Goal: Task Accomplishment & Management: Use online tool/utility

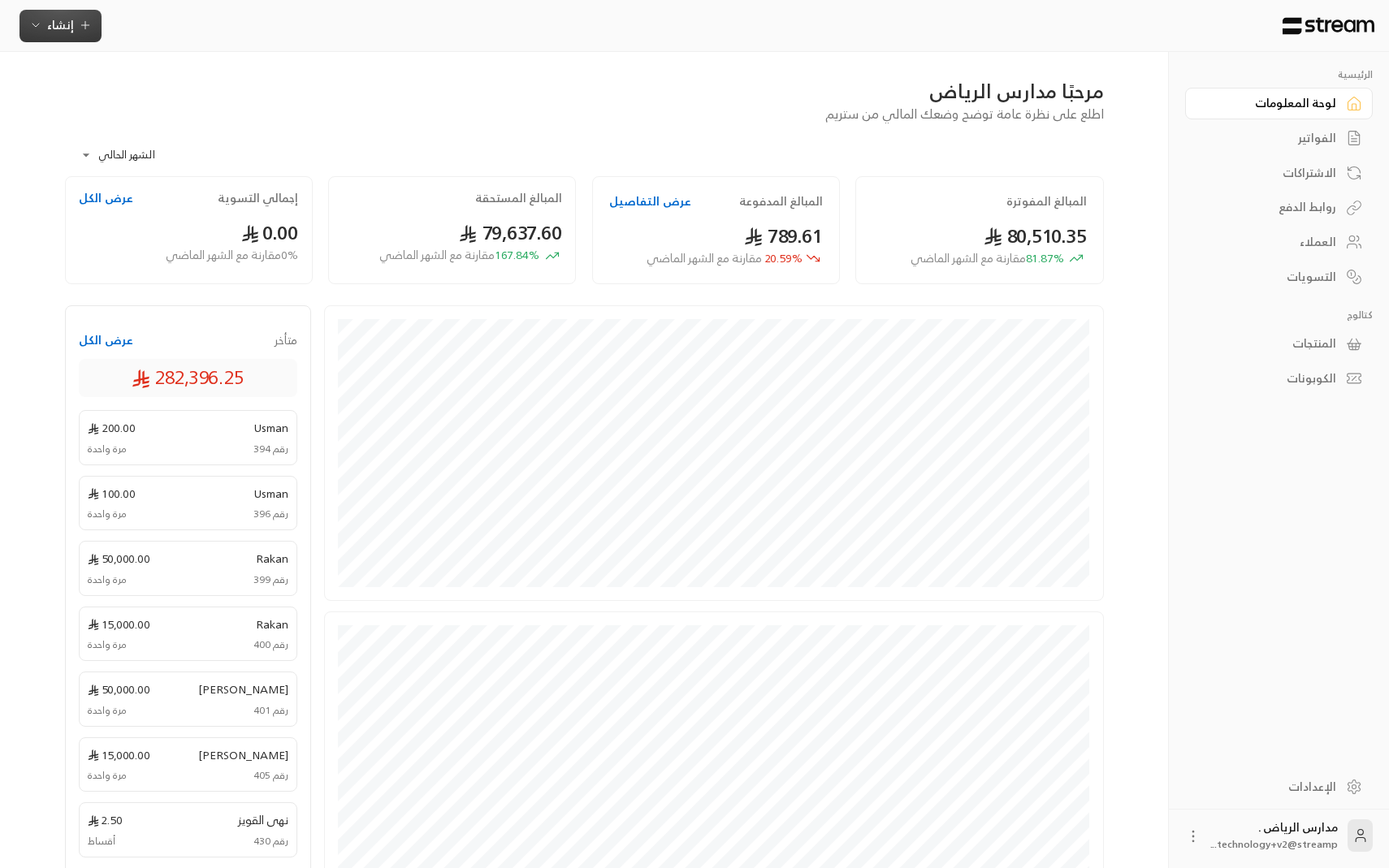
click at [73, 29] on span "إنشاء" at bounding box center [61, 24] width 63 height 20
click at [173, 96] on div "إنشاء فاتورة مرة واحدة بسهولة للمعاملات السريعة." at bounding box center [140, 102] width 204 height 32
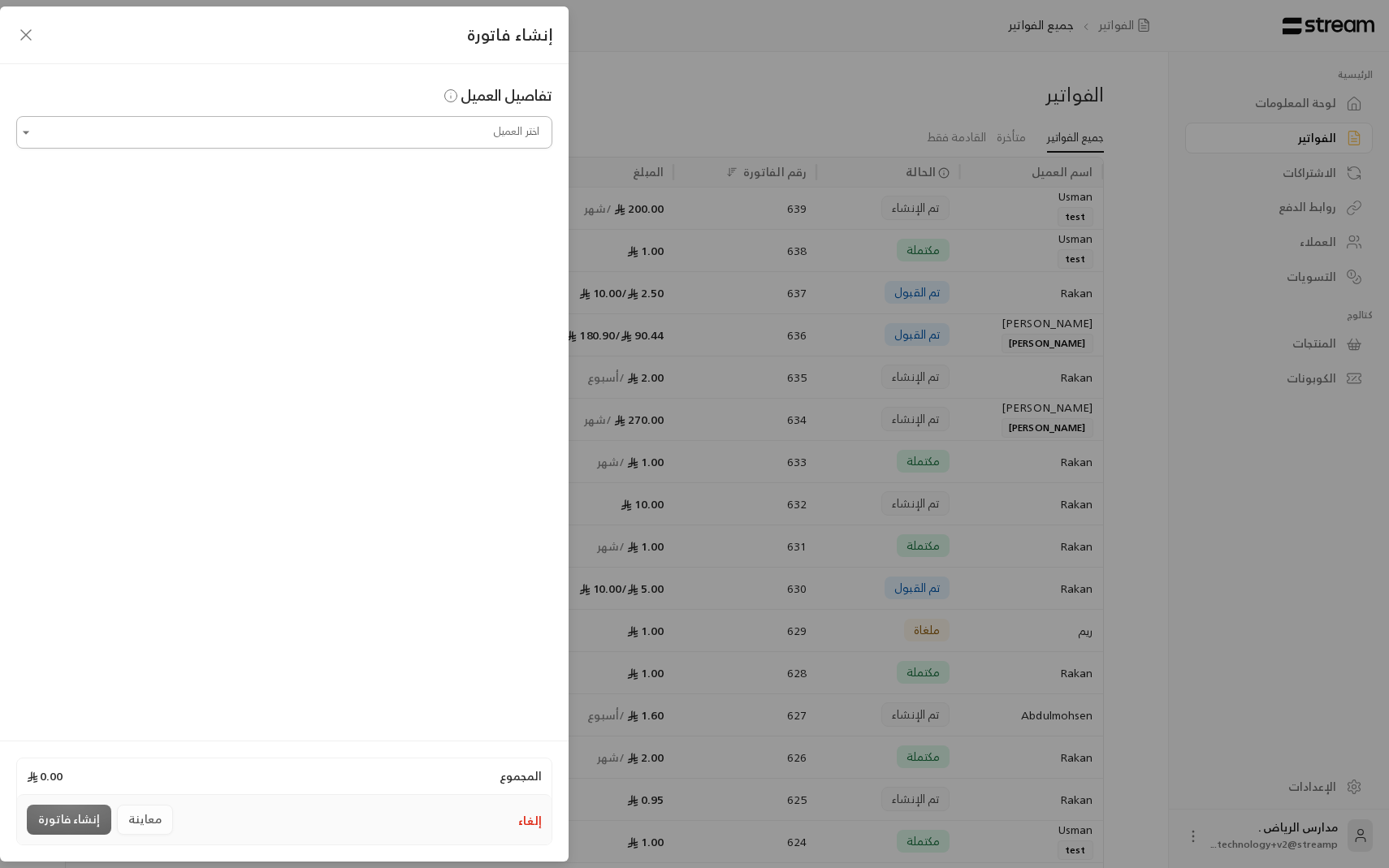
click at [189, 137] on input "اختر العميل" at bounding box center [284, 133] width 536 height 28
type input "*"
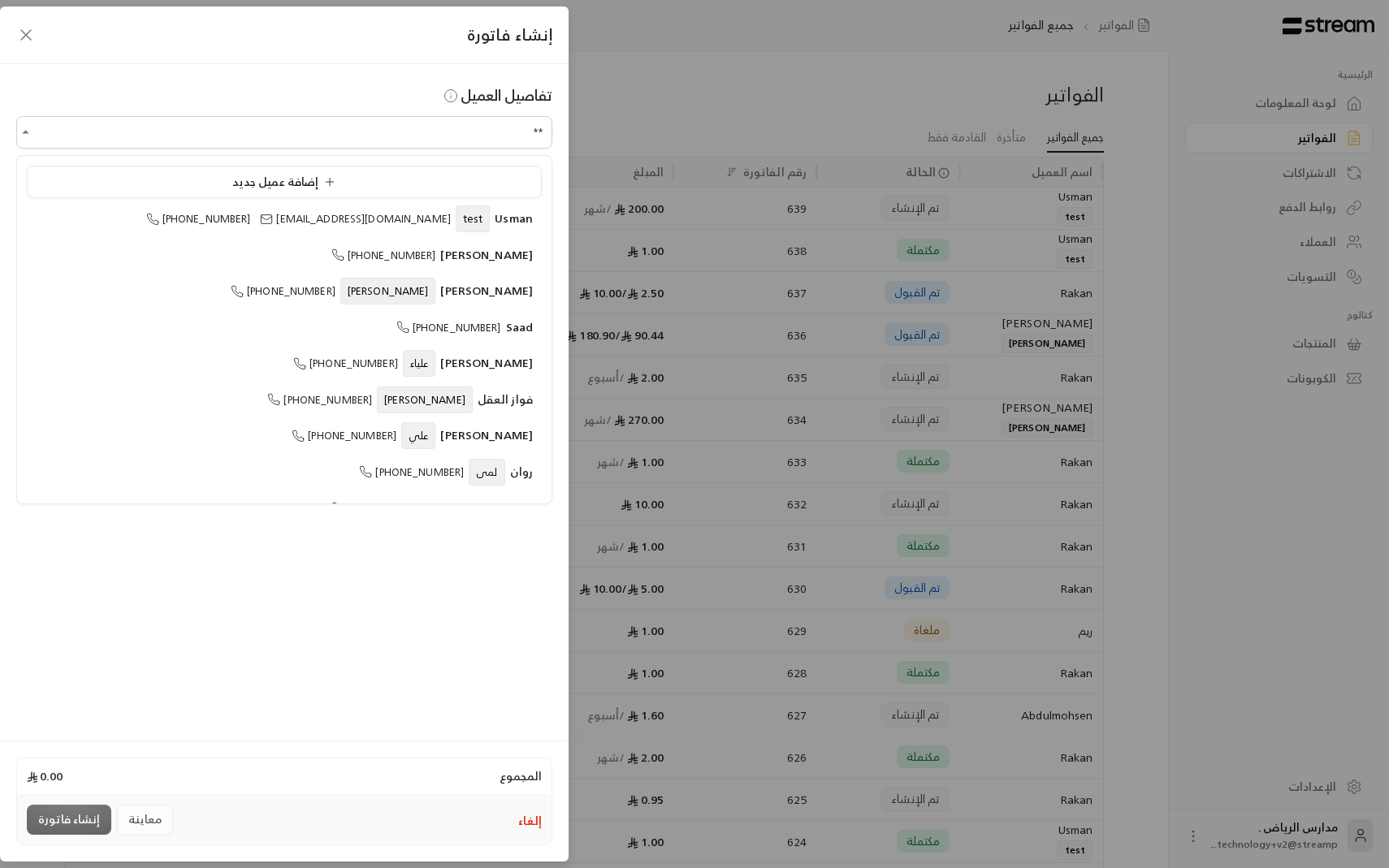
type input "*"
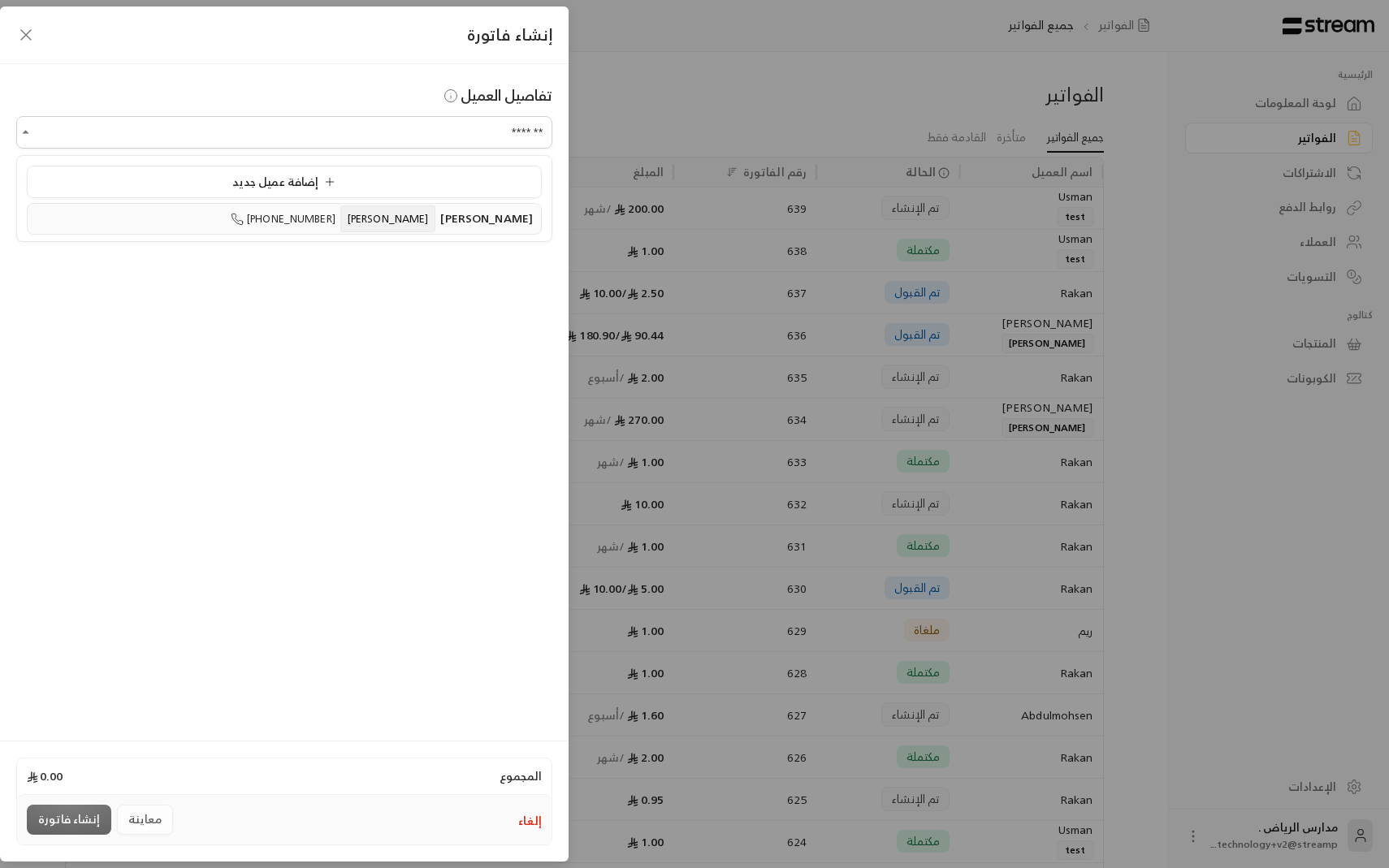
click at [335, 222] on span "[PHONE_NUMBER]" at bounding box center [283, 219] width 105 height 19
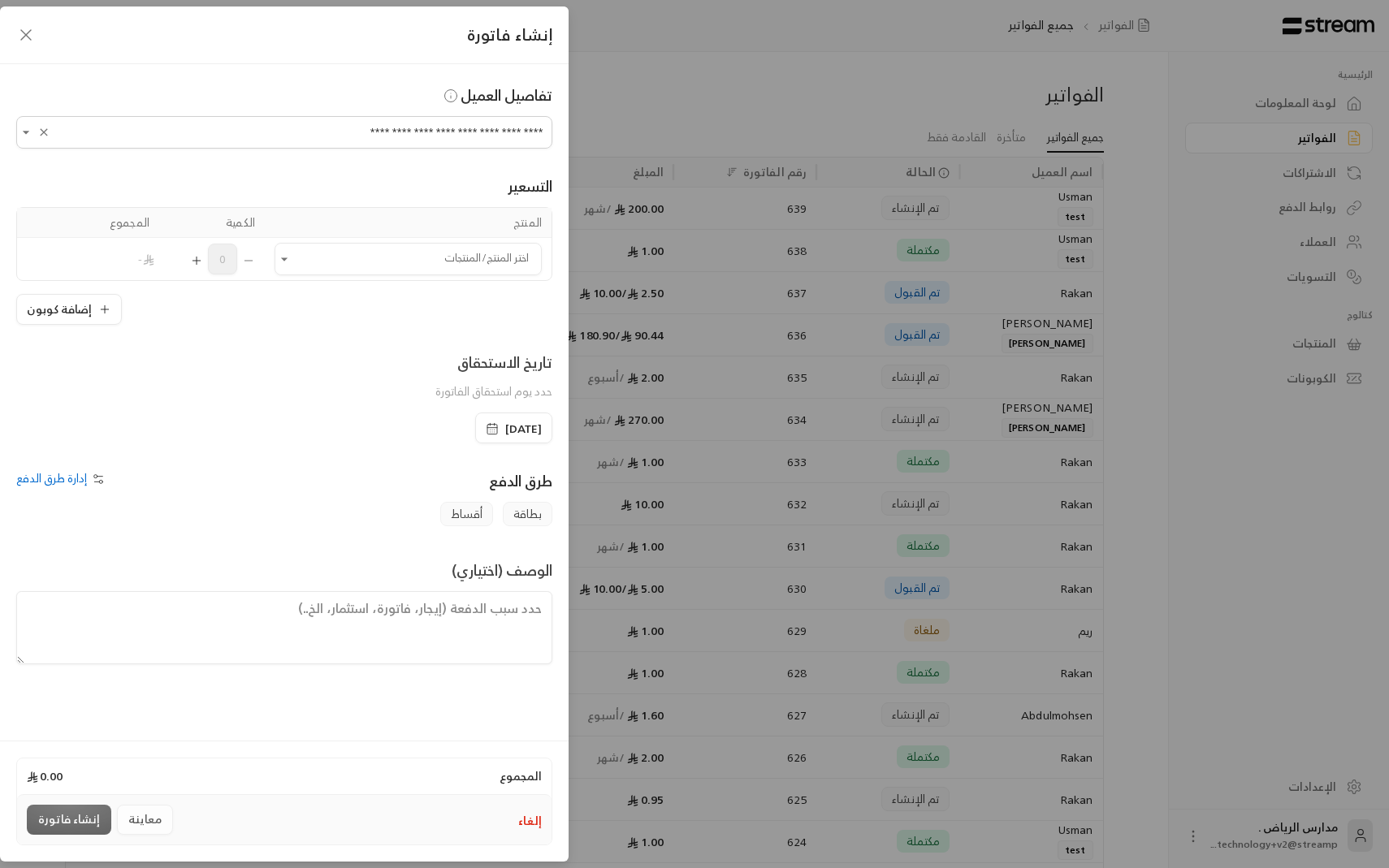
type input "**********"
click at [413, 262] on input "اختر العميل" at bounding box center [408, 259] width 267 height 28
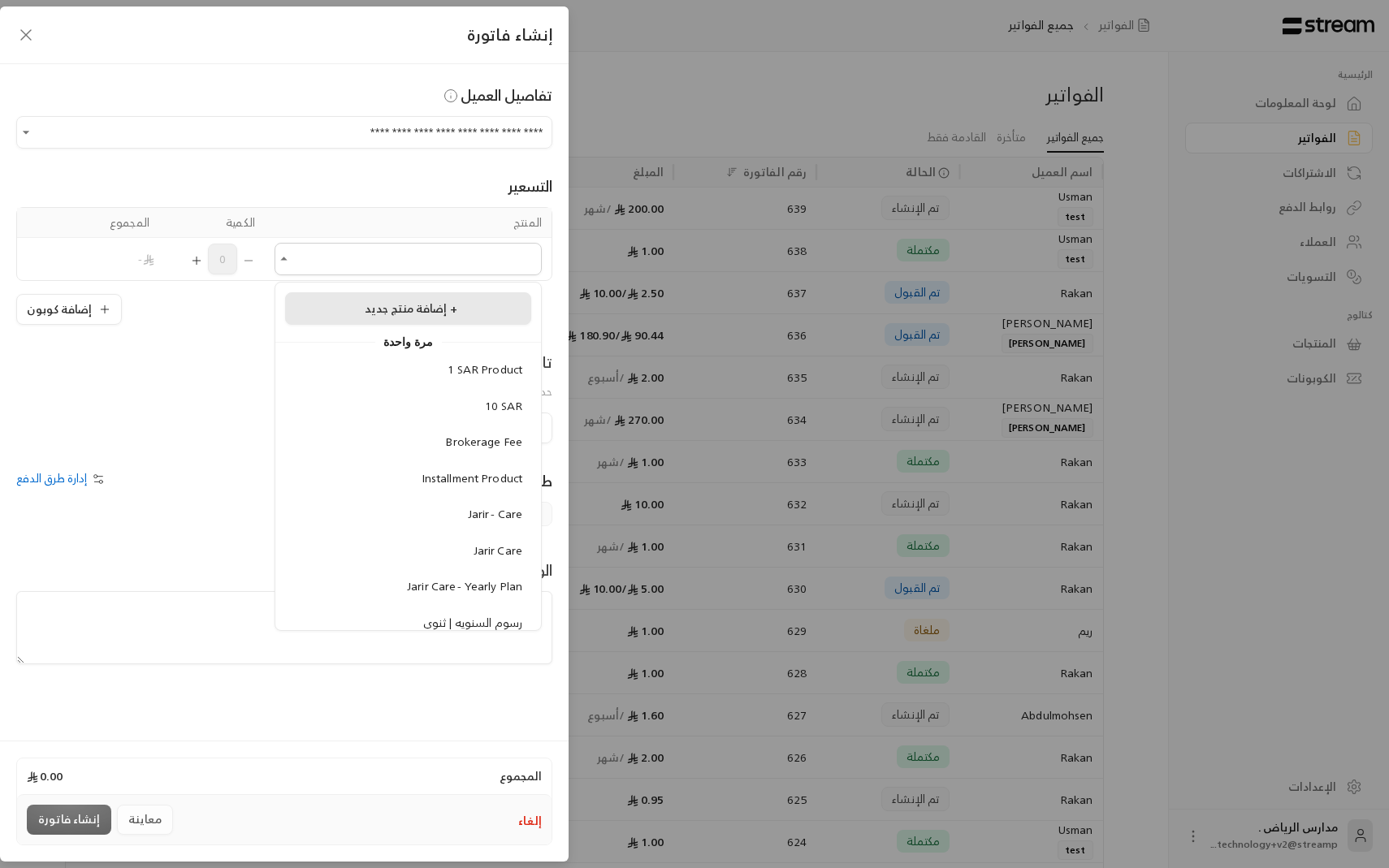
click at [474, 316] on li "إضافة منتج جديد +" at bounding box center [408, 309] width 246 height 32
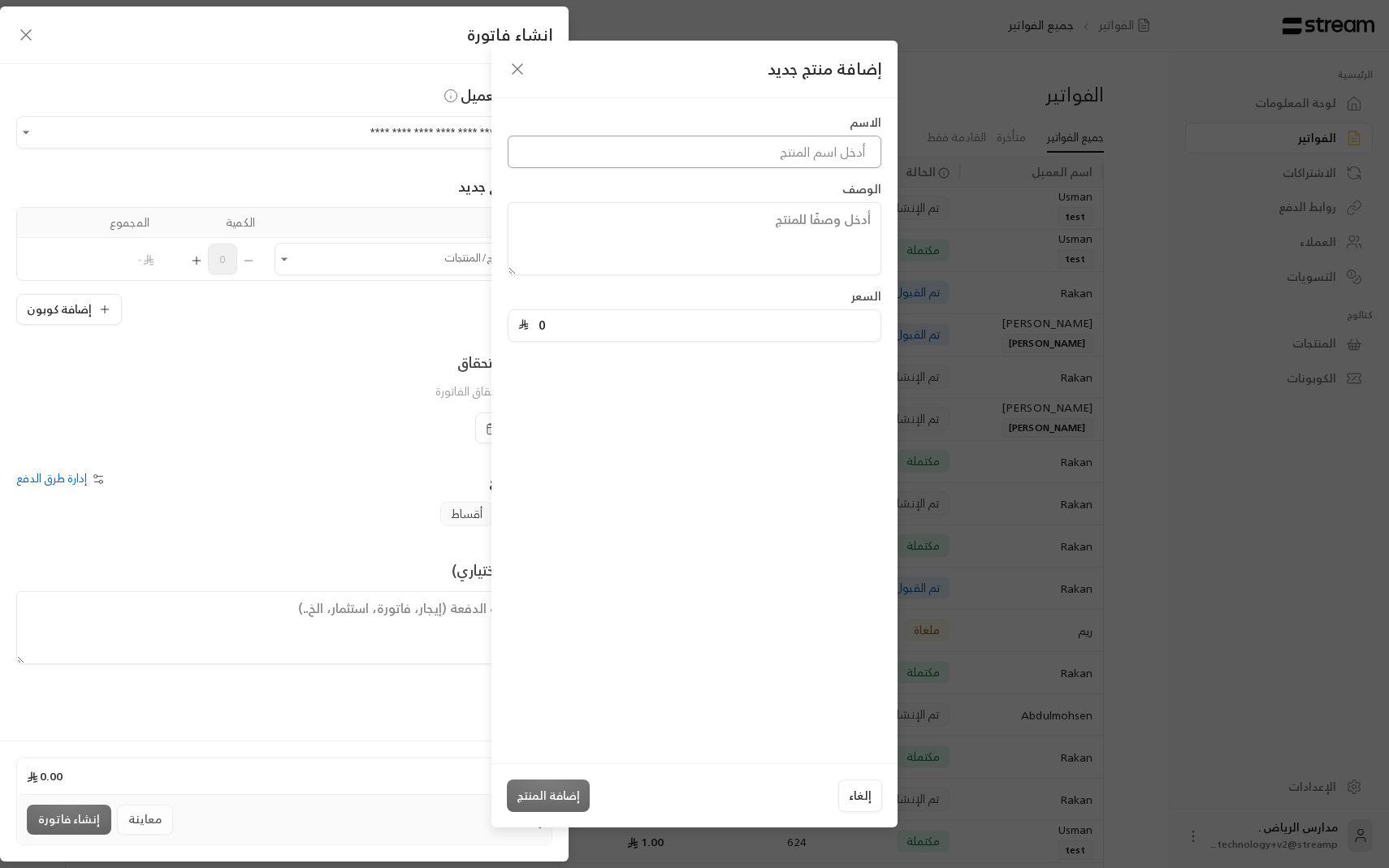
click at [736, 164] on input at bounding box center [694, 152] width 373 height 32
type input "n"
click at [834, 158] on input "رسوم الثنوي" at bounding box center [694, 152] width 373 height 32
type input "رسوم فصل الثنوي"
click at [584, 330] on input "0" at bounding box center [700, 326] width 342 height 30
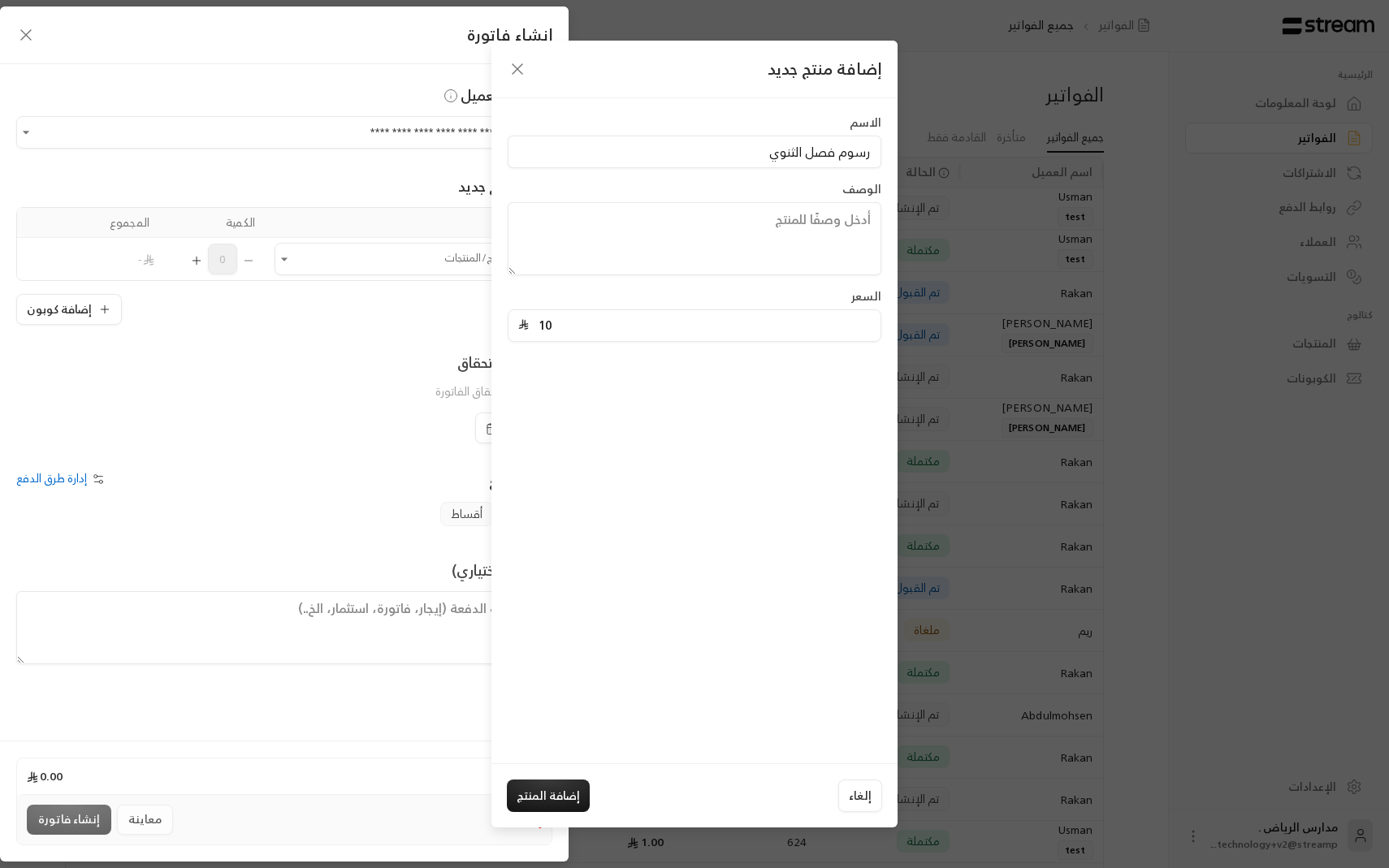
type input "10"
click at [542, 777] on div "إلغاء إضافة المنتج" at bounding box center [694, 796] width 406 height 65
click at [544, 784] on button "إضافة المنتج" at bounding box center [548, 796] width 83 height 32
type input "0"
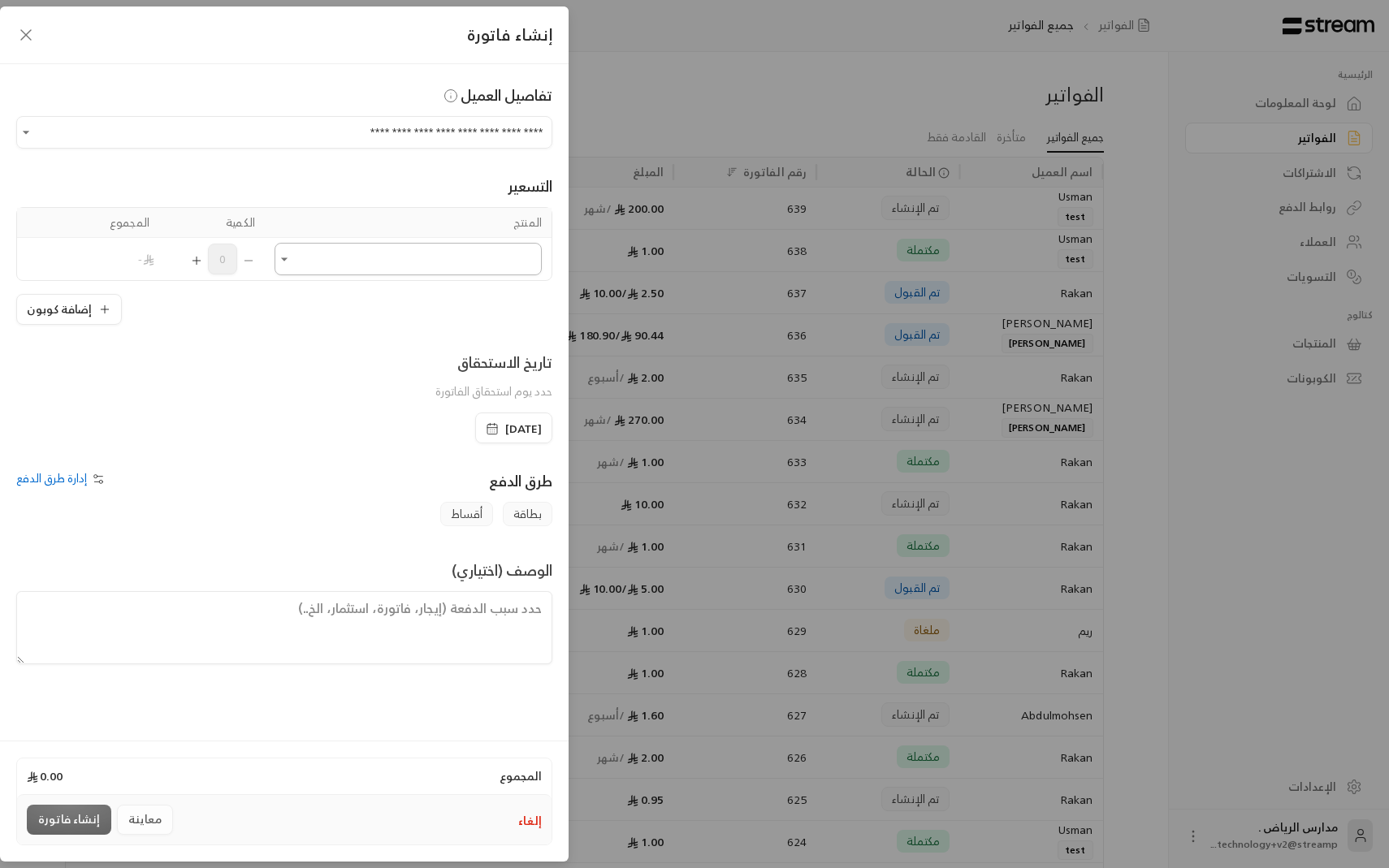
click at [466, 253] on input "اختر العميل" at bounding box center [408, 259] width 267 height 28
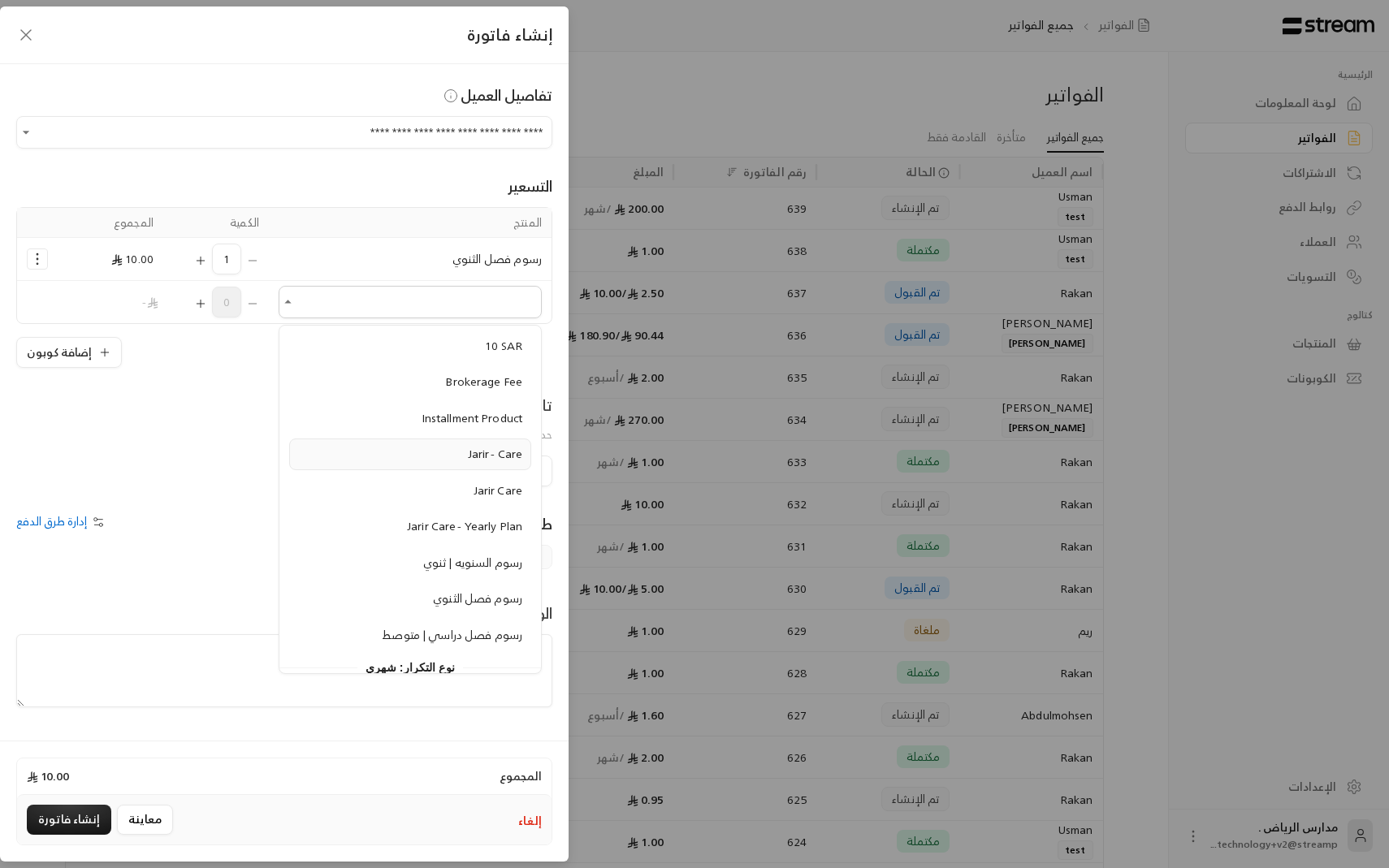
scroll to position [106, 0]
click at [451, 565] on span "رسوم السنويه | ثنوي" at bounding box center [472, 558] width 99 height 20
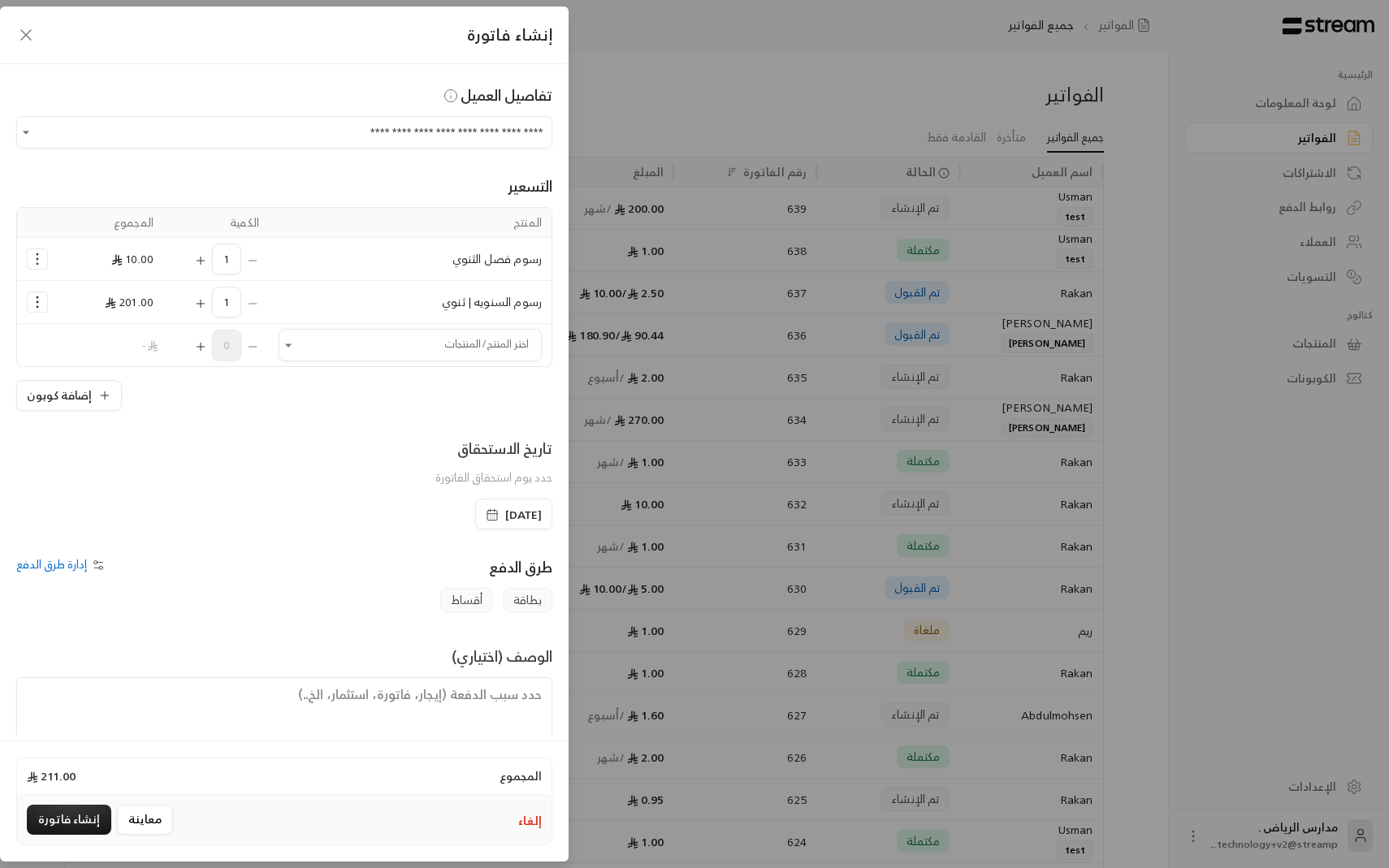
click at [42, 303] on icon "Selected Products" at bounding box center [37, 302] width 16 height 16
click at [72, 363] on link "إزالة المنتج" at bounding box center [88, 371] width 101 height 28
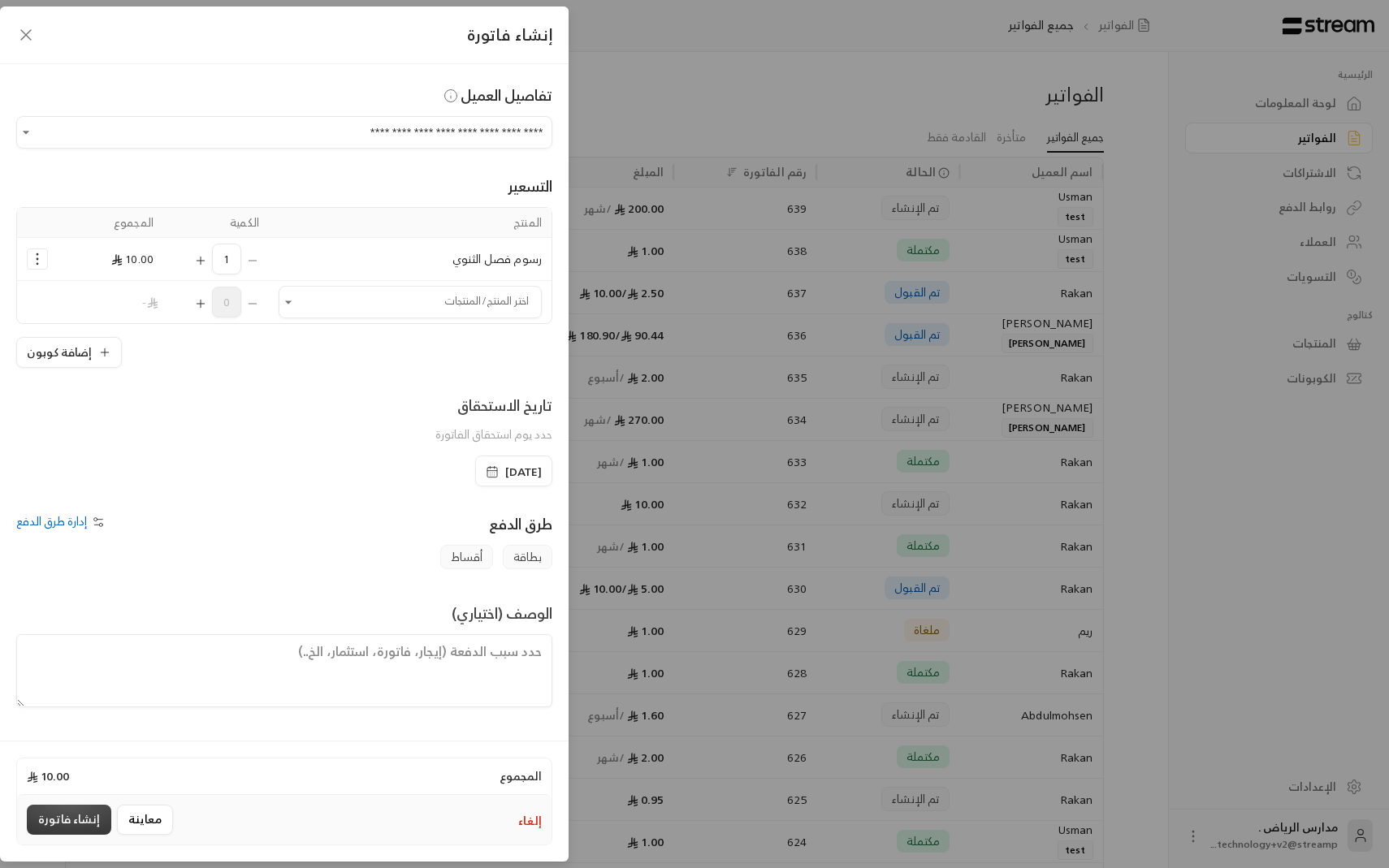
click at [84, 834] on button "إنشاء فاتورة" at bounding box center [68, 820] width 85 height 30
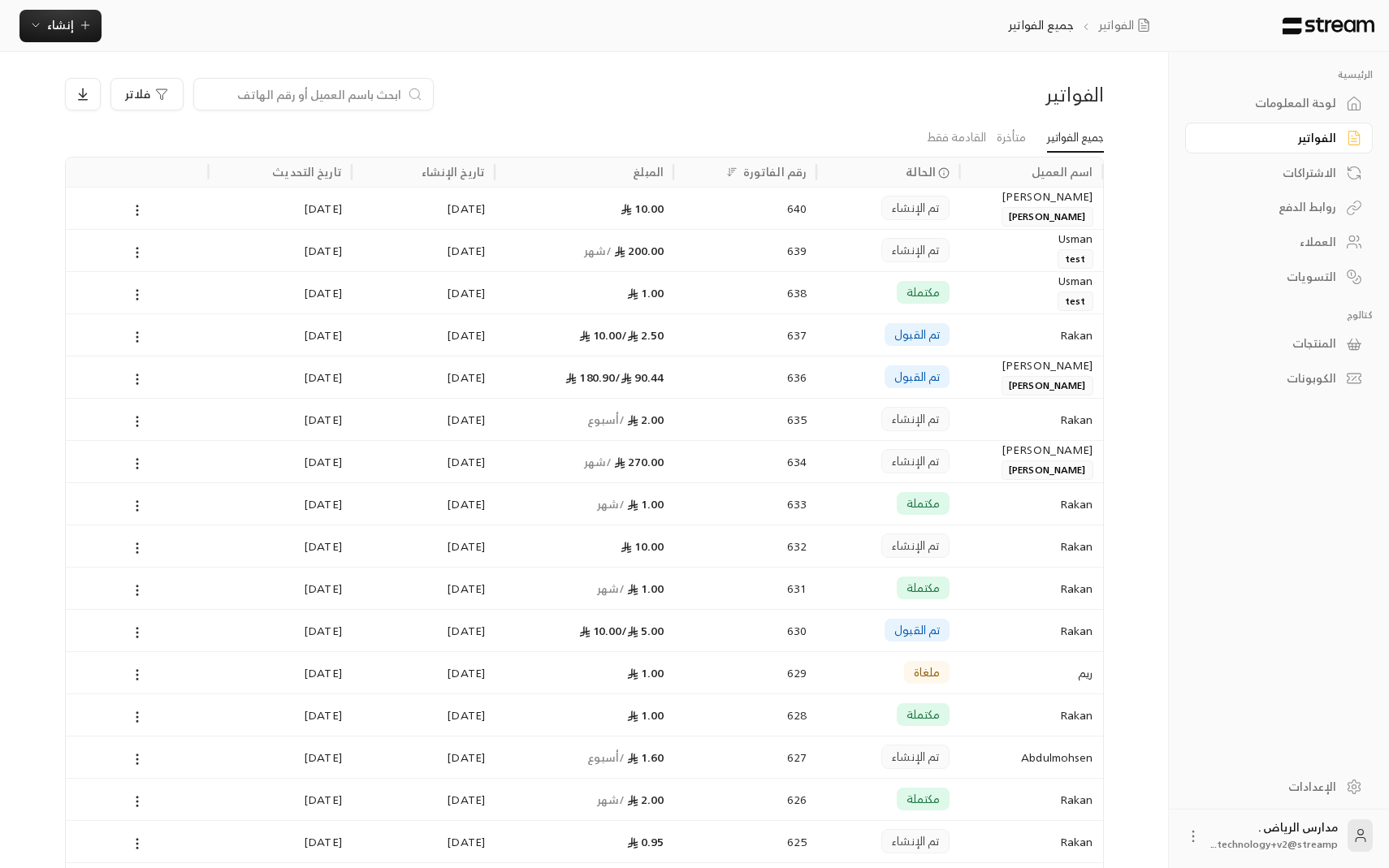
click at [1271, 84] on div "الرئيسية لوحة المعلومات الفواتير الاشتراكات روابط الدفع العملاء التسويات كتالوج…" at bounding box center [1278, 231] width 187 height 326
click at [1268, 95] on div "لوحة المعلومات" at bounding box center [1271, 103] width 131 height 16
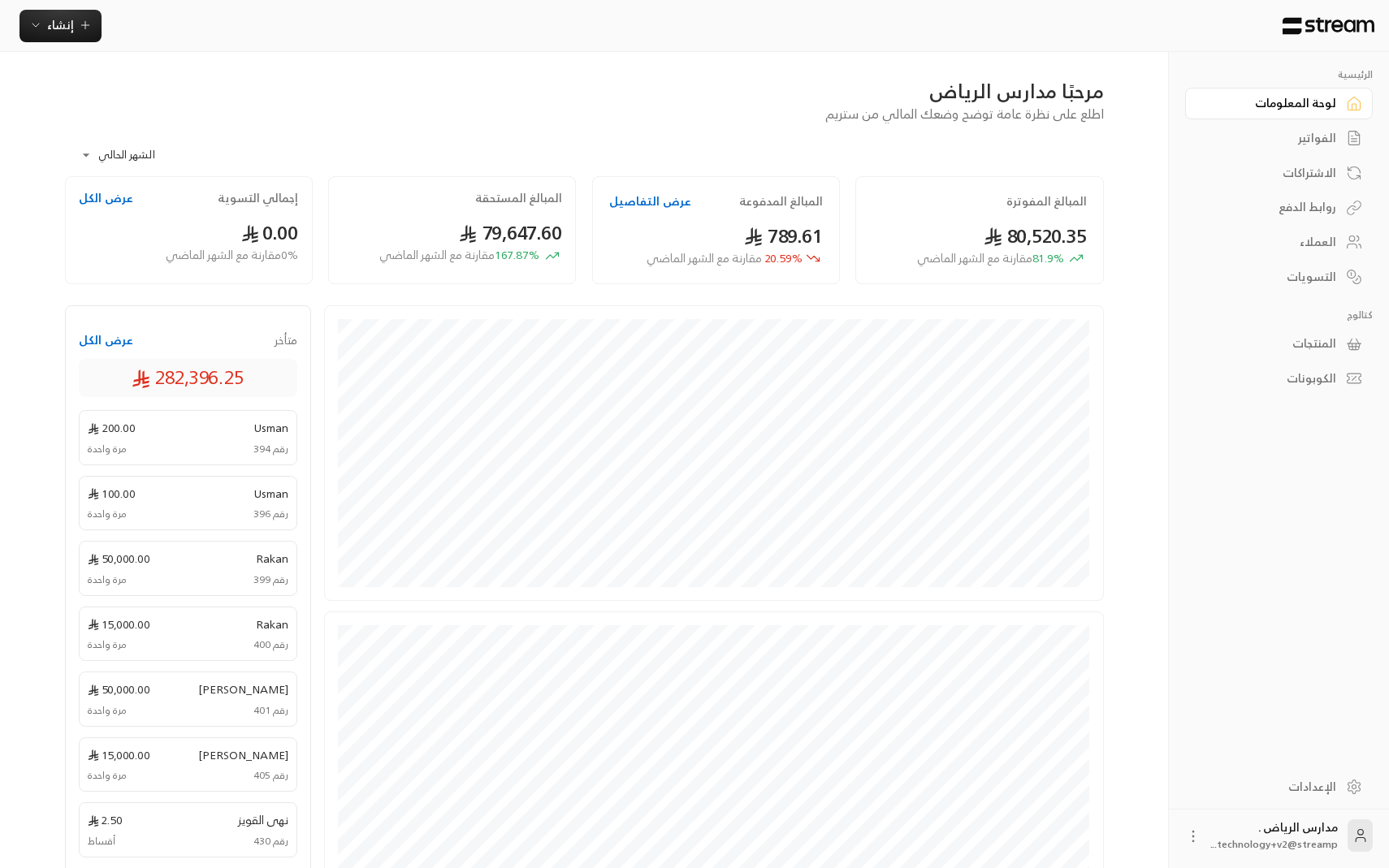
click at [1308, 349] on div "المنتجات" at bounding box center [1271, 343] width 131 height 16
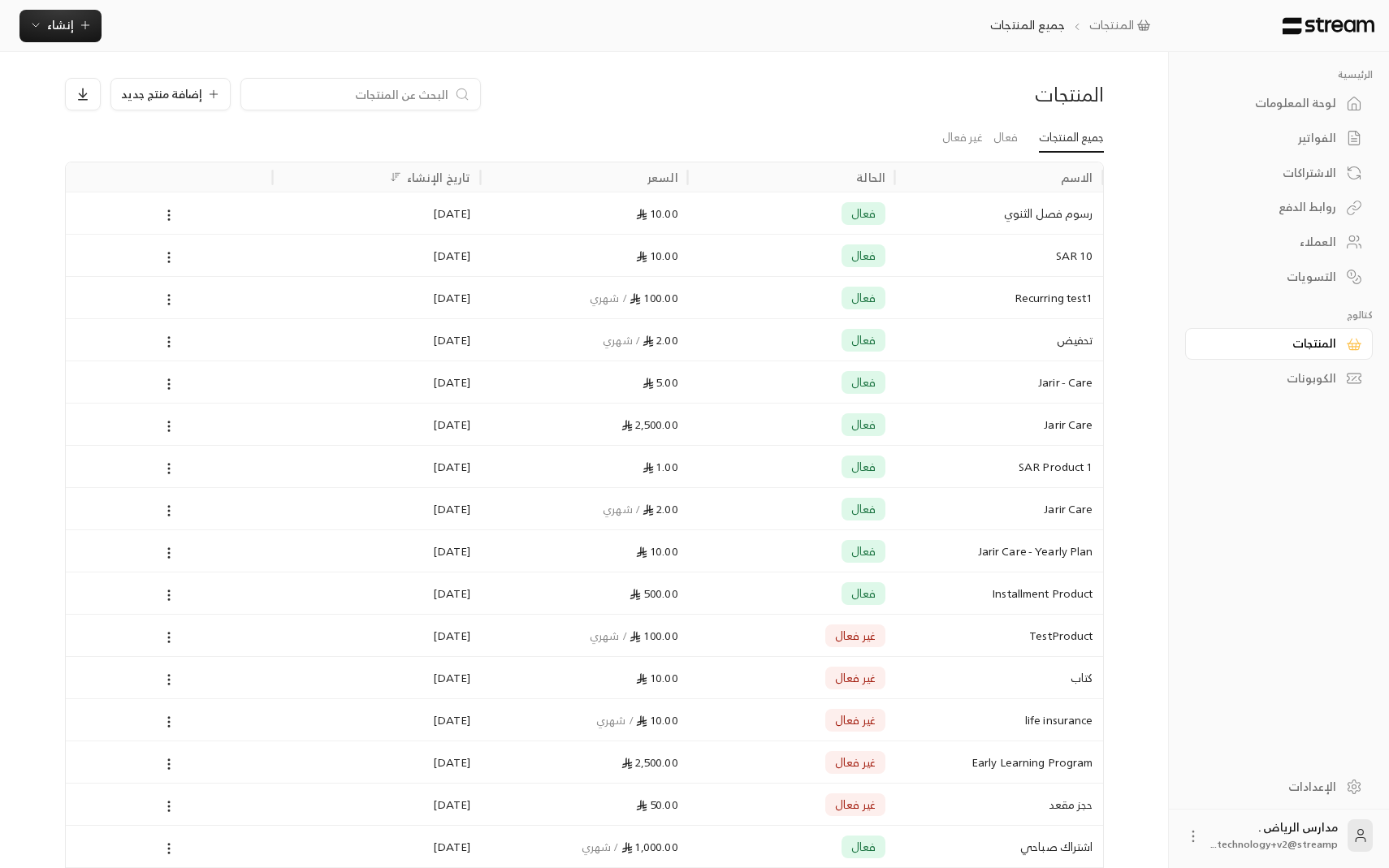
click at [1282, 383] on div "الكوبونات" at bounding box center [1271, 378] width 131 height 16
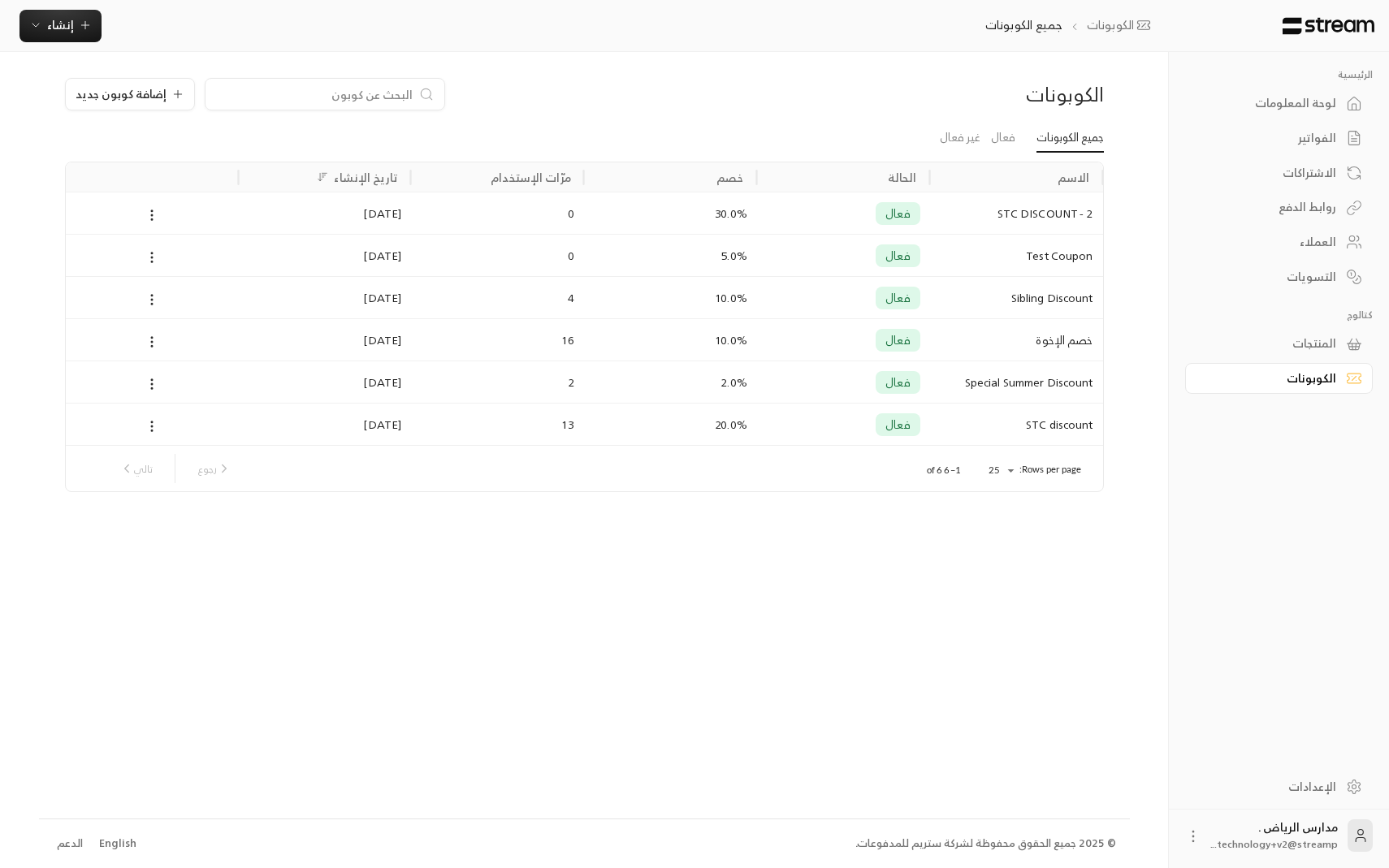
click at [1300, 786] on div "الإعدادات" at bounding box center [1271, 786] width 131 height 16
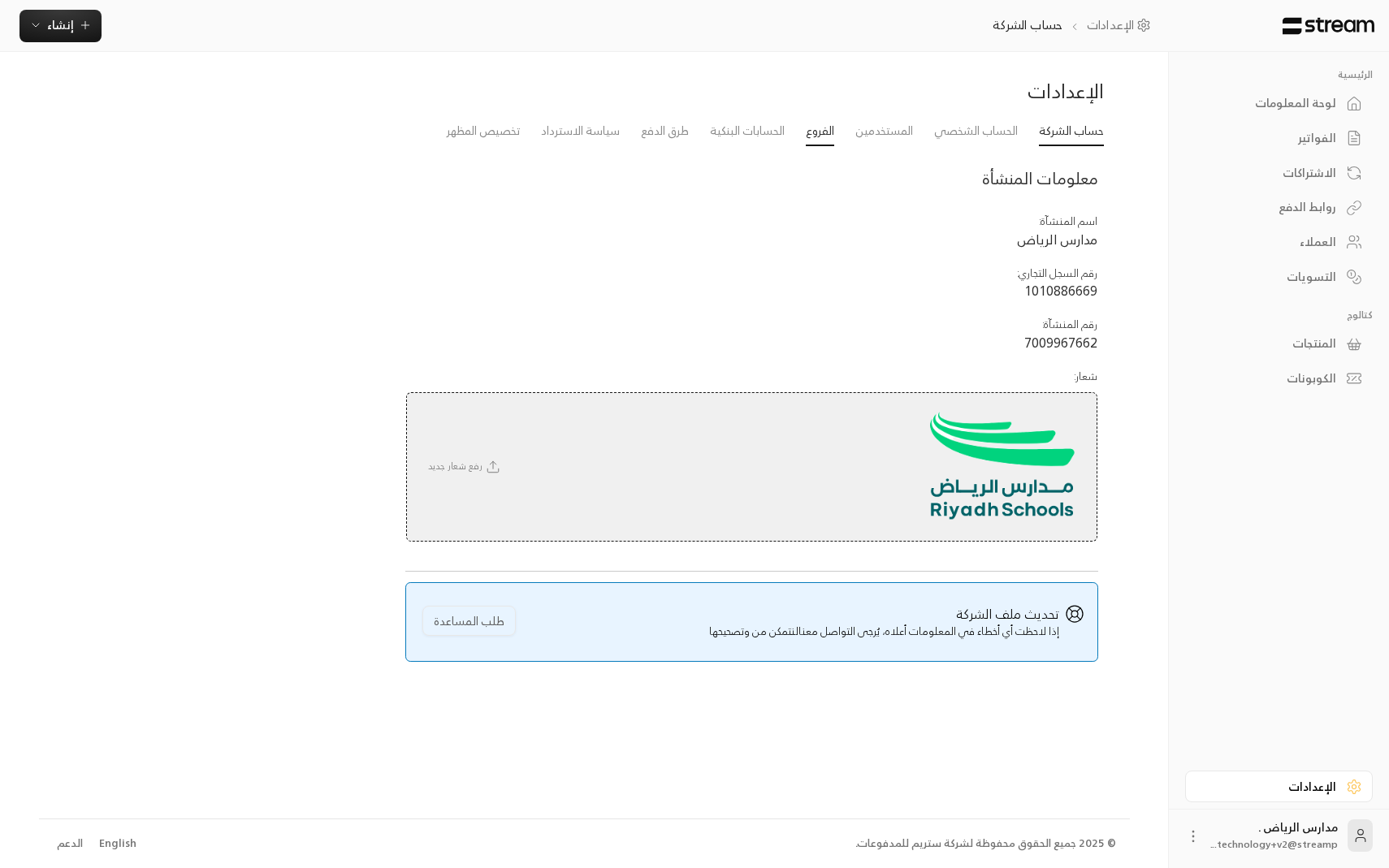
click at [812, 126] on link "الفروع" at bounding box center [820, 131] width 29 height 29
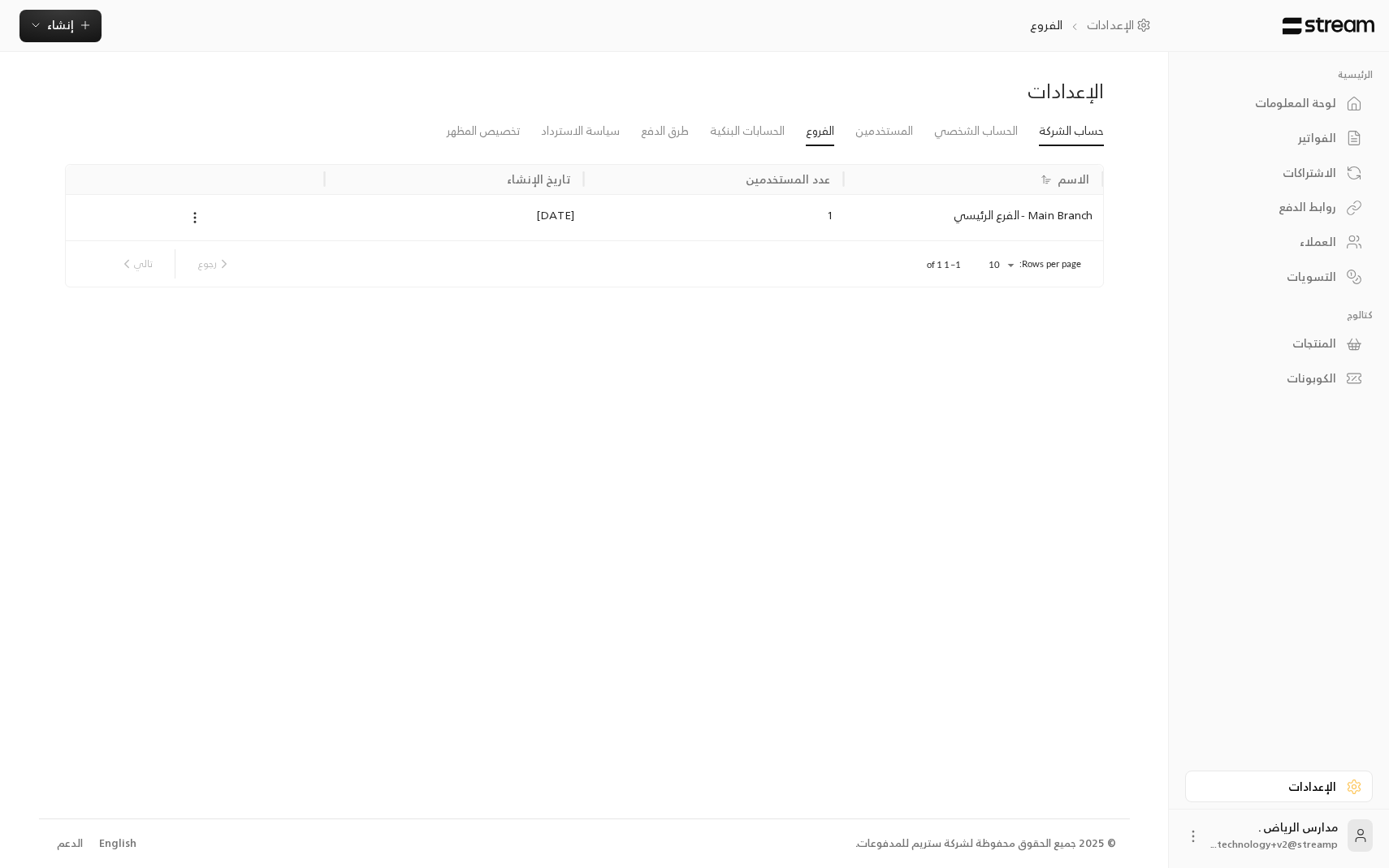
click at [1077, 136] on link "حساب الشركة" at bounding box center [1072, 131] width 65 height 29
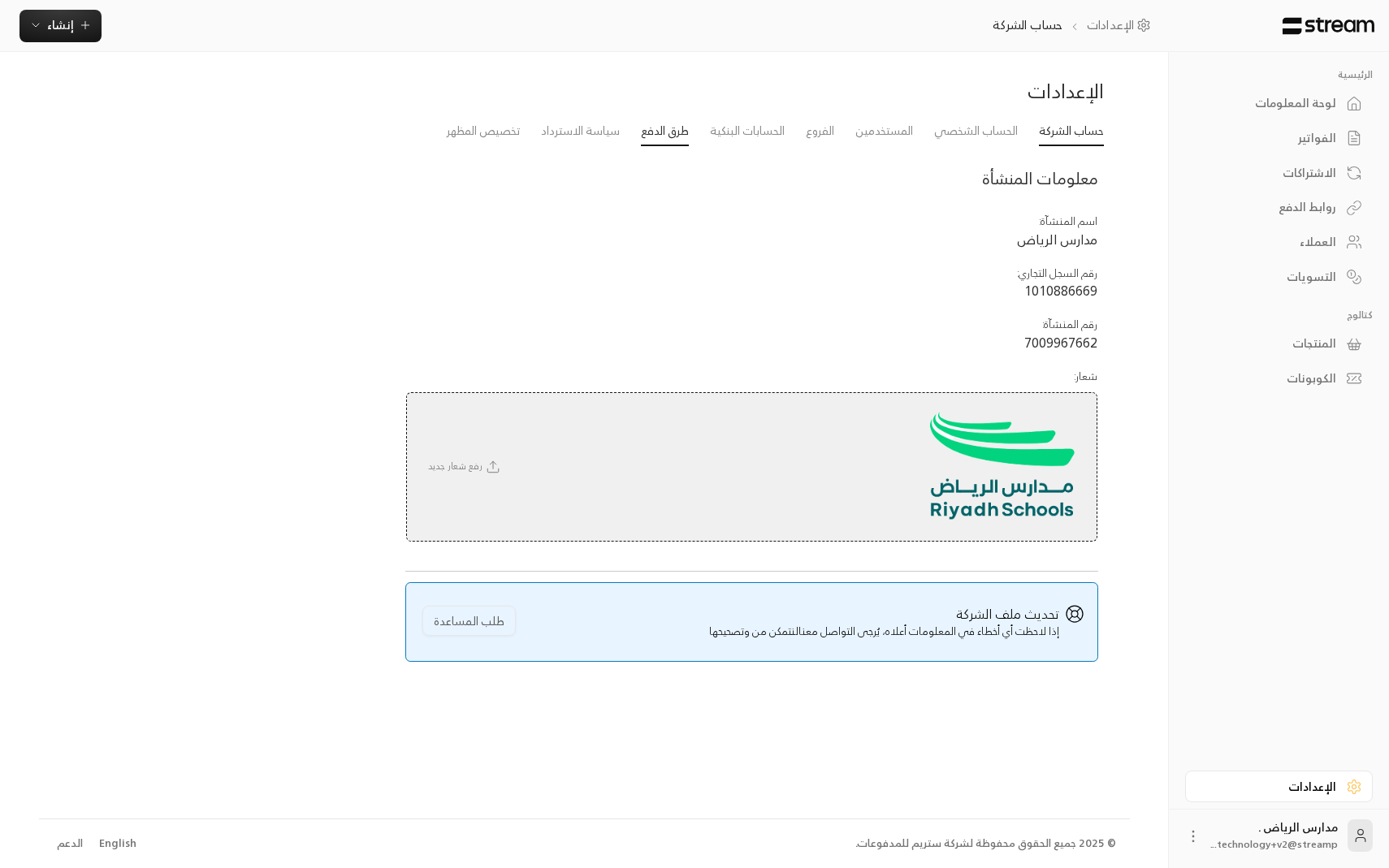
click at [663, 129] on link "طرق الدفع" at bounding box center [665, 131] width 48 height 29
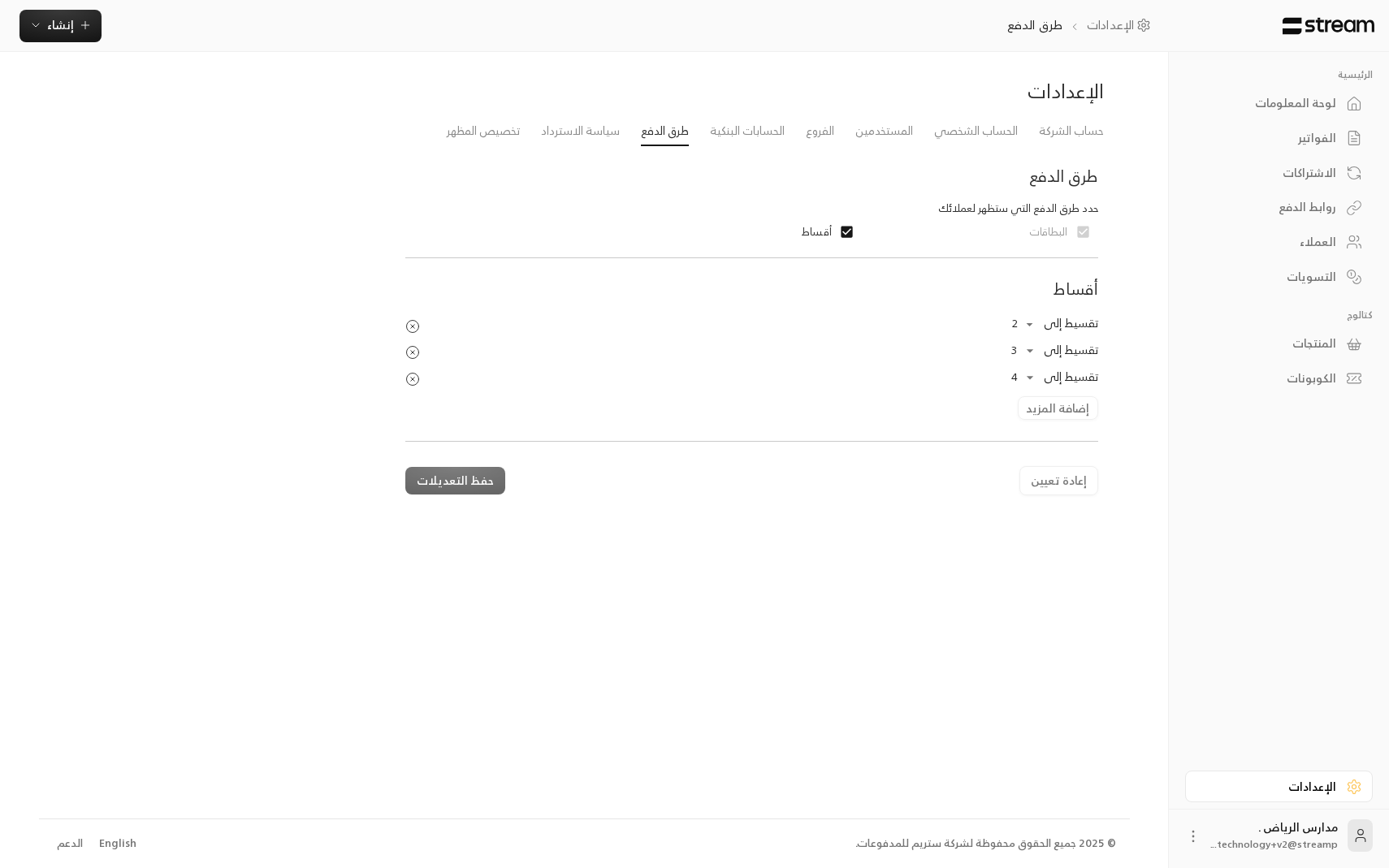
click at [1255, 109] on div "لوحة المعلومات" at bounding box center [1271, 103] width 131 height 16
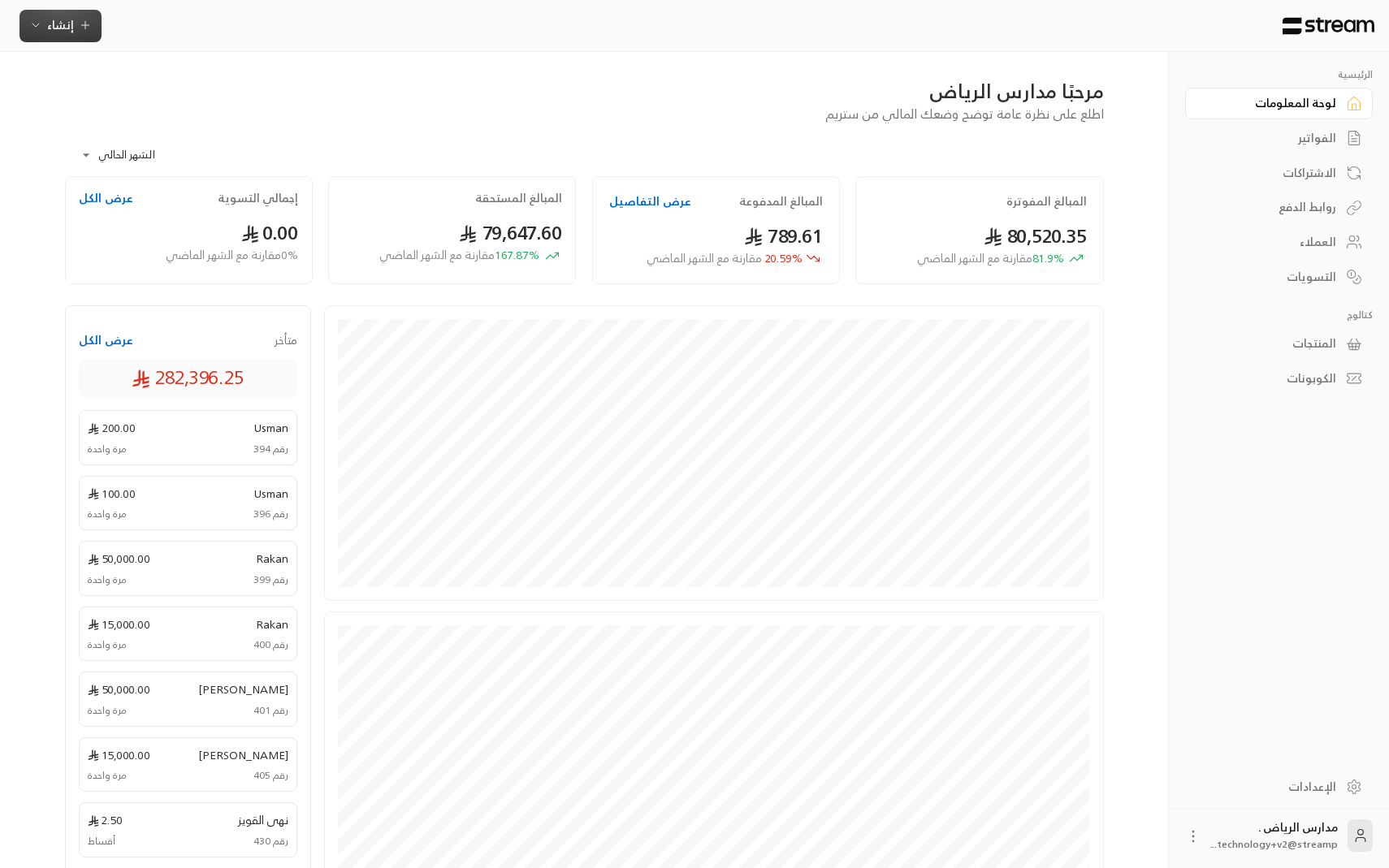
click at [92, 33] on button "إنشاء" at bounding box center [61, 26] width 82 height 32
click at [147, 82] on div "فوري" at bounding box center [140, 75] width 204 height 20
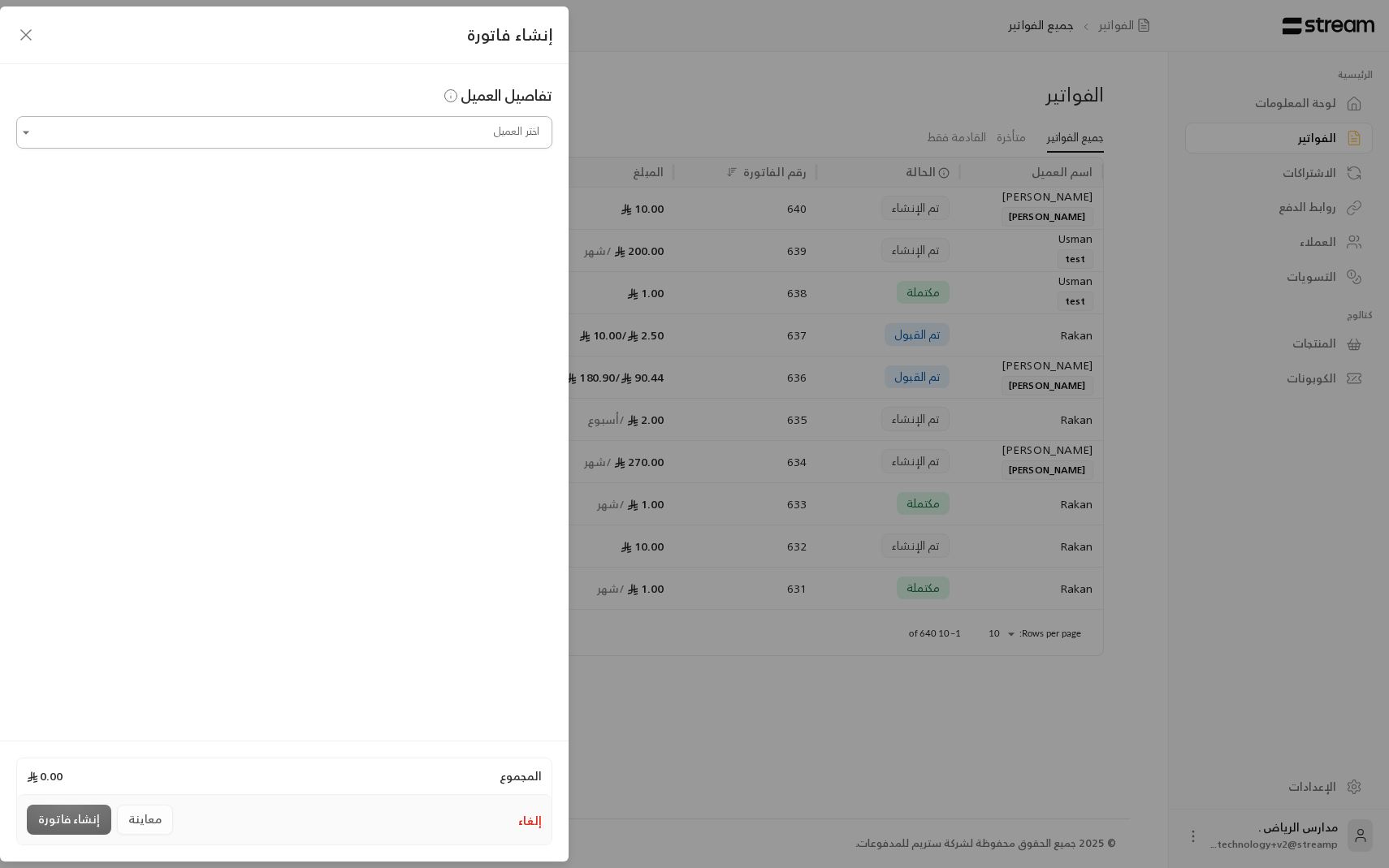
click at [229, 130] on input "اختر العميل" at bounding box center [284, 133] width 536 height 28
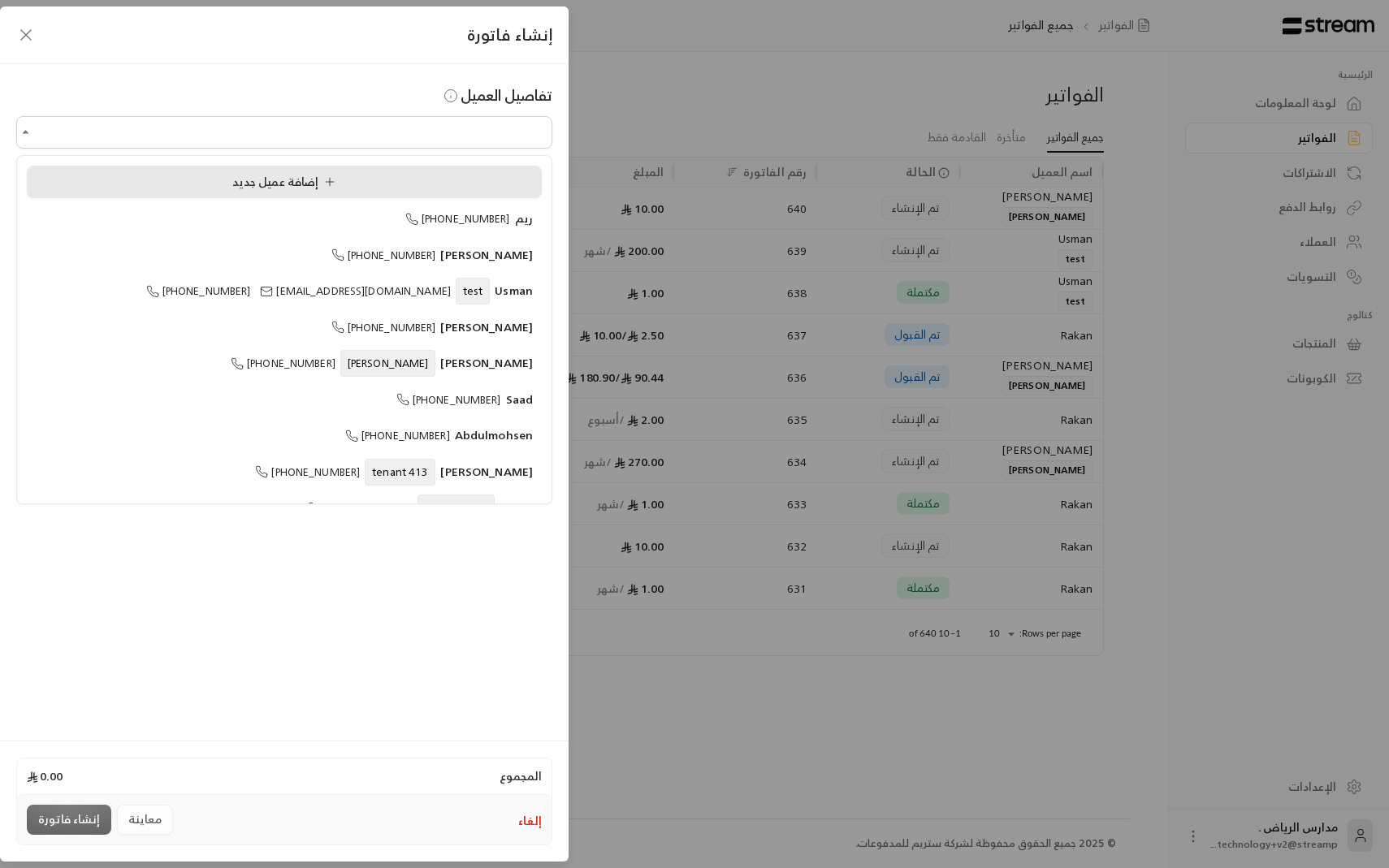
click at [249, 188] on span "إضافة عميل جديد" at bounding box center [287, 180] width 109 height 20
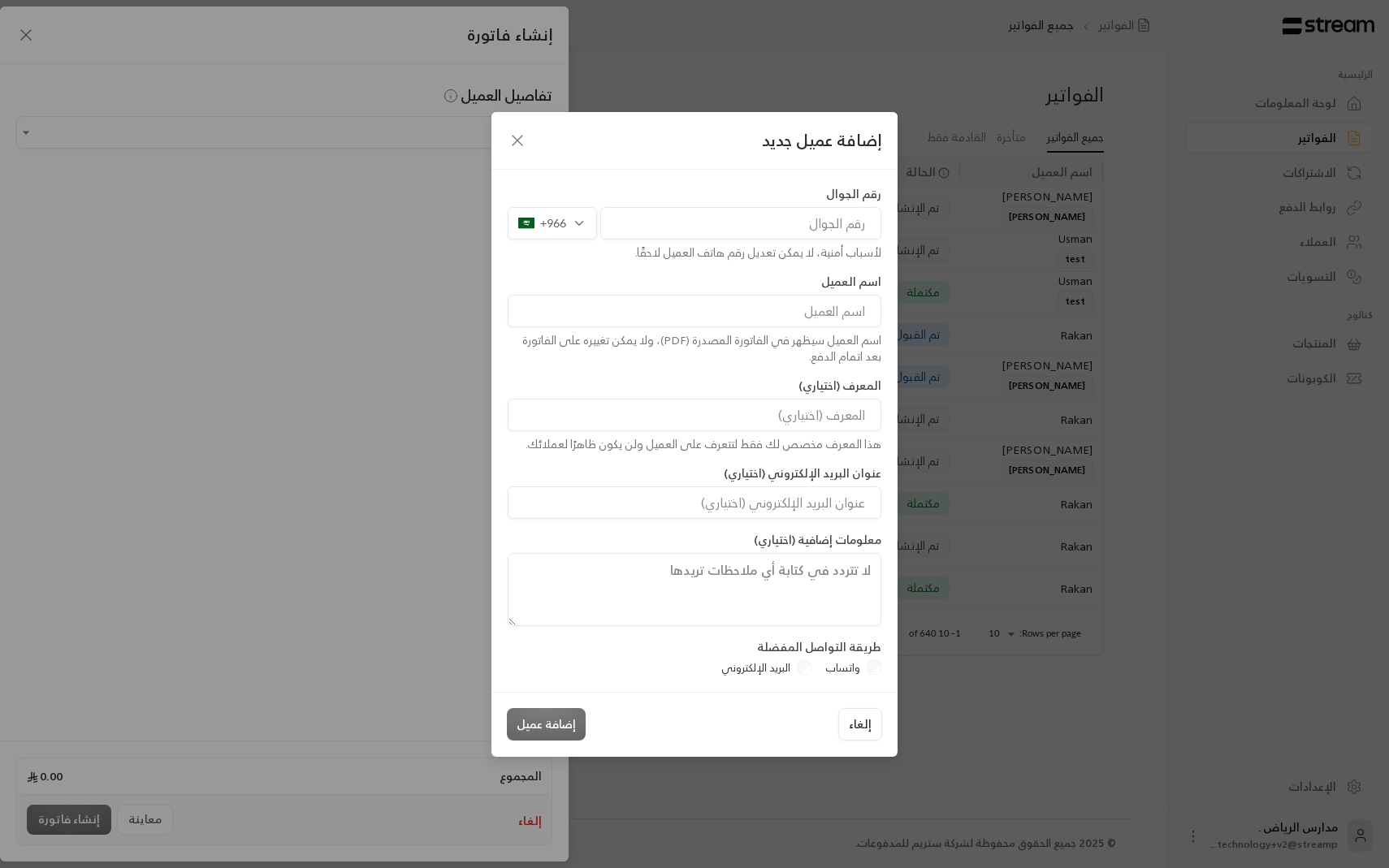
click at [733, 217] on input "tel" at bounding box center [741, 223] width 281 height 32
type input "532000526"
click at [692, 305] on input at bounding box center [694, 311] width 373 height 32
type input "عبدالكريم"
click at [751, 420] on input at bounding box center [694, 415] width 373 height 32
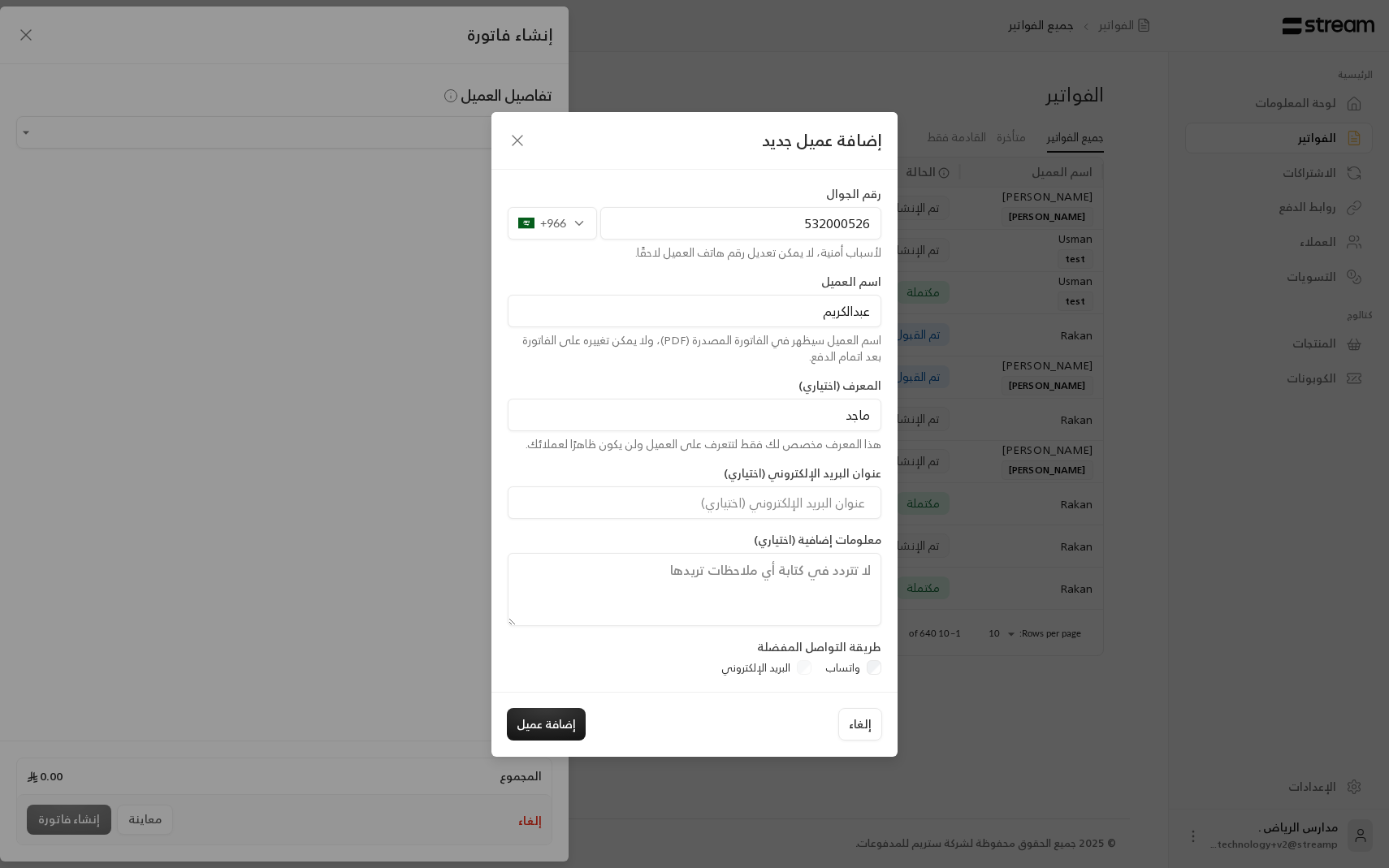
click at [866, 417] on input "ماجد" at bounding box center [694, 415] width 373 height 32
type input "والد [PERSON_NAME]"
click at [824, 501] on input "البريد الإلكتروني" at bounding box center [694, 502] width 373 height 32
click at [806, 465] on label "عنوان البريد الإلكتروني (اختياري)" at bounding box center [803, 473] width 158 height 16
click at [568, 734] on button "إضافة عميل" at bounding box center [546, 725] width 79 height 32
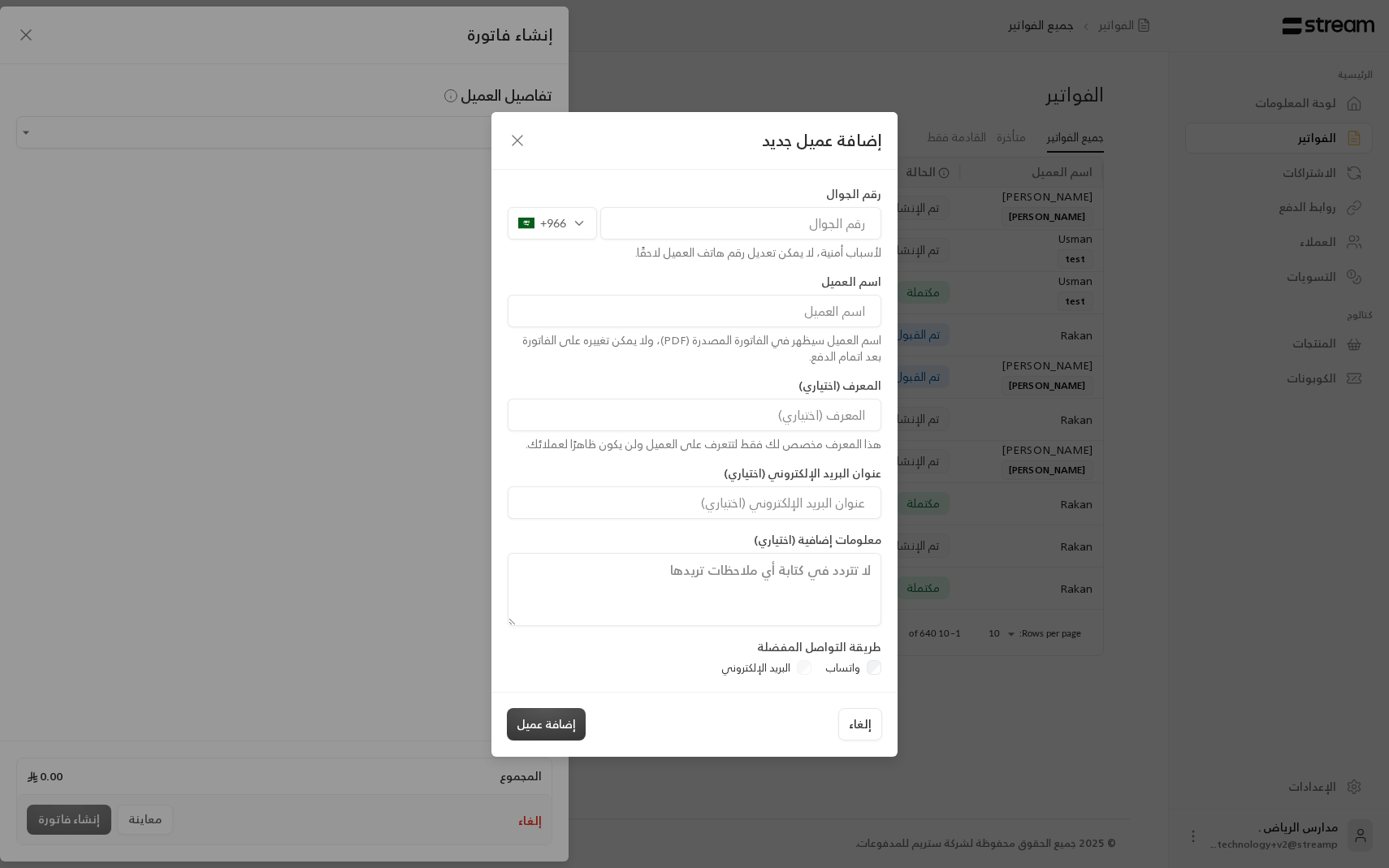
type input "**********"
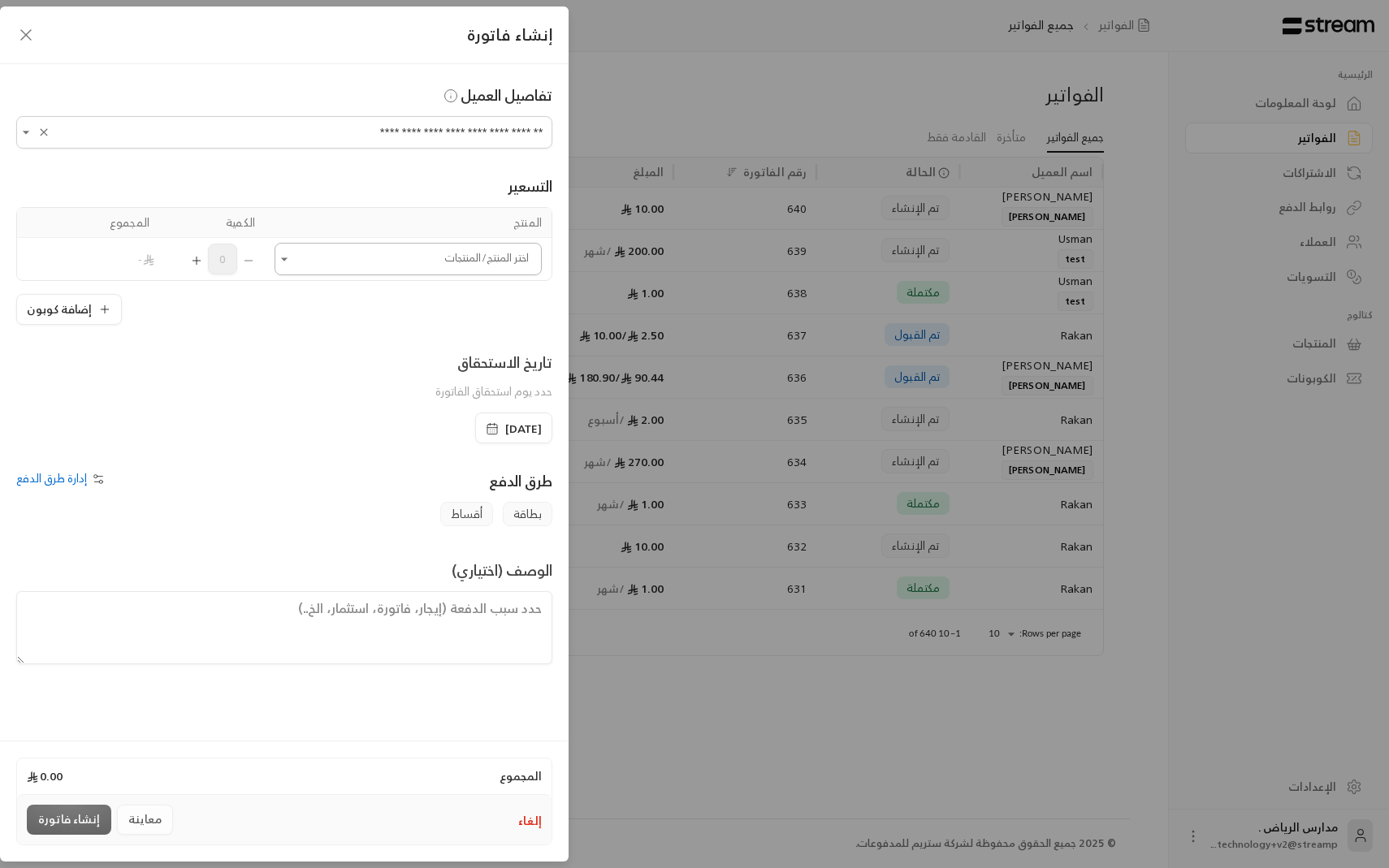
click at [506, 263] on input "اختر العميل" at bounding box center [408, 259] width 267 height 28
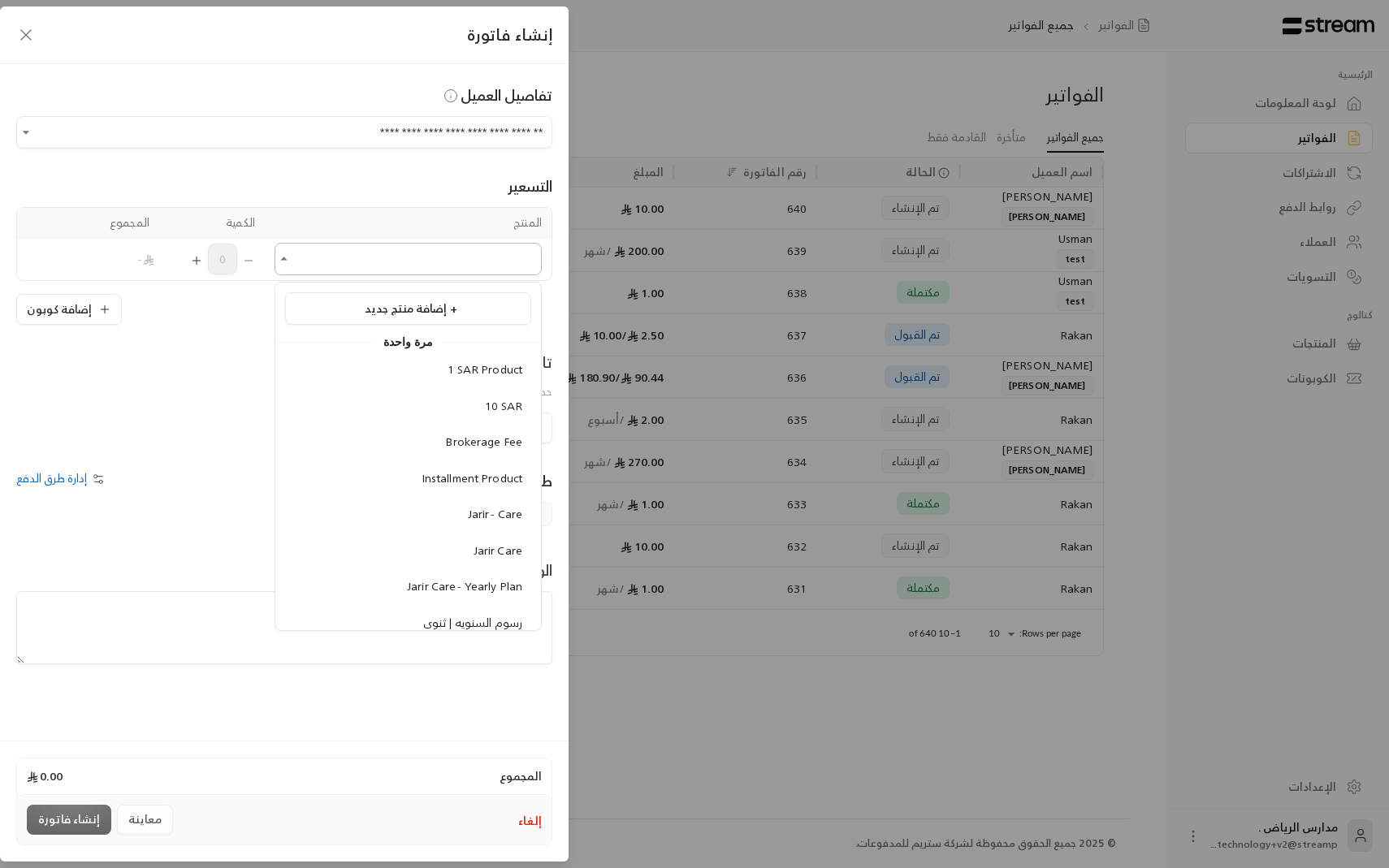
click at [506, 263] on input "اختر العميل" at bounding box center [408, 259] width 267 height 28
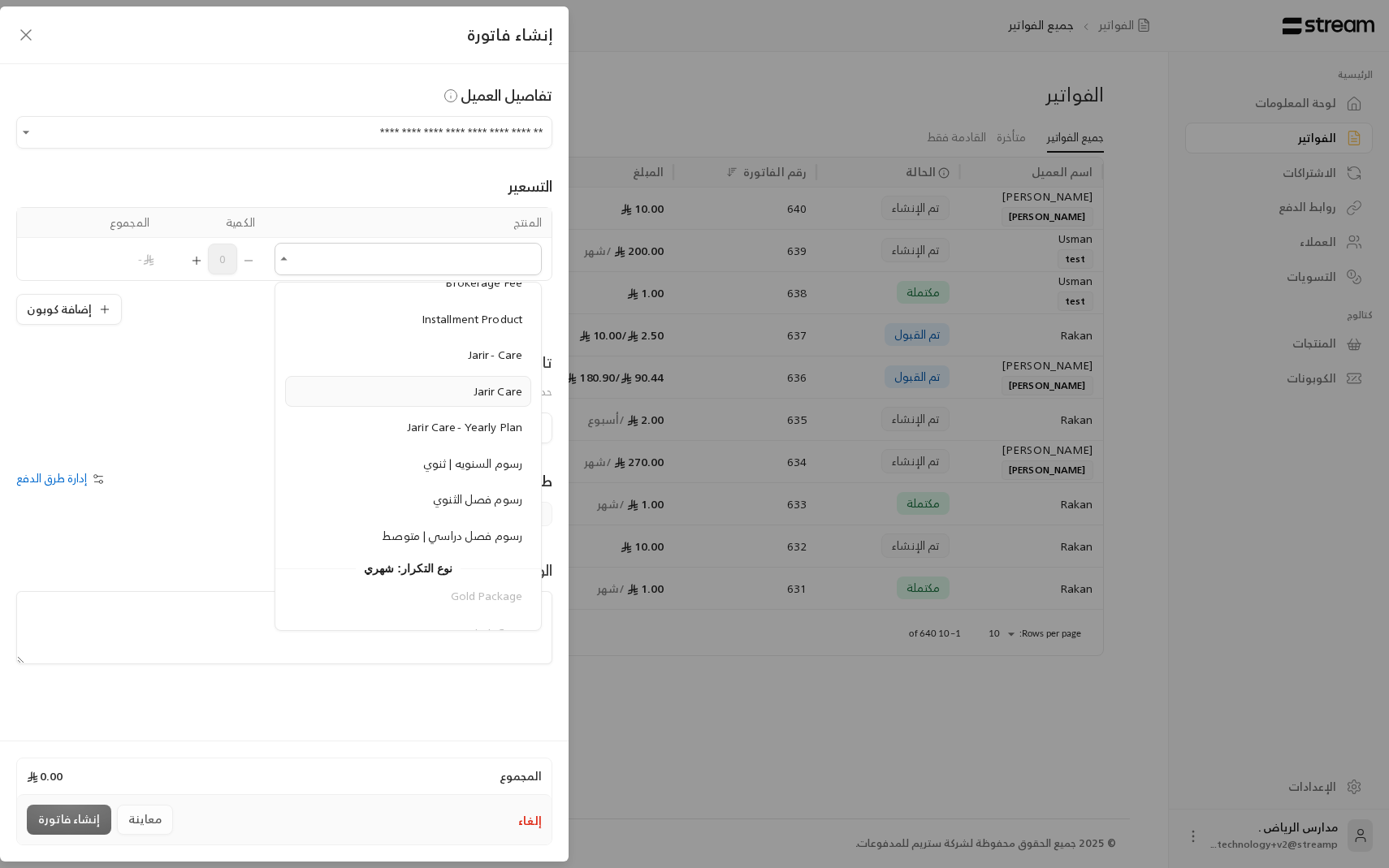
scroll to position [161, 0]
click at [503, 505] on span "رسوم فصل الثنوي" at bounding box center [478, 496] width 89 height 20
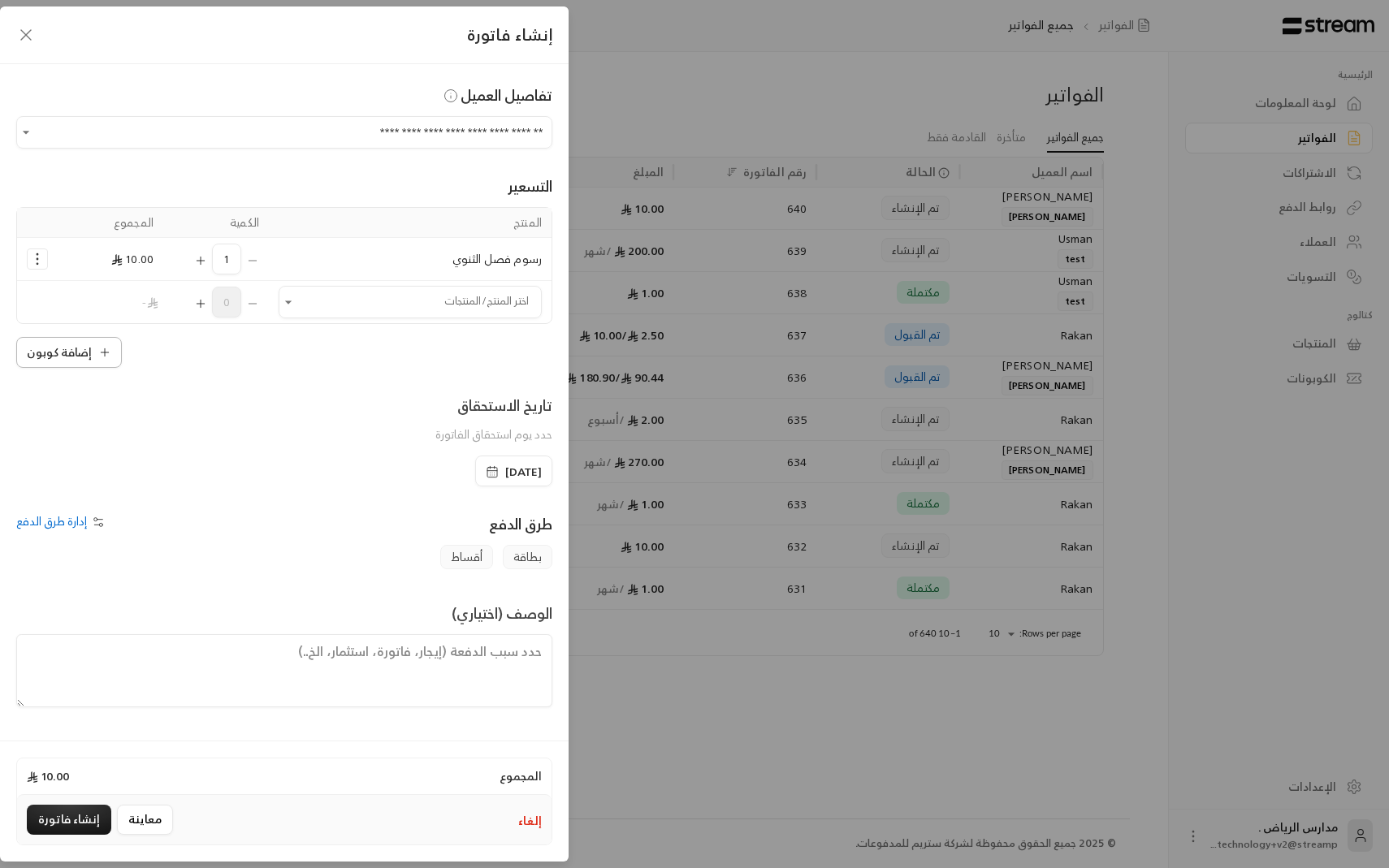
click at [78, 365] on button "إضافة كوبون" at bounding box center [68, 352] width 105 height 30
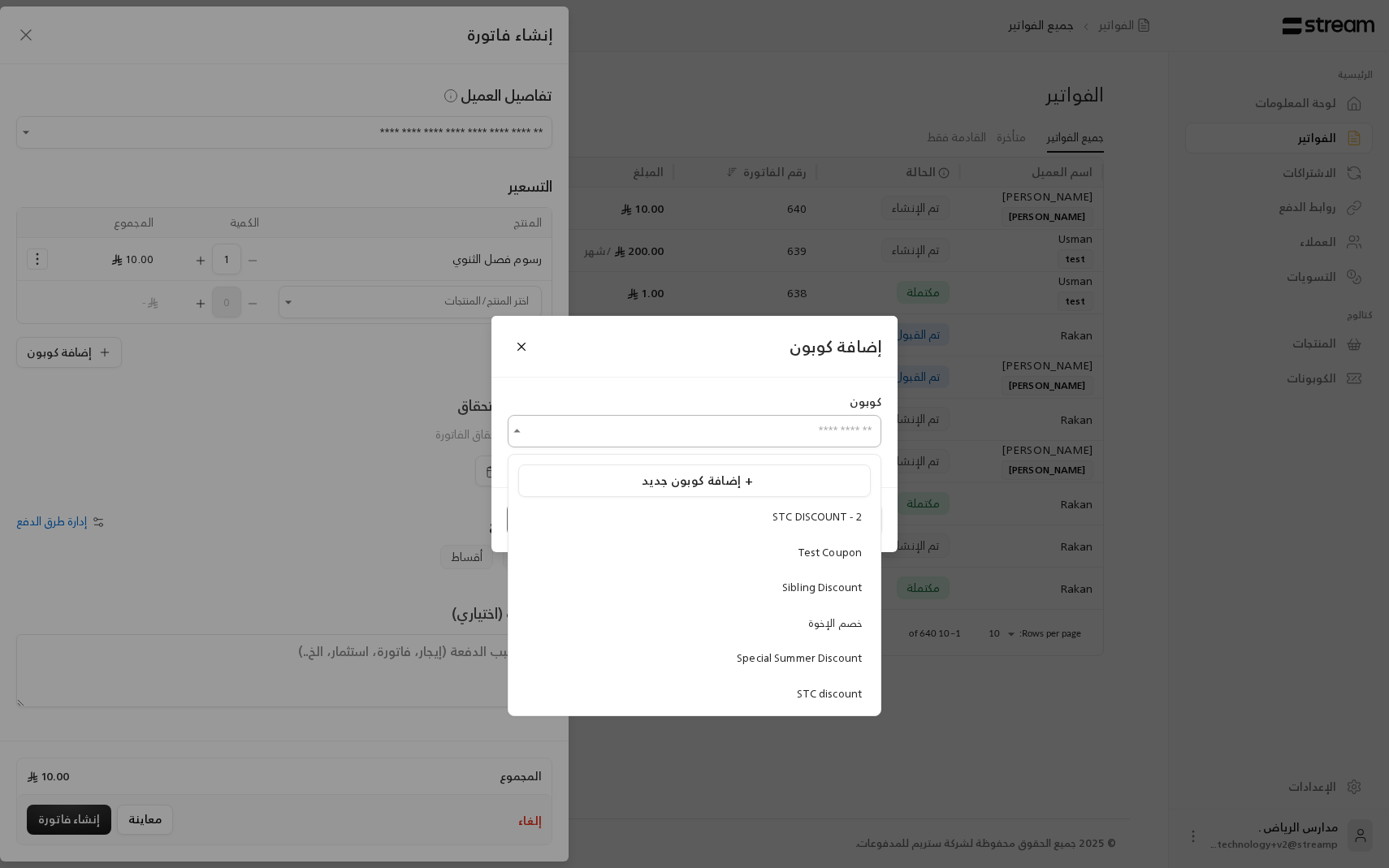
click at [604, 443] on input "اختر العميل" at bounding box center [694, 431] width 373 height 28
click at [757, 613] on li "خصم الإخوة" at bounding box center [694, 623] width 352 height 30
type input "**********"
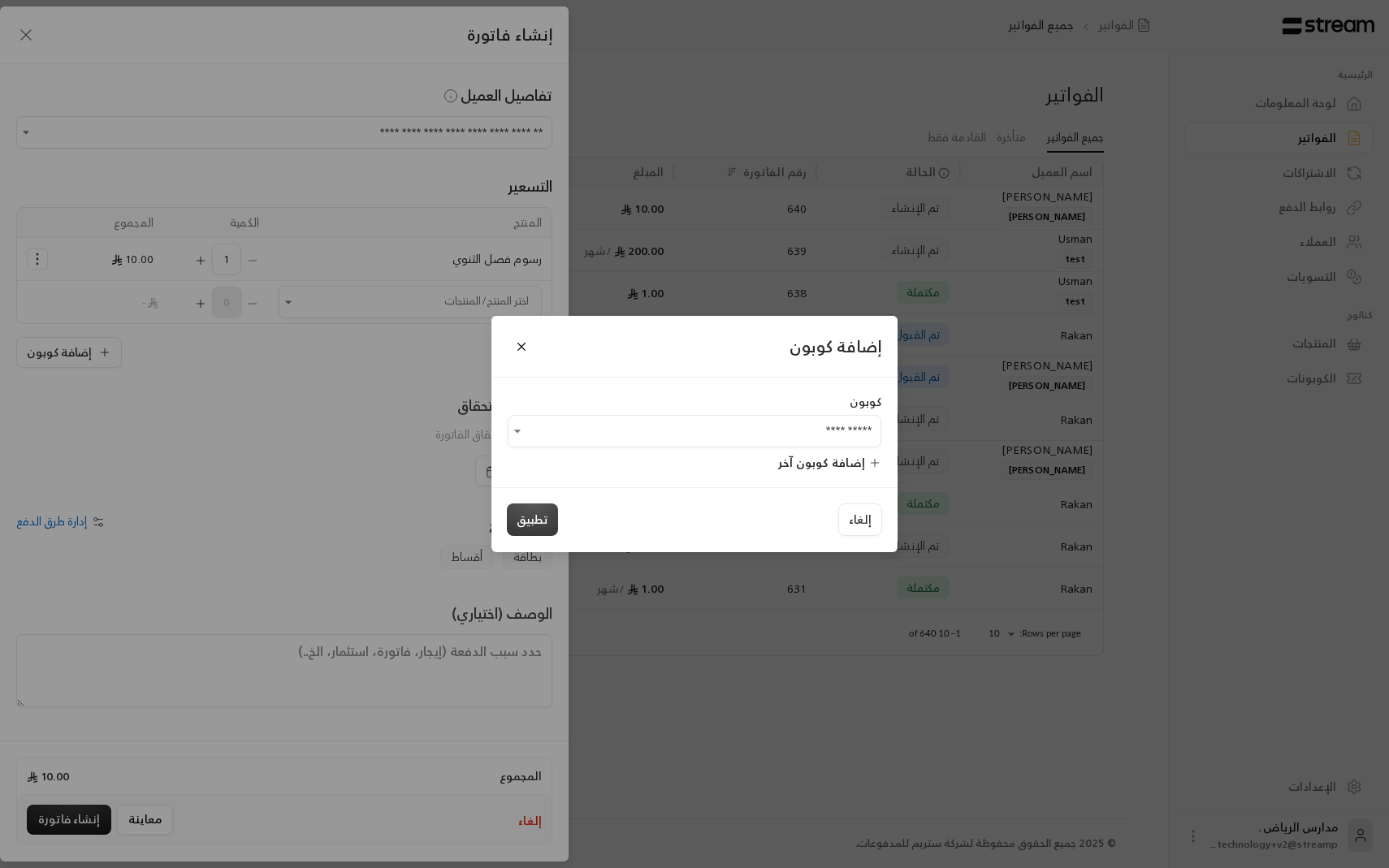
click at [531, 525] on button "تطبيق" at bounding box center [533, 519] width 51 height 32
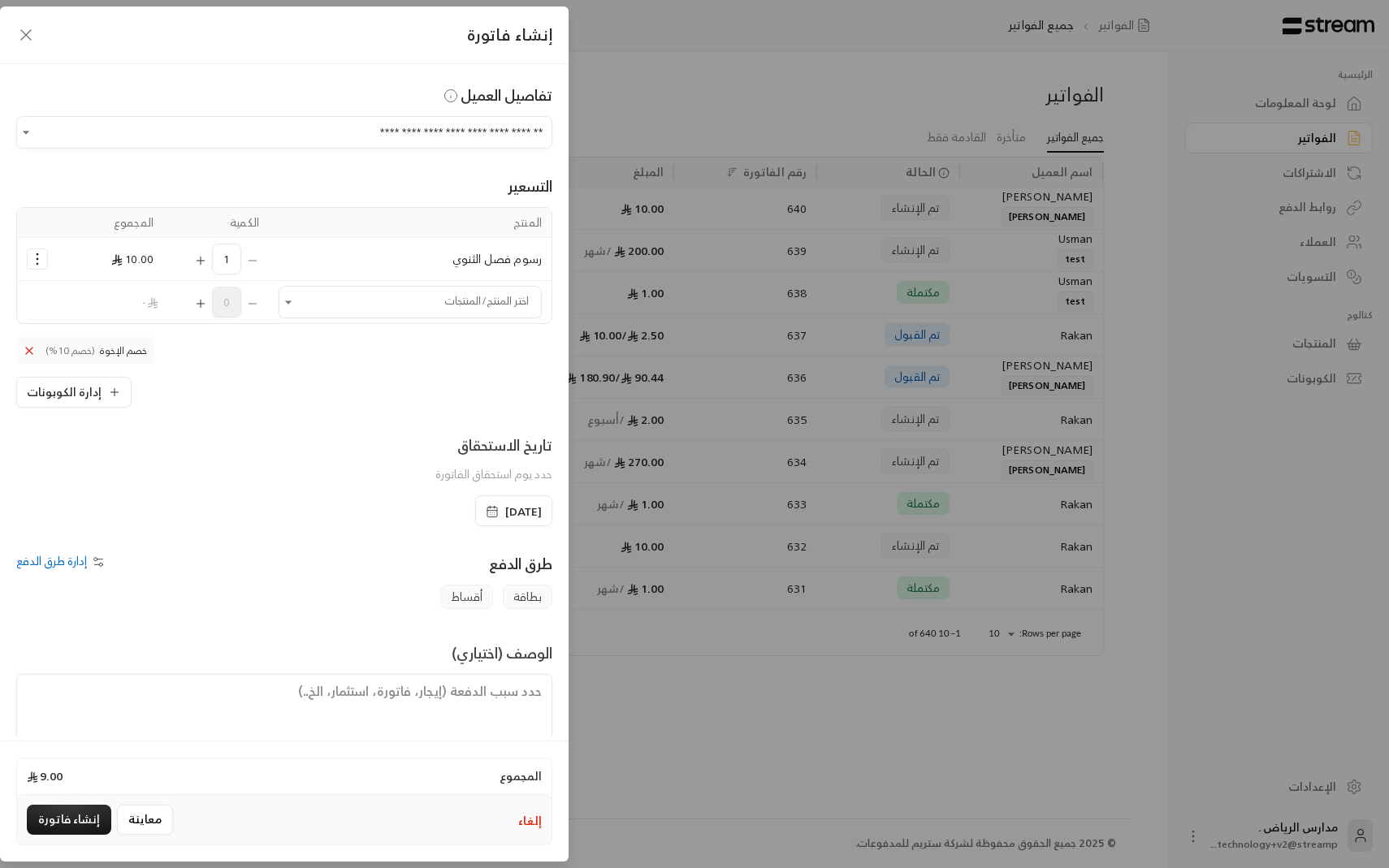
click at [29, 251] on icon "Selected Products" at bounding box center [37, 258] width 16 height 16
click at [99, 307] on span "إضافة كوبون" at bounding box center [102, 299] width 59 height 19
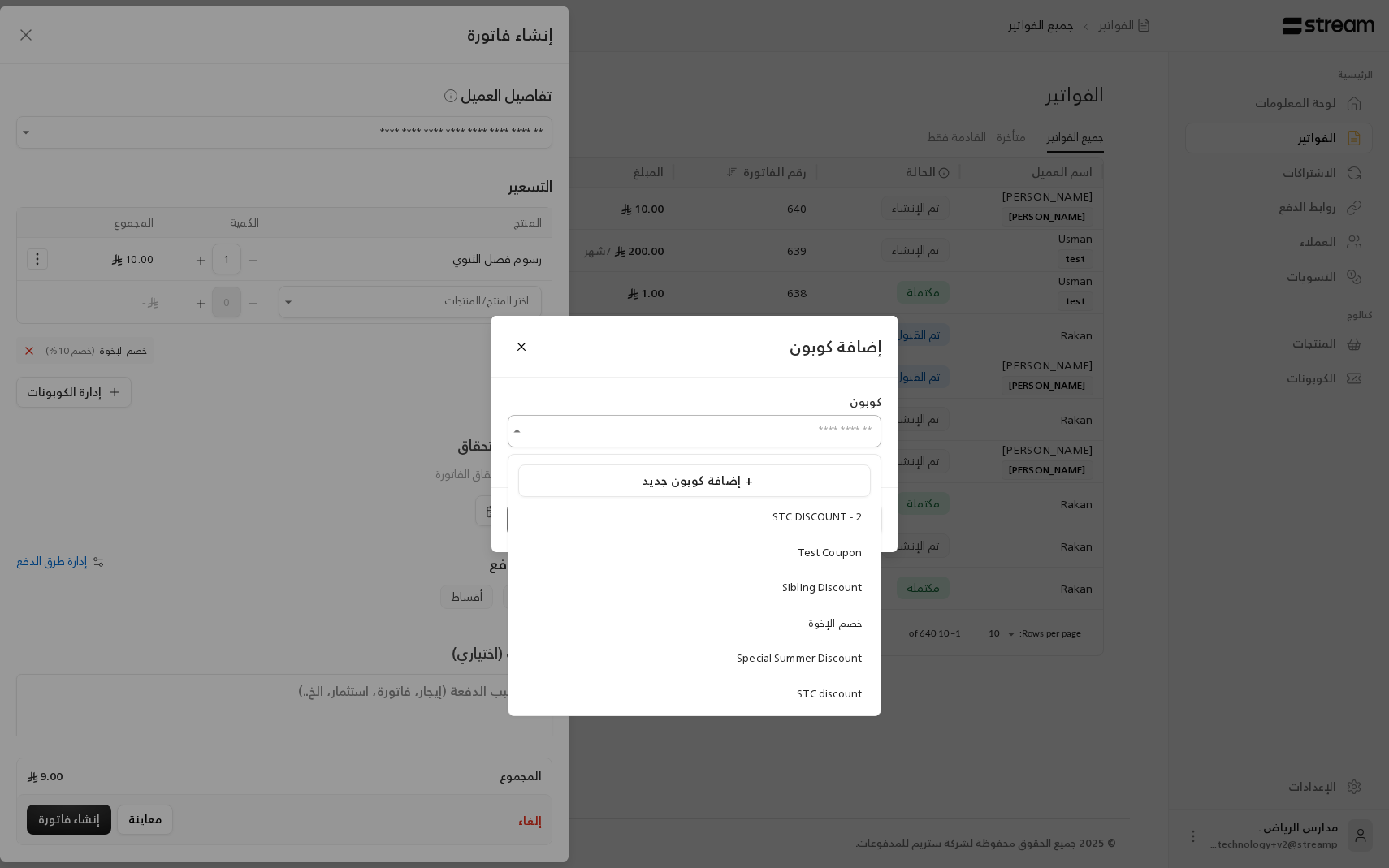
click at [691, 427] on input "اختر العميل" at bounding box center [694, 431] width 373 height 28
click at [740, 525] on li "STC DISCOUNT - 2" at bounding box center [694, 517] width 352 height 30
type input "**********"
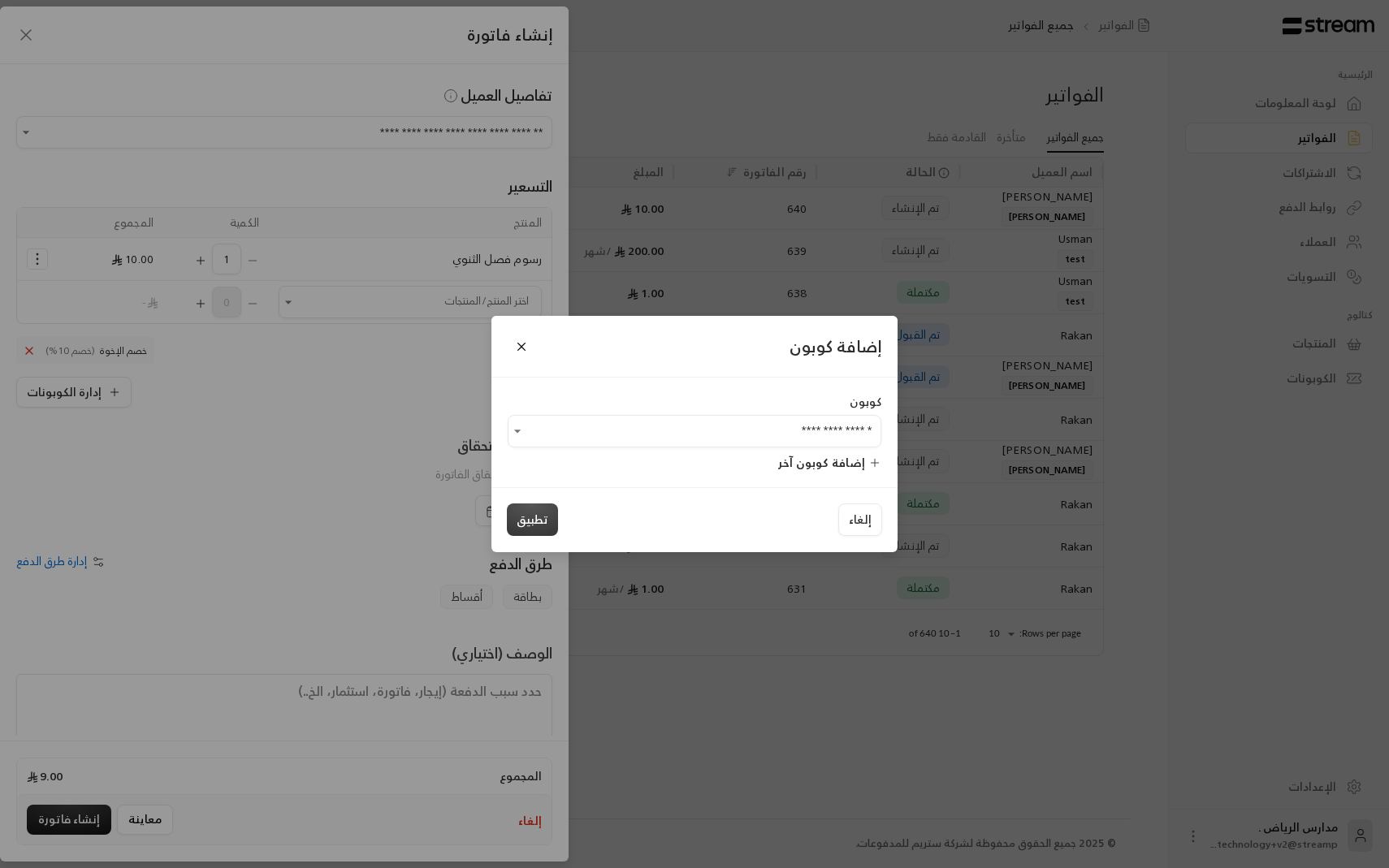
click at [546, 526] on button "تطبيق" at bounding box center [533, 519] width 51 height 32
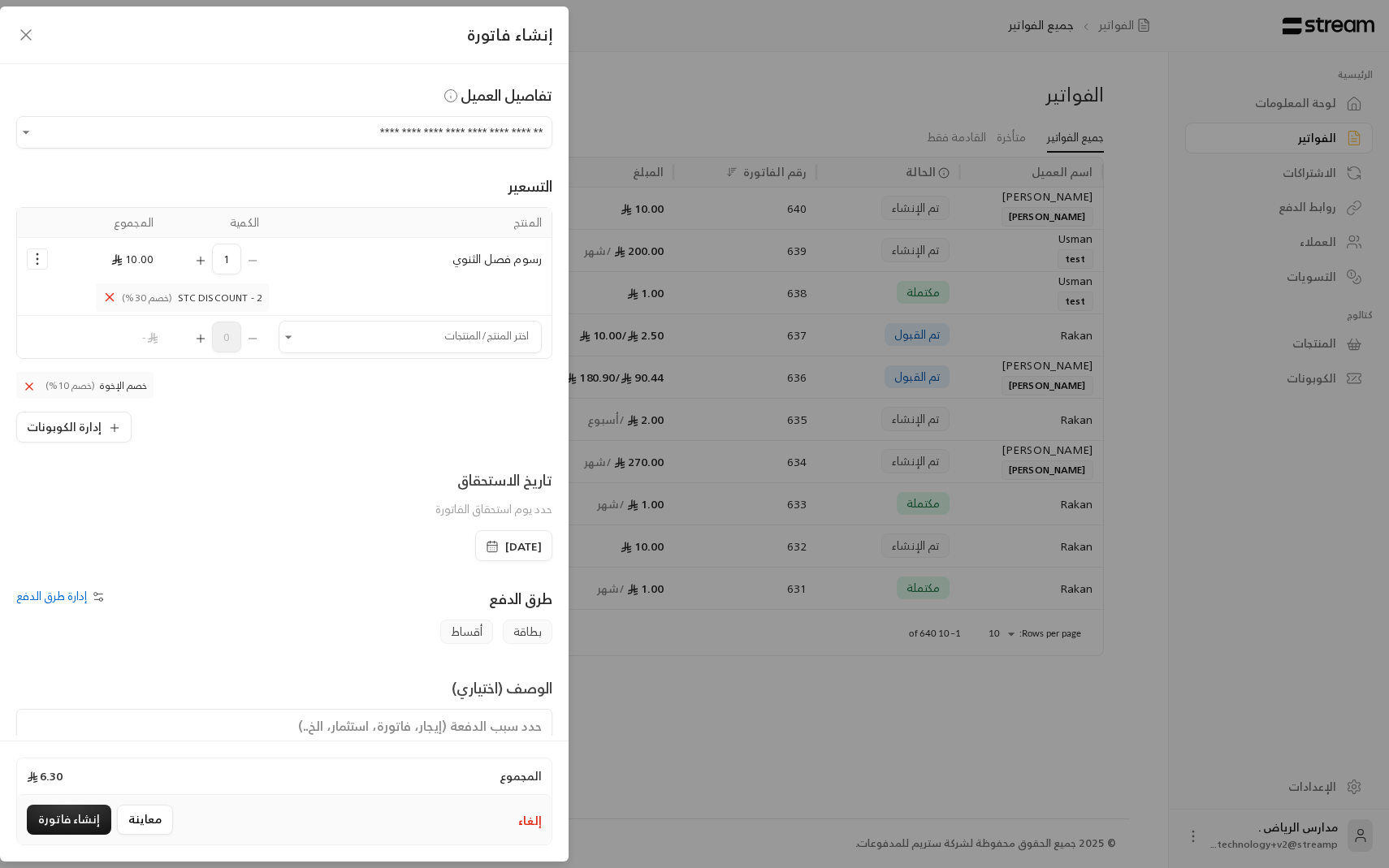
click at [111, 297] on icon "Selected Products" at bounding box center [109, 296] width 14 height 14
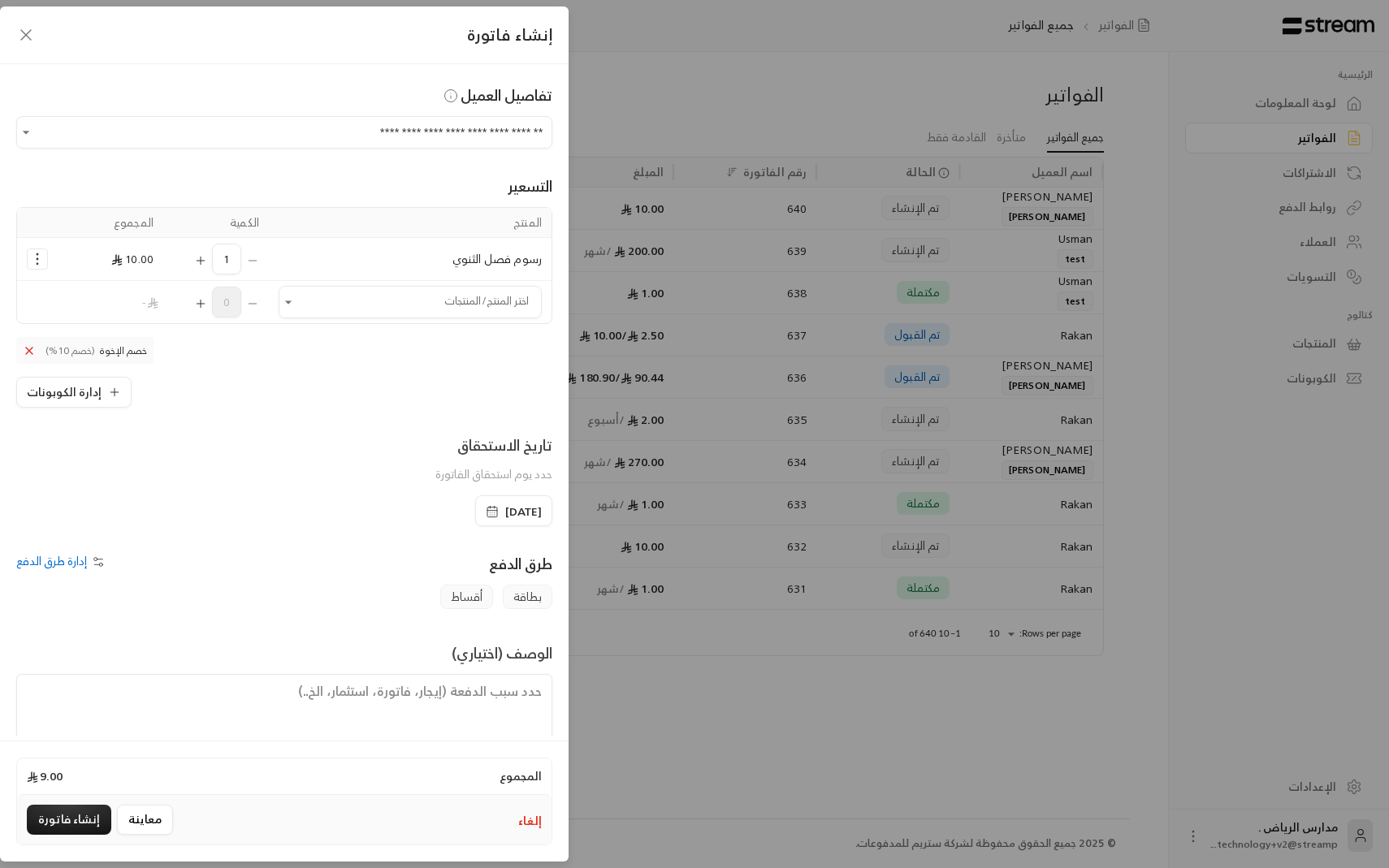
click at [93, 565] on icon "button" at bounding box center [99, 562] width 13 height 13
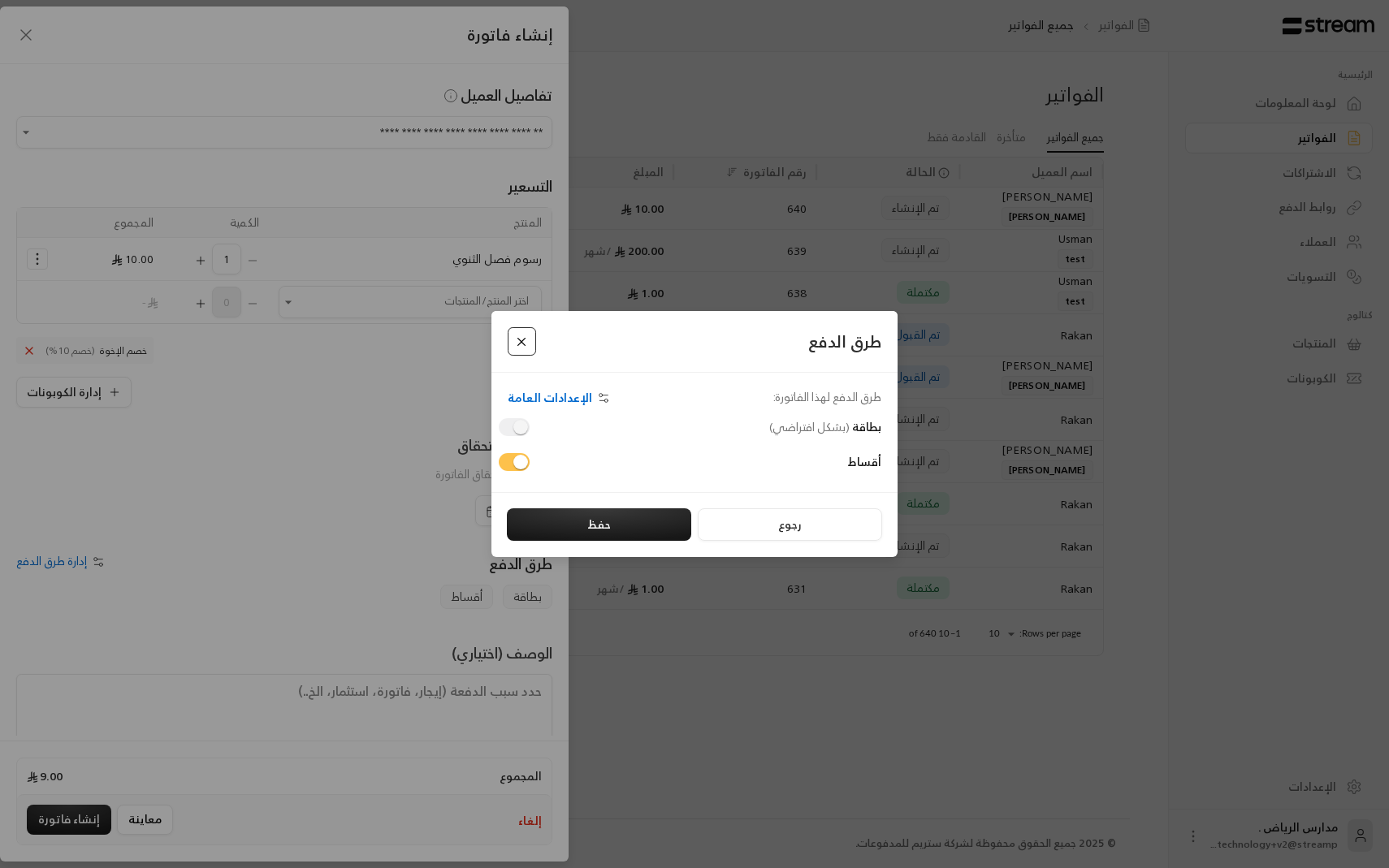
click at [519, 339] on button "Close" at bounding box center [522, 342] width 29 height 28
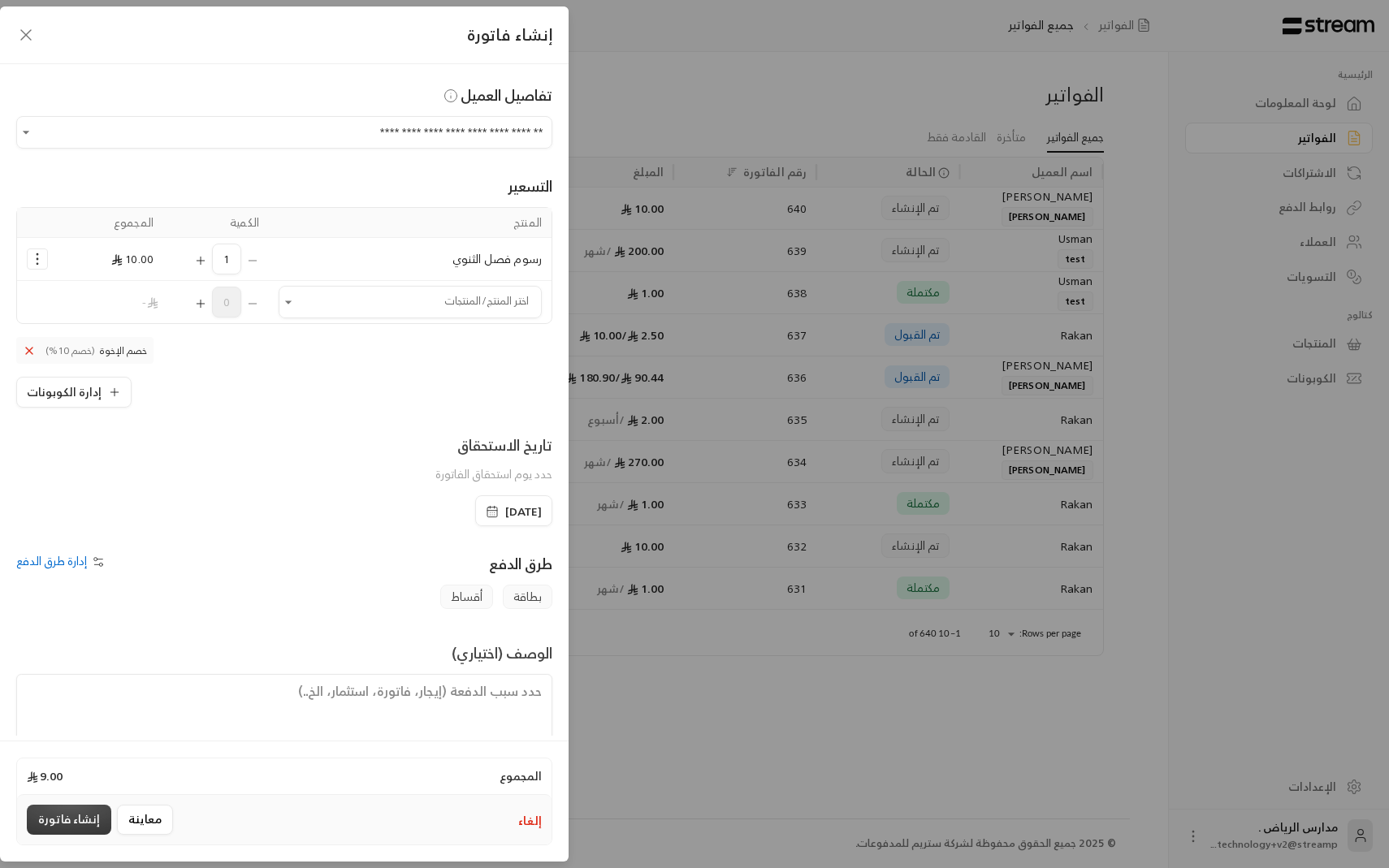
click at [67, 823] on button "إنشاء فاتورة" at bounding box center [68, 820] width 85 height 30
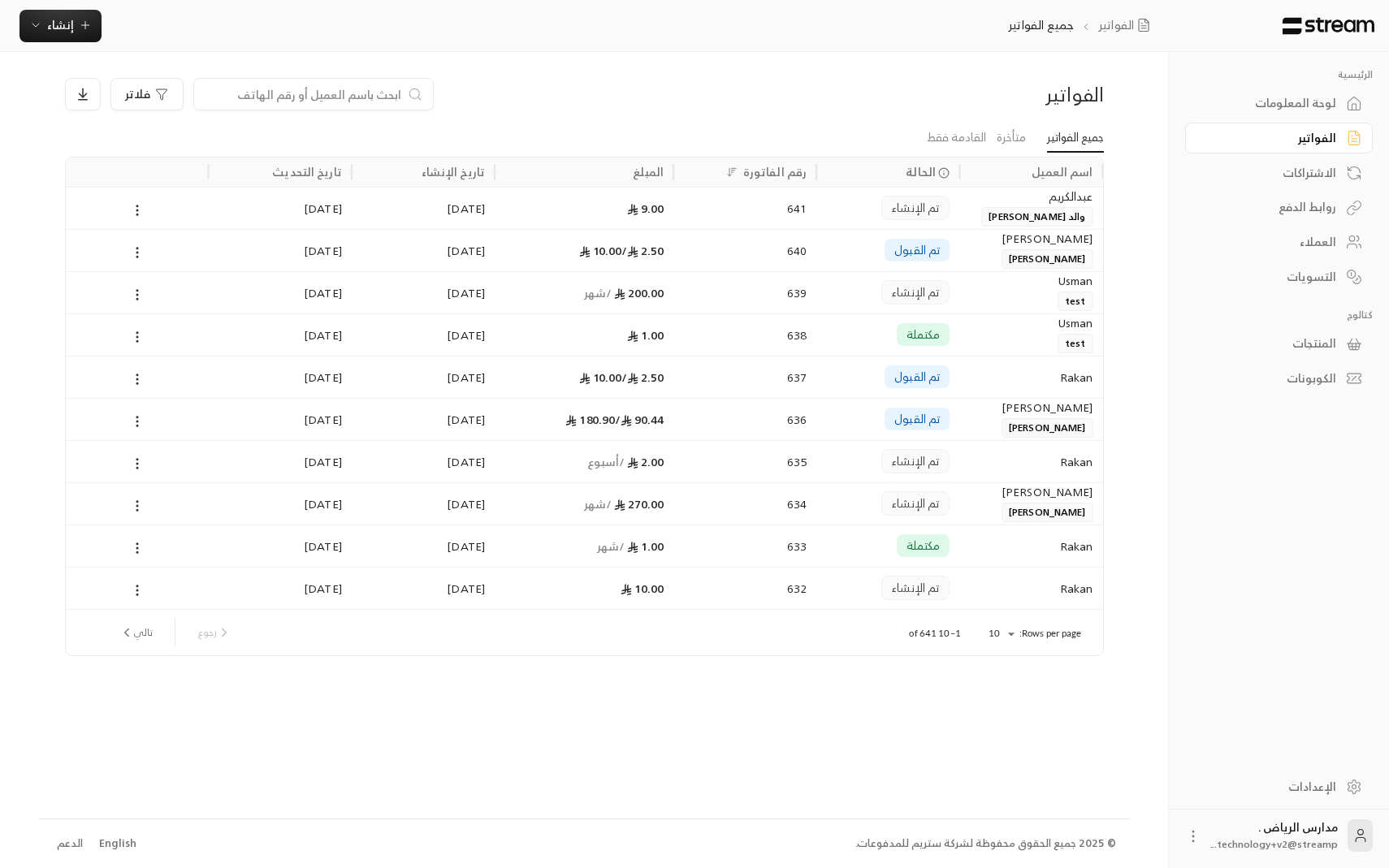
click at [719, 217] on div "641" at bounding box center [745, 208] width 124 height 42
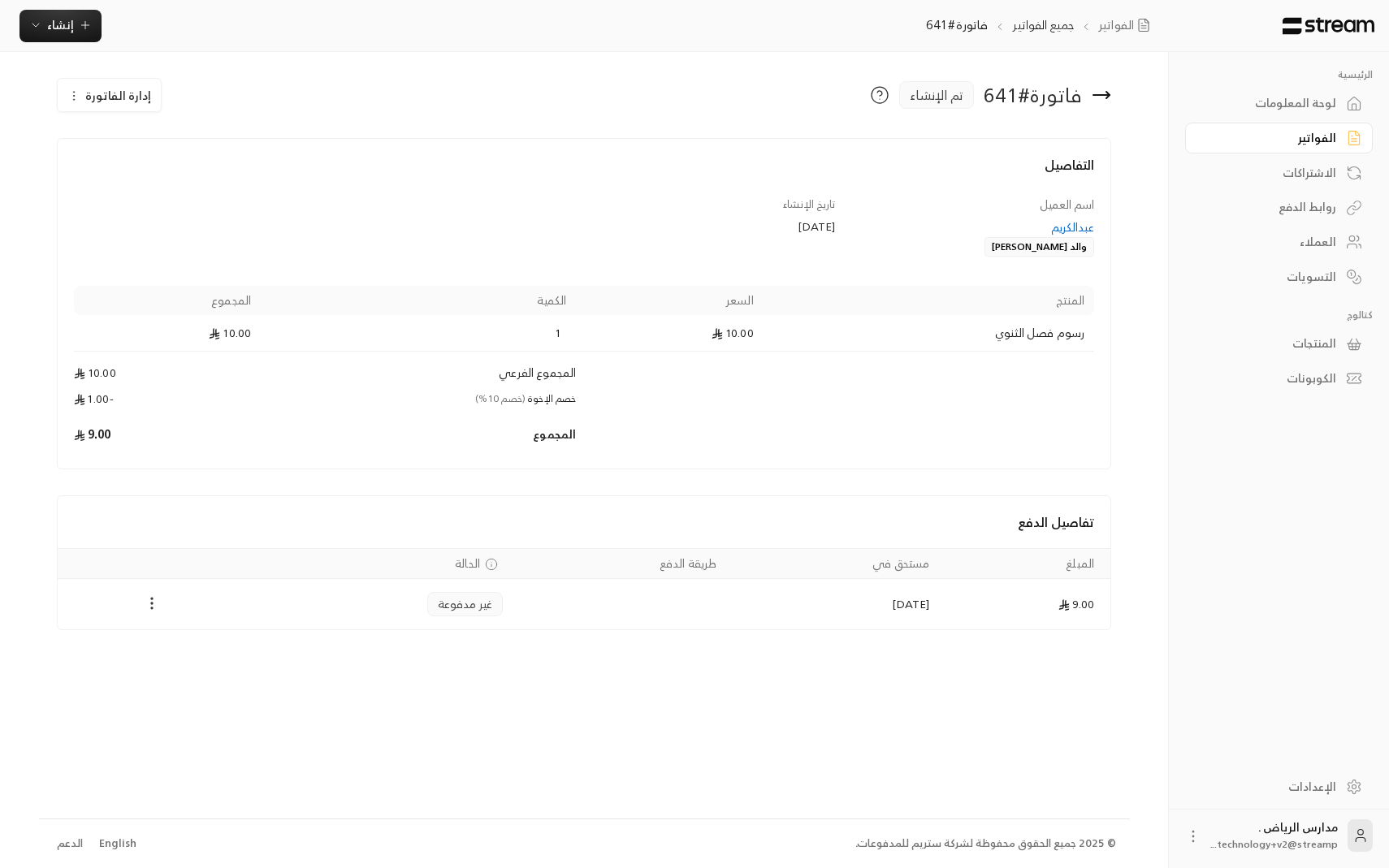
click at [152, 608] on circle "Payments" at bounding box center [153, 609] width 2 height 2
click at [179, 641] on li "تغيير الحالة الى مدفوعة" at bounding box center [209, 645] width 118 height 29
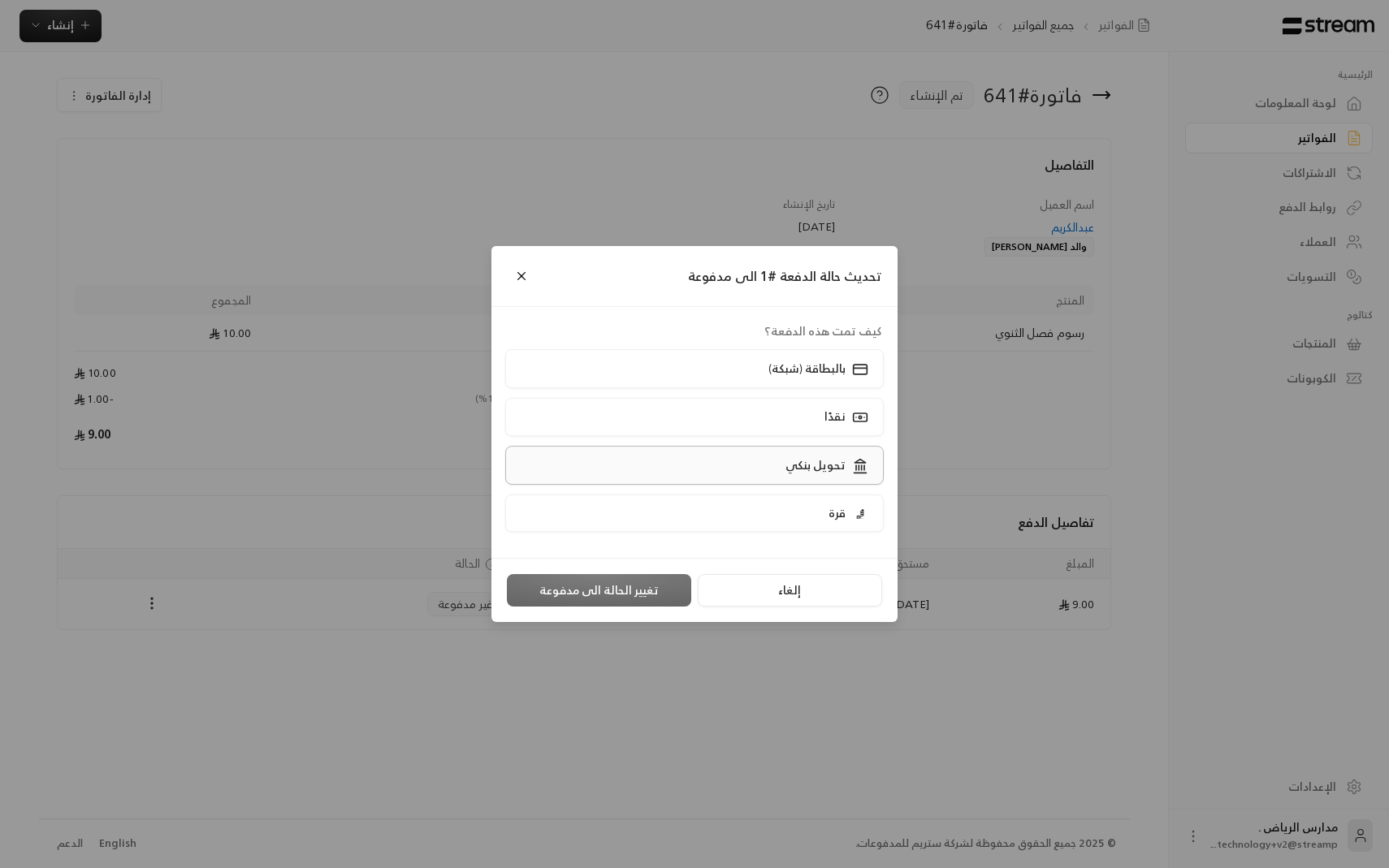
click at [737, 464] on label "تحويل بنكي" at bounding box center [694, 464] width 379 height 38
click at [648, 595] on button "تغيير الحالة الى مدفوعة" at bounding box center [599, 590] width 184 height 32
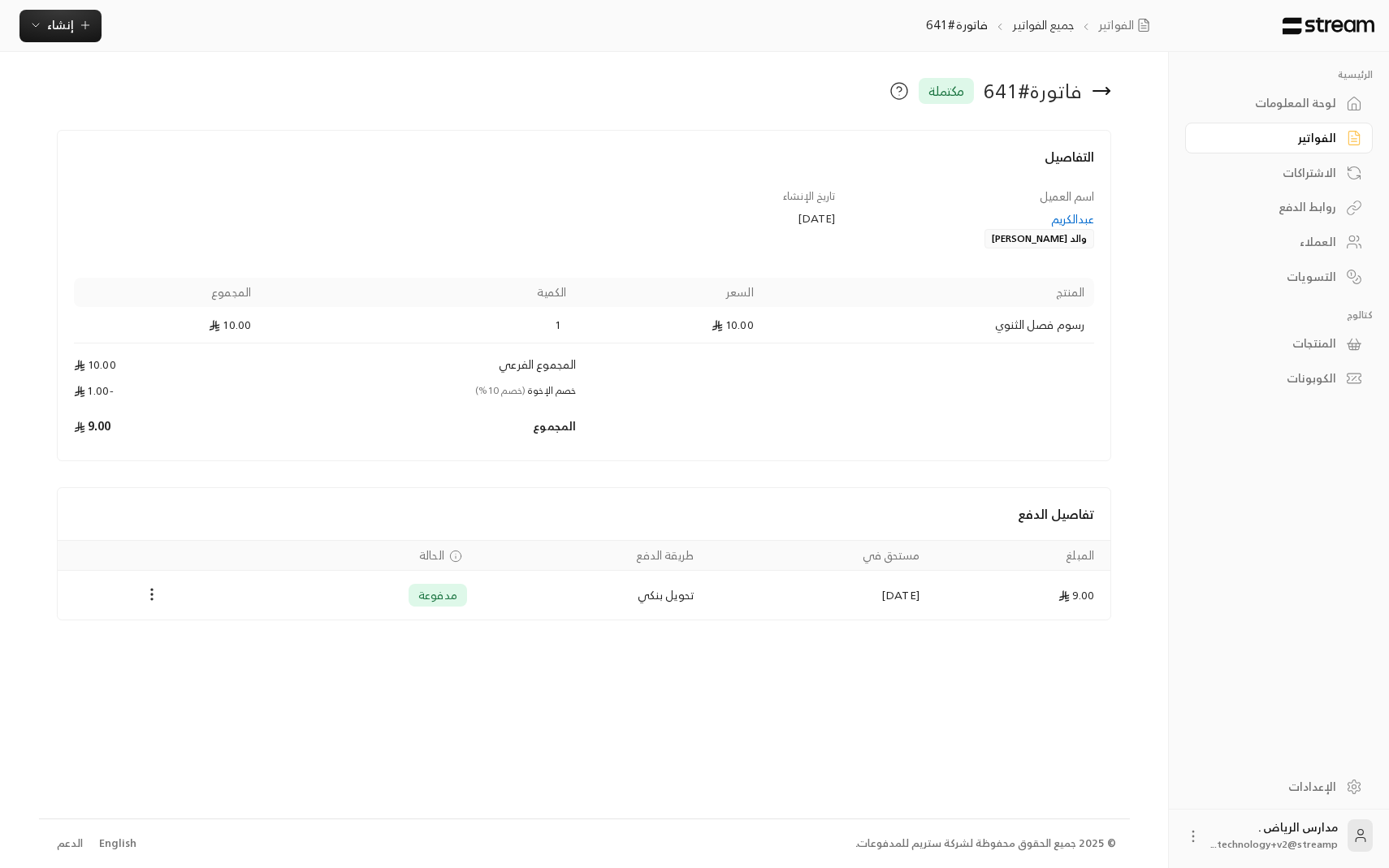
click at [46, 249] on div "فاتورة # 641 مكتملة التفاصيل اسم العميل [PERSON_NAME] ماجد تاريخ الإنشاء [DATE]…" at bounding box center [584, 435] width 1091 height 765
click at [1298, 109] on div "لوحة المعلومات" at bounding box center [1271, 103] width 131 height 16
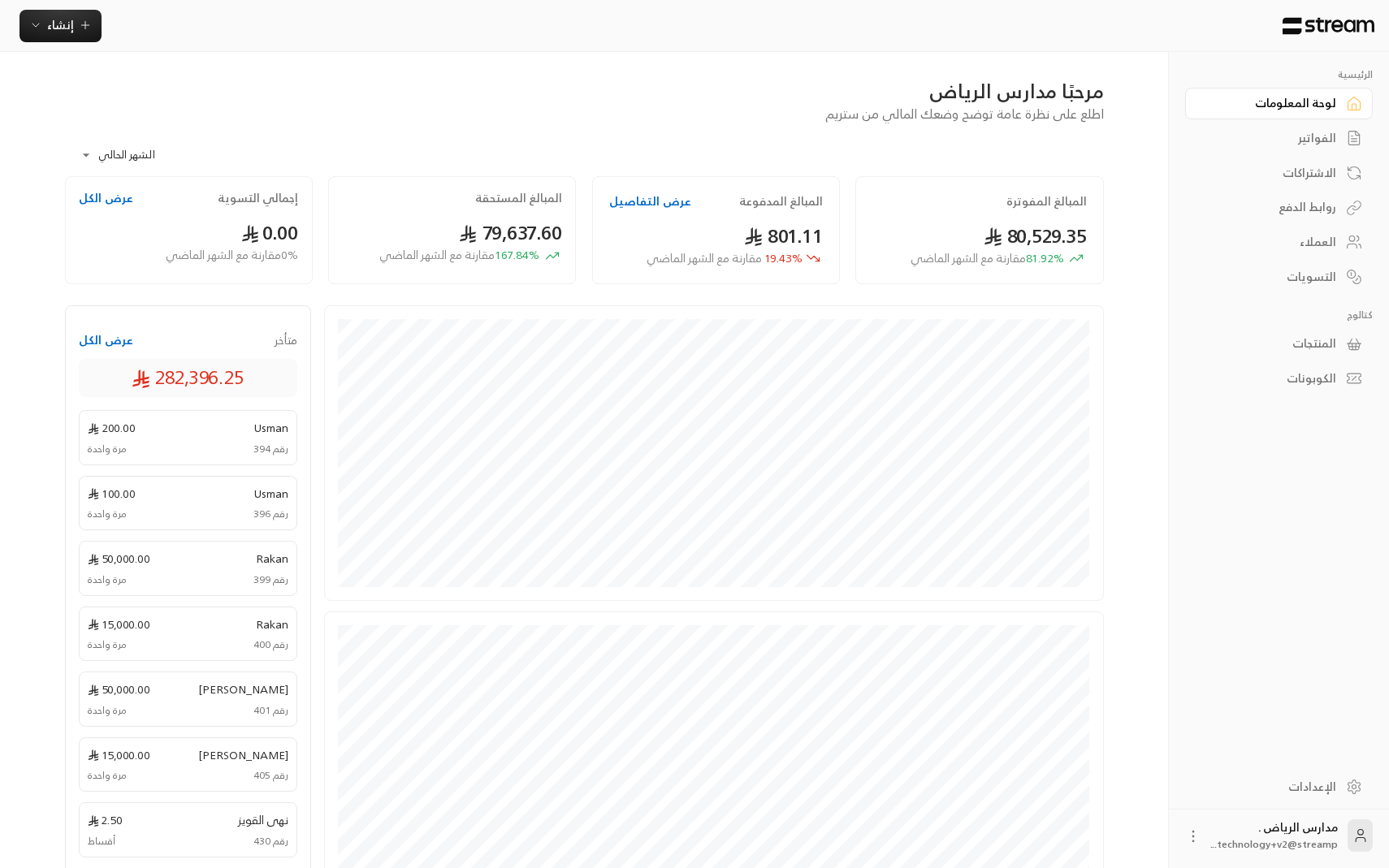
click at [788, 200] on h2 "المبالغ المدفوعة" at bounding box center [781, 200] width 84 height 16
click at [642, 199] on button "عرض التفاصيل" at bounding box center [650, 200] width 82 height 16
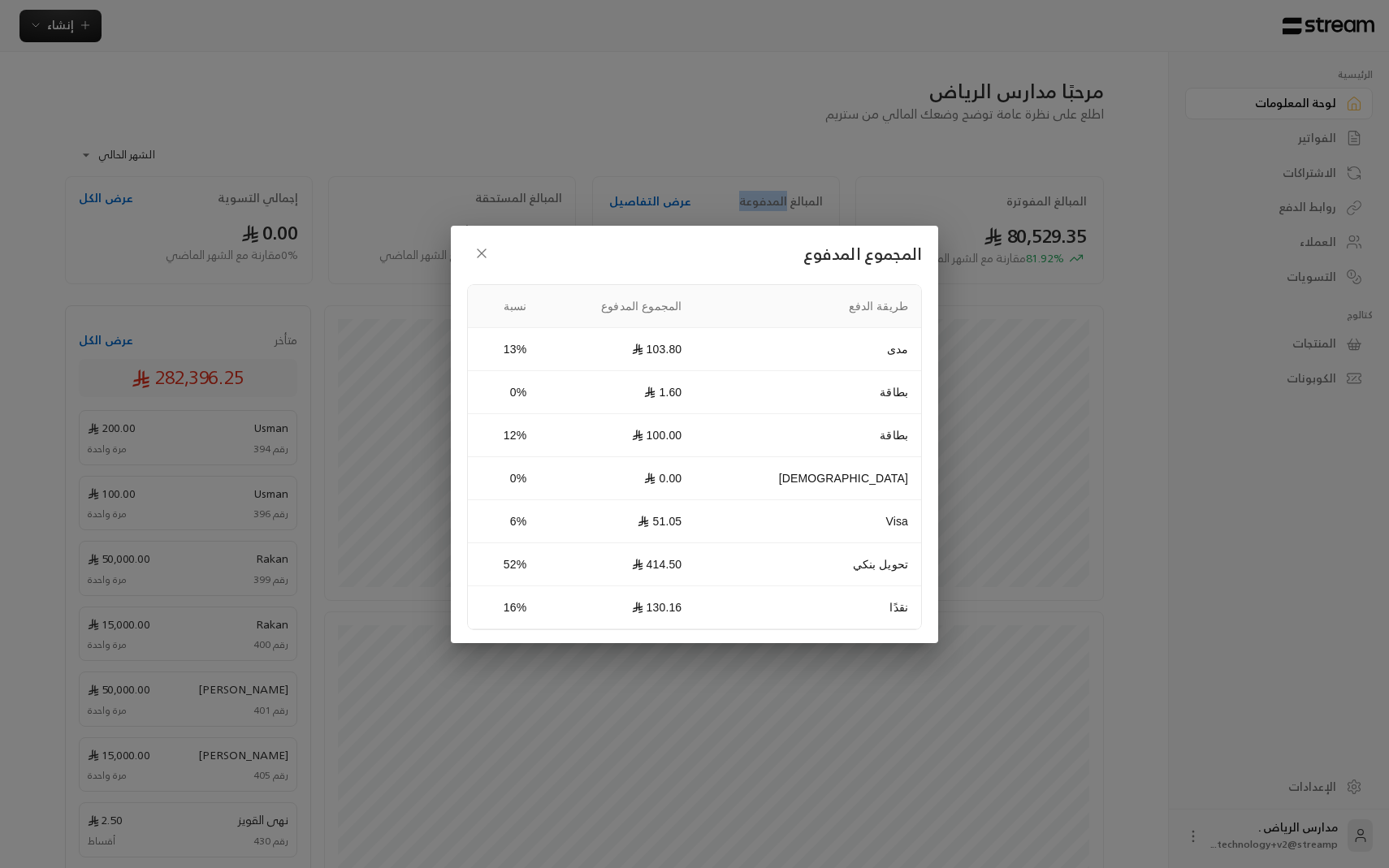
click at [477, 249] on icon "button" at bounding box center [481, 253] width 16 height 16
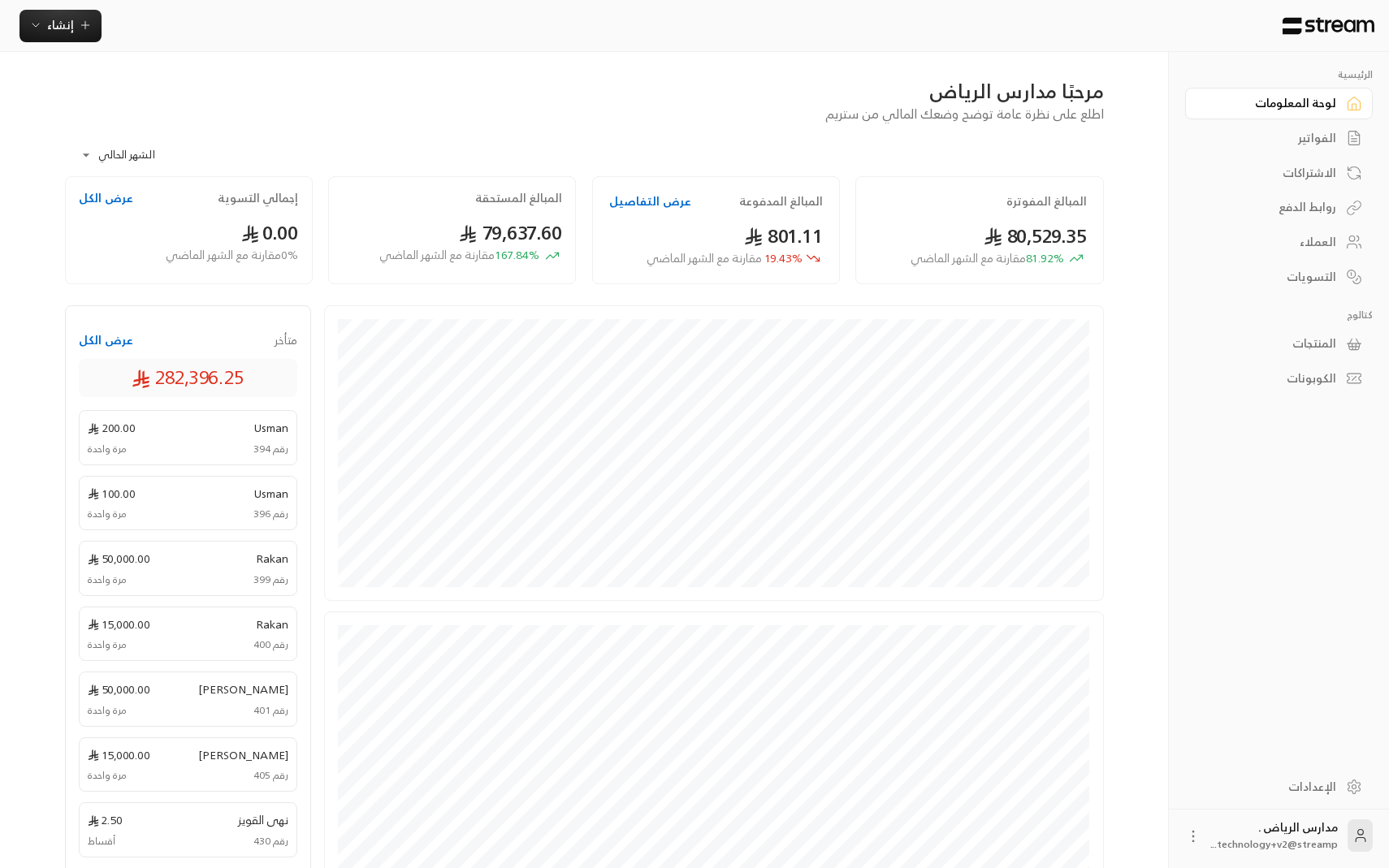
click at [511, 198] on h2 "المبالغ المستحقة" at bounding box center [518, 198] width 86 height 16
click at [697, 193] on div "المبالغ المدفوعة عرض التفاصيل" at bounding box center [715, 200] width 214 height 16
click at [504, 198] on h2 "المبالغ المستحقة" at bounding box center [518, 198] width 86 height 16
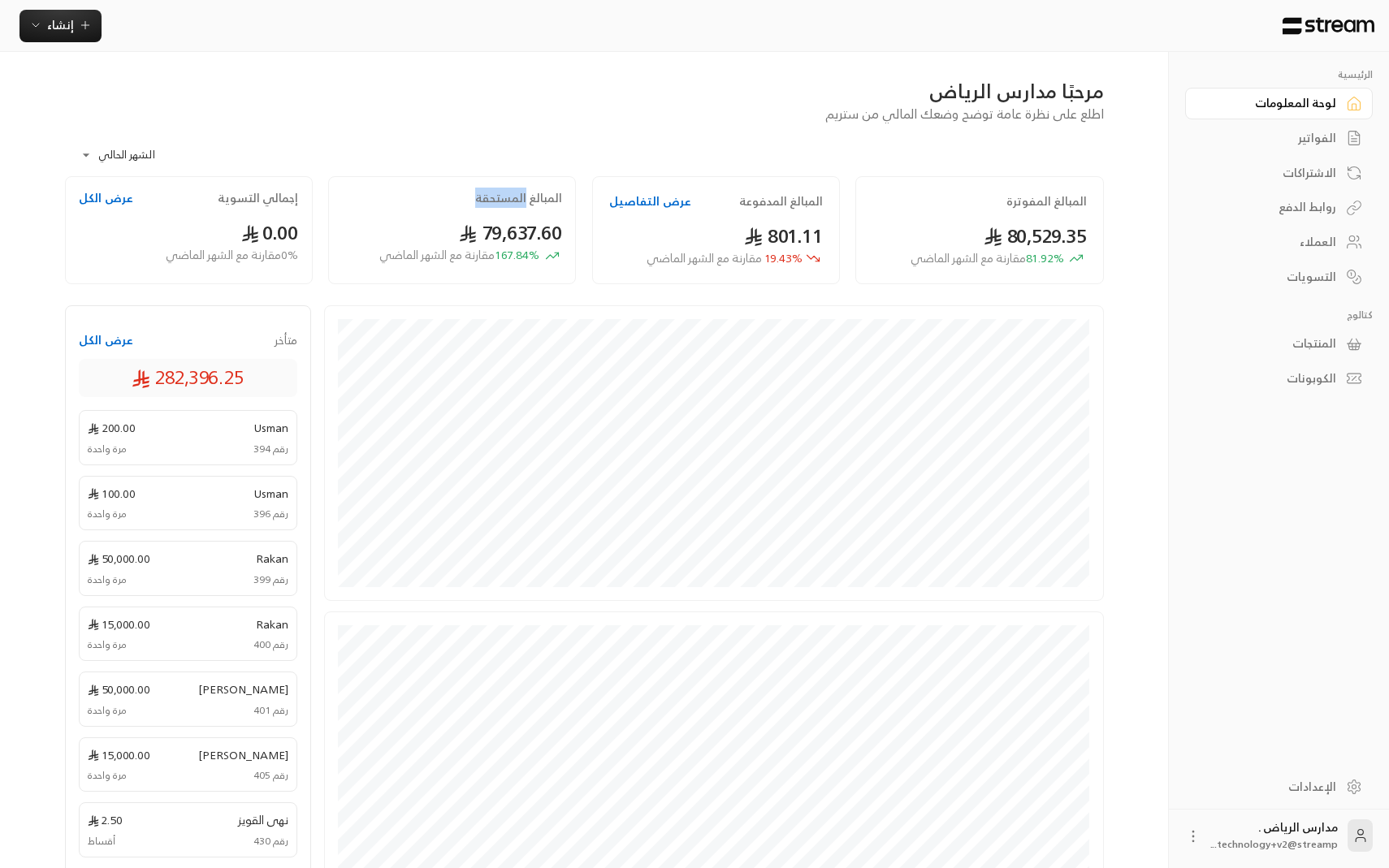
click at [504, 198] on h2 "المبالغ المستحقة" at bounding box center [518, 198] width 86 height 16
click at [130, 347] on div "متأخر عرض الكل" at bounding box center [188, 340] width 219 height 16
click at [126, 345] on button "عرض الكل" at bounding box center [105, 340] width 54 height 16
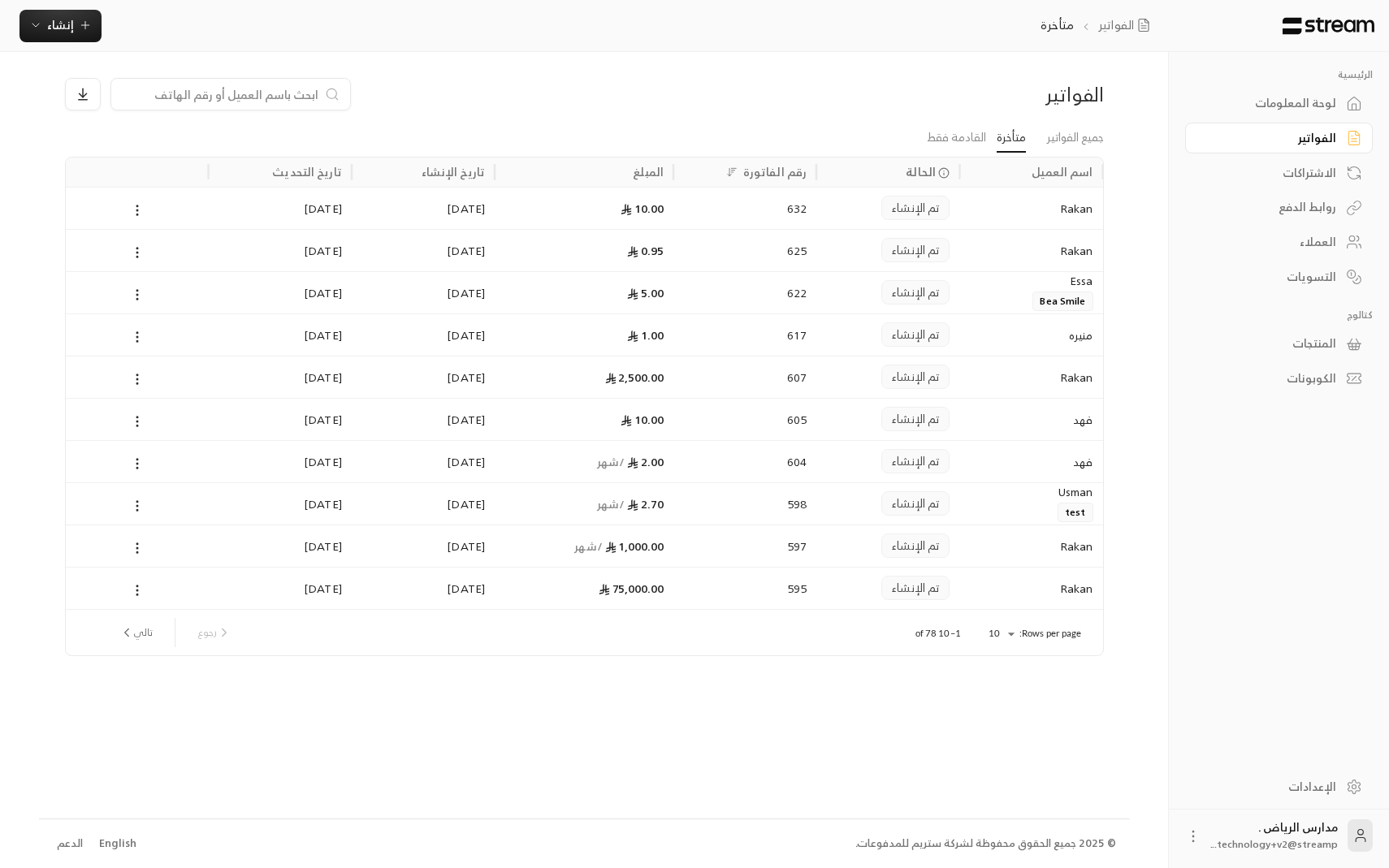
click at [655, 210] on div "10.00" at bounding box center [584, 208] width 160 height 42
click at [1278, 171] on div "الاشتراكات" at bounding box center [1271, 173] width 131 height 16
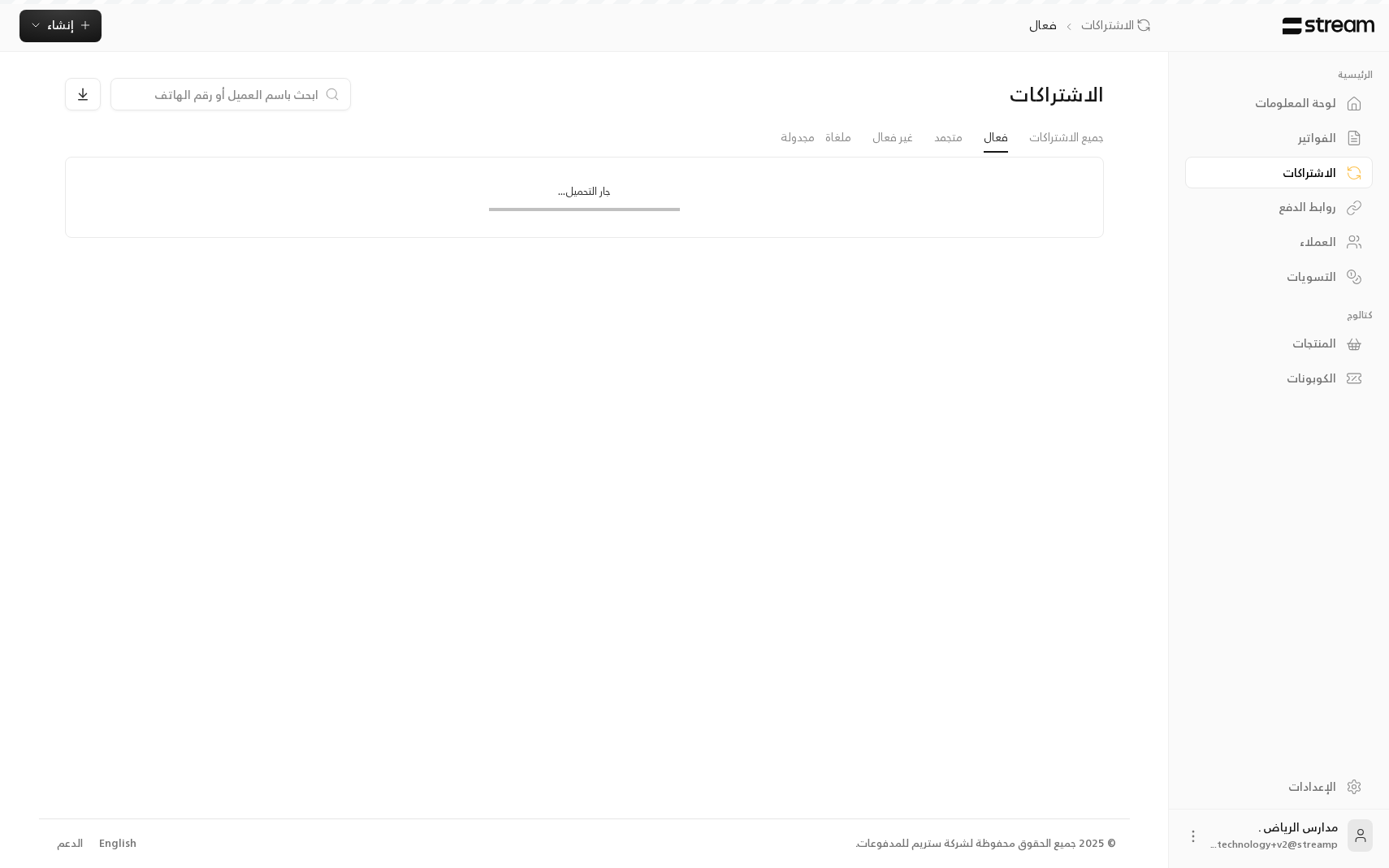
click at [1279, 146] on div "الفواتير" at bounding box center [1271, 138] width 131 height 16
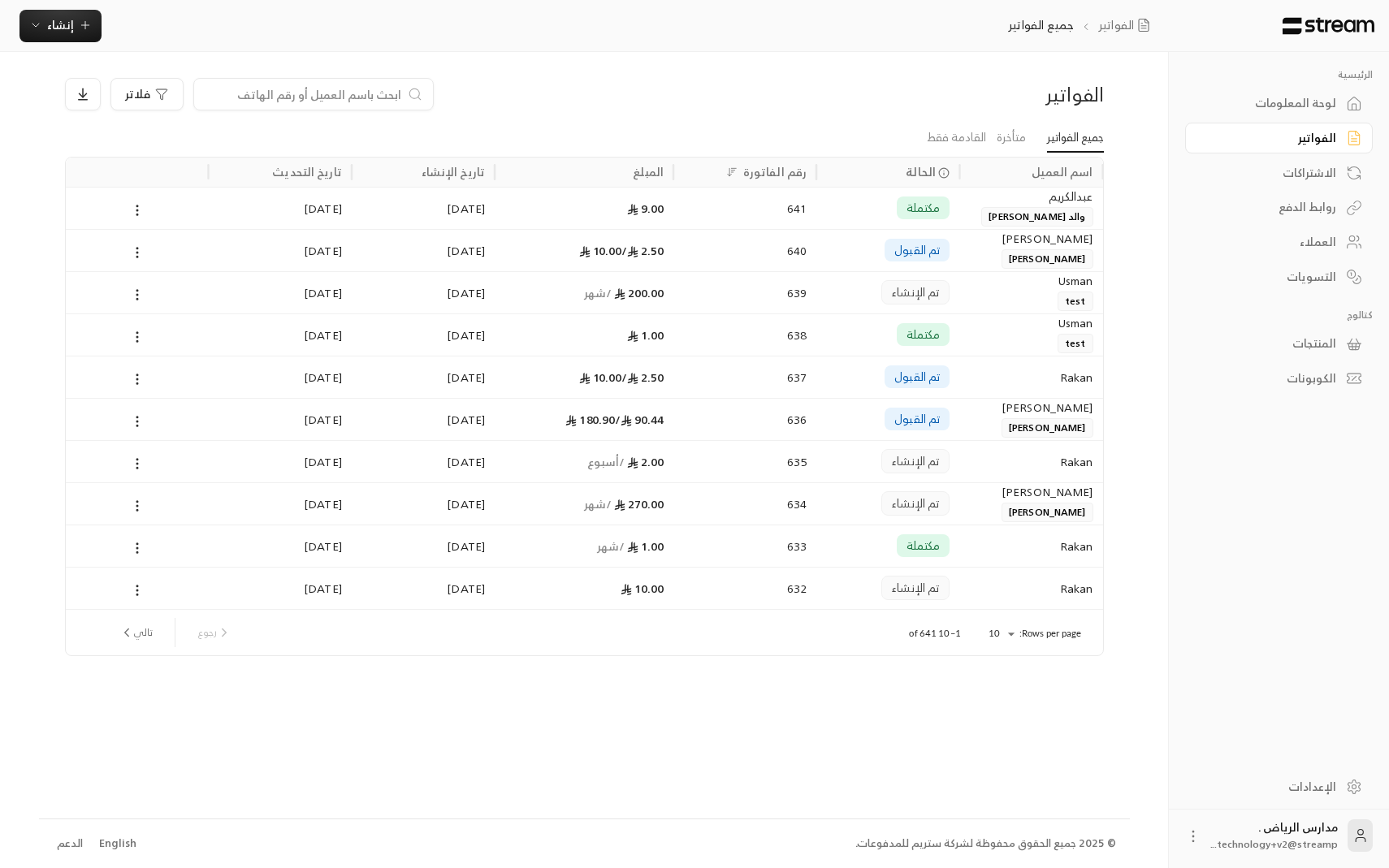
click at [657, 241] on span "2.50 /" at bounding box center [642, 250] width 42 height 20
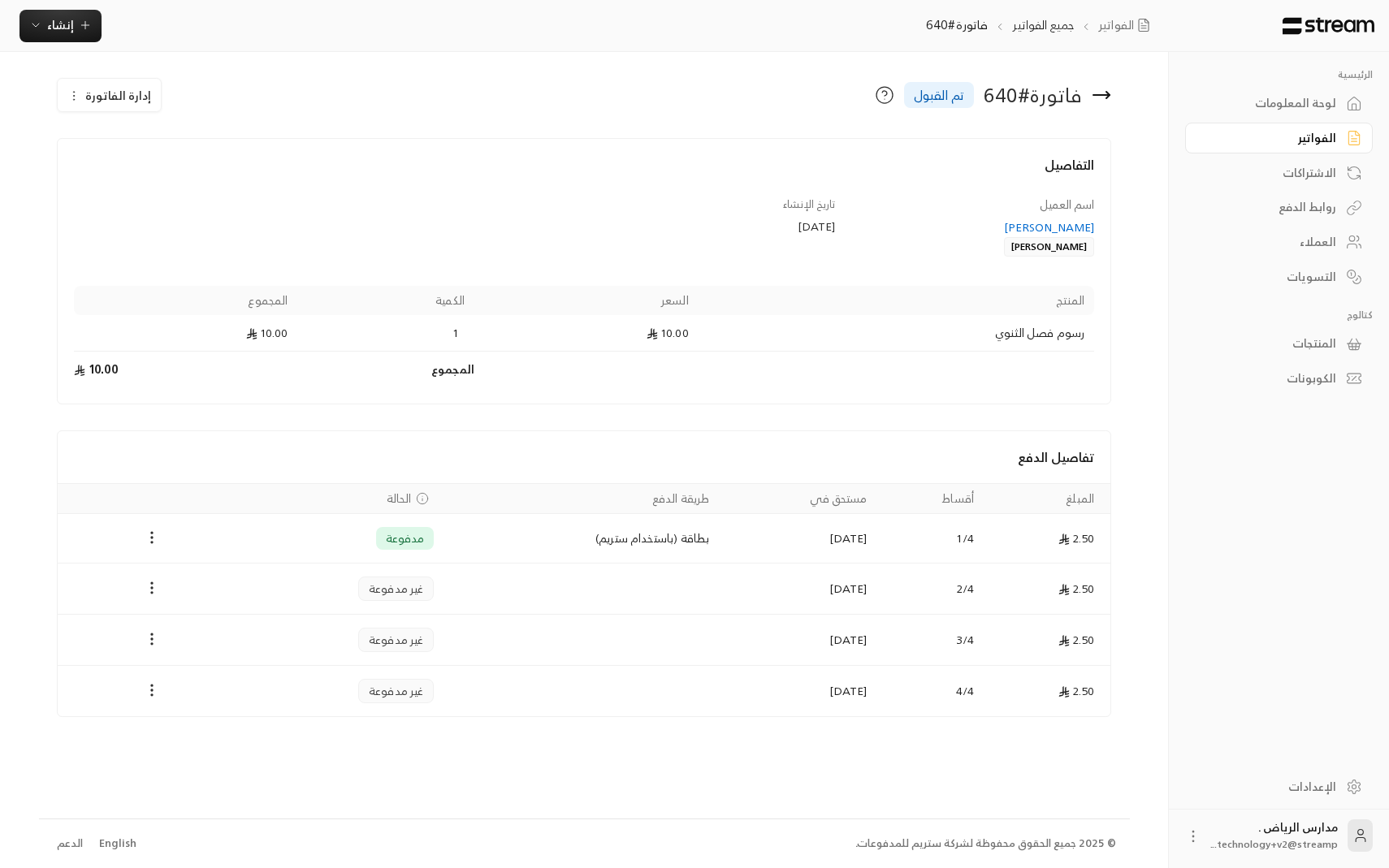
click at [1287, 111] on div "لوحة المعلومات" at bounding box center [1271, 103] width 131 height 16
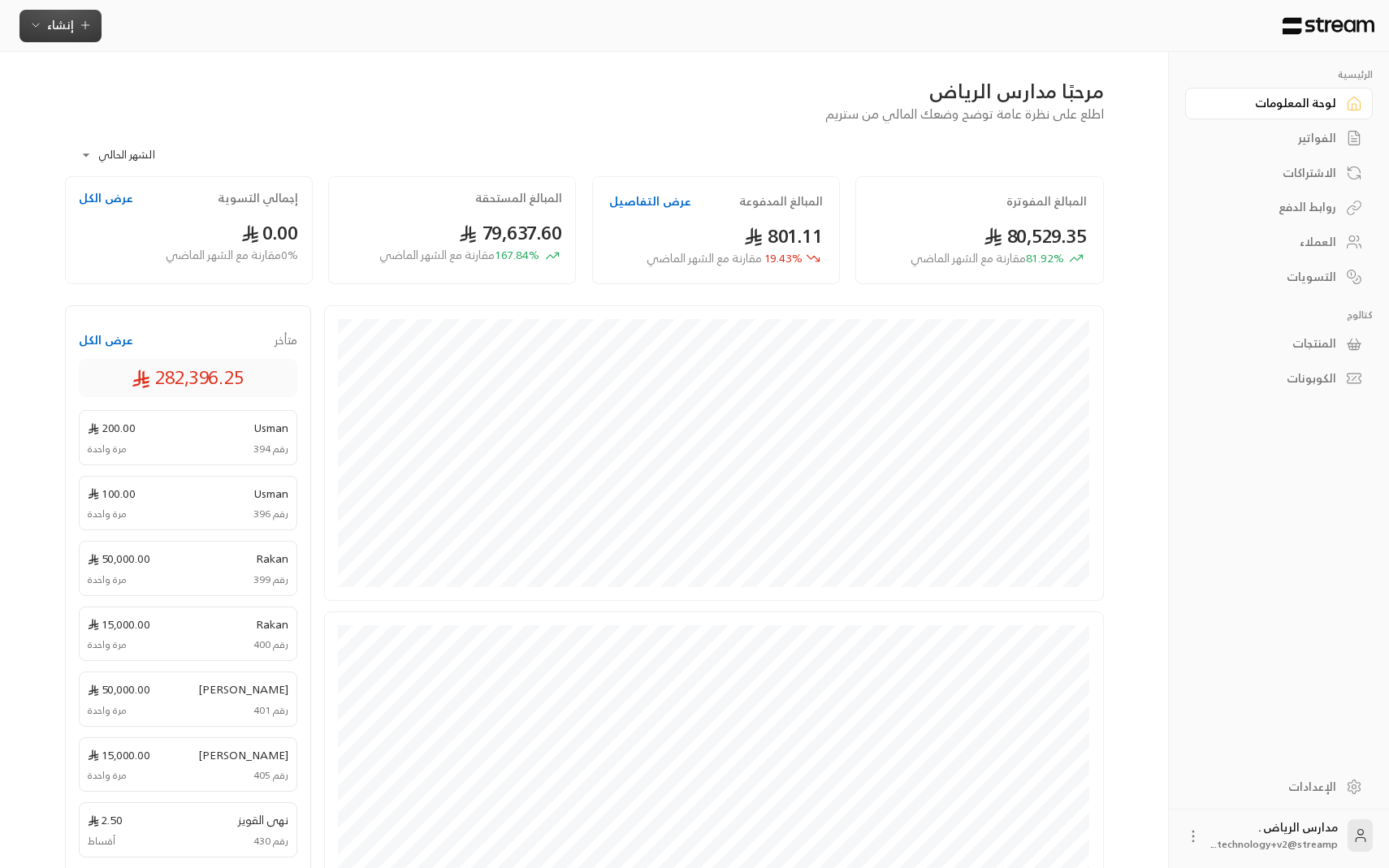
click at [85, 28] on icon "button" at bounding box center [86, 26] width 13 height 13
click at [201, 103] on div "إنشاء فاتورة مرة واحدة بسهولة للمعاملات السريعة." at bounding box center [140, 102] width 204 height 32
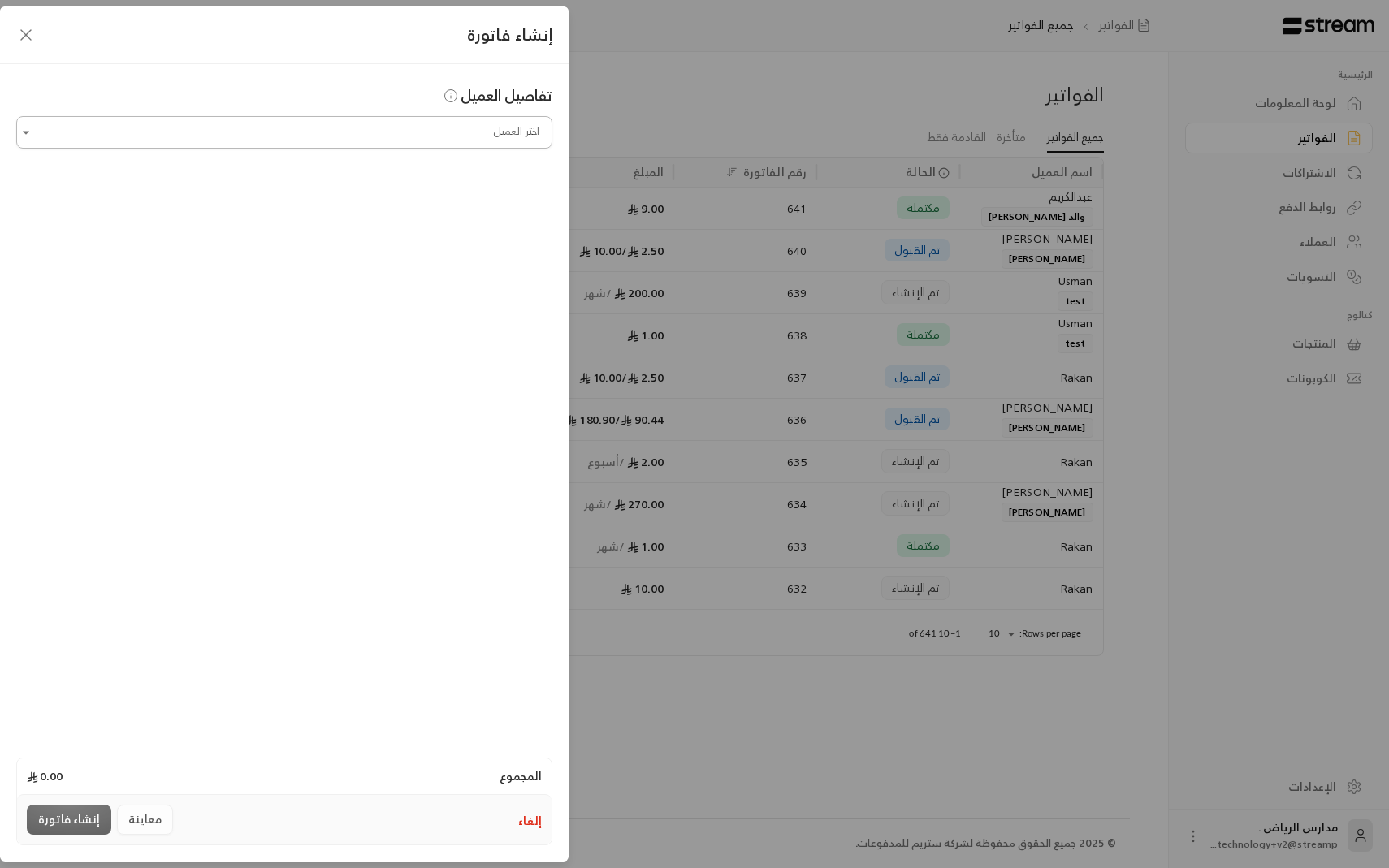
click at [243, 116] on div "اختر العميل" at bounding box center [284, 132] width 536 height 32
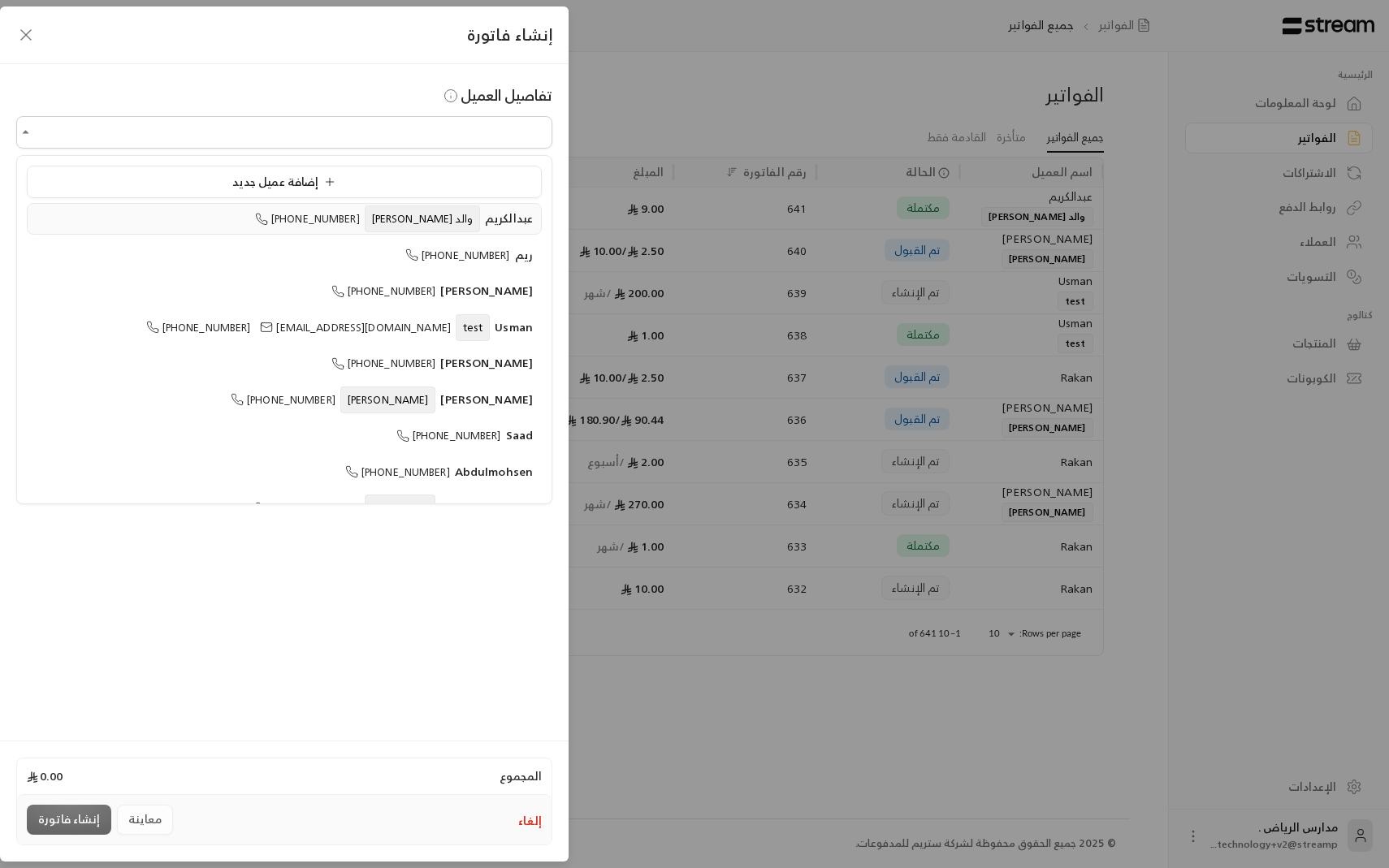
click at [250, 230] on li "[PERSON_NAME] [PERSON_NAME] [PHONE_NUMBER]" at bounding box center [284, 218] width 515 height 31
type input "**********"
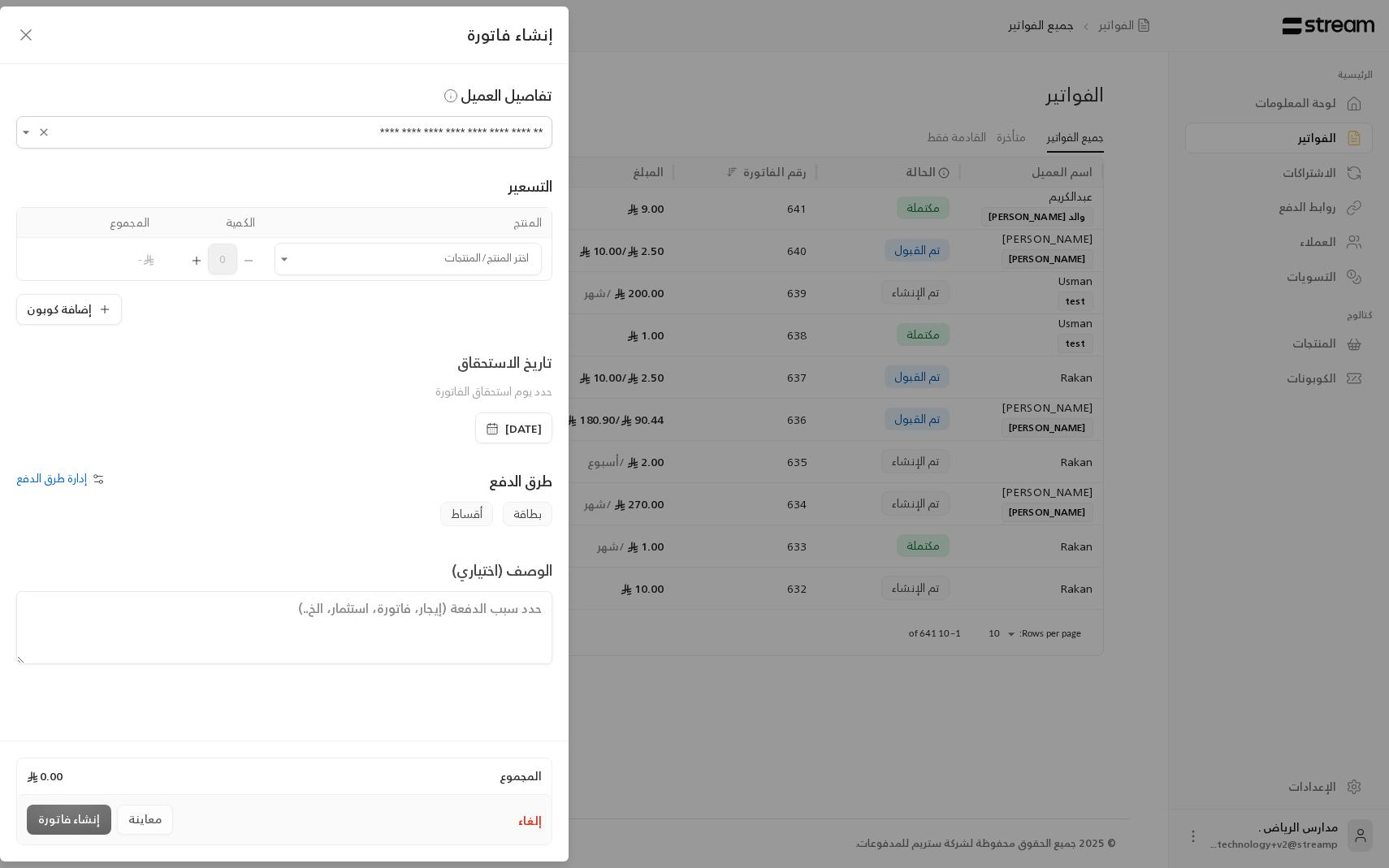
click at [26, 38] on icon "button" at bounding box center [26, 35] width 20 height 20
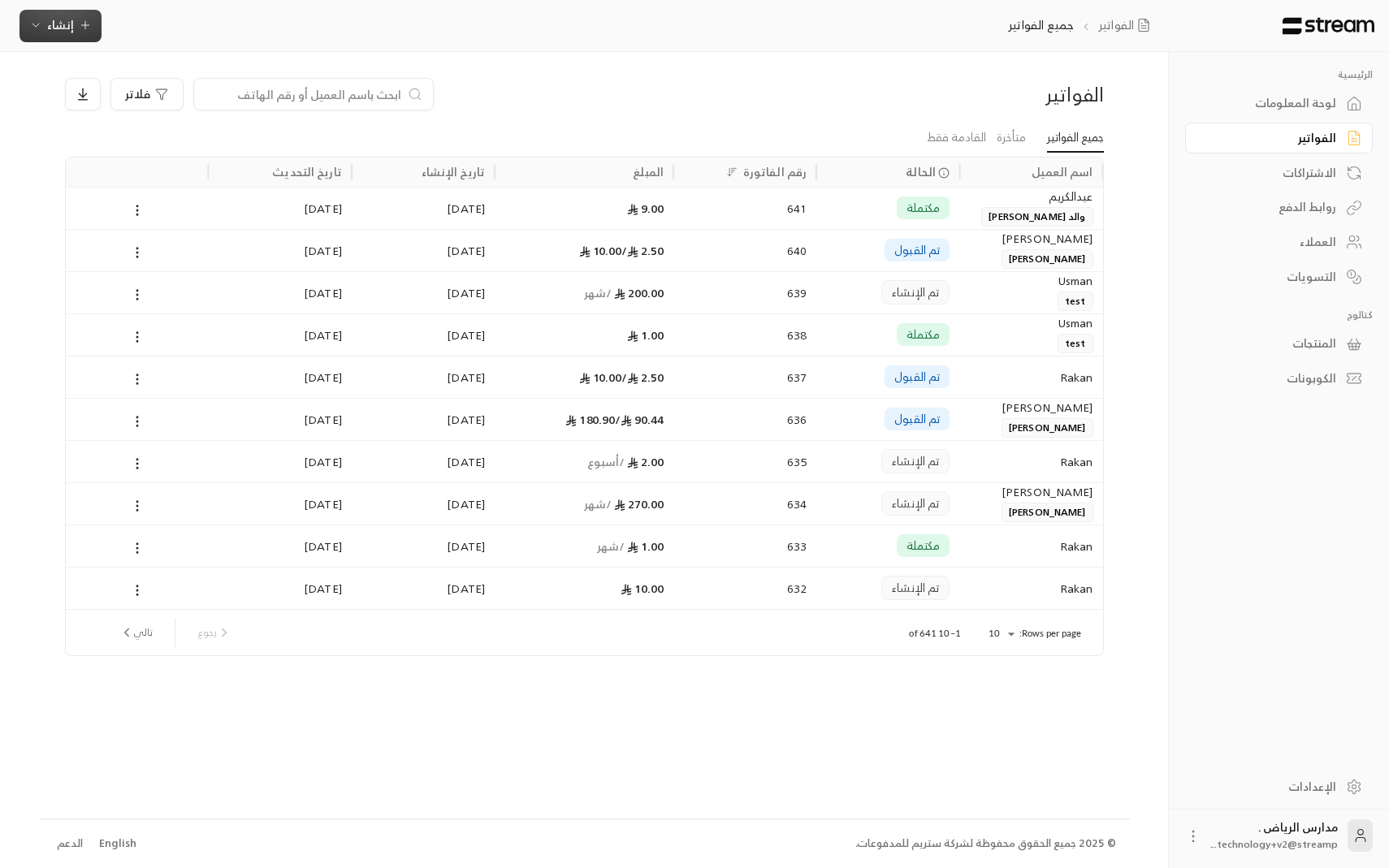
click at [42, 35] on button "إنشاء" at bounding box center [61, 26] width 82 height 32
click at [651, 238] on div "2.50 / 10.00" at bounding box center [584, 251] width 160 height 42
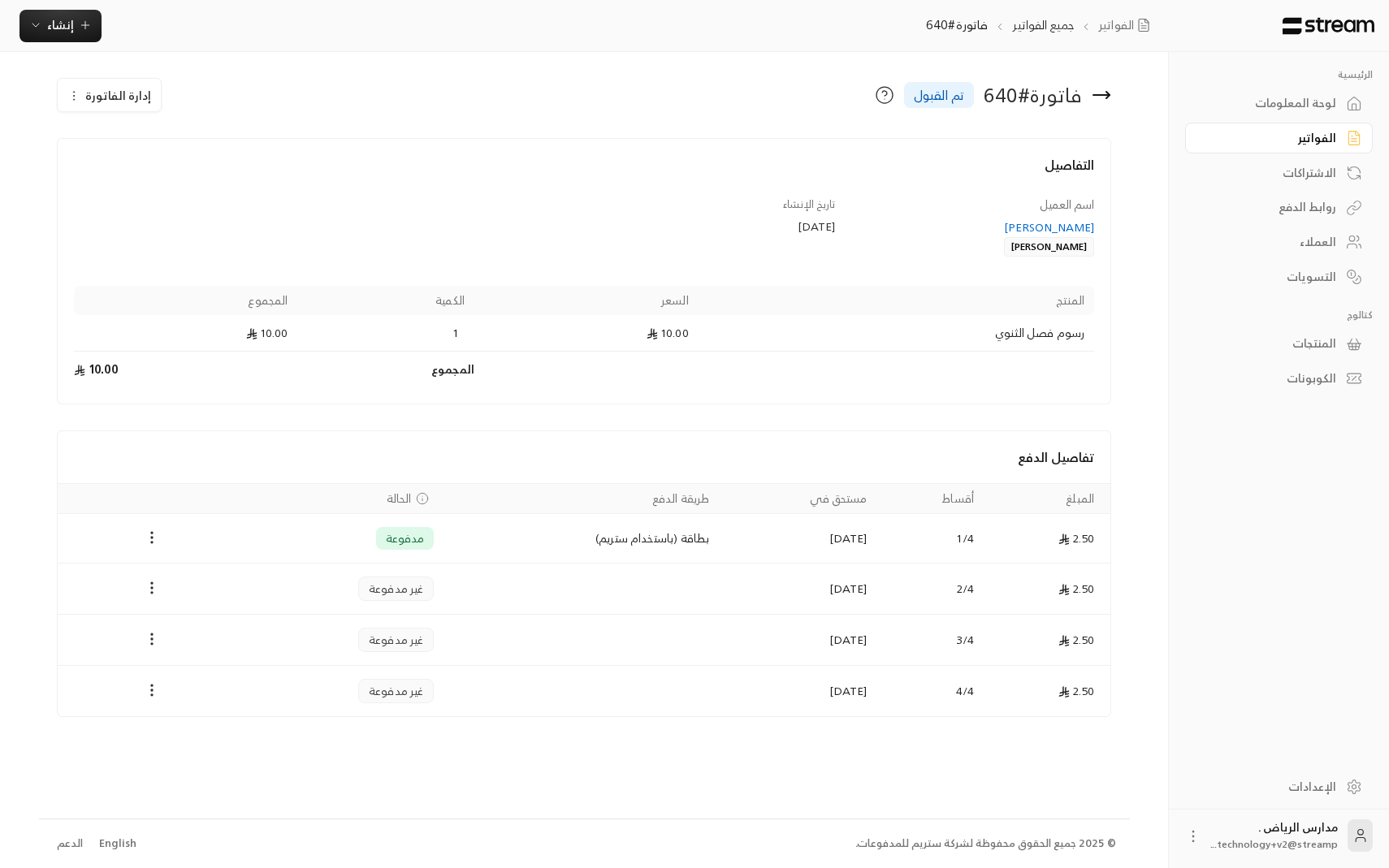
drag, startPoint x: 803, startPoint y: 587, endPoint x: 882, endPoint y: 588, distance: 79.0
click at [882, 588] on tr "2.50 [DATE] [DATE] غير مدفوعة" at bounding box center [584, 589] width 1054 height 51
click at [666, 534] on td "بطاقة (باستخدام ستريم)" at bounding box center [581, 538] width 276 height 49
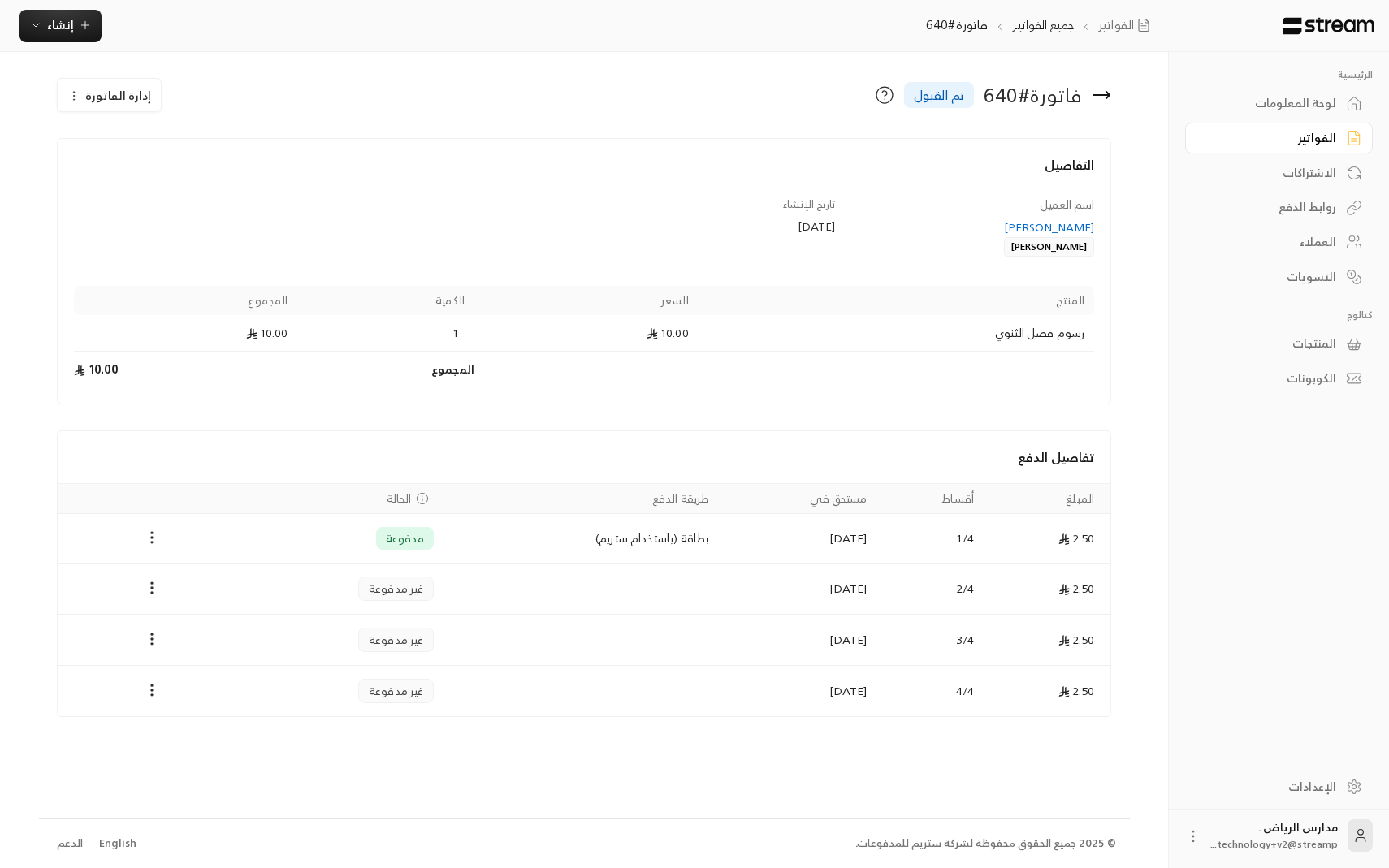
click at [825, 585] on td "[DATE]" at bounding box center [798, 589] width 158 height 51
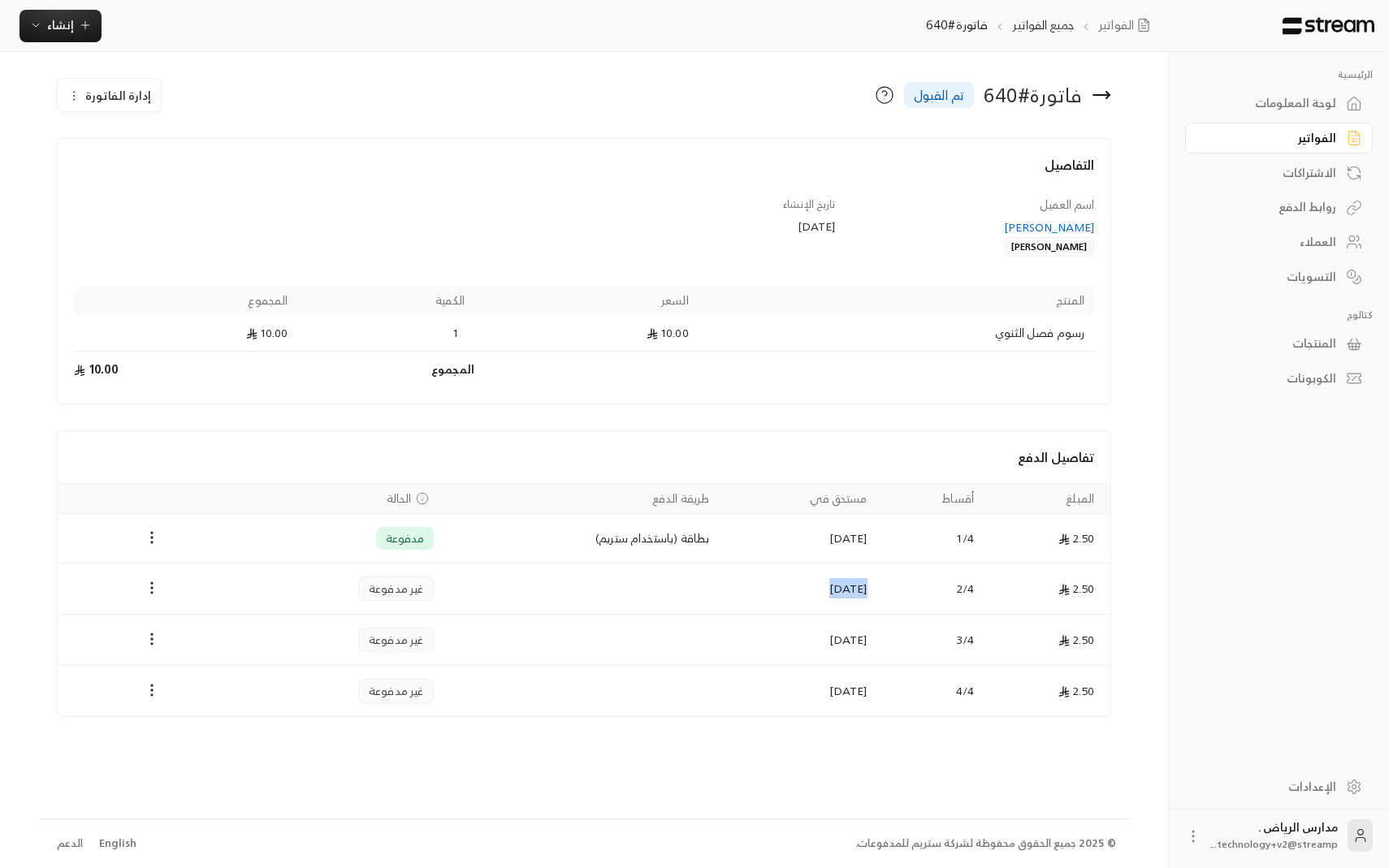
click at [825, 585] on td "[DATE]" at bounding box center [798, 589] width 158 height 51
click at [686, 580] on td "Payments" at bounding box center [581, 589] width 276 height 51
click at [76, 27] on span "إنشاء" at bounding box center [61, 24] width 63 height 20
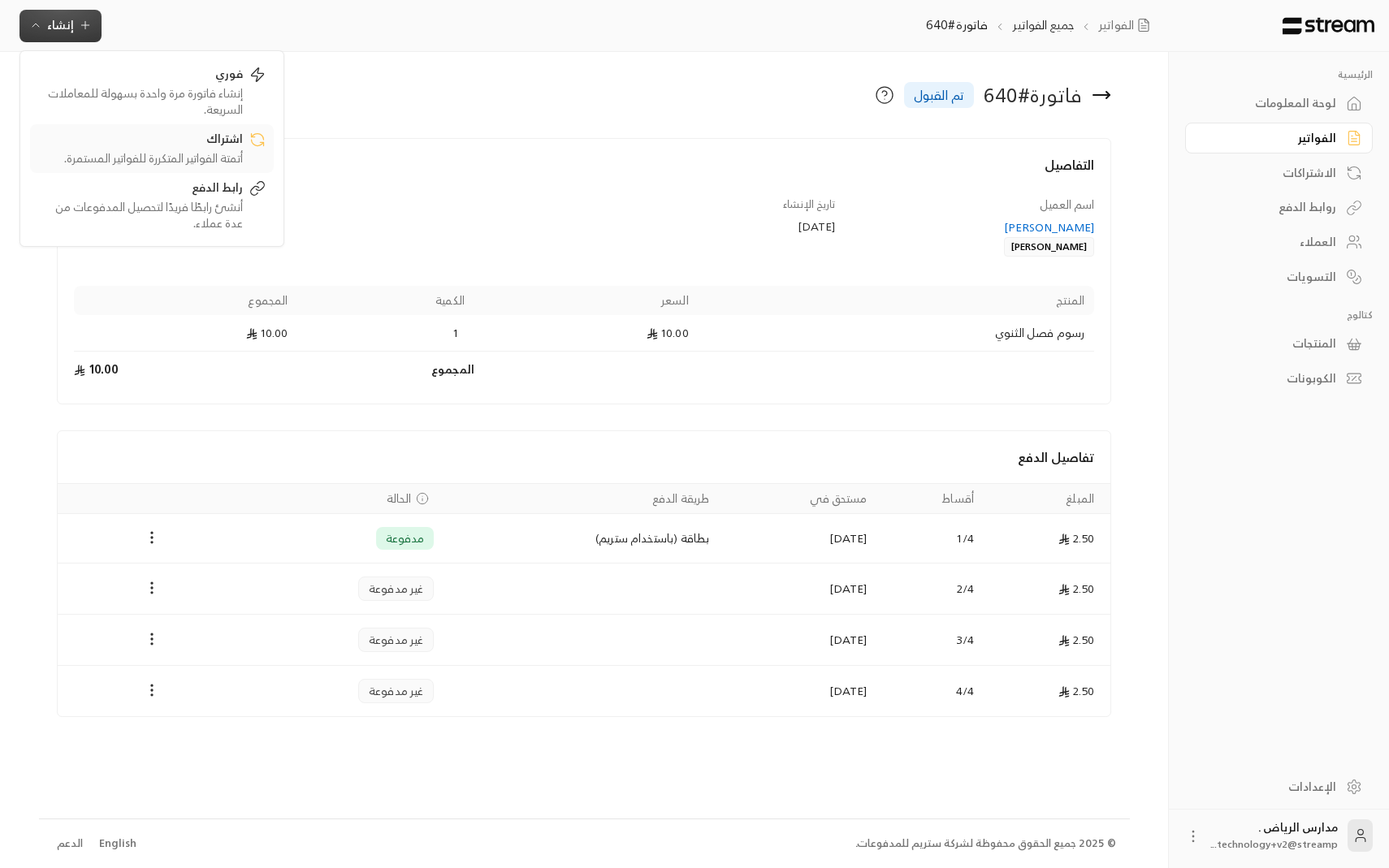
click at [207, 150] on div "أتمتة الفواتير المتكررة للفواتير المستمرة." at bounding box center [140, 158] width 204 height 16
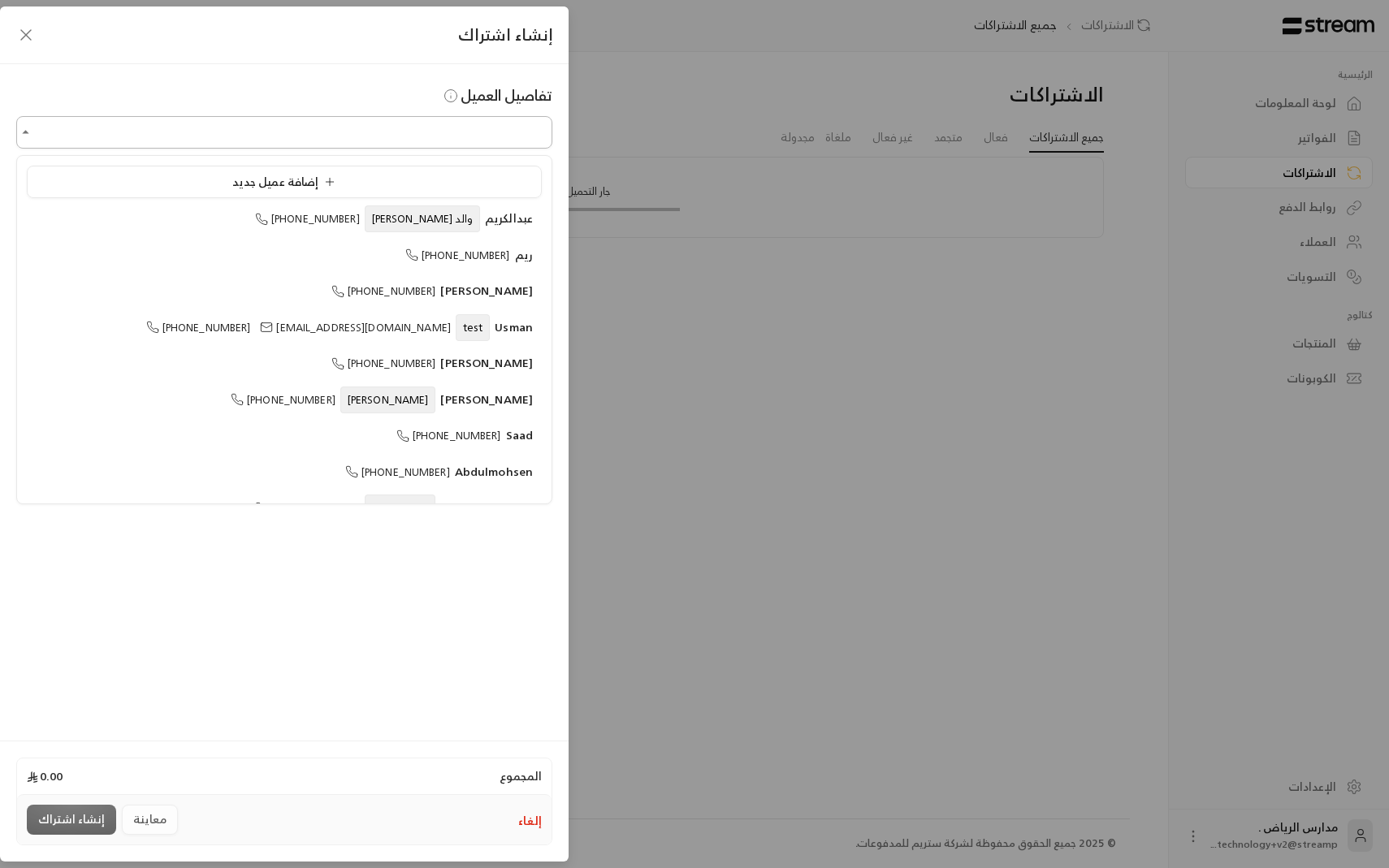
click at [260, 136] on input "اختر العميل" at bounding box center [284, 133] width 536 height 28
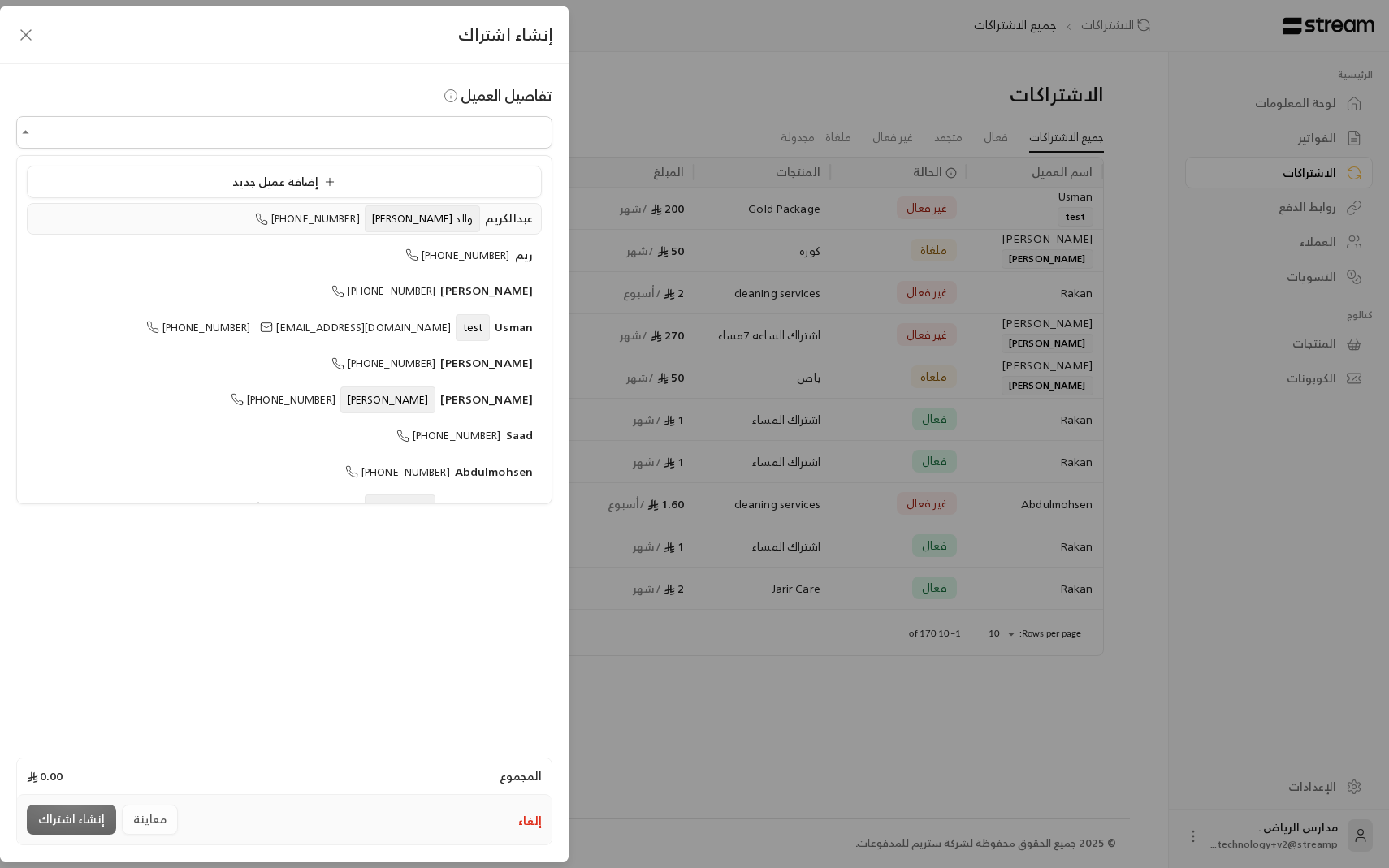
click at [453, 221] on span "والد [PERSON_NAME]" at bounding box center [422, 218] width 115 height 27
type input "**********"
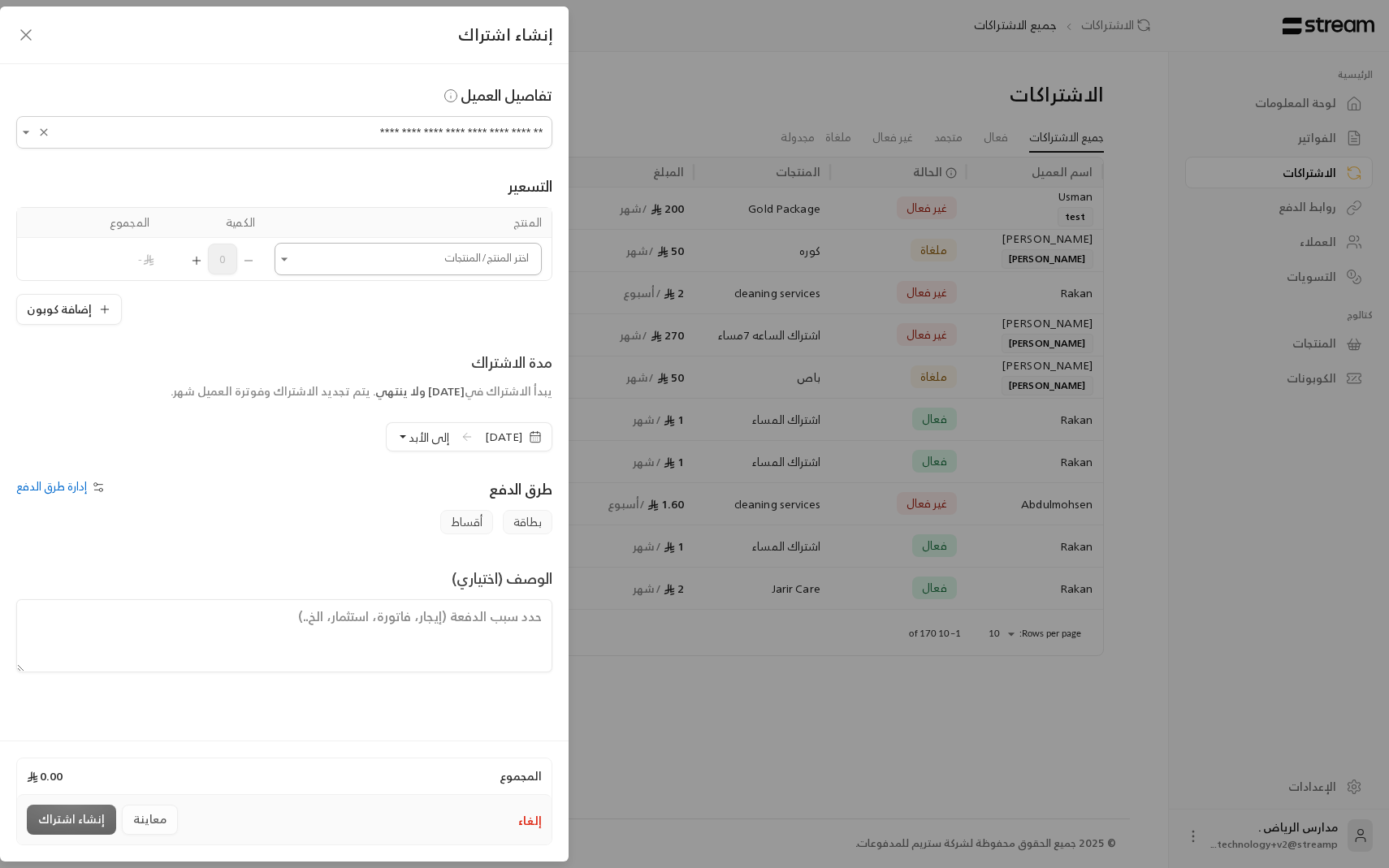
click at [307, 244] on div "اختر المنتج/المنتجات" at bounding box center [408, 259] width 267 height 32
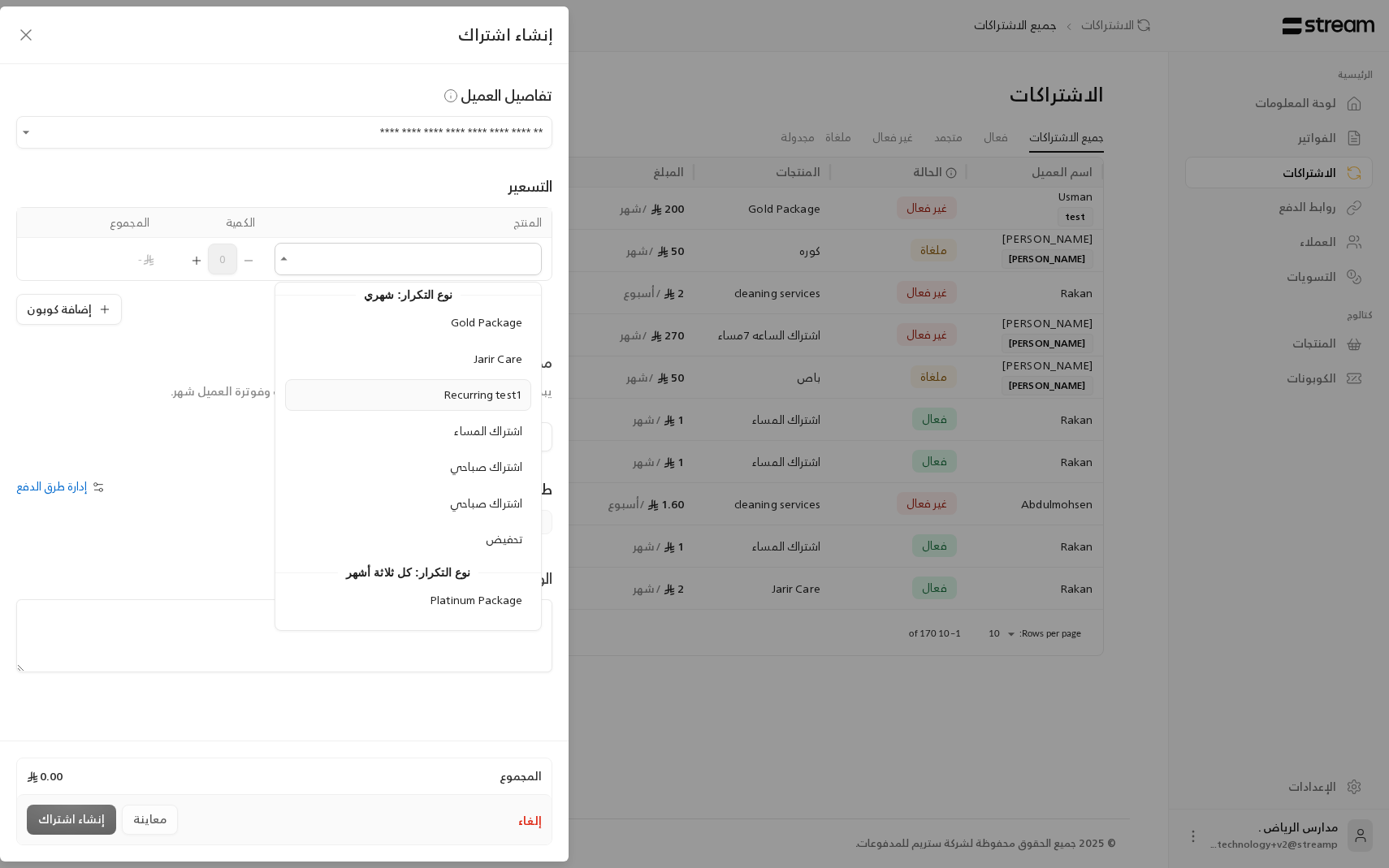
scroll to position [443, 0]
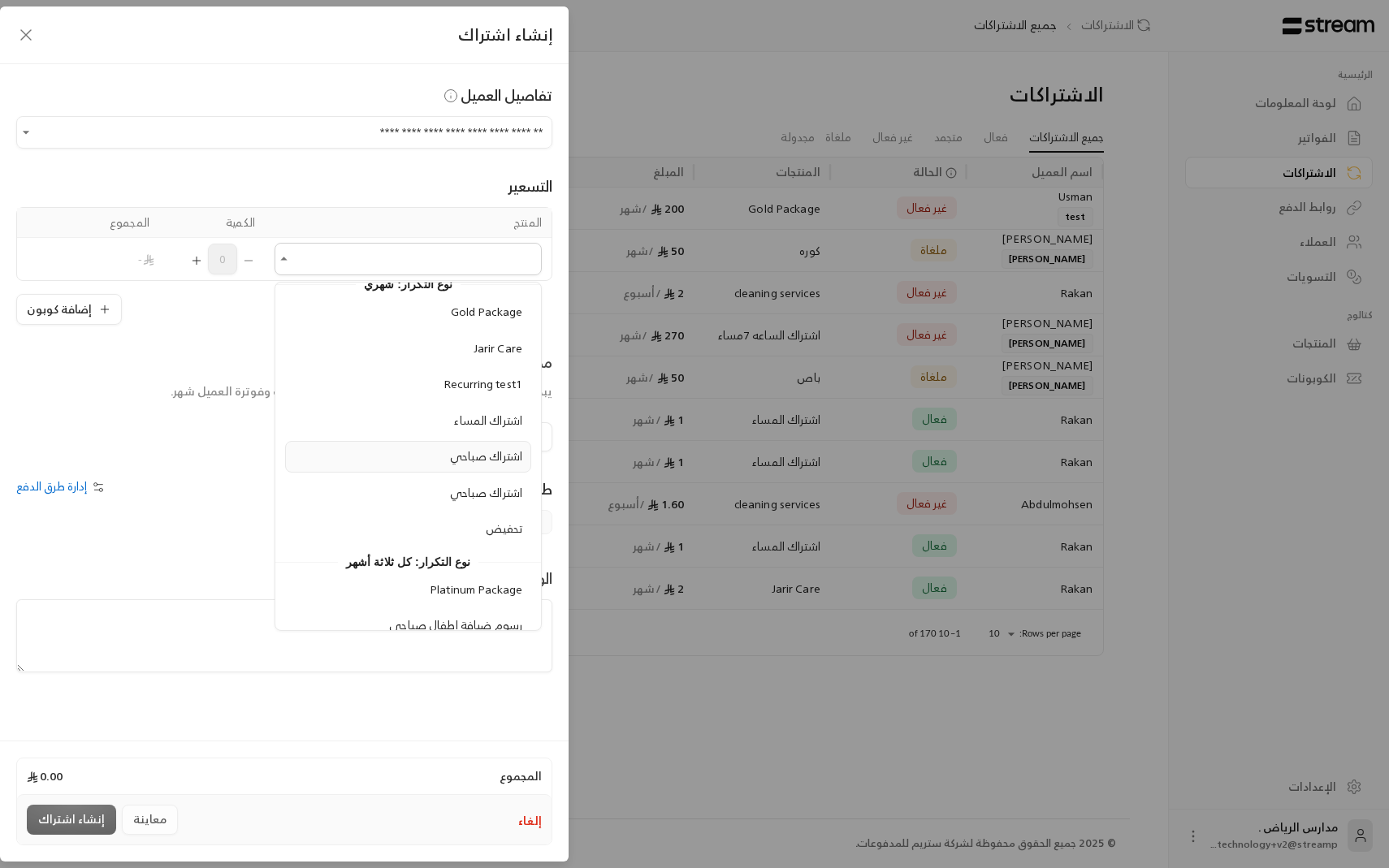
click at [467, 462] on span "اشتراك صباحي" at bounding box center [486, 455] width 72 height 20
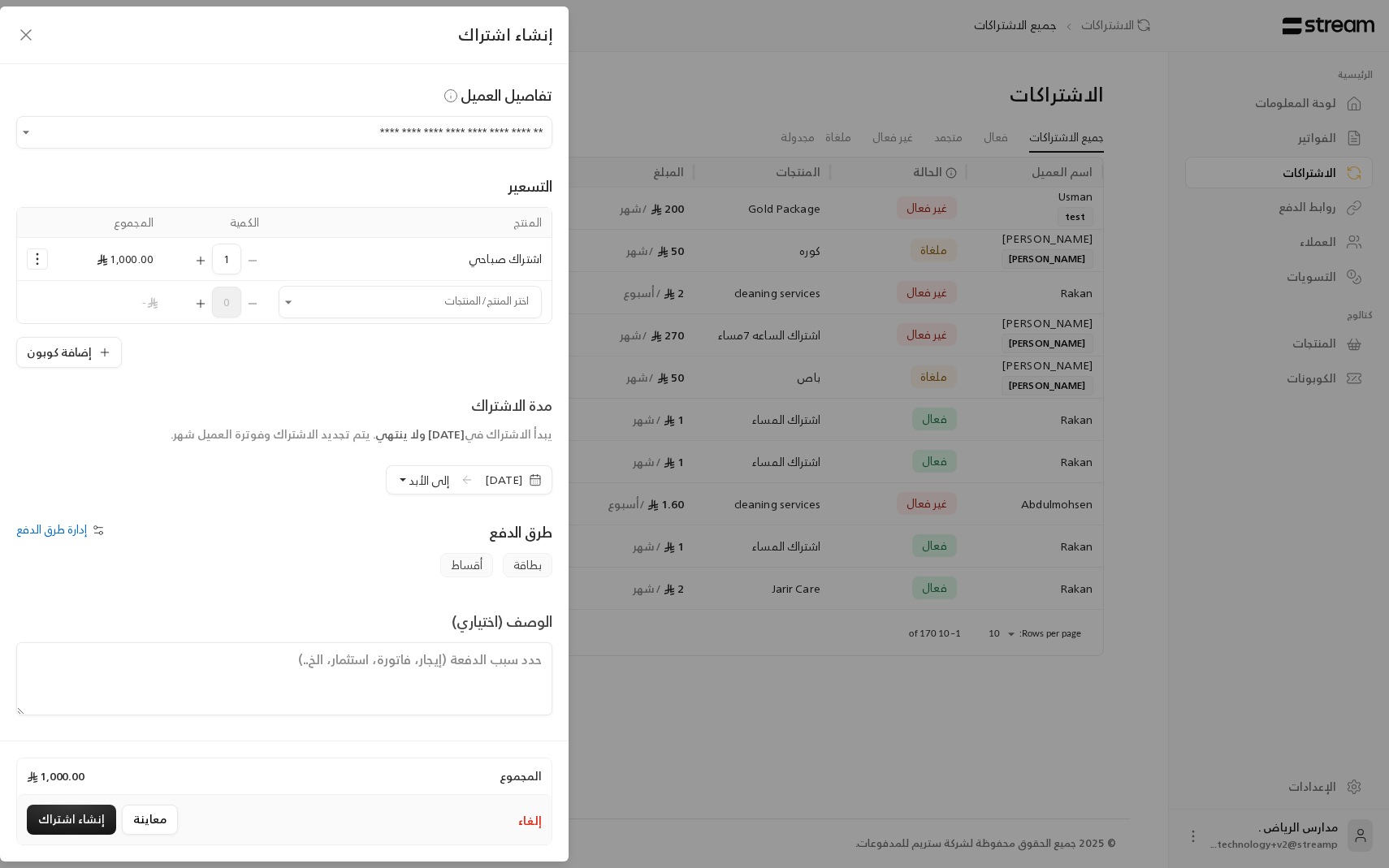
click at [39, 257] on icon "Selected Products" at bounding box center [37, 258] width 16 height 16
click at [93, 323] on span "إزالة المنتج" at bounding box center [107, 328] width 47 height 19
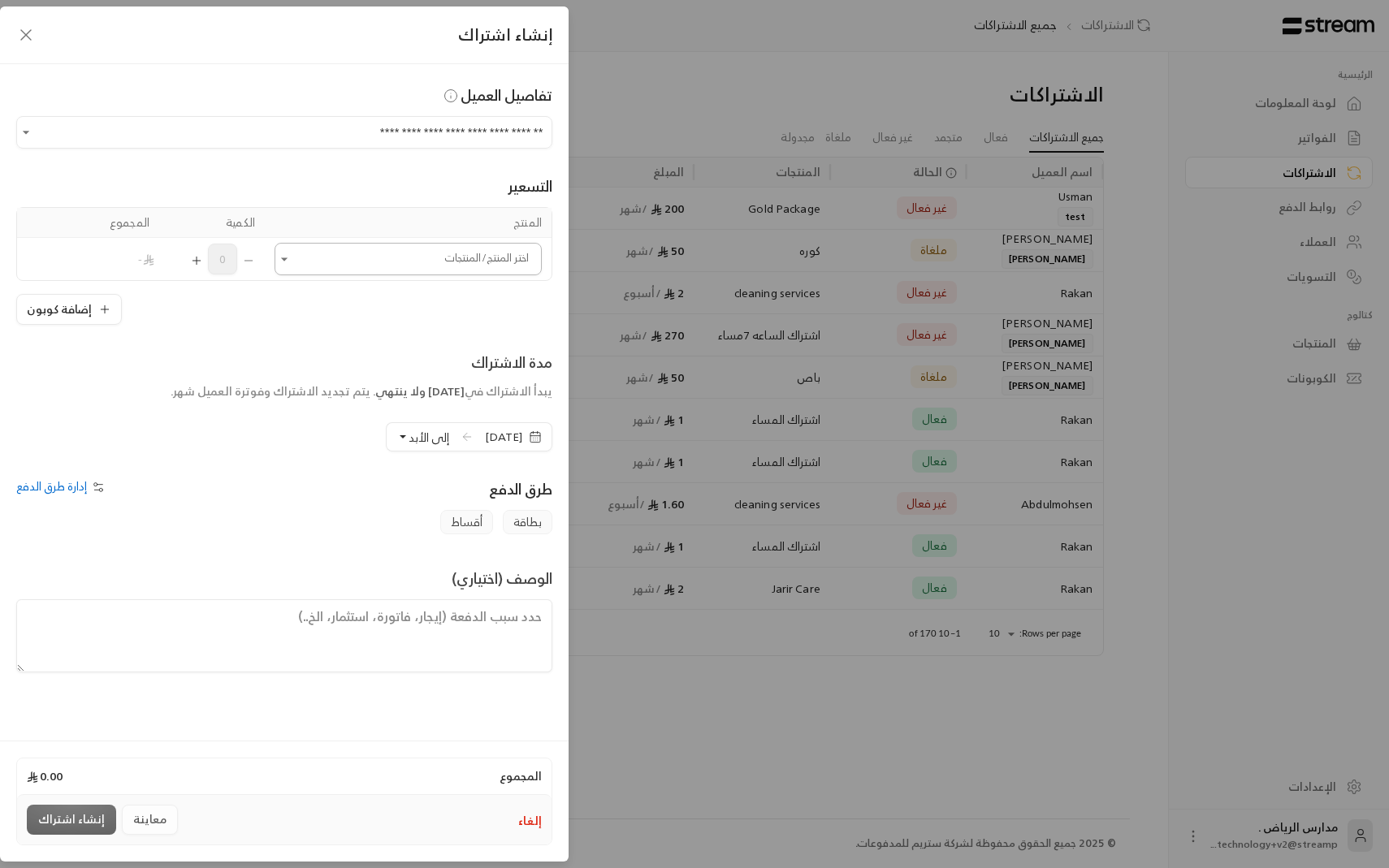
click at [312, 251] on input "اختر العميل" at bounding box center [408, 259] width 267 height 28
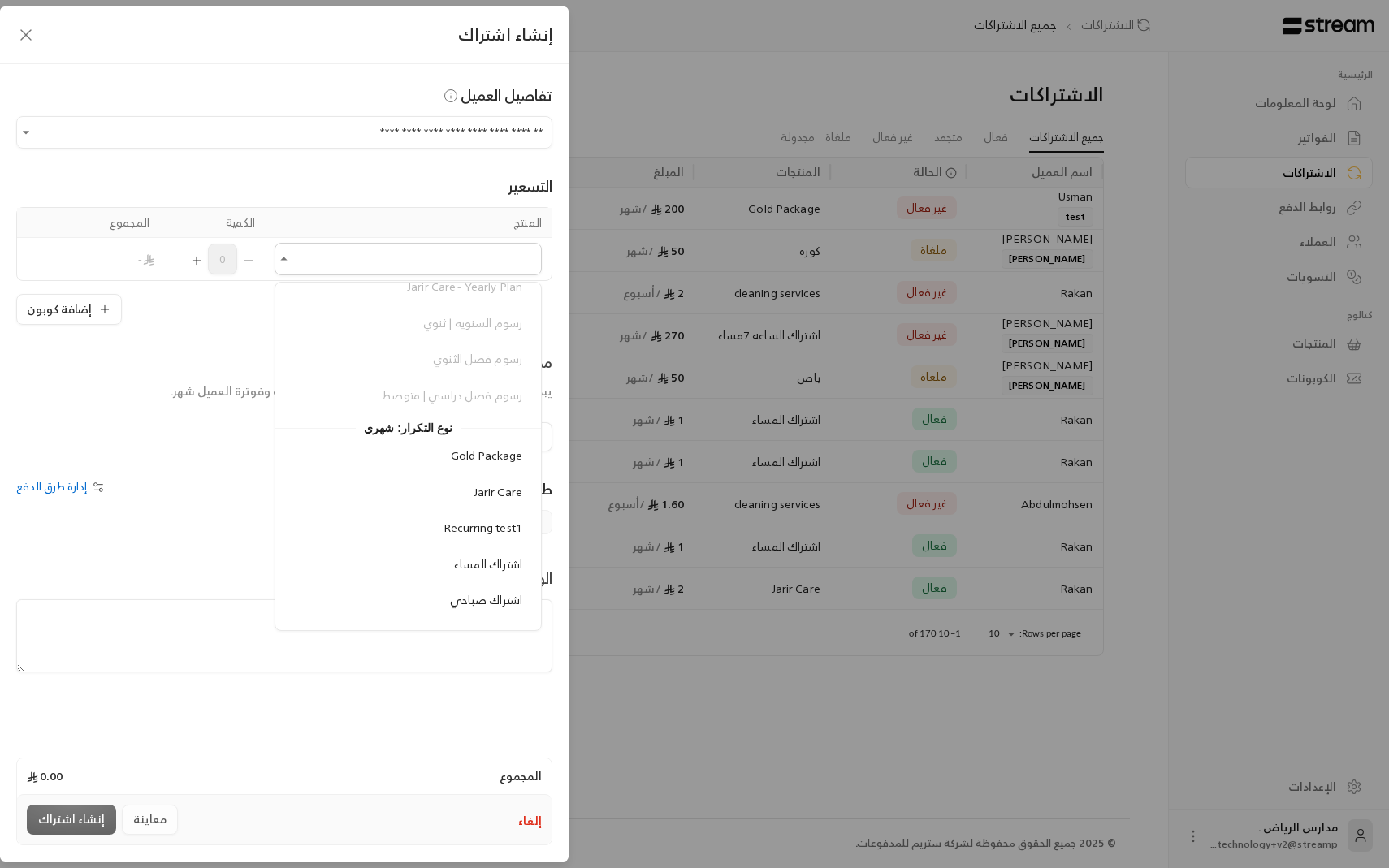
scroll to position [434, 0]
click at [450, 473] on span "اشتراك صباحي" at bounding box center [486, 465] width 72 height 20
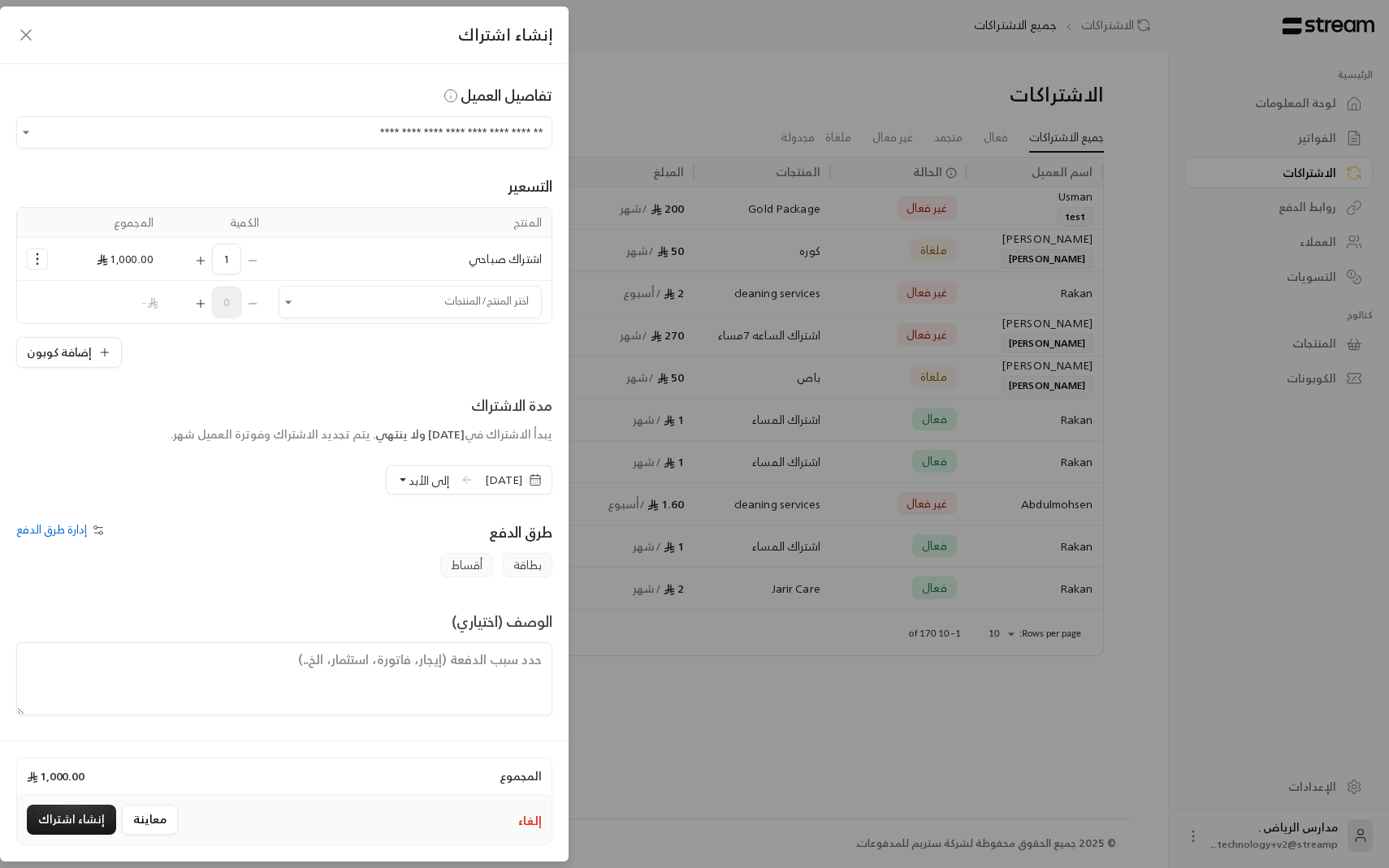
click at [45, 266] on icon "Selected Products" at bounding box center [37, 258] width 16 height 16
click at [92, 331] on span "إزالة المنتج" at bounding box center [107, 328] width 47 height 19
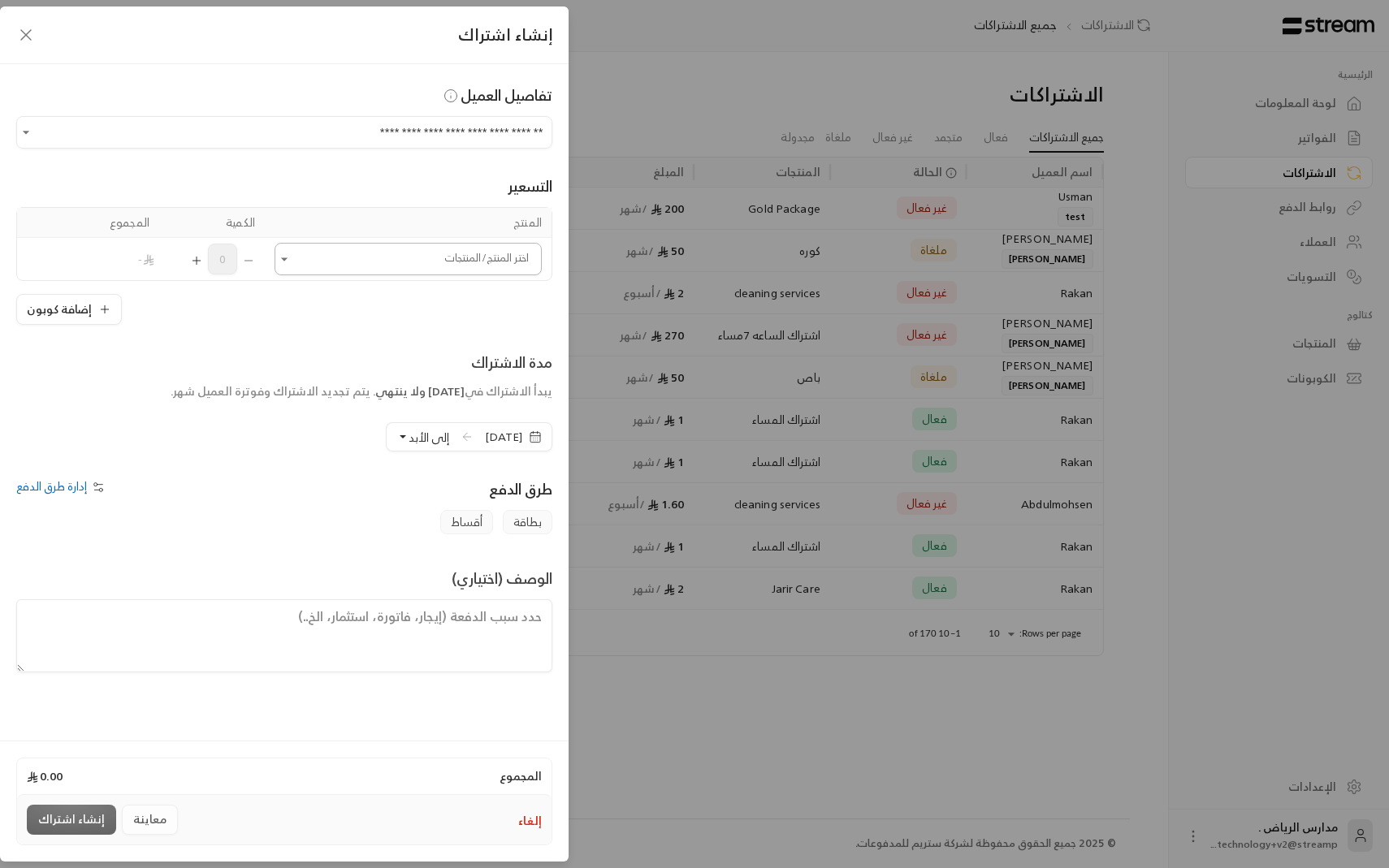
click at [383, 266] on input "اختر العميل" at bounding box center [408, 259] width 267 height 28
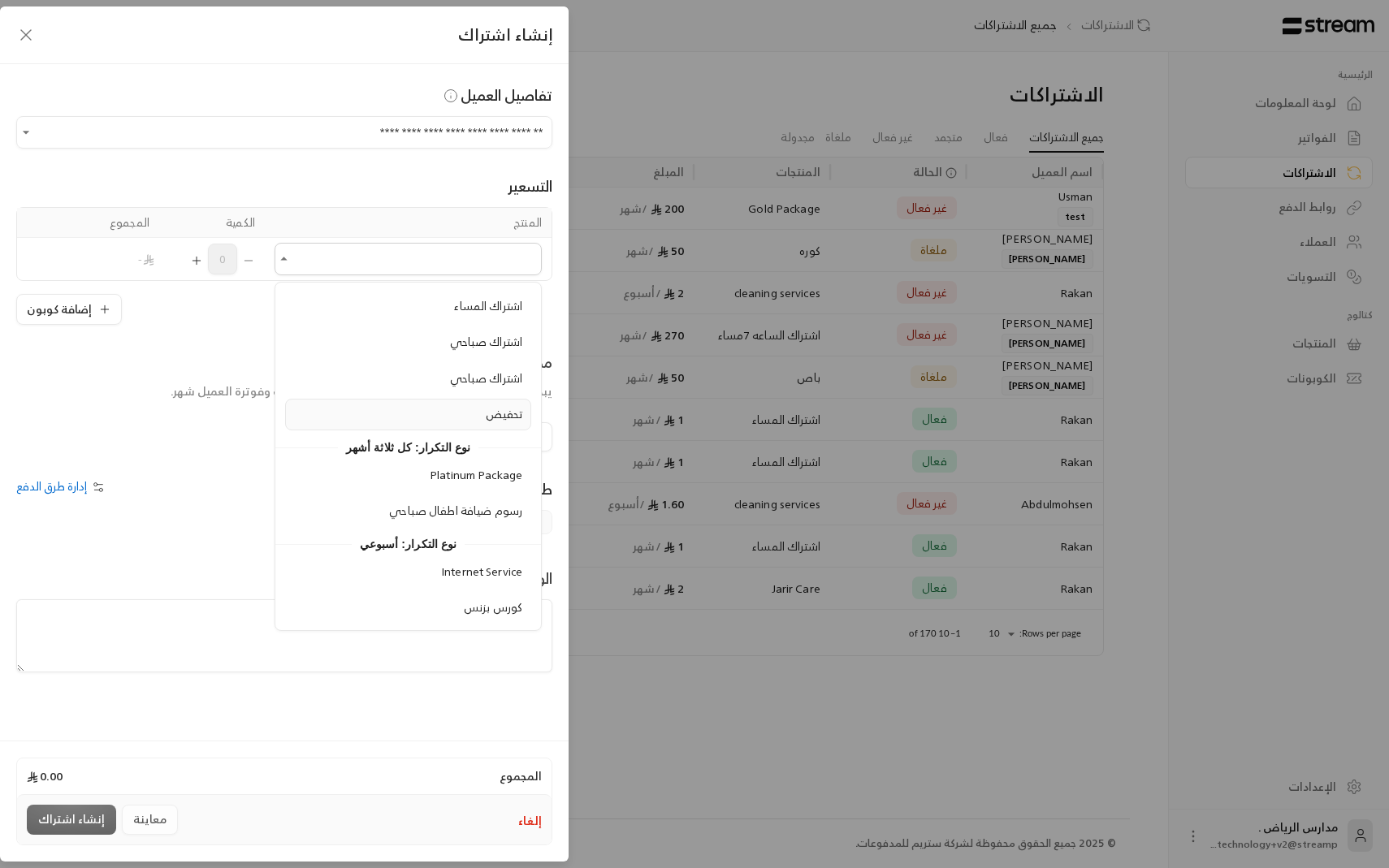
scroll to position [556, 0]
click at [489, 316] on span "اشتراك المساء" at bounding box center [488, 308] width 68 height 20
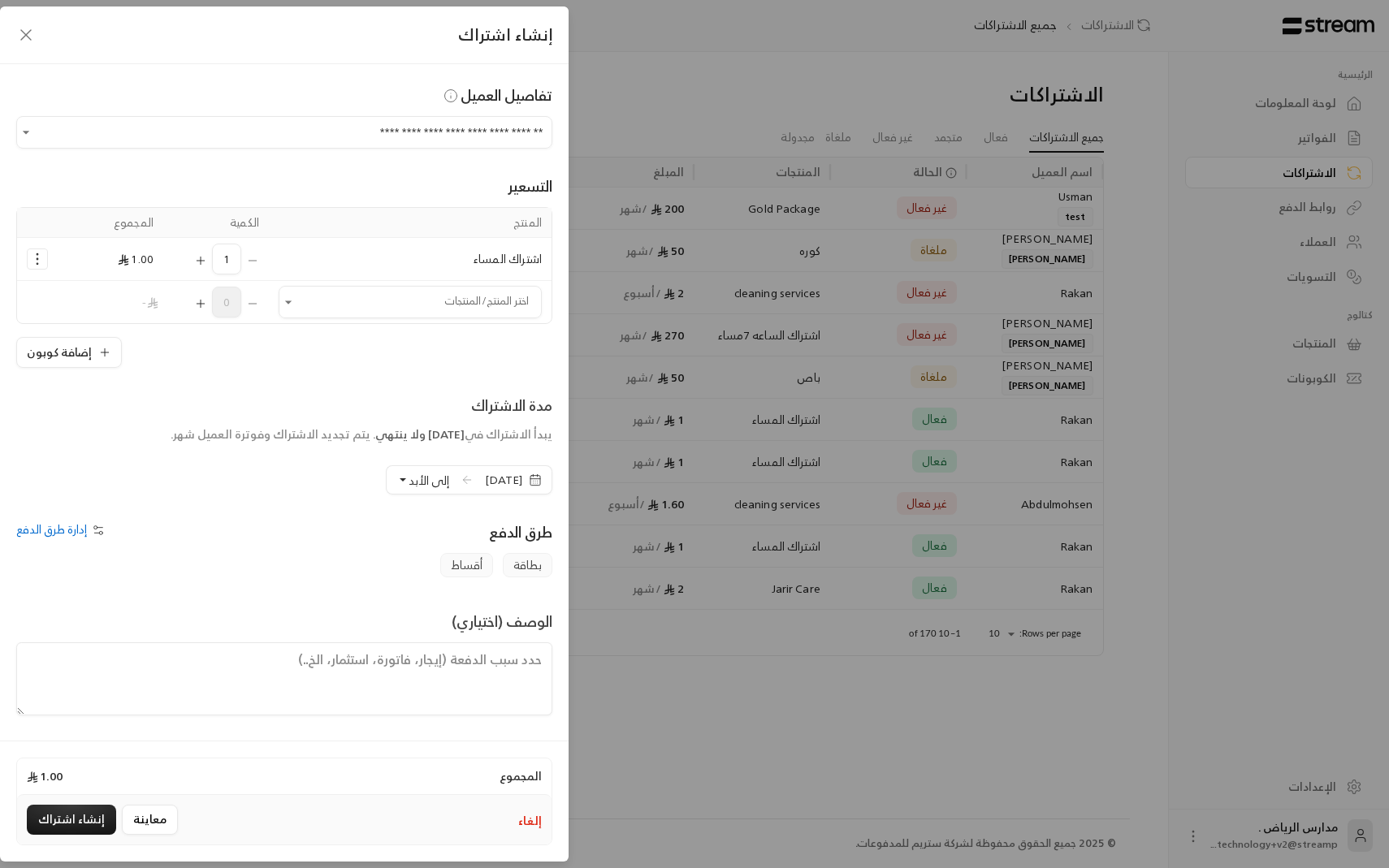
click at [409, 481] on span "إلى الأبد" at bounding box center [428, 480] width 41 height 20
click at [390, 326] on span "3 دورات" at bounding box center [410, 322] width 40 height 14
click at [75, 356] on button "إضافة كوبون" at bounding box center [68, 352] width 105 height 30
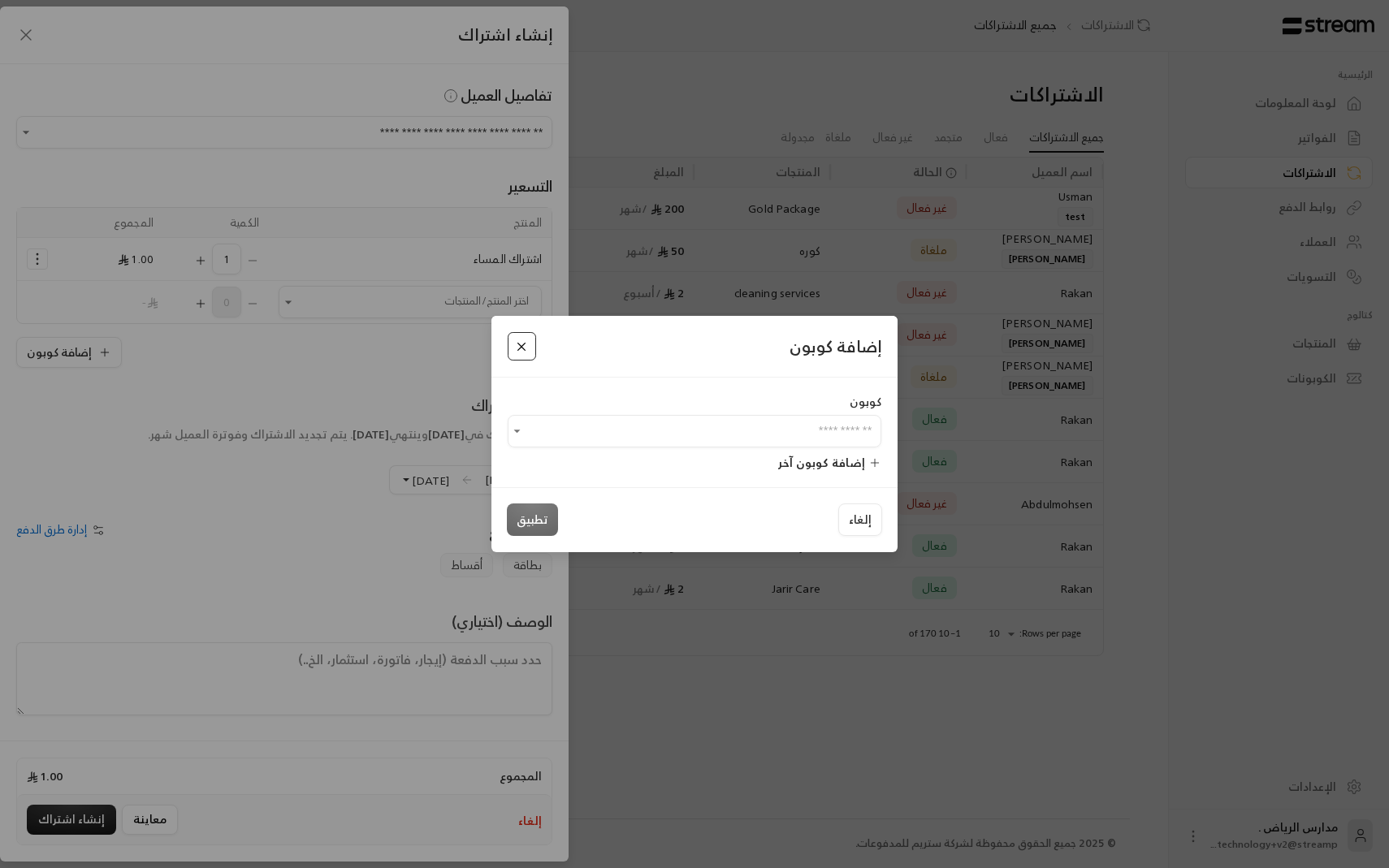
click at [529, 349] on button "Close" at bounding box center [522, 347] width 29 height 28
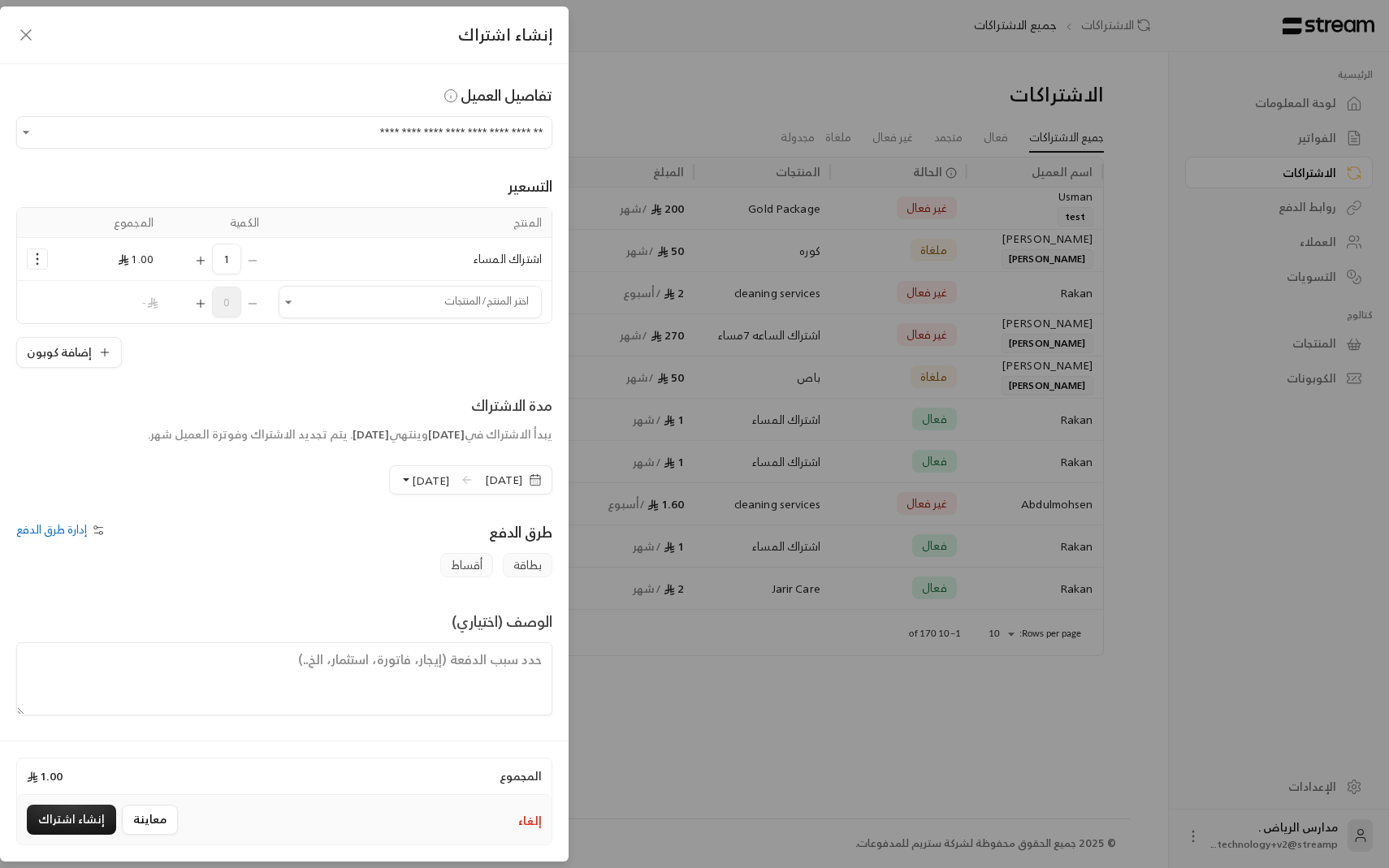
click at [400, 490] on button "[DATE]" at bounding box center [425, 480] width 49 height 28
click at [377, 243] on link "إلى الأبد" at bounding box center [333, 234] width 211 height 30
click at [54, 814] on button "إنشاء اشتراك" at bounding box center [71, 820] width 89 height 30
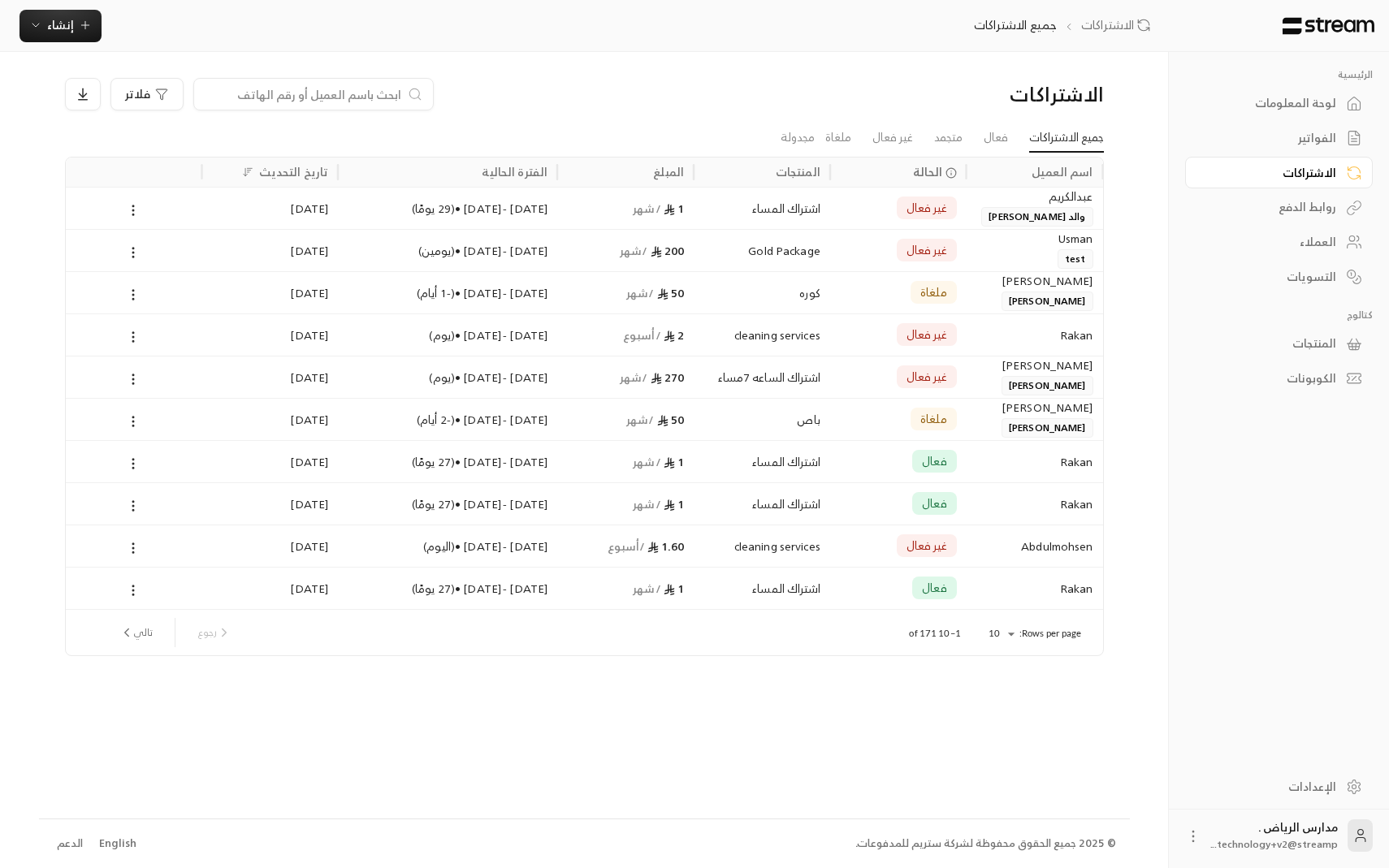
click at [1292, 146] on div "الفواتير" at bounding box center [1271, 138] width 131 height 16
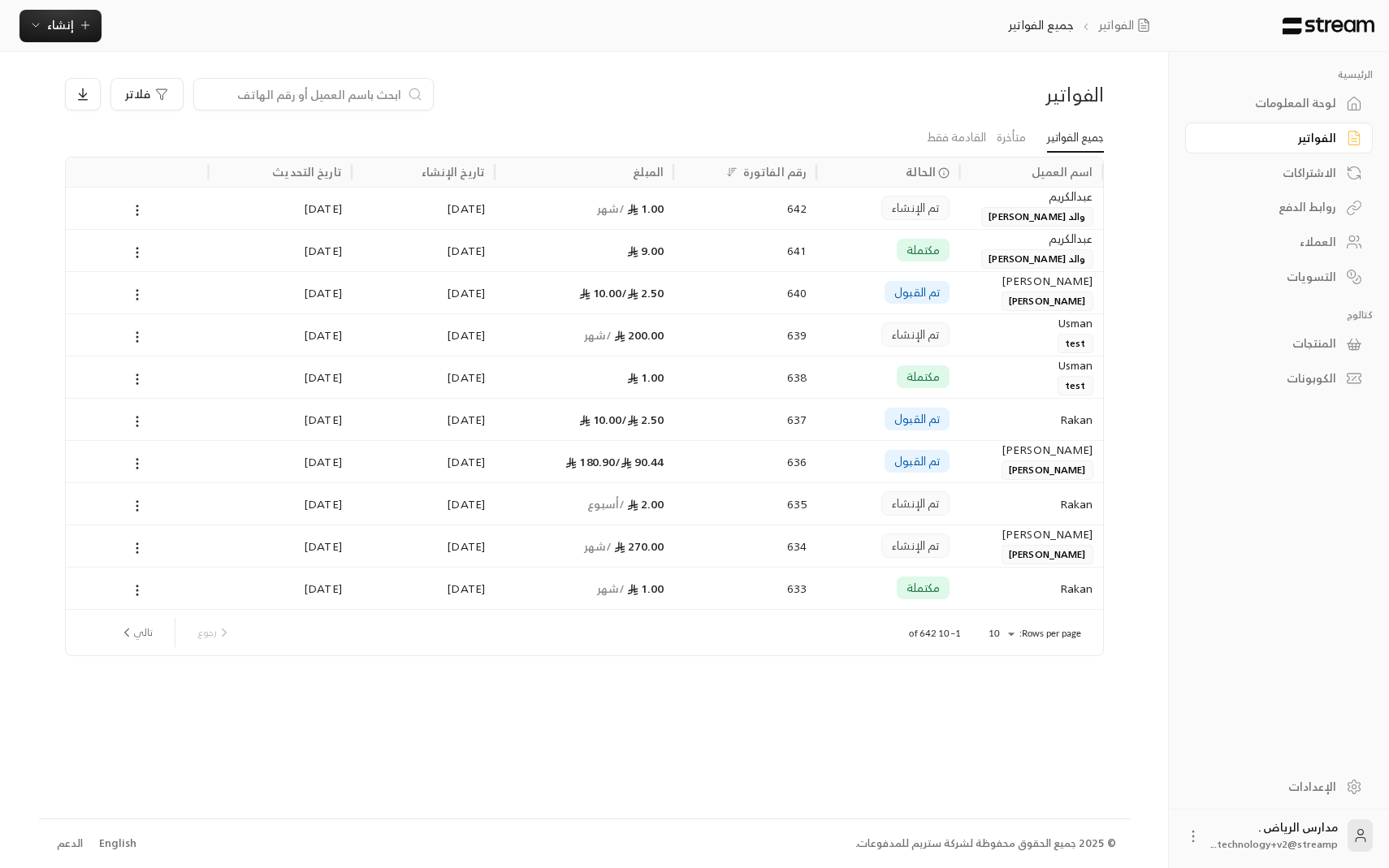
click at [1292, 165] on div "الاشتراكات" at bounding box center [1271, 173] width 131 height 16
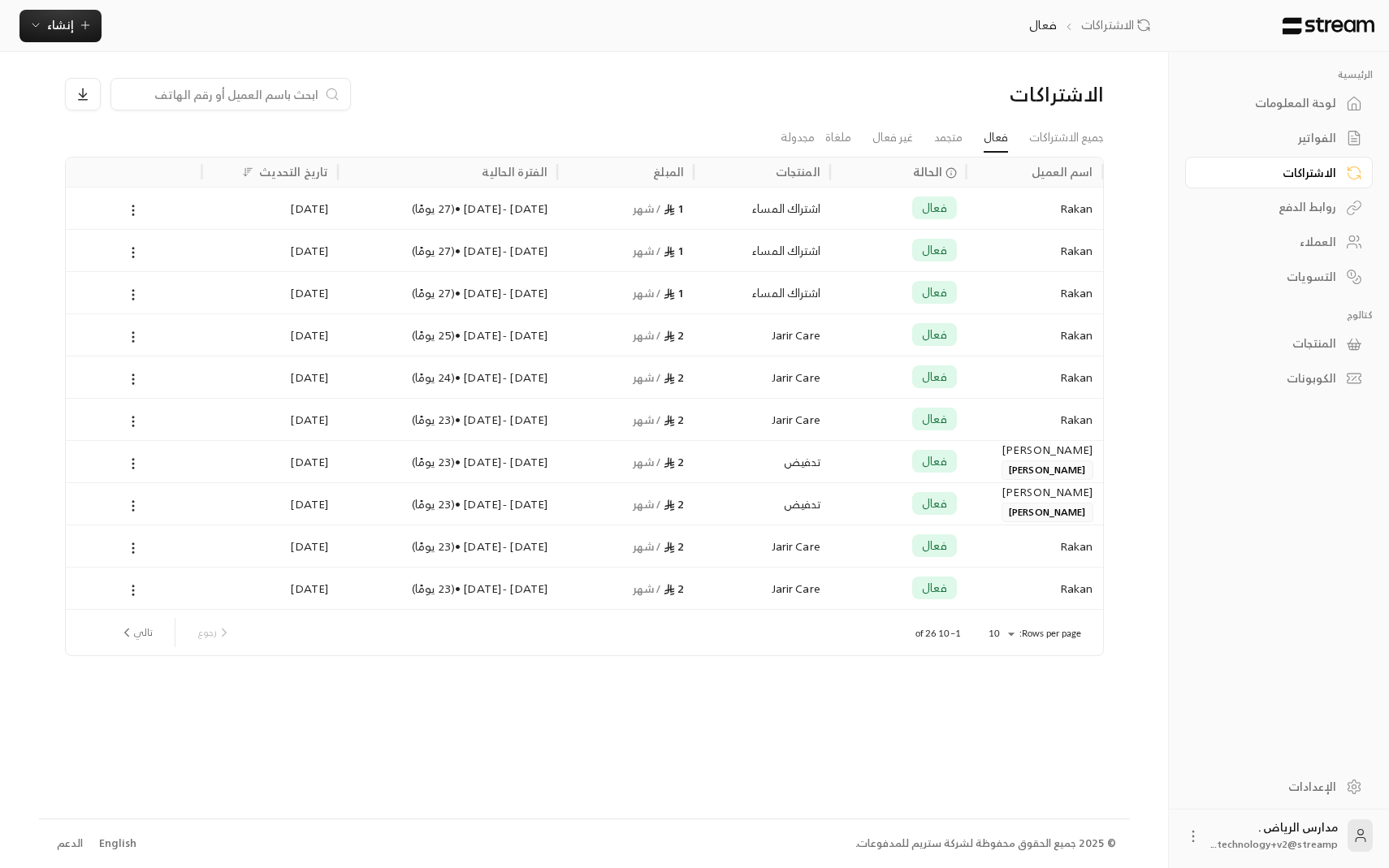
click at [1280, 139] on div "الفواتير" at bounding box center [1271, 138] width 131 height 16
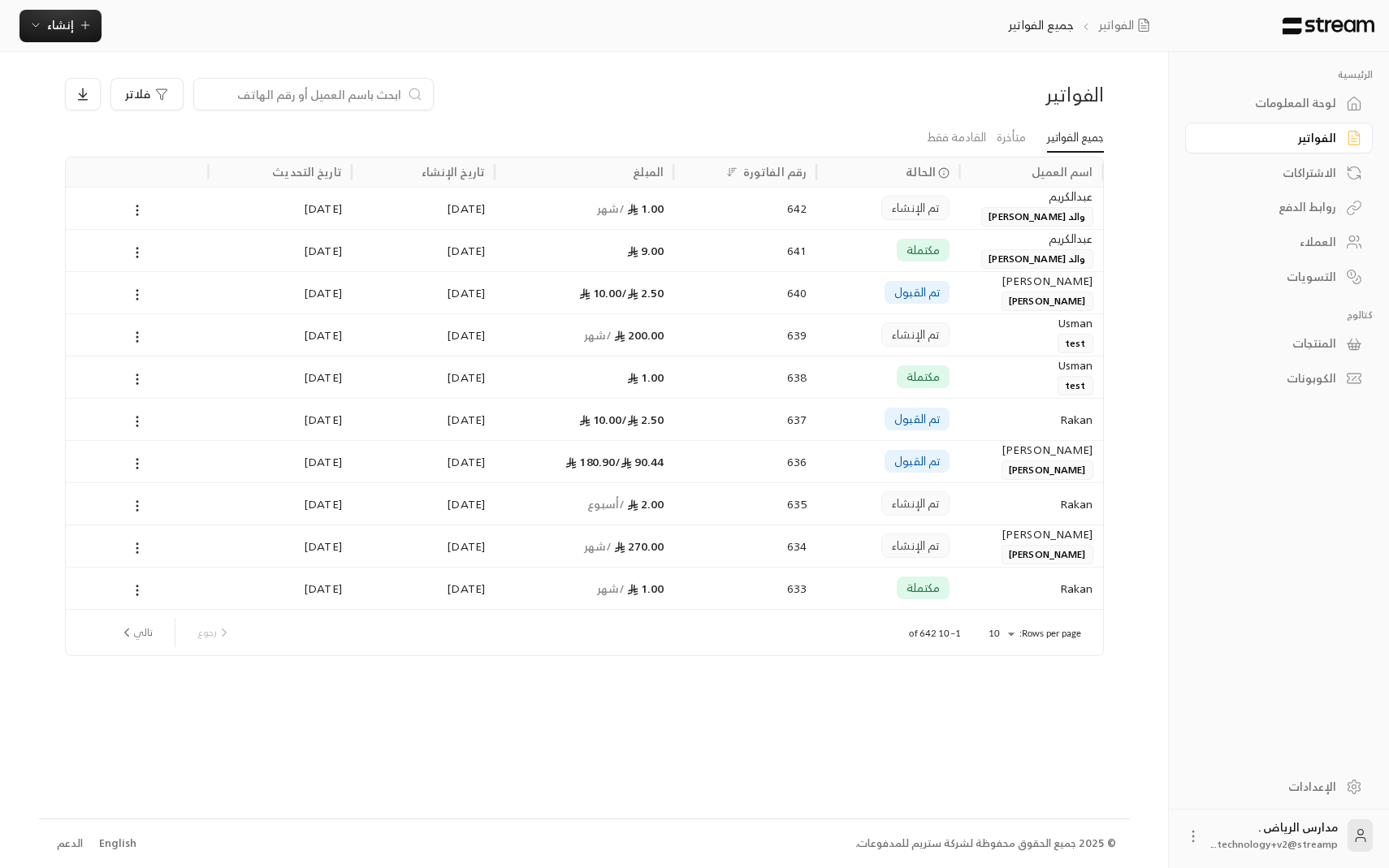
click at [1233, 186] on link "الاشتراكات" at bounding box center [1278, 172] width 187 height 31
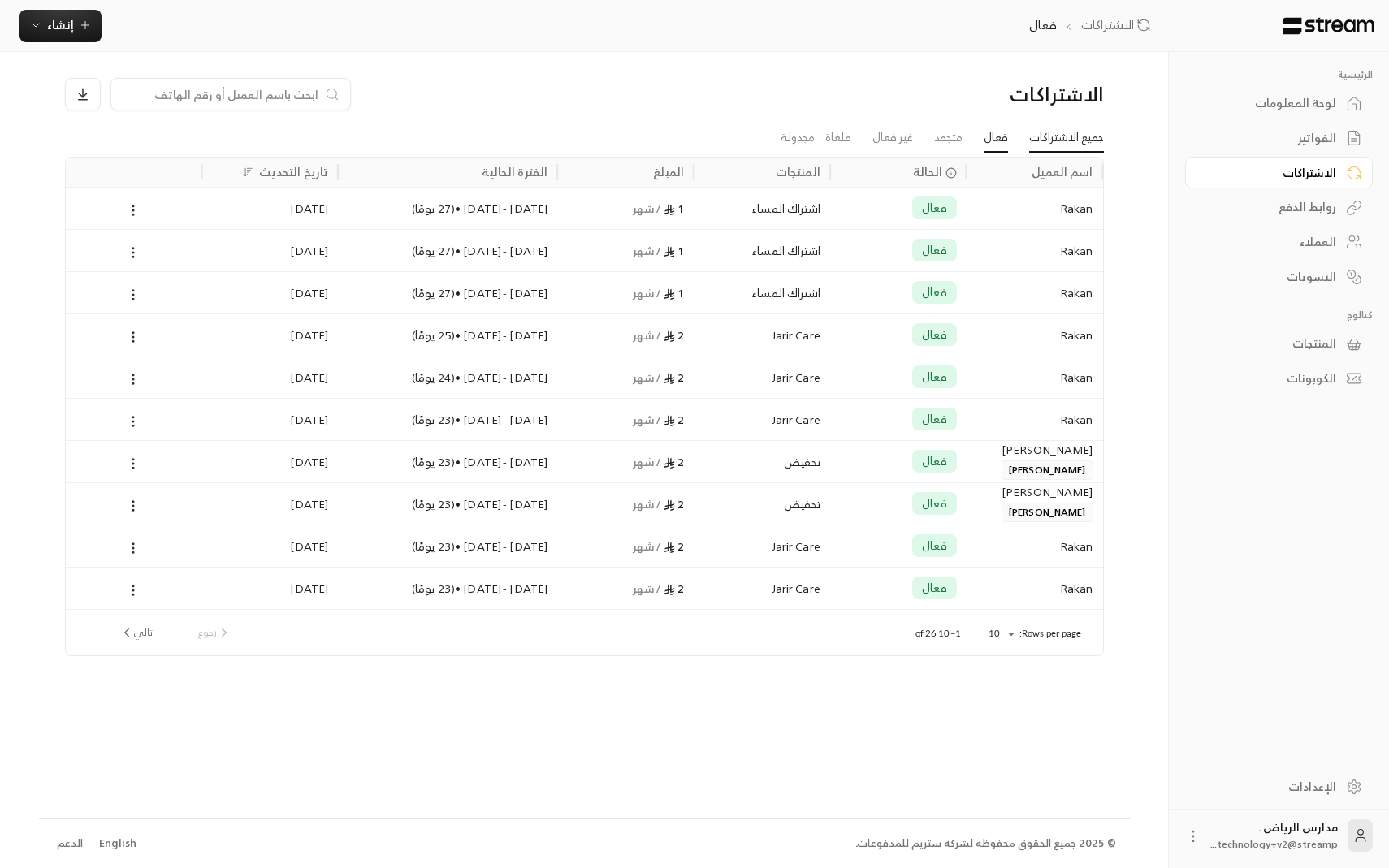
click at [1036, 143] on link "جميع الاشتراكات" at bounding box center [1066, 138] width 75 height 29
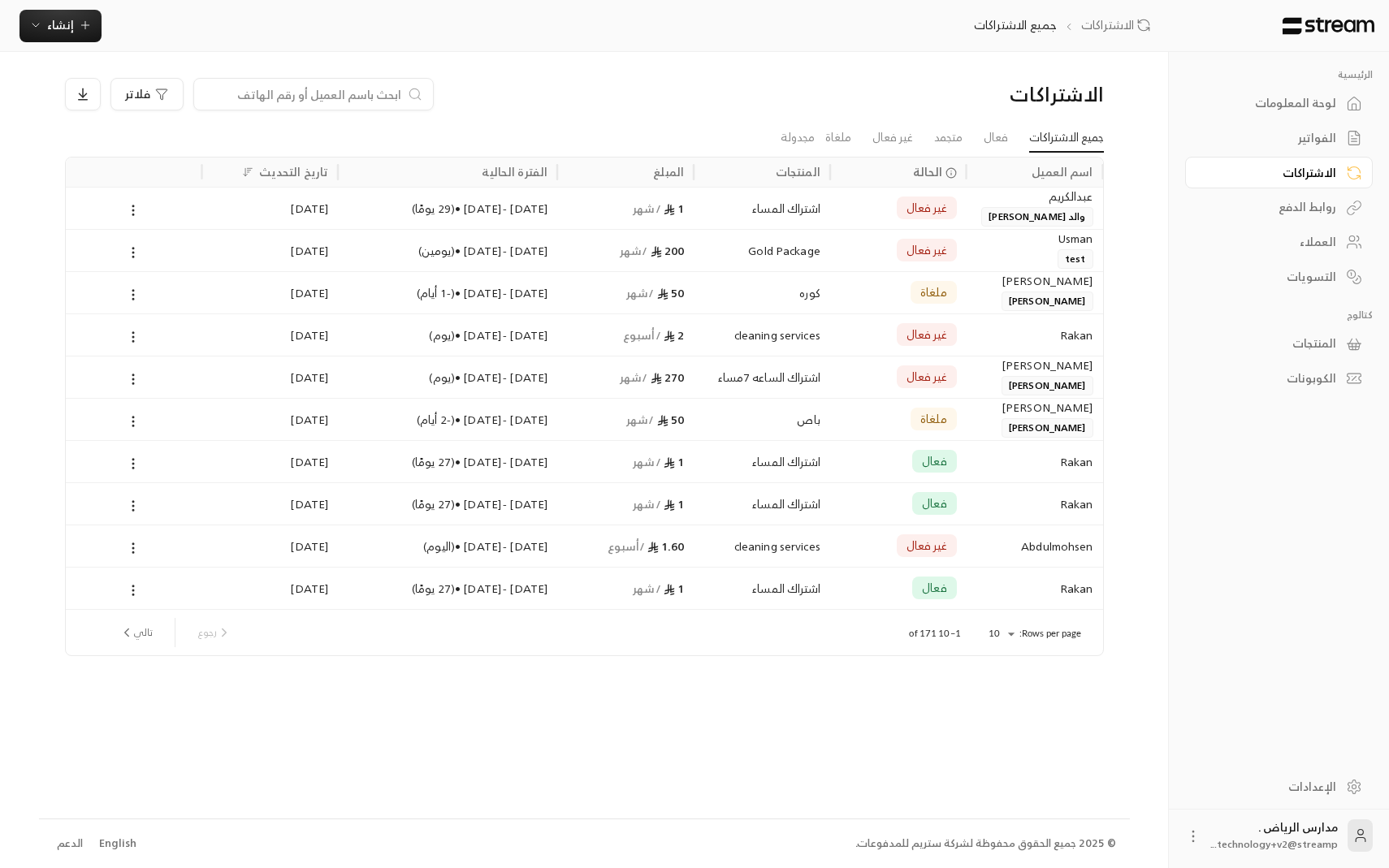
click at [1009, 133] on li "فعال" at bounding box center [996, 138] width 46 height 29
click at [996, 137] on link "فعال" at bounding box center [996, 138] width 25 height 29
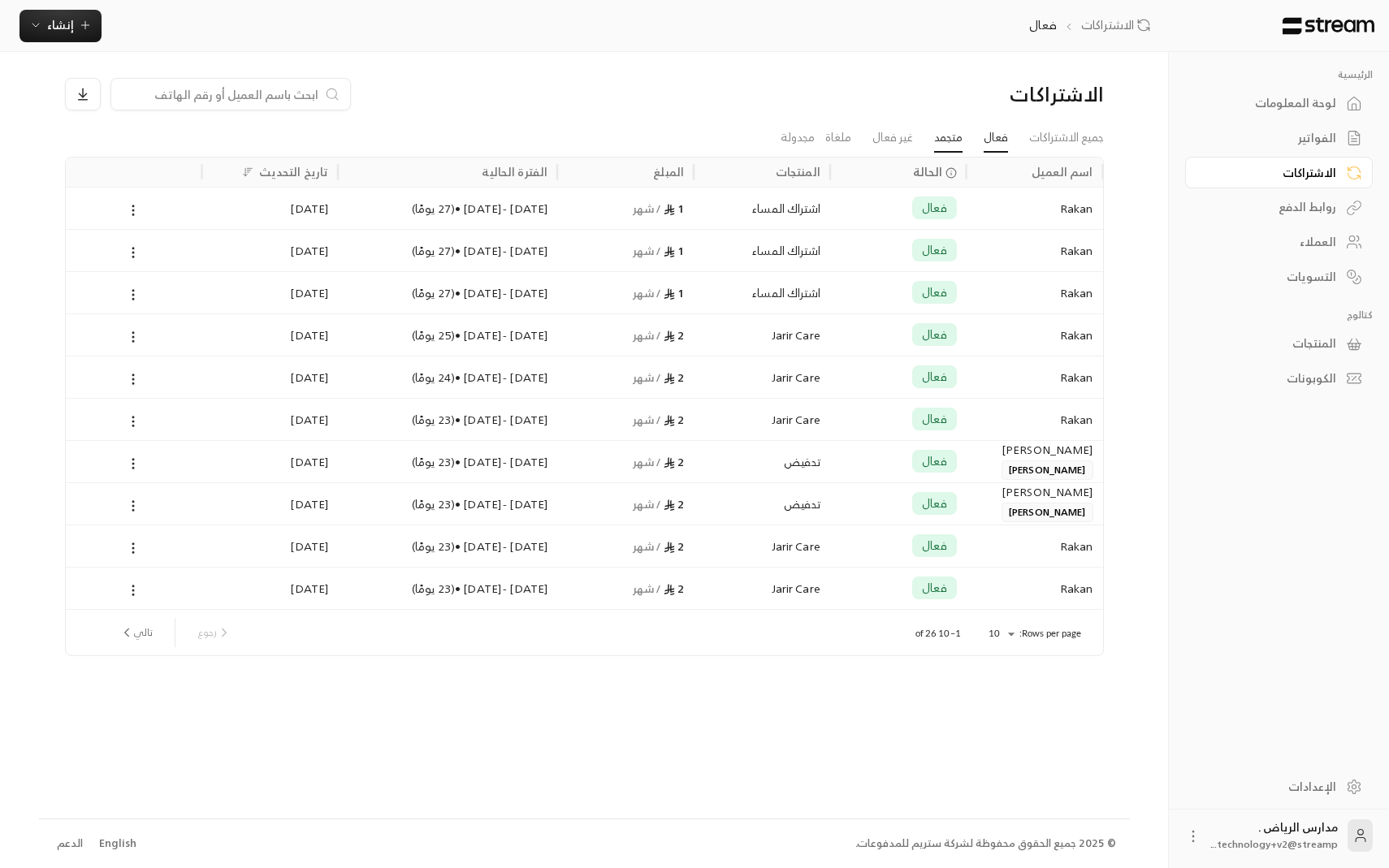
click at [938, 139] on link "متجمد" at bounding box center [948, 138] width 29 height 29
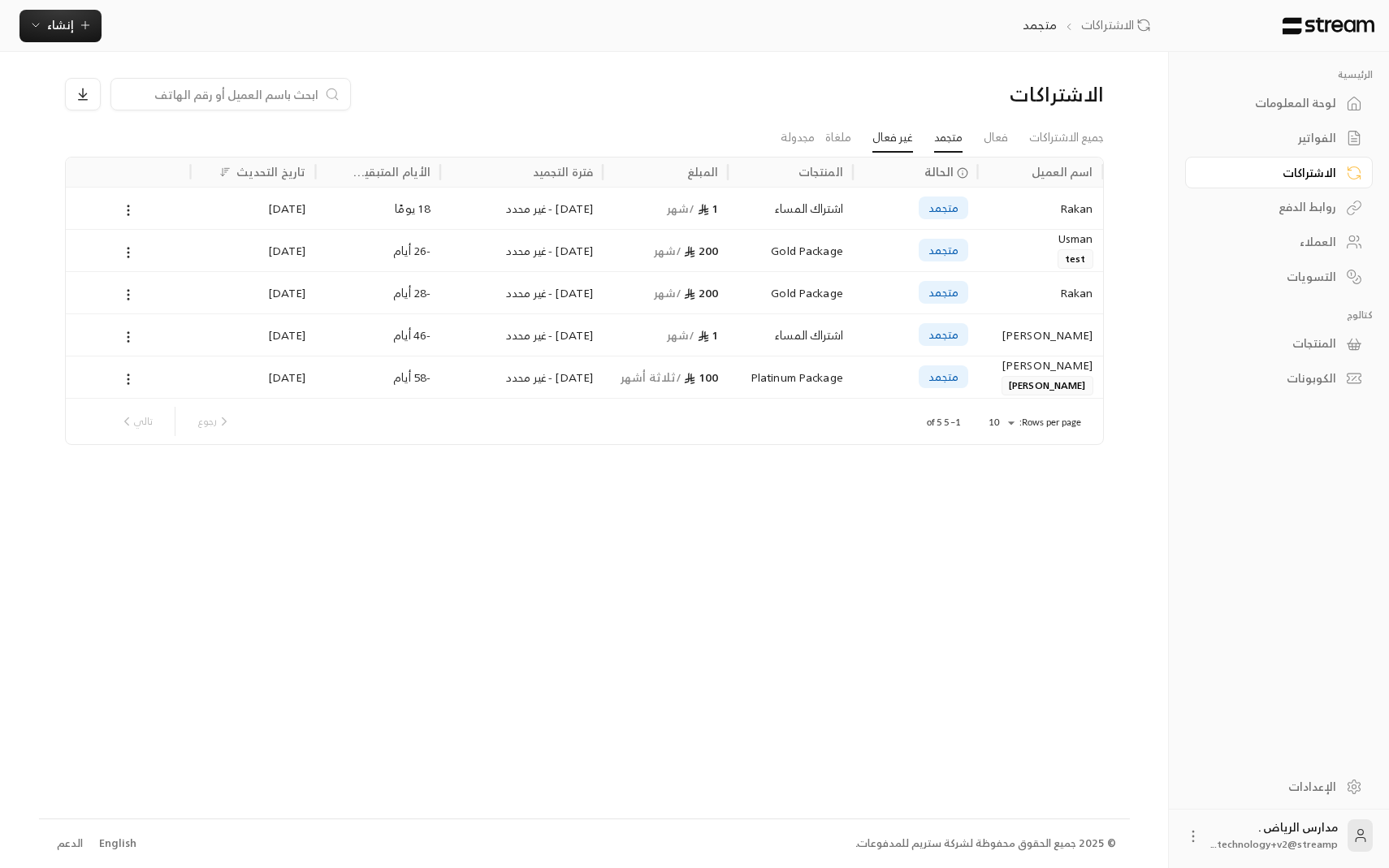
click at [888, 132] on link "غير فعال" at bounding box center [892, 138] width 41 height 29
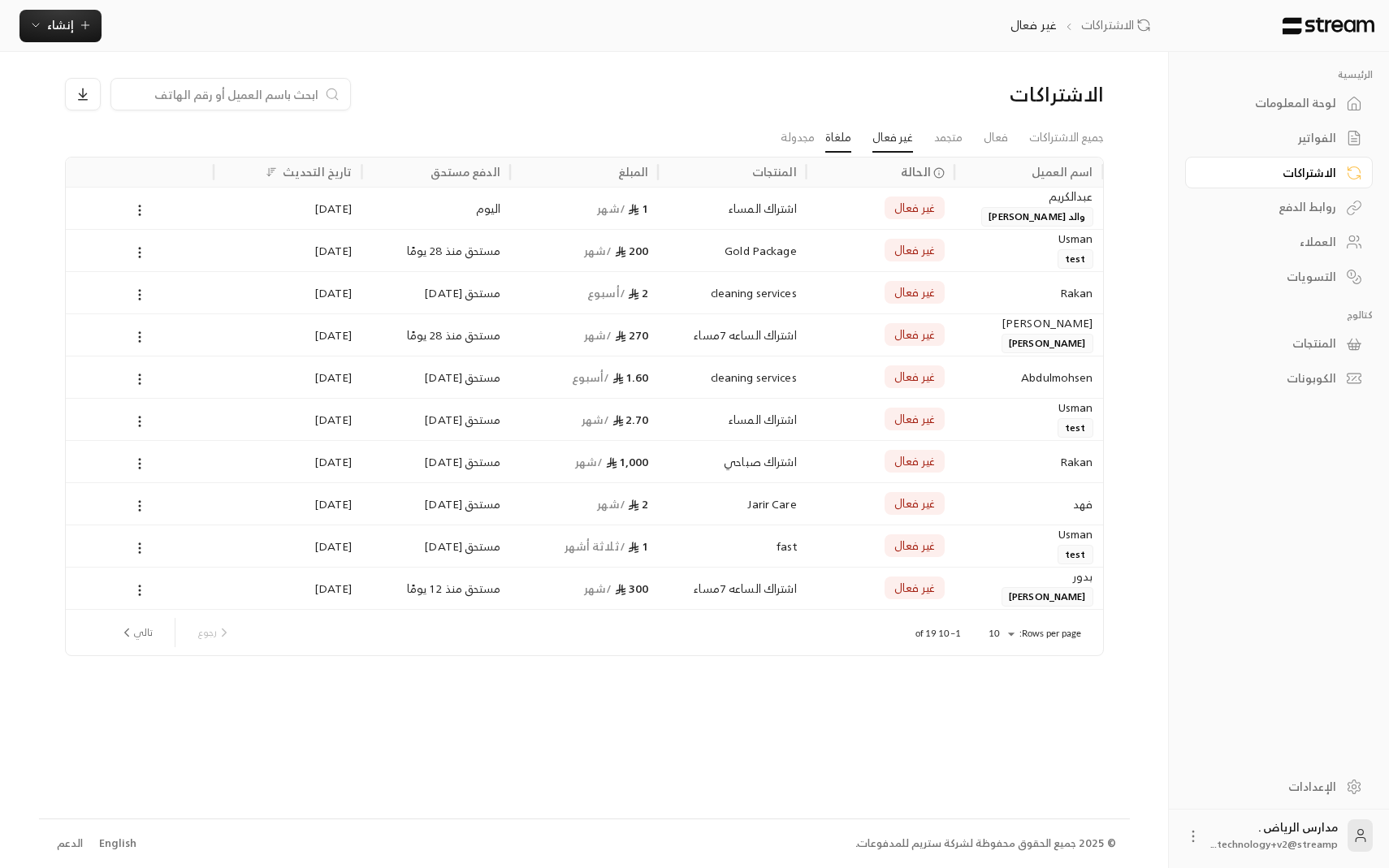
click at [843, 139] on link "ملغاة" at bounding box center [838, 138] width 26 height 29
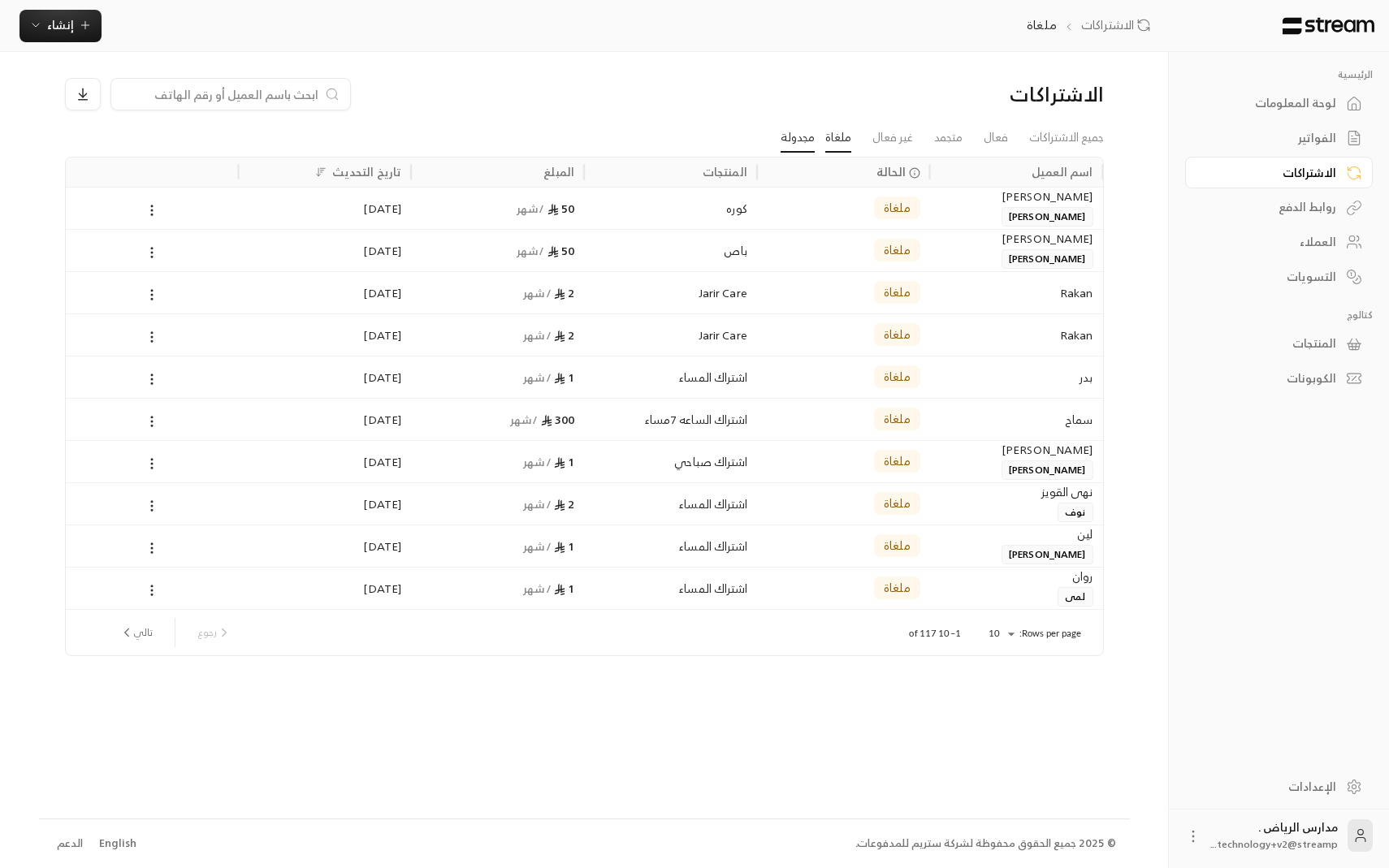
click at [789, 144] on link "مجدولة" at bounding box center [798, 138] width 34 height 29
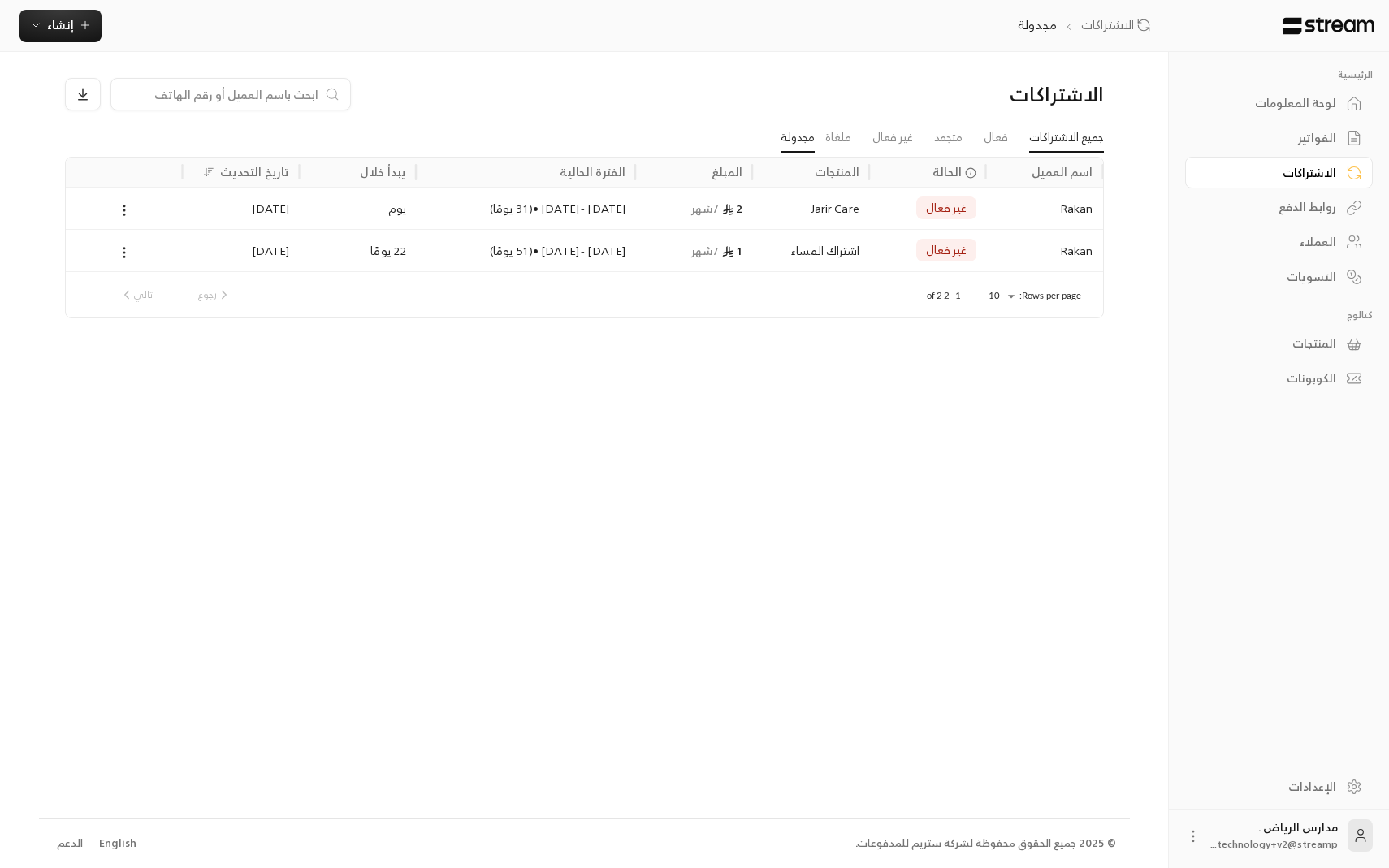
click at [1081, 145] on link "جميع الاشتراكات" at bounding box center [1066, 138] width 75 height 29
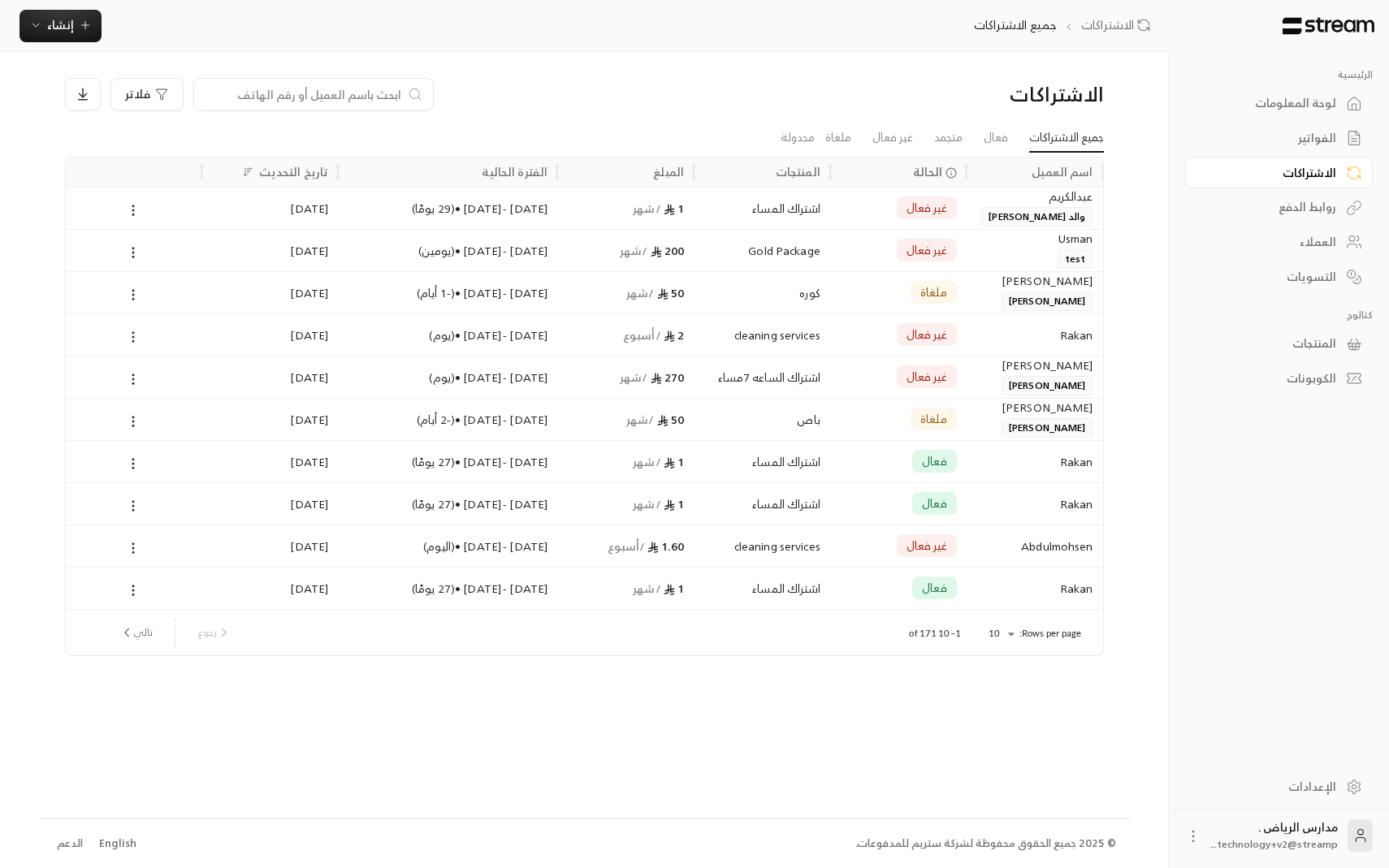
click at [982, 206] on div "[PERSON_NAME] [PERSON_NAME]" at bounding box center [1035, 206] width 117 height 39
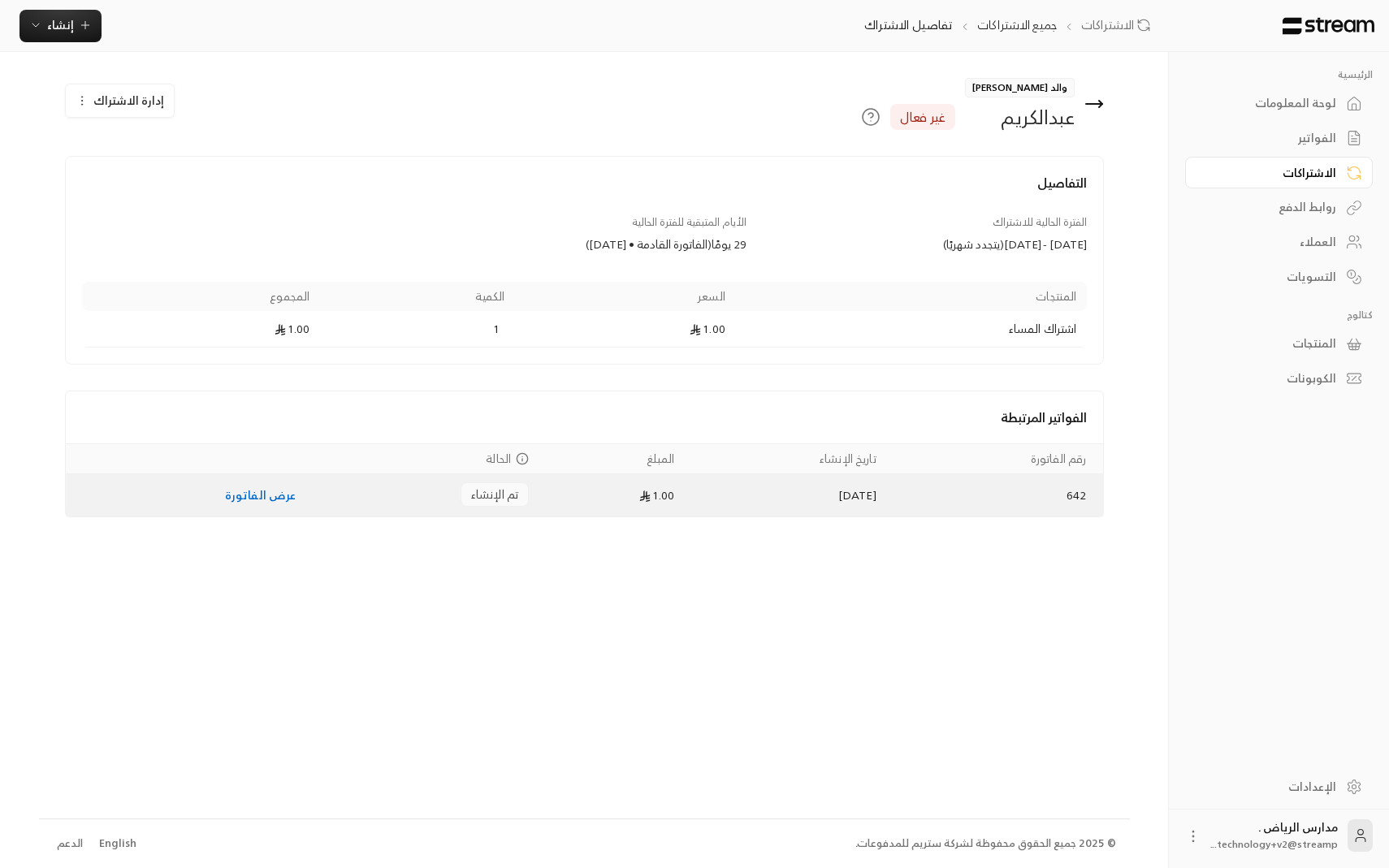
click at [248, 503] on link "عرض الفاتورة" at bounding box center [260, 494] width 71 height 20
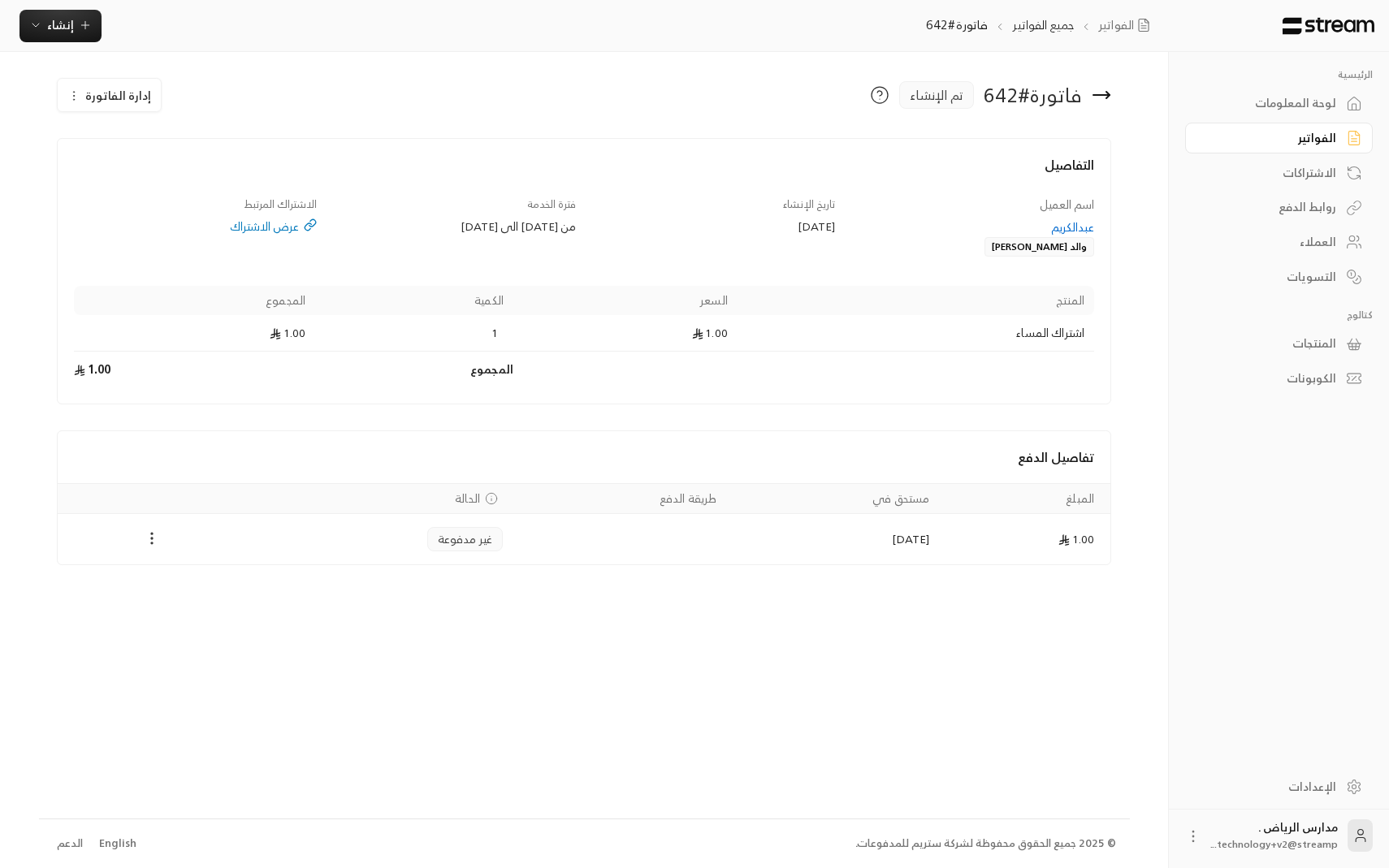
click at [150, 538] on icon "Payments" at bounding box center [151, 538] width 16 height 16
click at [181, 586] on li "تغيير الحالة الى مدفوعة" at bounding box center [209, 580] width 118 height 29
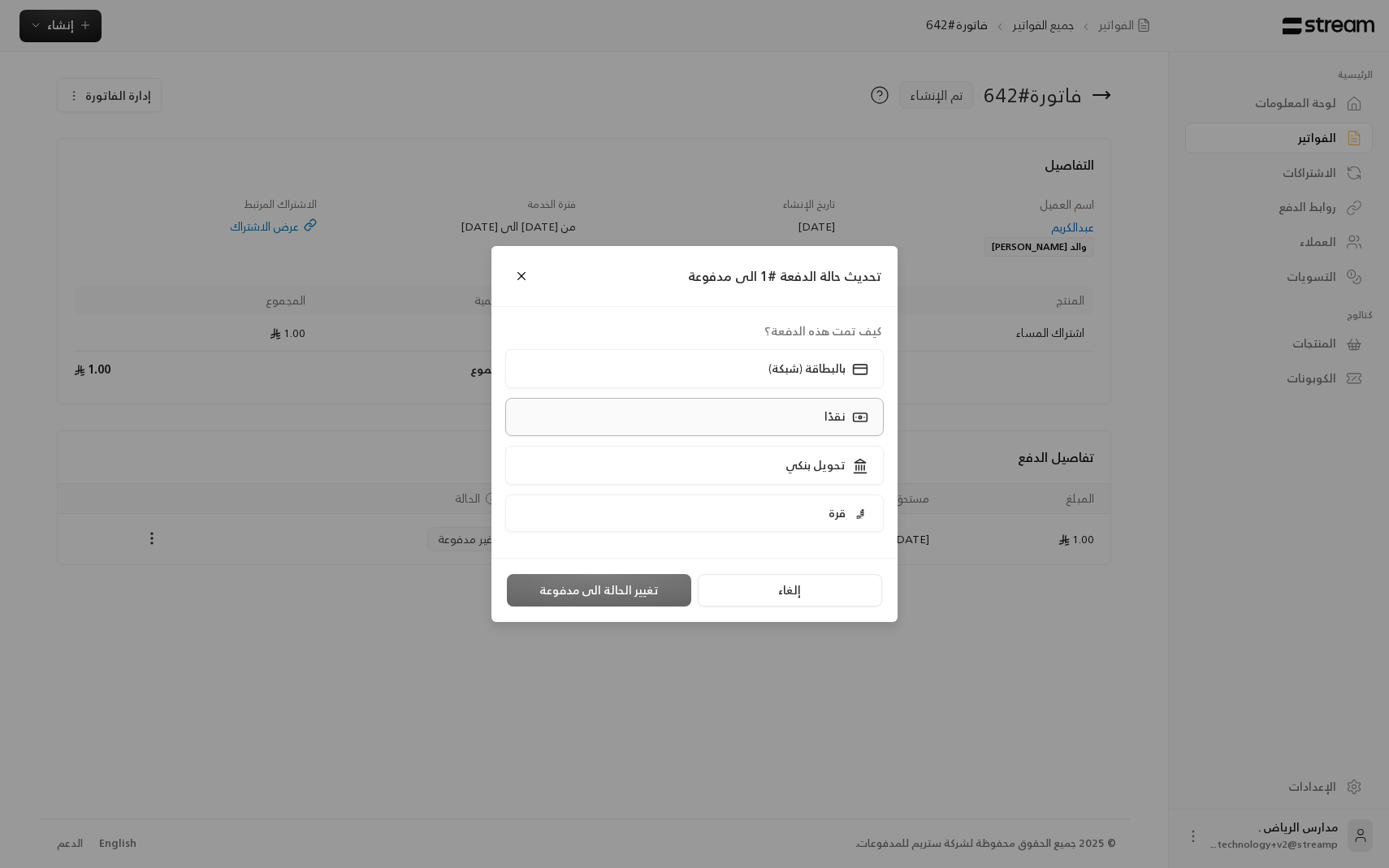
click at [663, 402] on label "نقدًا" at bounding box center [694, 417] width 379 height 38
click at [597, 581] on button "تغيير الحالة الى مدفوعة" at bounding box center [599, 590] width 184 height 32
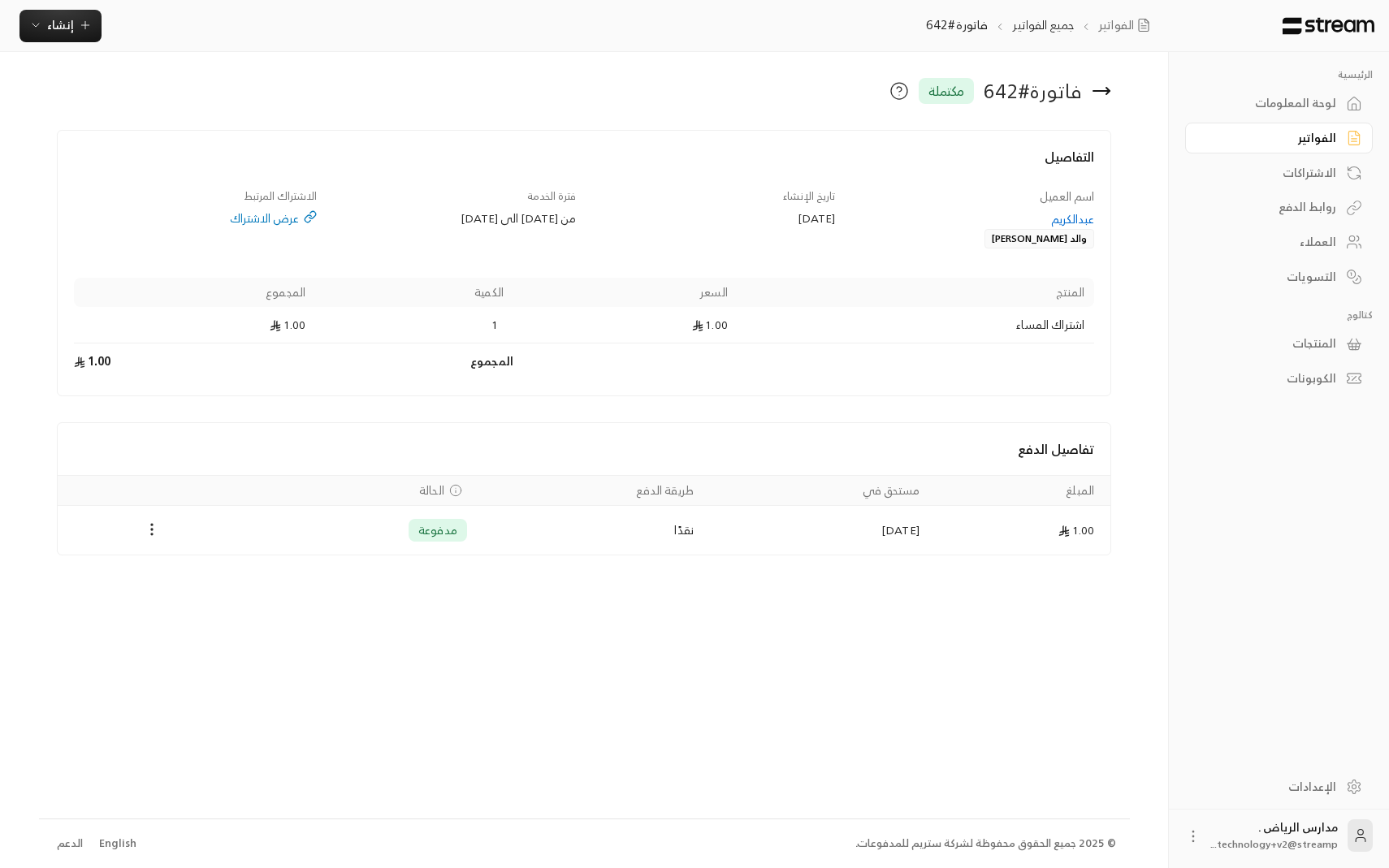
click at [1263, 171] on div "الاشتراكات" at bounding box center [1271, 173] width 131 height 16
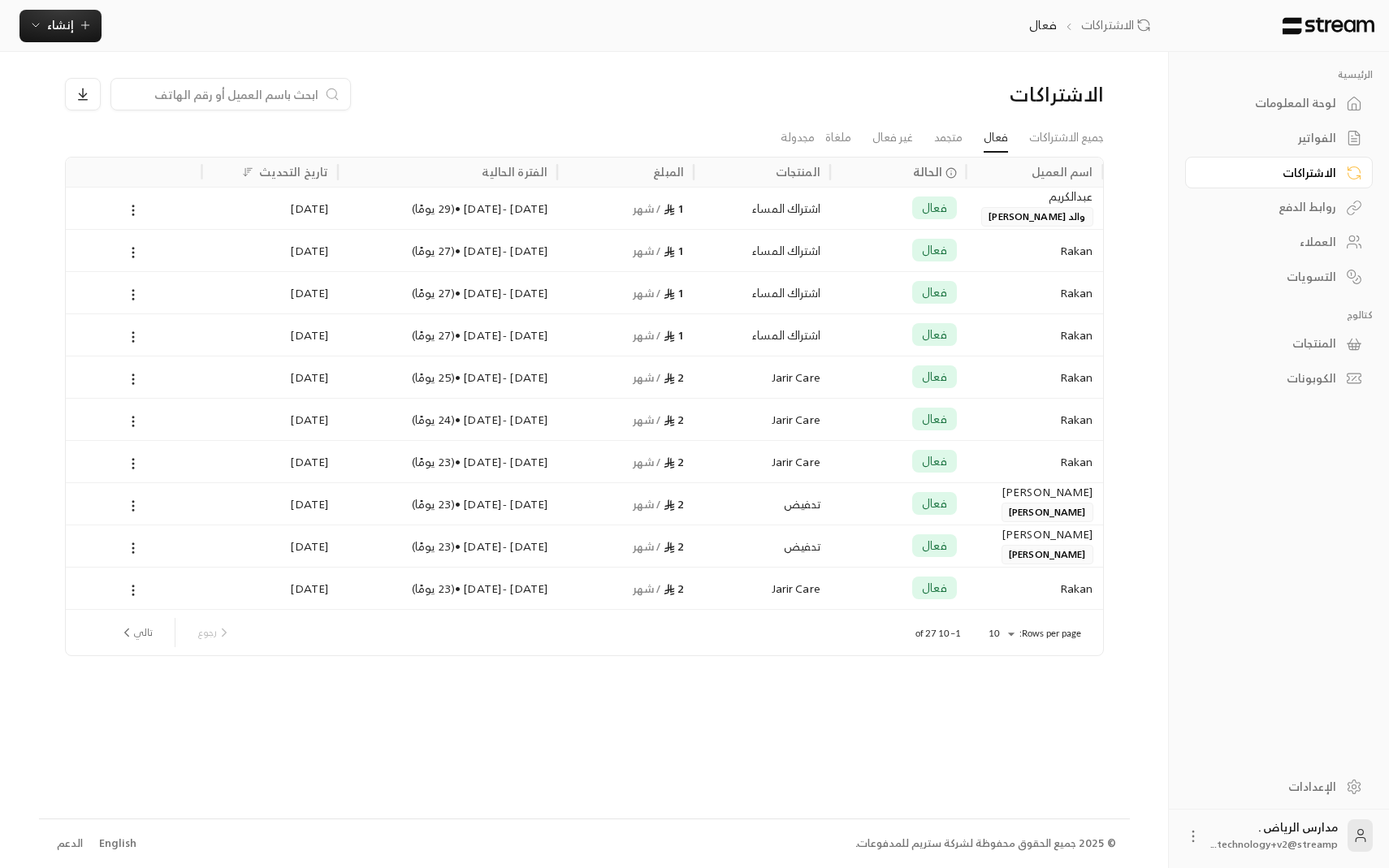
click at [383, 214] on div "[DATE] - [DATE] • ( 29 يومًا )" at bounding box center [447, 208] width 200 height 42
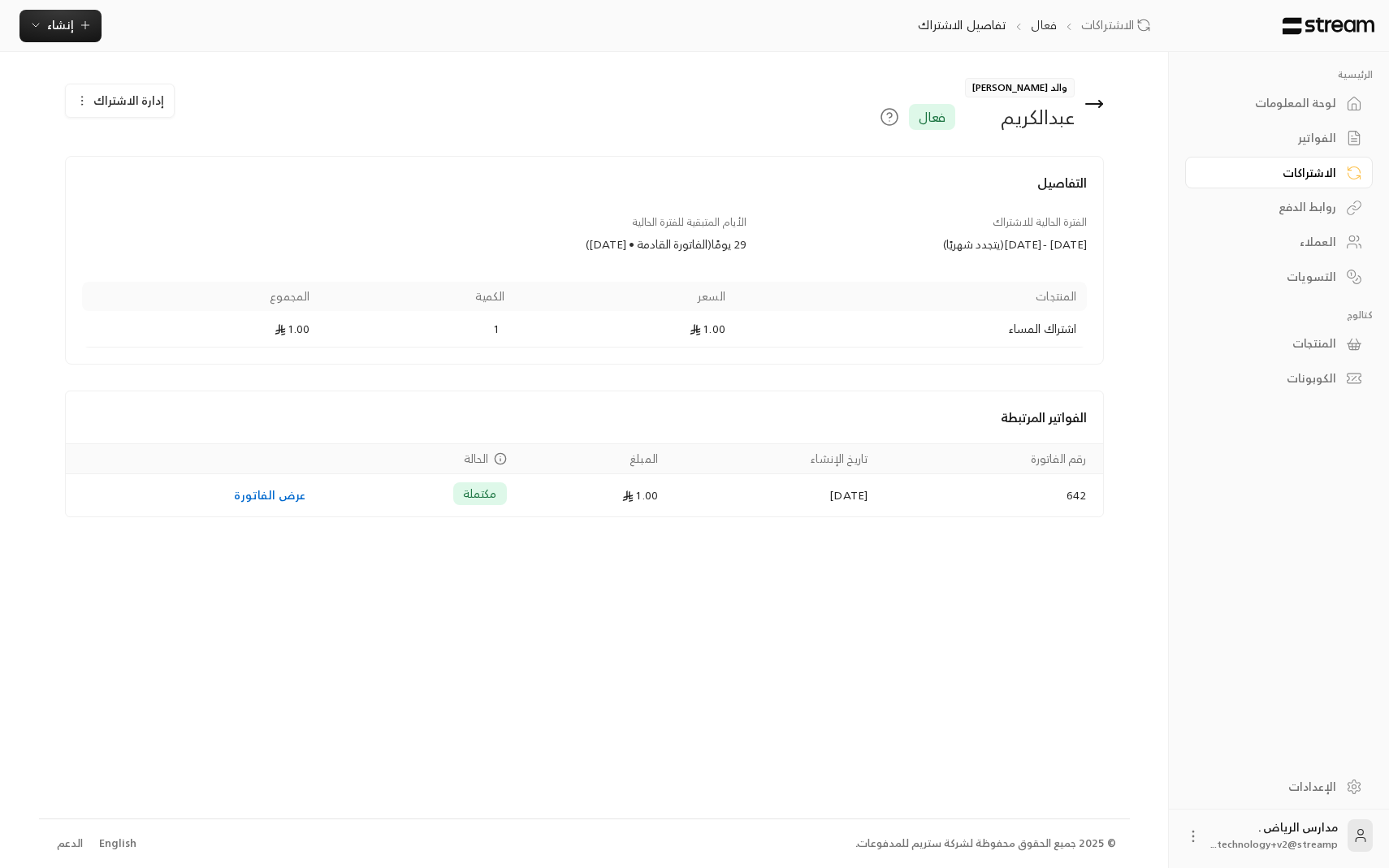
click at [143, 105] on span "إدارة الاشتراك" at bounding box center [128, 100] width 70 height 20
click at [213, 188] on link "تجميد الاشتراك" at bounding box center [165, 179] width 179 height 30
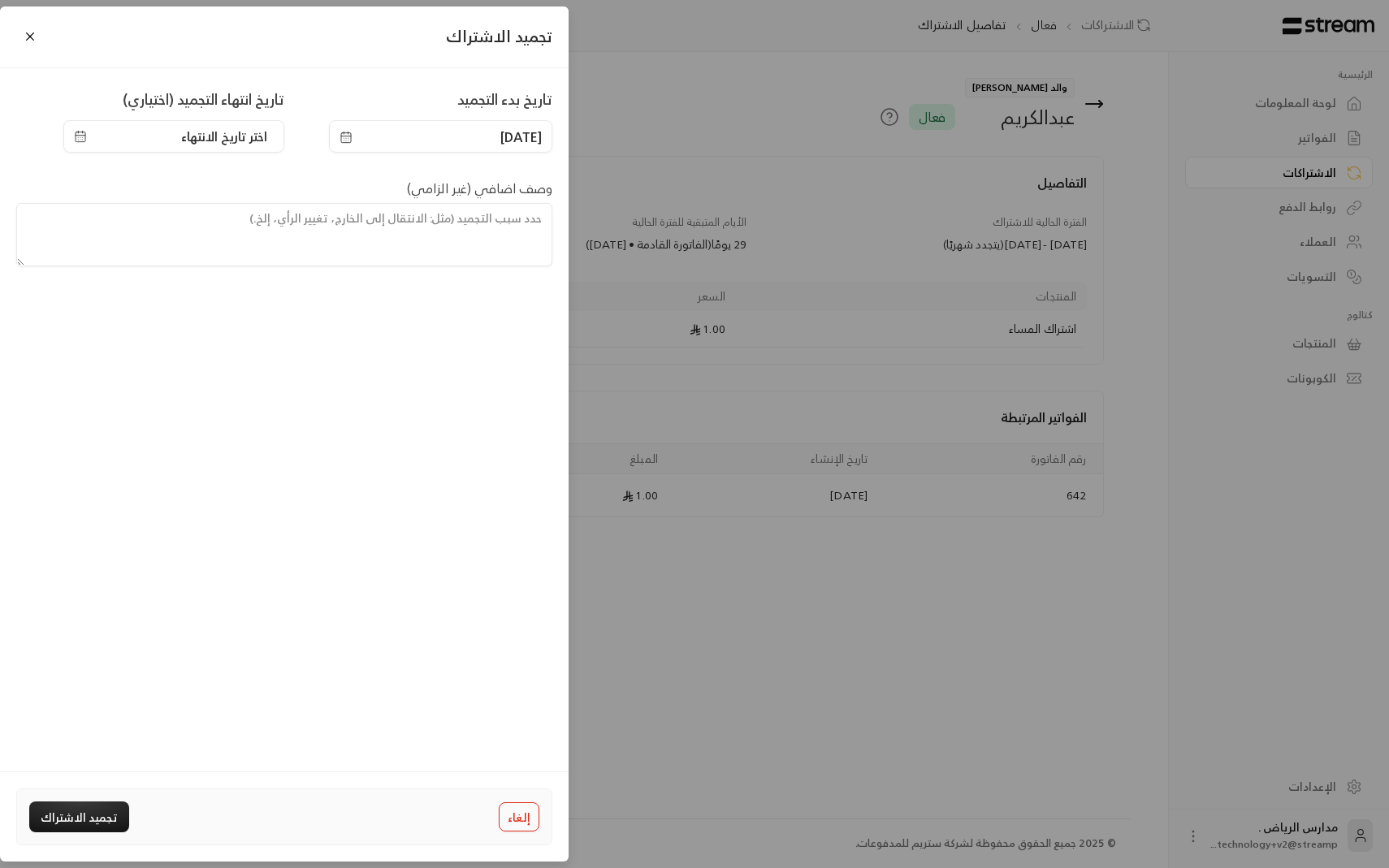
click at [200, 120] on div "تاريخ انتهاء التجميد (اختياري)" at bounding box center [150, 104] width 284 height 32
click at [202, 146] on span "اختر تاريخ الانتهاء" at bounding box center [224, 136] width 86 height 20
click at [384, 300] on div "تاريخ بدء التجميد [DATE] تاريخ انتهاء التجميد (اختياري) اختر تاريخ الانتهاء وصف…" at bounding box center [284, 426] width 568 height 717
click at [248, 152] on div "اختر تاريخ الانتهاء" at bounding box center [174, 137] width 221 height 32
click at [248, 150] on div "اختر تاريخ الانتهاء" at bounding box center [174, 137] width 221 height 32
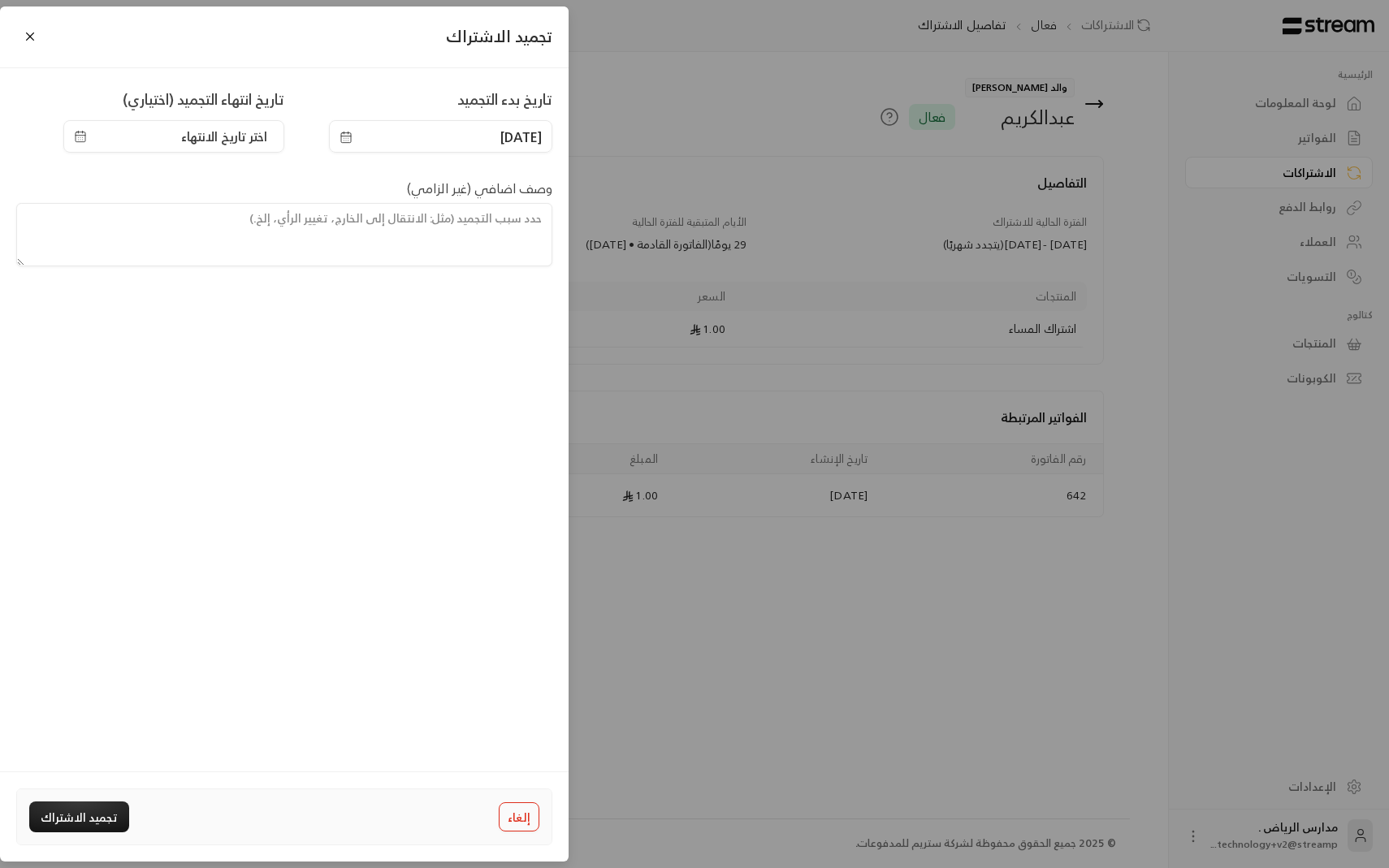
click at [248, 142] on span "اختر تاريخ الانتهاء" at bounding box center [224, 136] width 86 height 20
click at [257, 361] on button "24" at bounding box center [259, 362] width 27 height 27
click at [86, 824] on button "تجميد الاشتراك" at bounding box center [79, 817] width 100 height 30
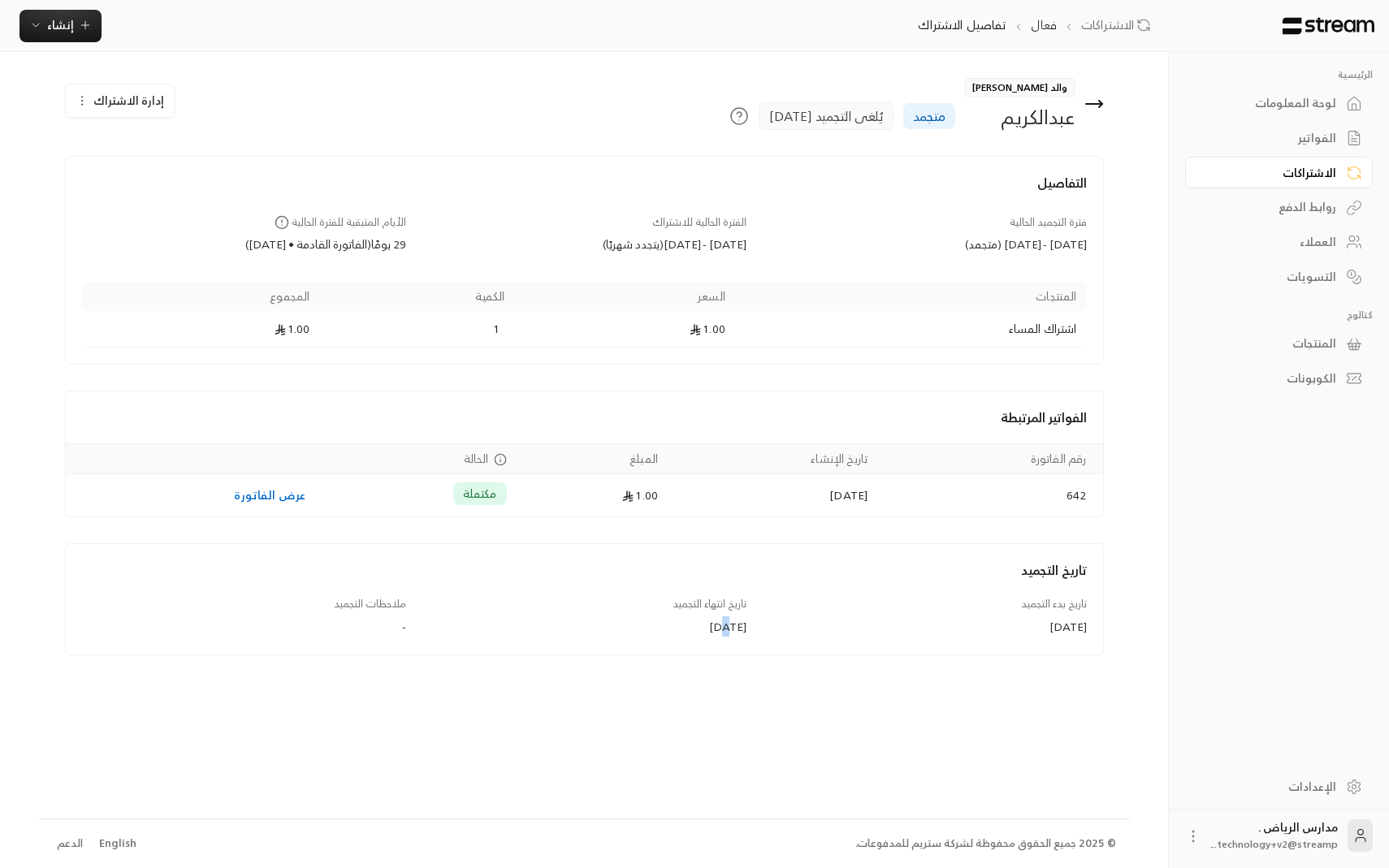
click at [698, 629] on div "[DATE]" at bounding box center [583, 626] width 324 height 16
click at [665, 618] on div "تاريخ انتهاء التجميد [DATE]" at bounding box center [584, 615] width 340 height 39
click at [680, 623] on div "[DATE]" at bounding box center [583, 626] width 324 height 16
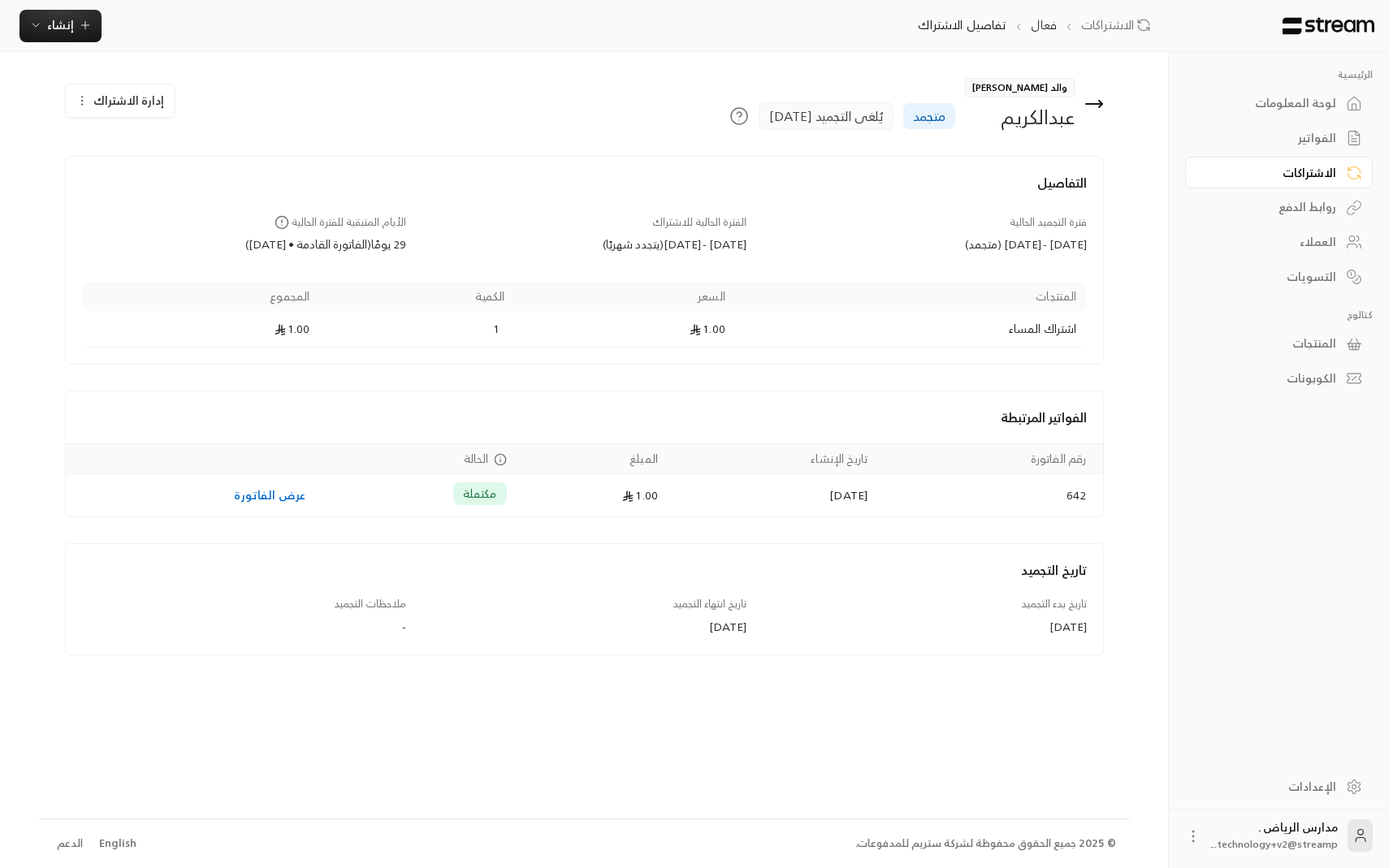
click at [680, 623] on div "[DATE]" at bounding box center [583, 626] width 324 height 16
click at [1229, 184] on link "الاشتراكات" at bounding box center [1278, 172] width 187 height 31
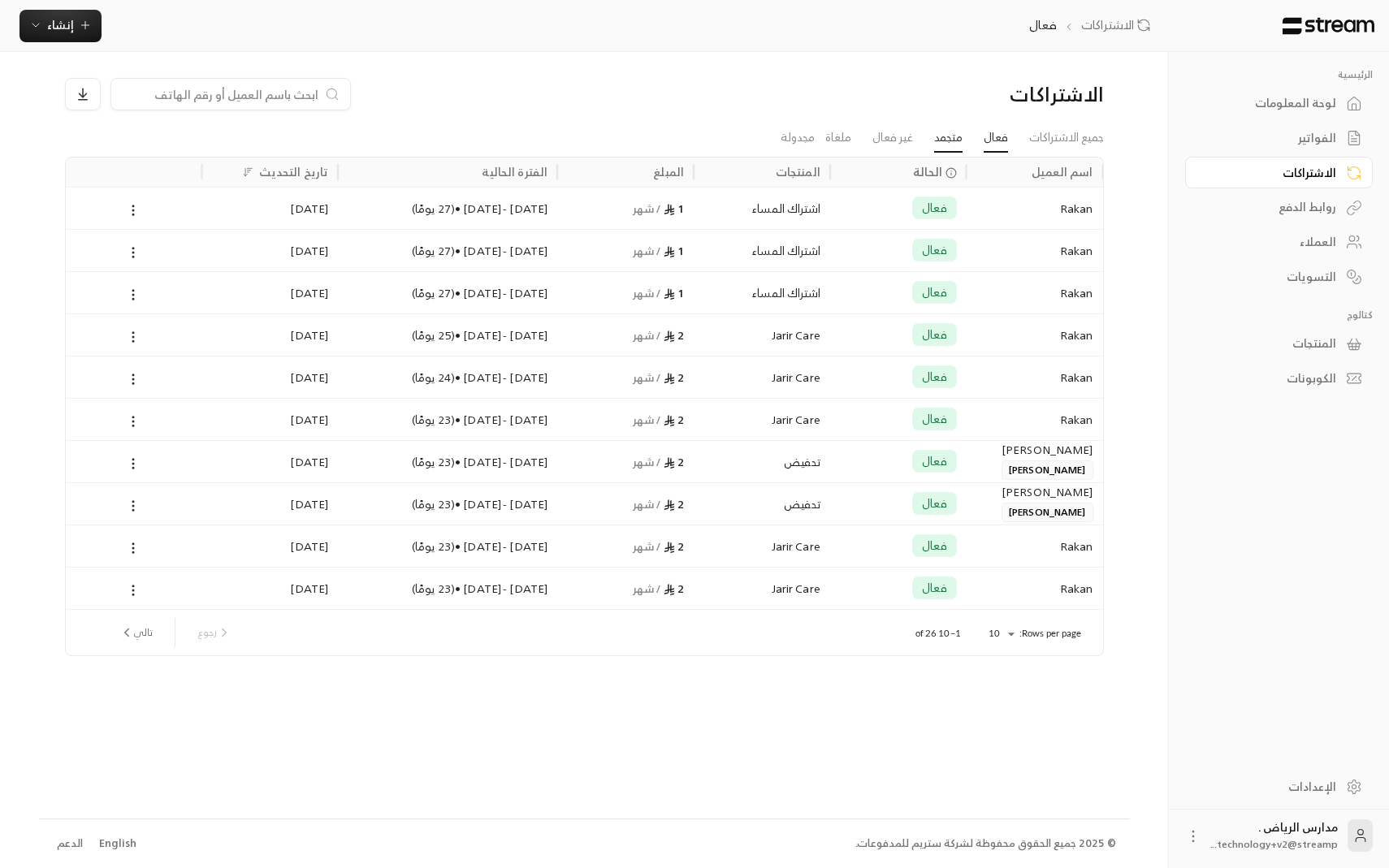
click at [938, 137] on link "متجمد" at bounding box center [948, 138] width 29 height 29
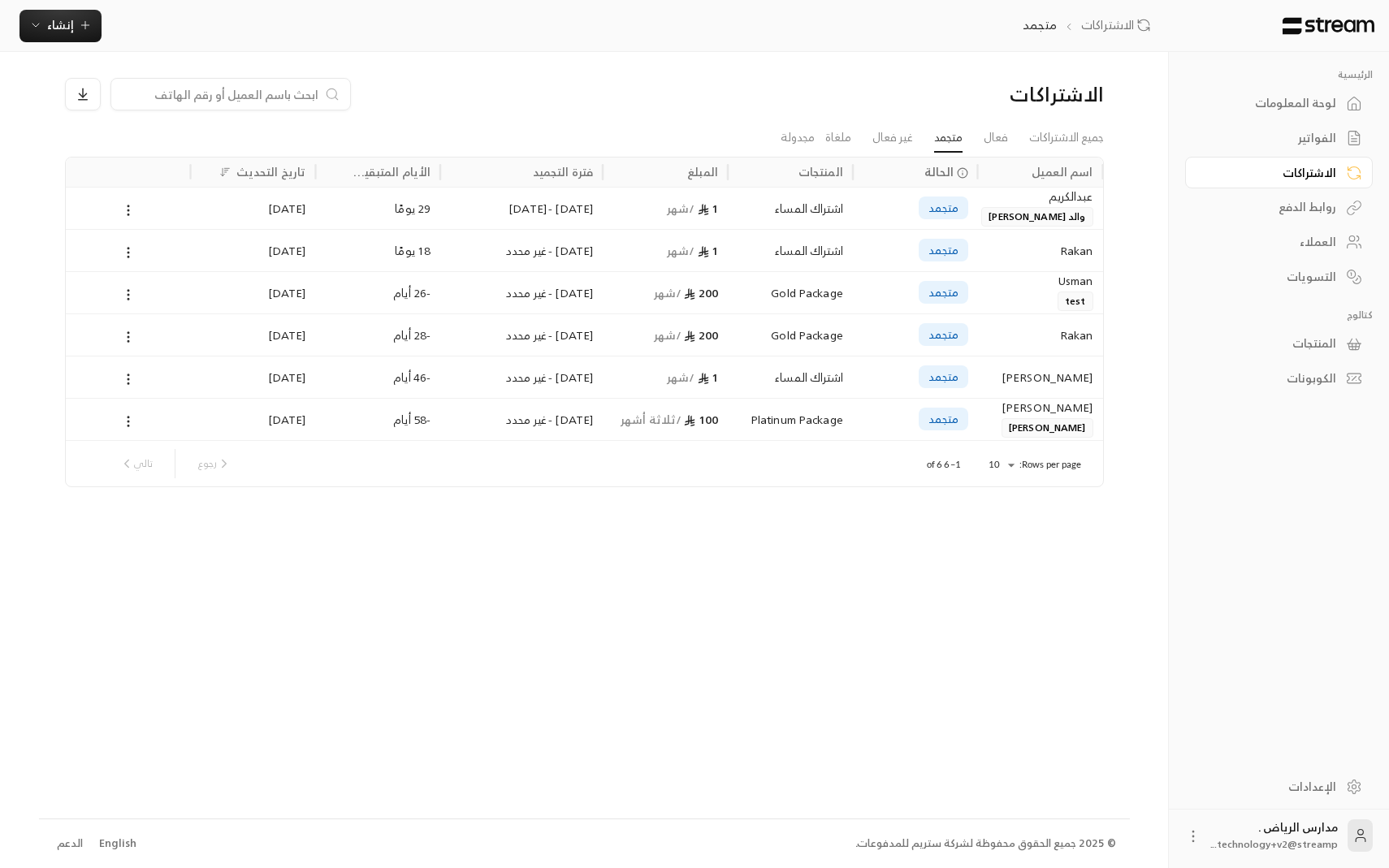
click at [1284, 165] on div "الاشتراكات" at bounding box center [1271, 173] width 131 height 16
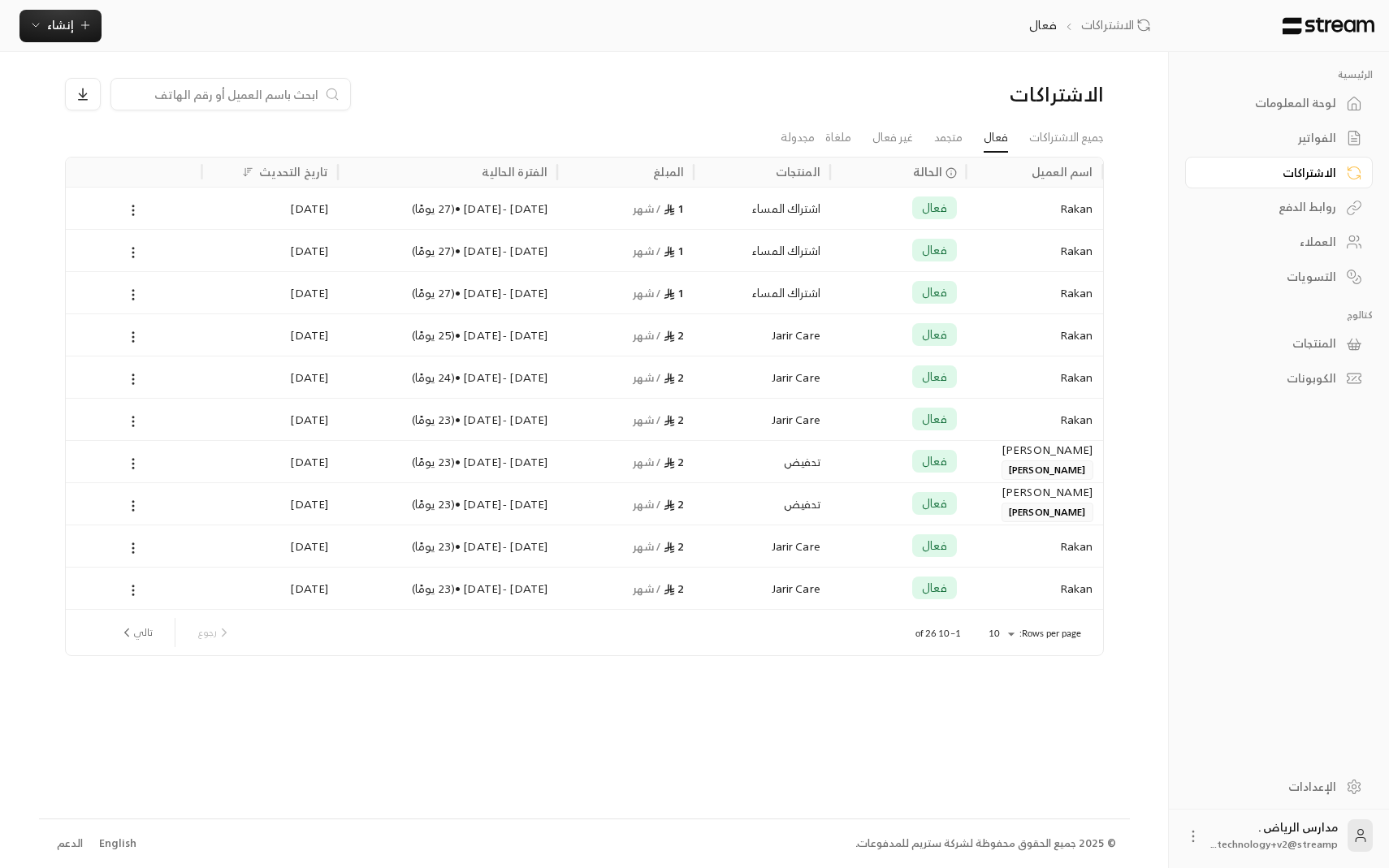
click at [1330, 204] on div "روابط الدفع" at bounding box center [1271, 206] width 131 height 16
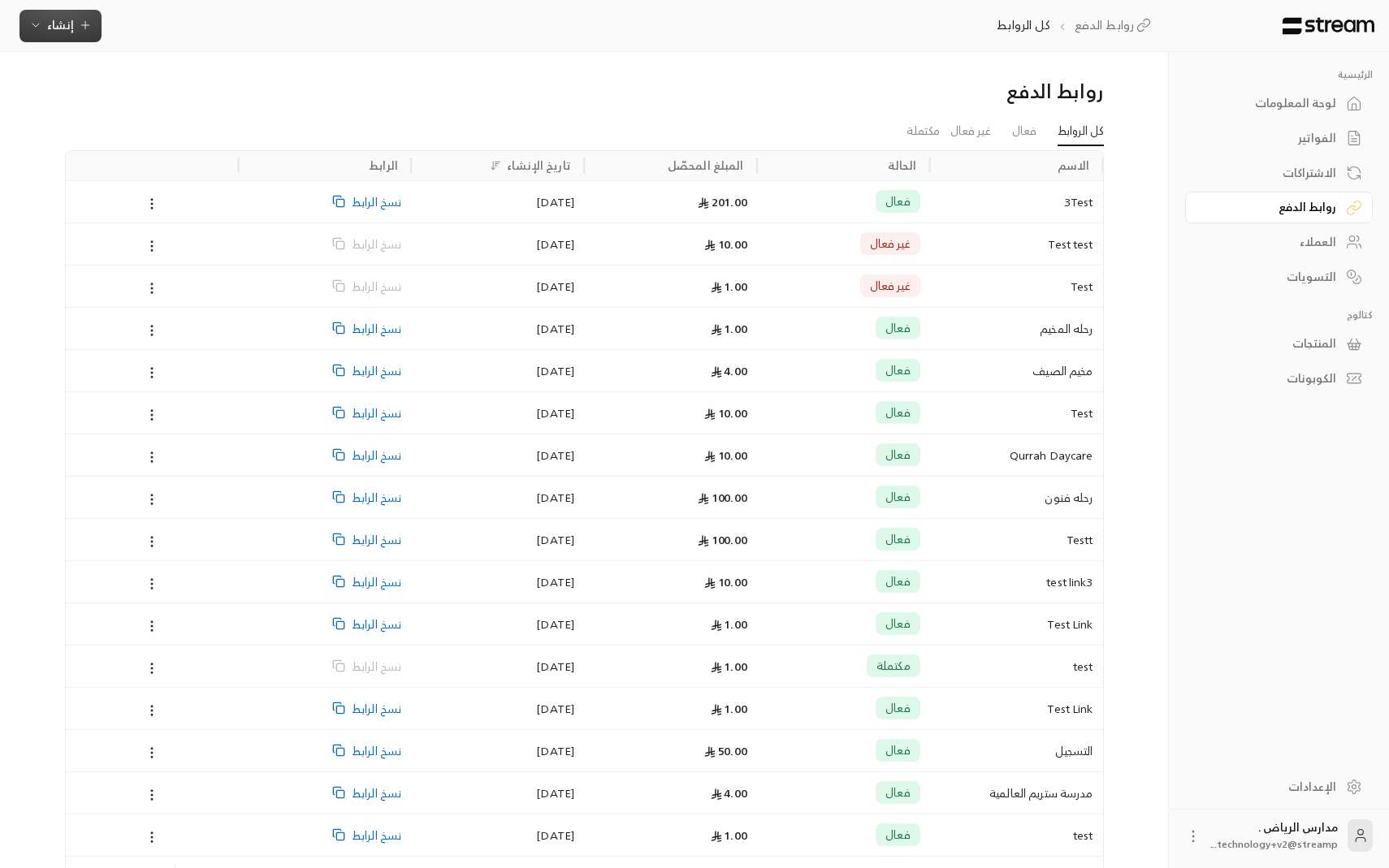
click at [73, 38] on button "إنشاء" at bounding box center [61, 26] width 82 height 32
click at [166, 87] on div "إنشاء فاتورة مرة واحدة بسهولة للمعاملات السريعة." at bounding box center [140, 102] width 204 height 32
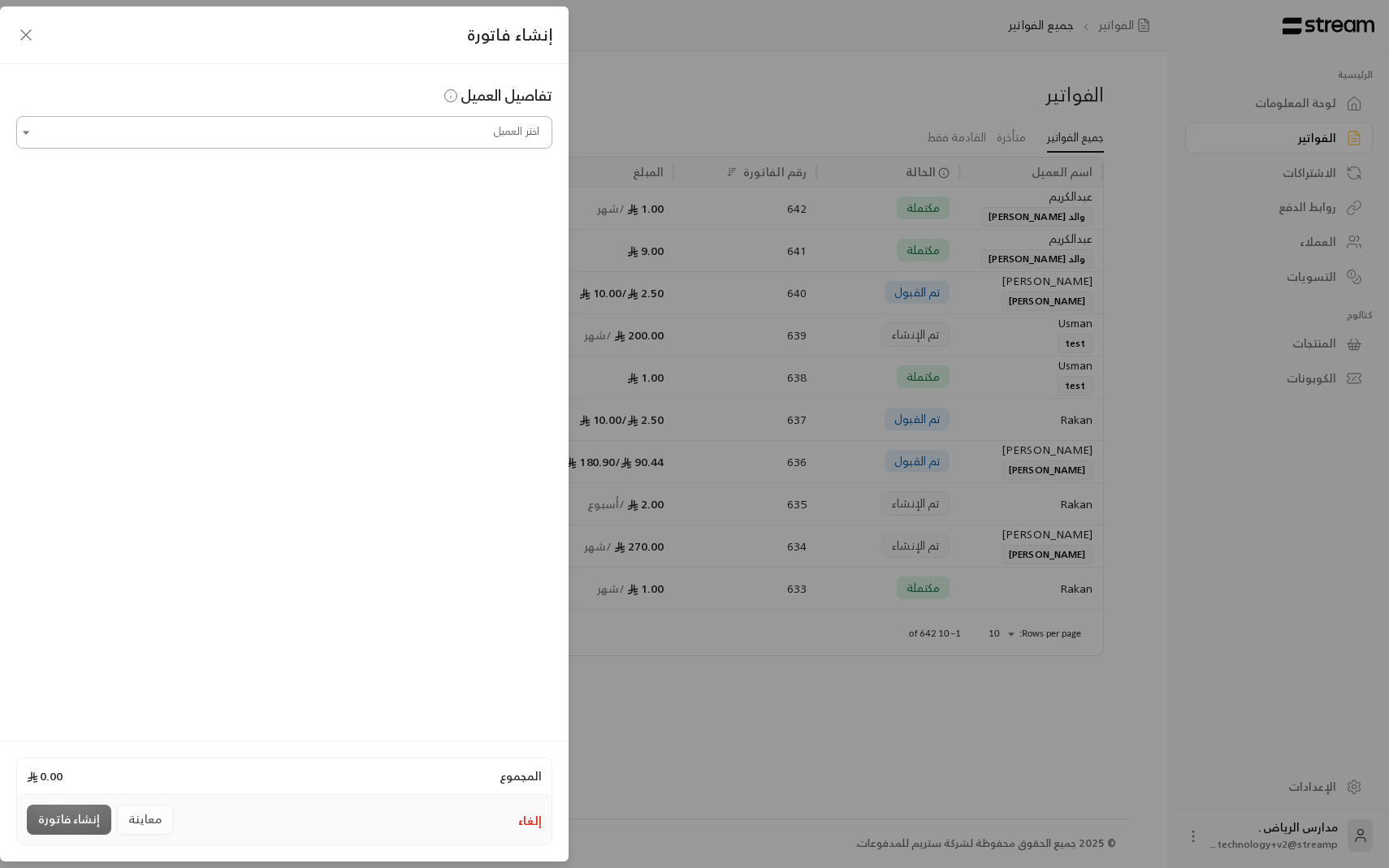
click at [279, 130] on input "اختر العميل" at bounding box center [284, 133] width 536 height 28
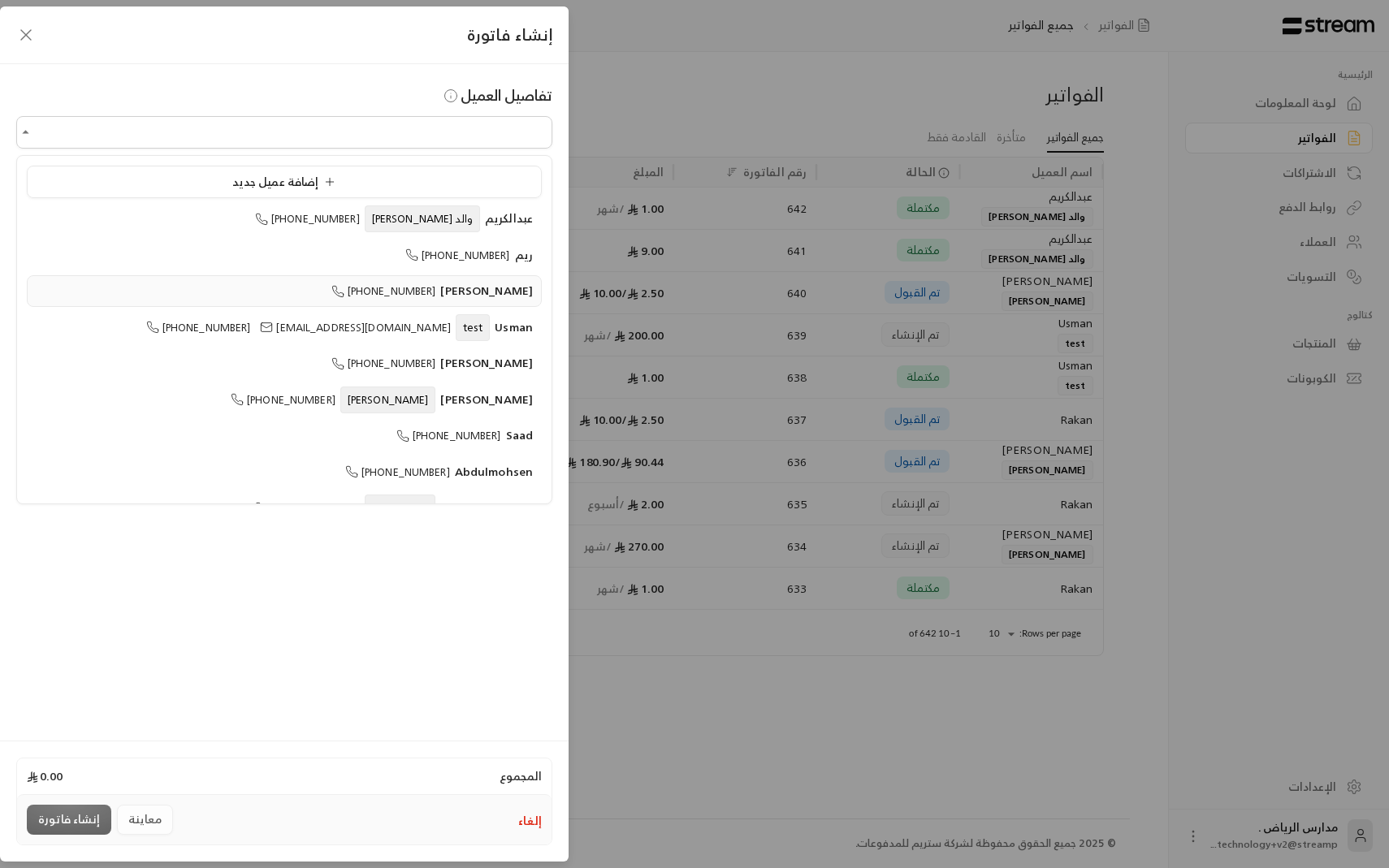
click at [297, 277] on li "[PERSON_NAME] [PHONE_NUMBER]" at bounding box center [284, 291] width 515 height 31
type input "**********"
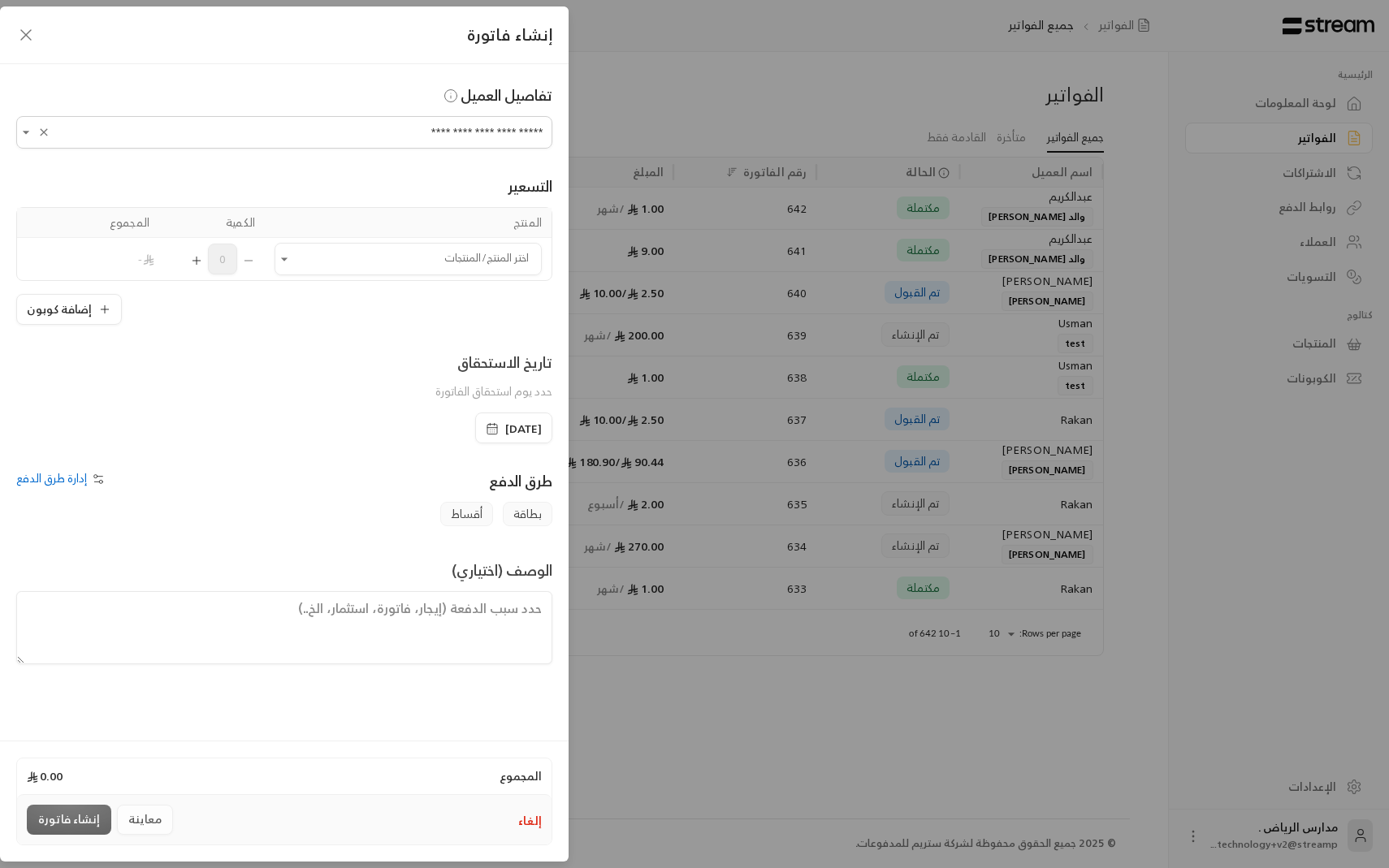
click at [19, 36] on icon "button" at bounding box center [26, 35] width 20 height 20
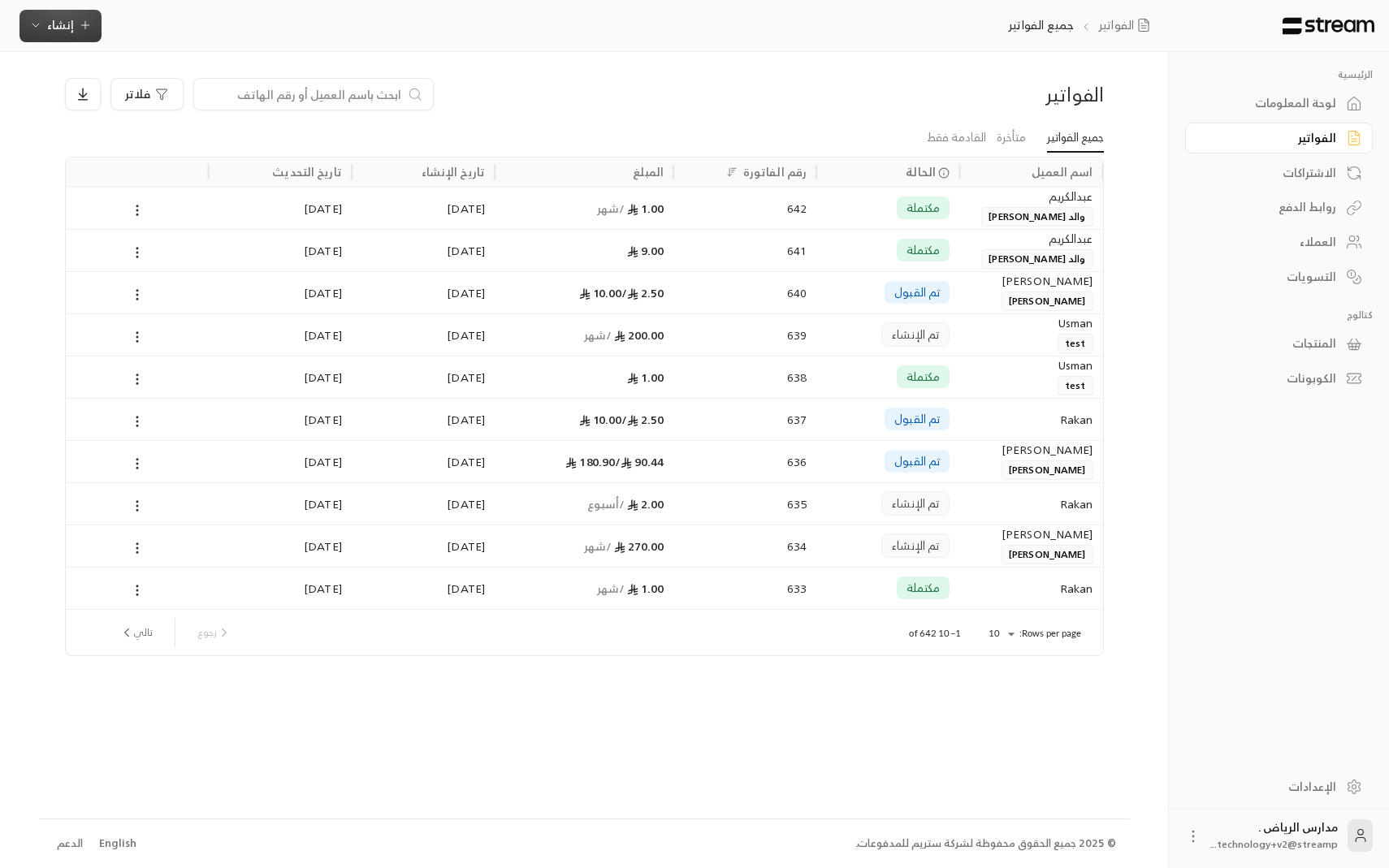
click at [42, 29] on span "إنشاء" at bounding box center [61, 24] width 63 height 20
click at [135, 199] on div "أنشئ رابطًا فريدًا لتحصيل المدفوعات من عدة عملاء." at bounding box center [140, 215] width 204 height 32
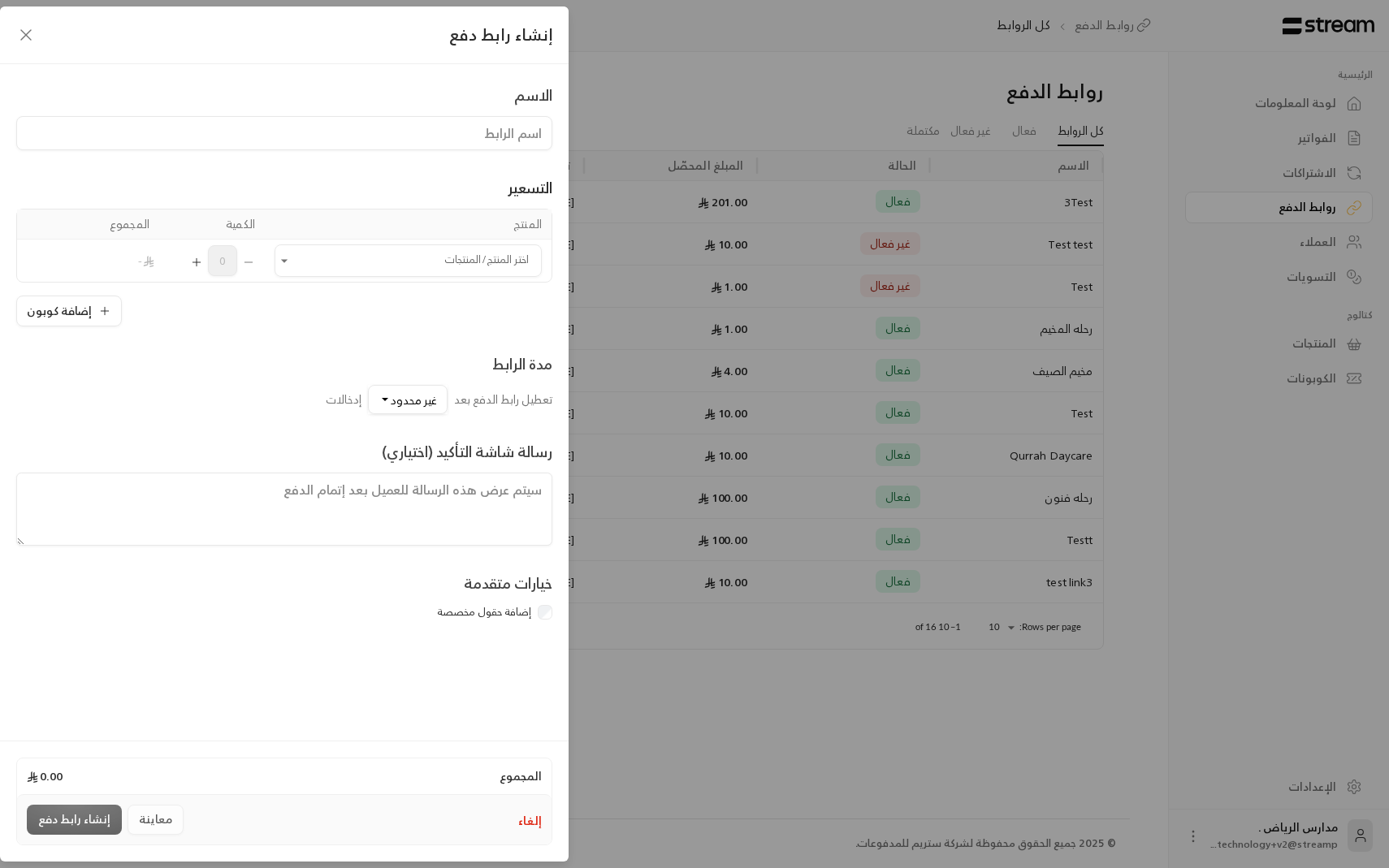
click at [425, 123] on input at bounding box center [284, 133] width 536 height 34
type input "مخيم الصيف"
click at [417, 167] on div "التسعير المنتج الكمية المجموع اختر المنتج/المنتجات اختر المنتج/المنتجات 0 - إضا…" at bounding box center [284, 238] width 536 height 177
click at [371, 260] on input "اختر المنتج/المنتجات" at bounding box center [408, 261] width 267 height 28
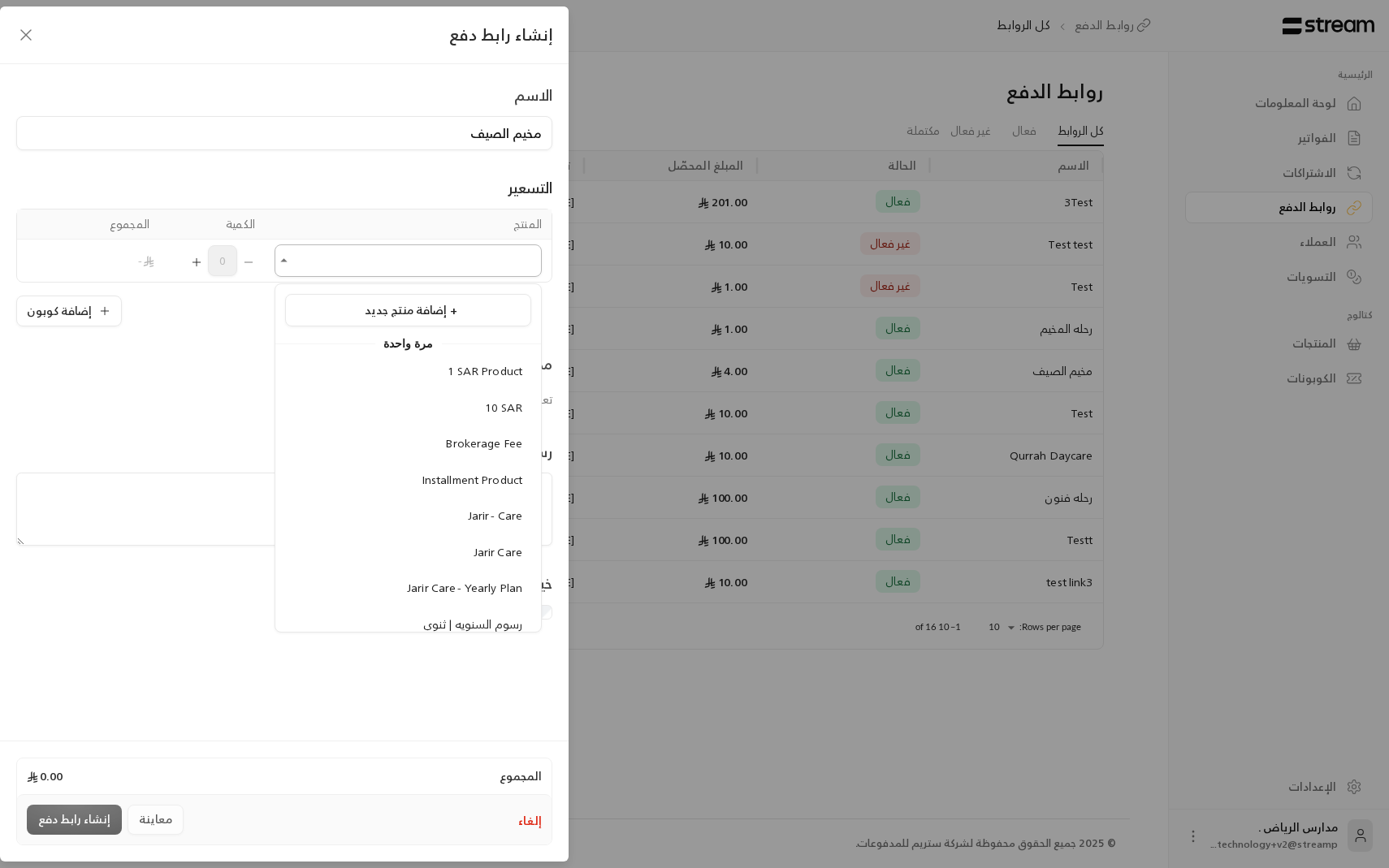
click at [403, 263] on input "اختر المنتج/المنتجات" at bounding box center [408, 261] width 267 height 28
click at [407, 306] on span "إضافة منتج جديد +" at bounding box center [410, 309] width 92 height 20
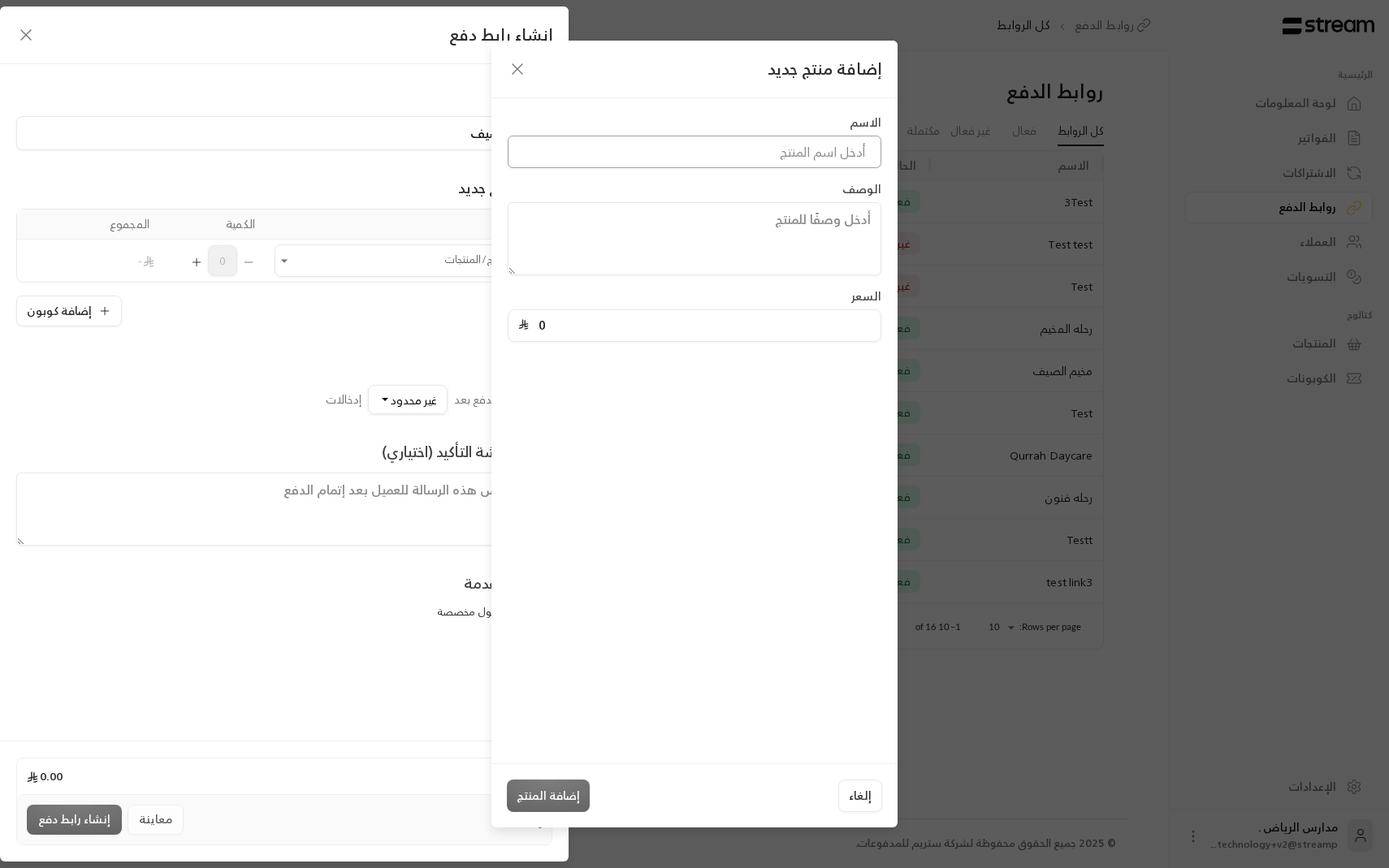
click at [741, 145] on input at bounding box center [694, 152] width 373 height 32
type input "مخيم الصيف"
click at [707, 333] on input "0" at bounding box center [700, 326] width 342 height 30
type input "2"
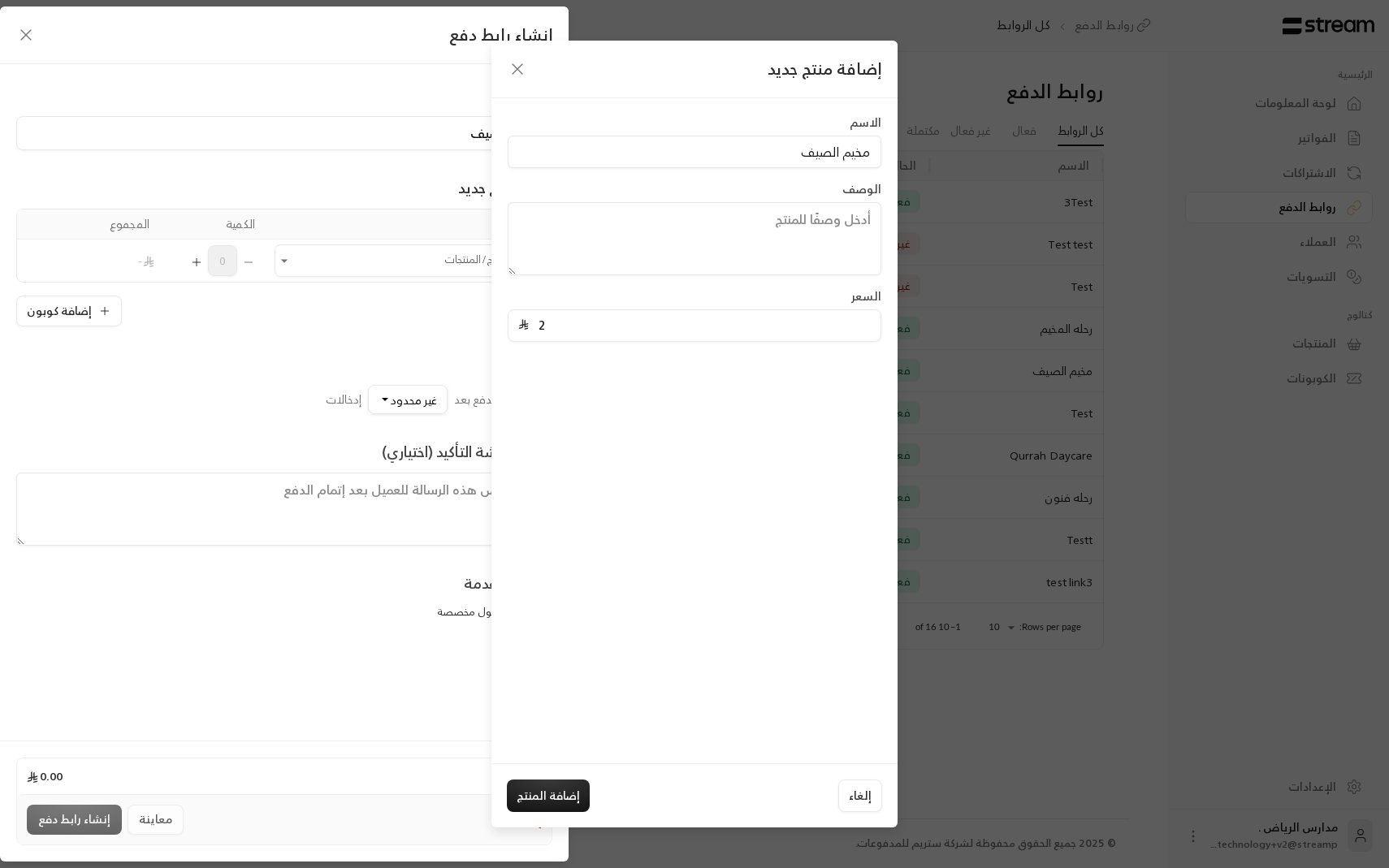
click at [556, 813] on div "إلغاء إضافة المنتج" at bounding box center [694, 796] width 406 height 65
click at [552, 796] on button "إضافة المنتج" at bounding box center [548, 796] width 83 height 32
type input "0"
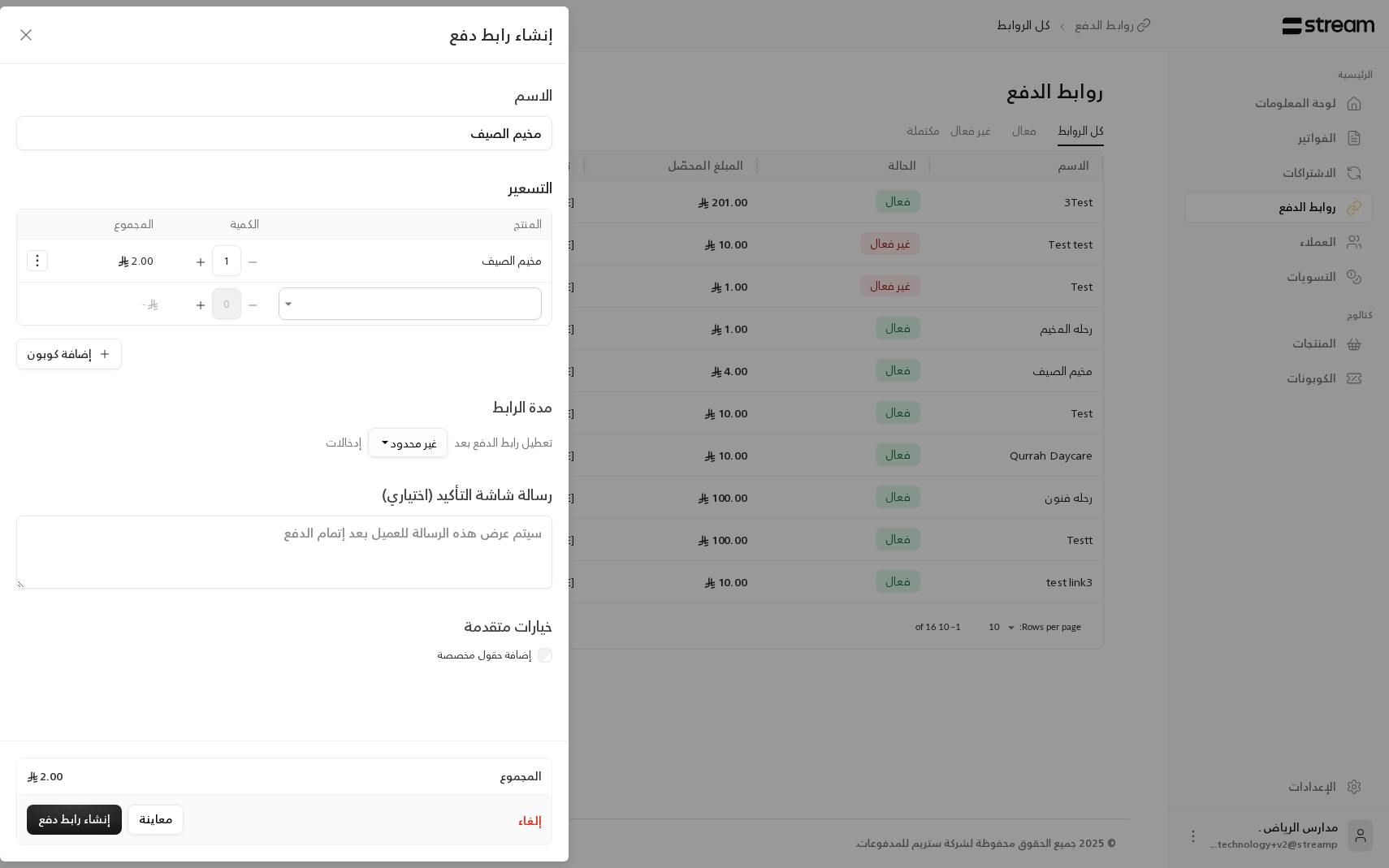
click at [420, 445] on span "غير محدود" at bounding box center [413, 443] width 47 height 20
click at [412, 292] on span "100" at bounding box center [419, 283] width 20 height 20
click at [514, 700] on input "text" at bounding box center [316, 688] width 472 height 36
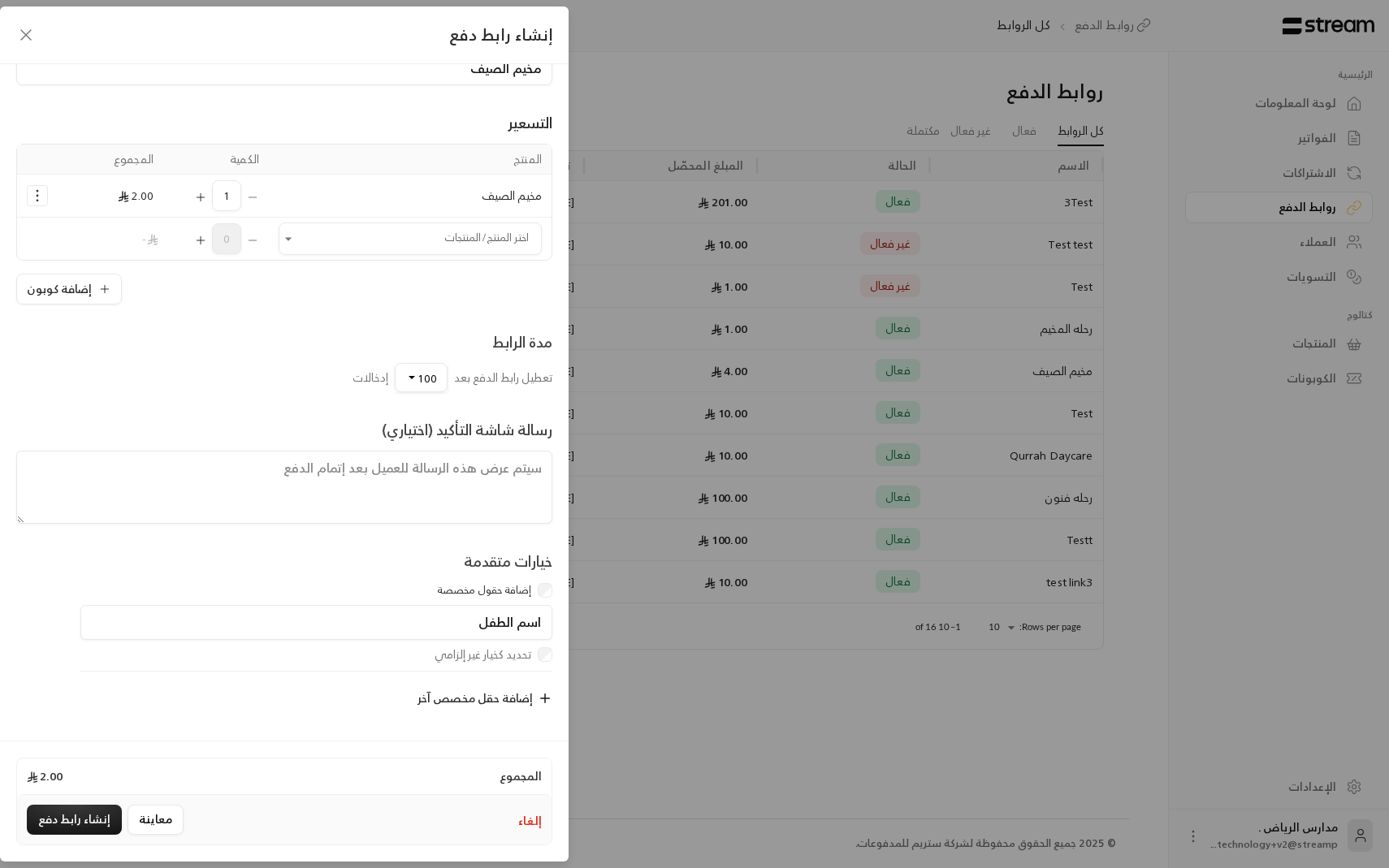
type input "اسم الطفل"
click at [548, 695] on icon "button" at bounding box center [544, 698] width 14 height 14
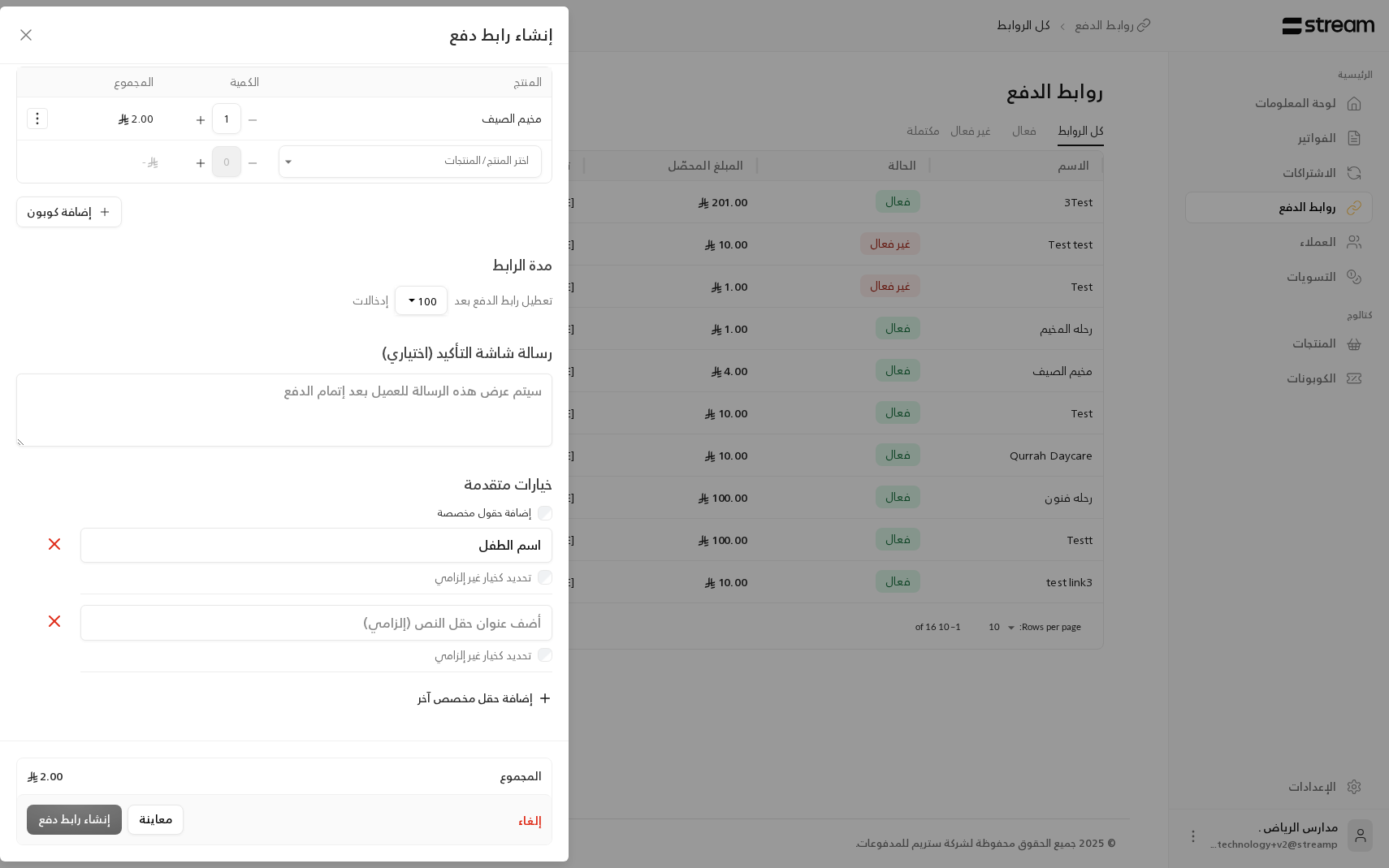
click at [51, 619] on icon at bounding box center [54, 621] width 20 height 20
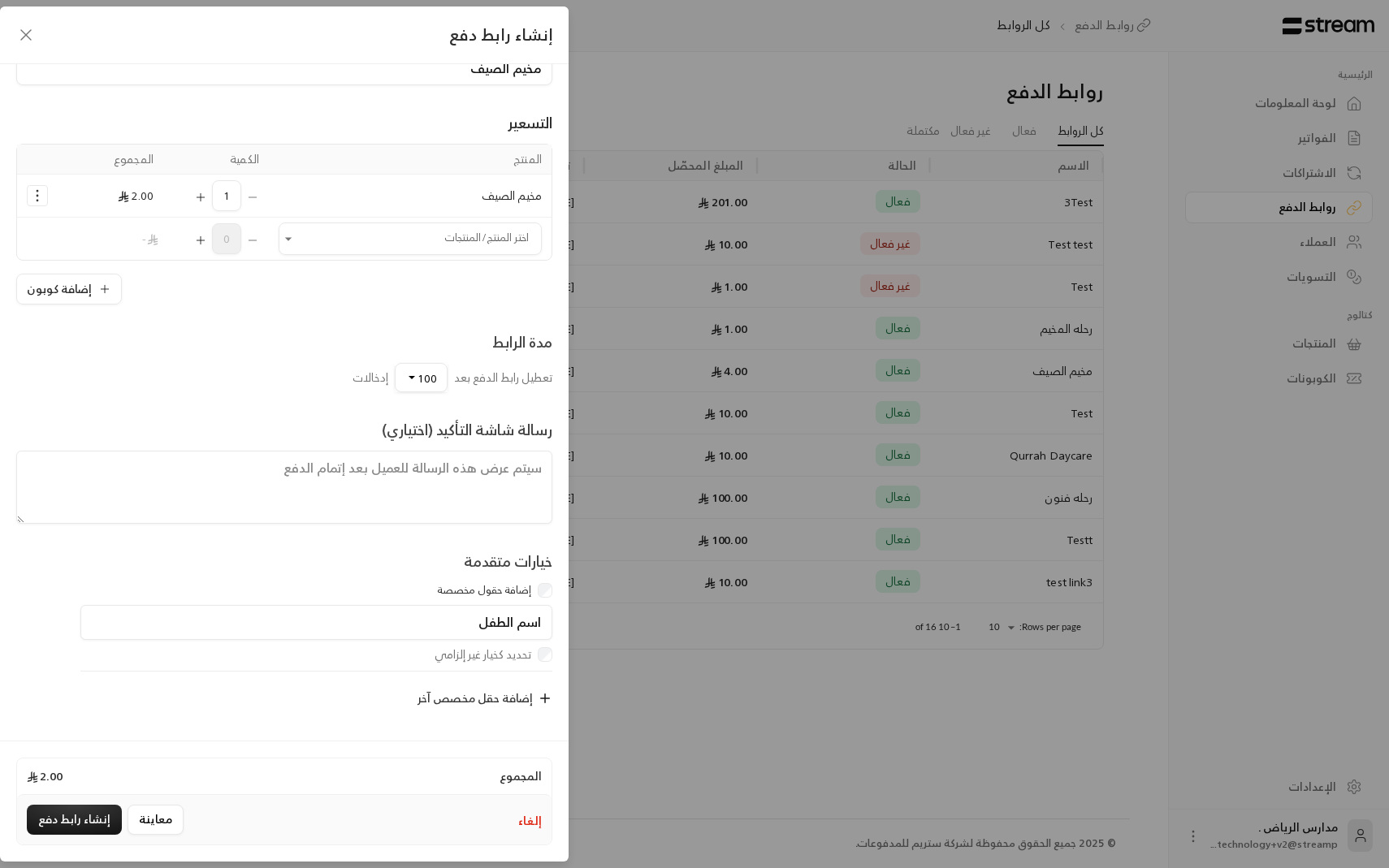
click at [547, 695] on icon "button" at bounding box center [544, 698] width 14 height 14
click at [482, 698] on input "text" at bounding box center [316, 700] width 472 height 36
type input "ا"
click at [42, 689] on div at bounding box center [49, 703] width 45 height 42
click at [52, 689] on icon at bounding box center [54, 698] width 20 height 20
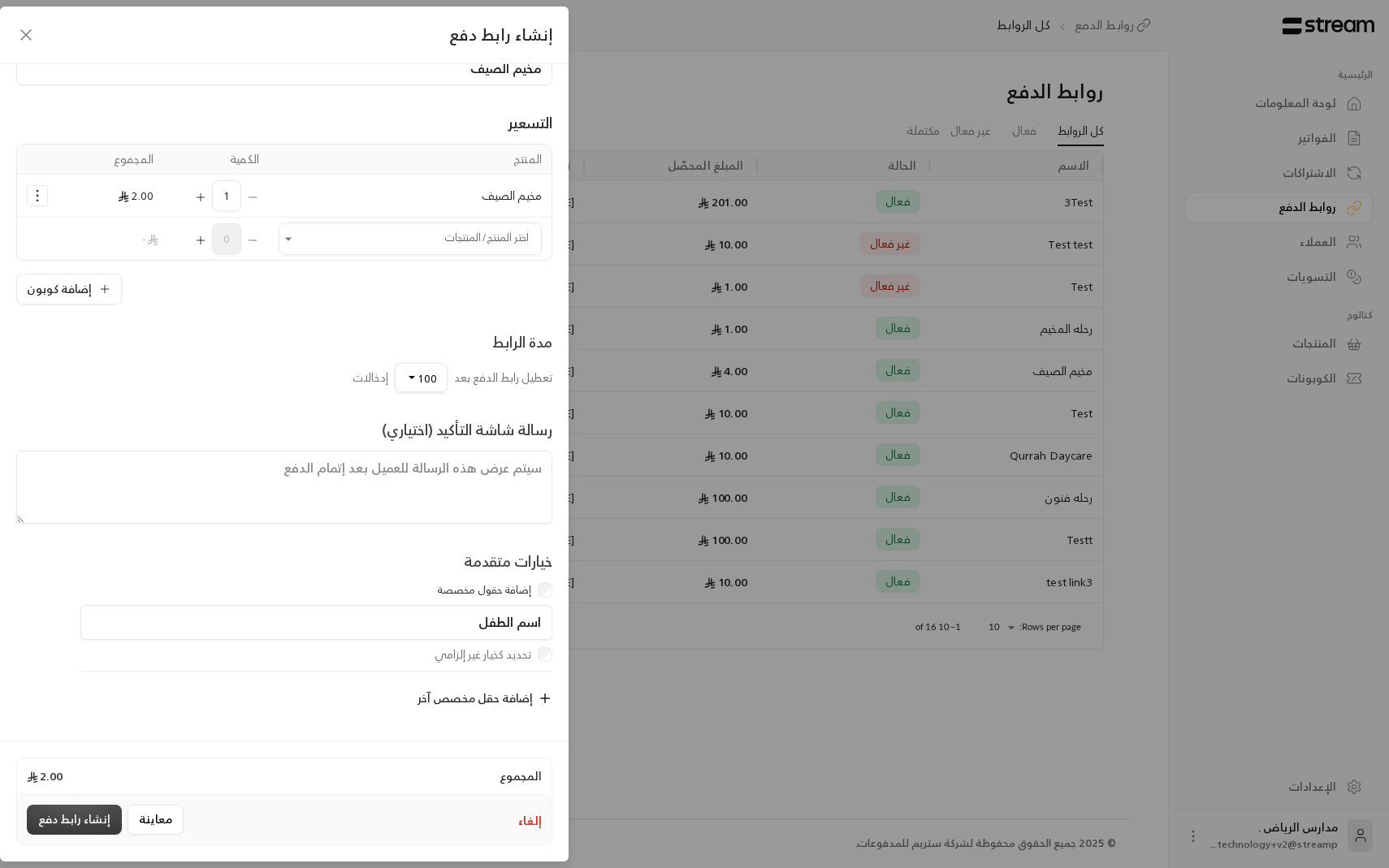
click at [105, 817] on button "إنشاء رابط دفع" at bounding box center [74, 820] width 95 height 30
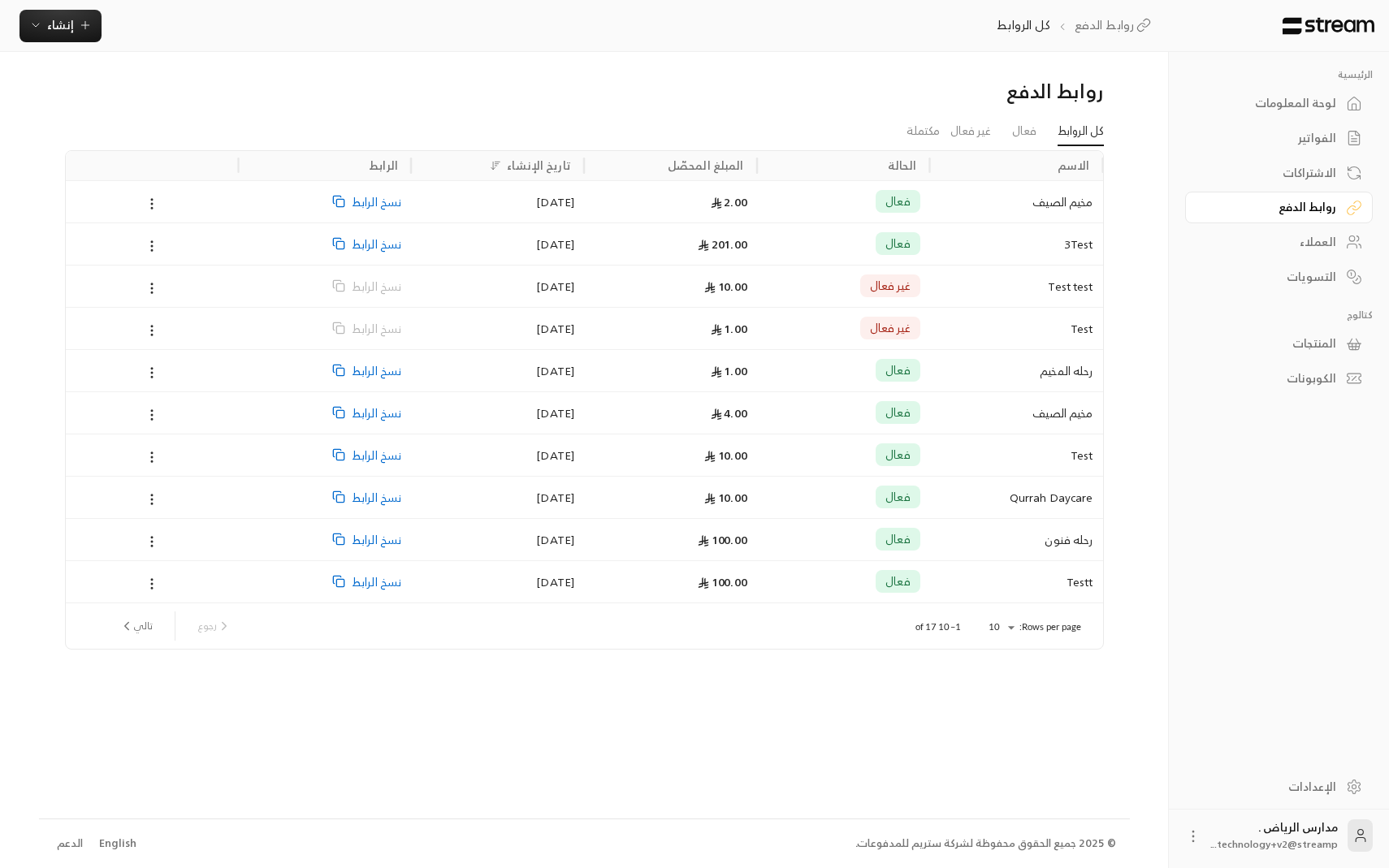
click at [360, 204] on span "نسخ الرابط" at bounding box center [376, 202] width 49 height 42
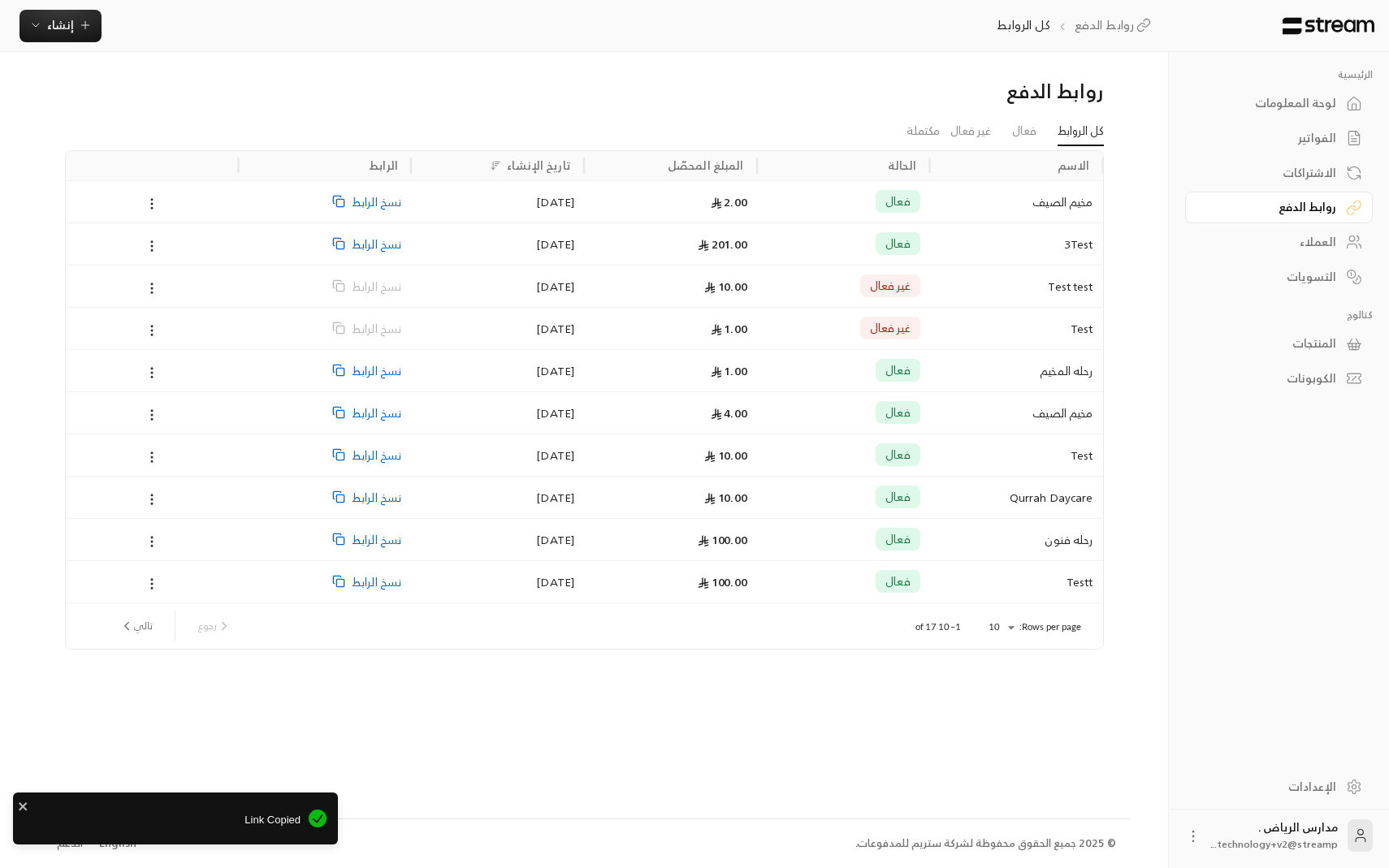
click at [466, 205] on div "[DATE]" at bounding box center [498, 202] width 154 height 42
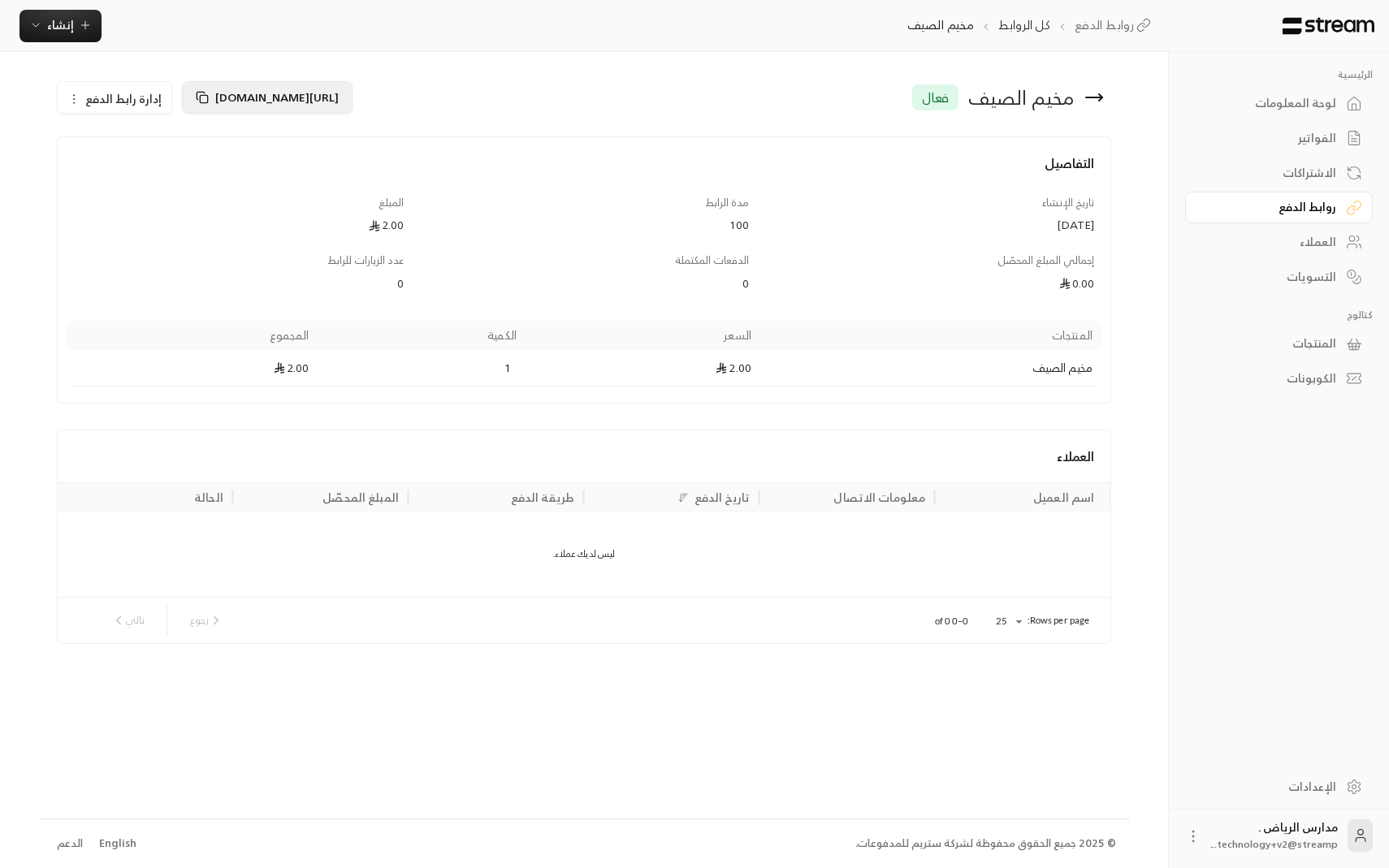
click at [285, 100] on span "[URL][DOMAIN_NAME]" at bounding box center [277, 96] width 124 height 20
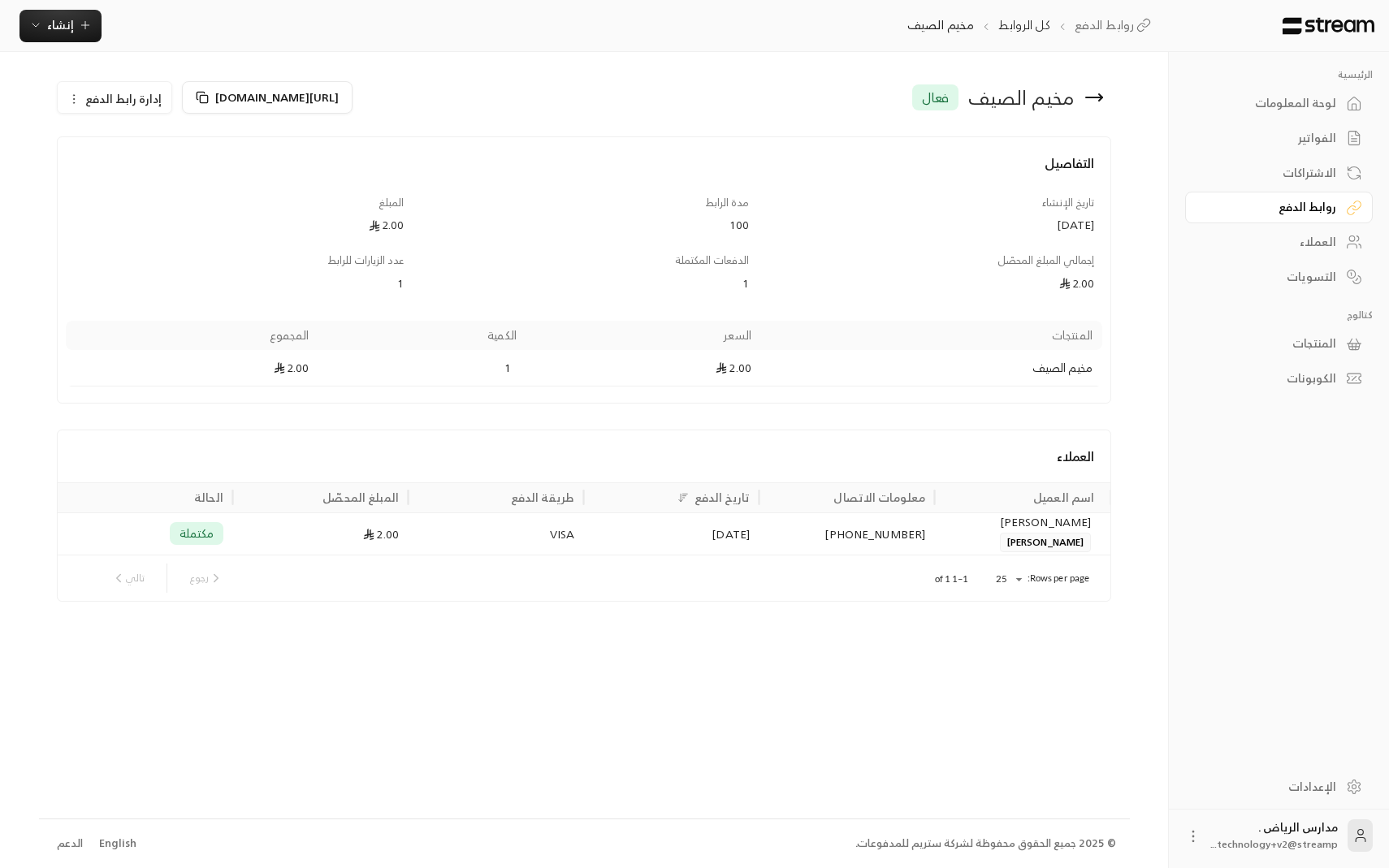
click at [1297, 115] on link "لوحة المعلومات" at bounding box center [1278, 103] width 187 height 31
click at [1297, 116] on link "لوحة المعلومات" at bounding box center [1278, 103] width 187 height 31
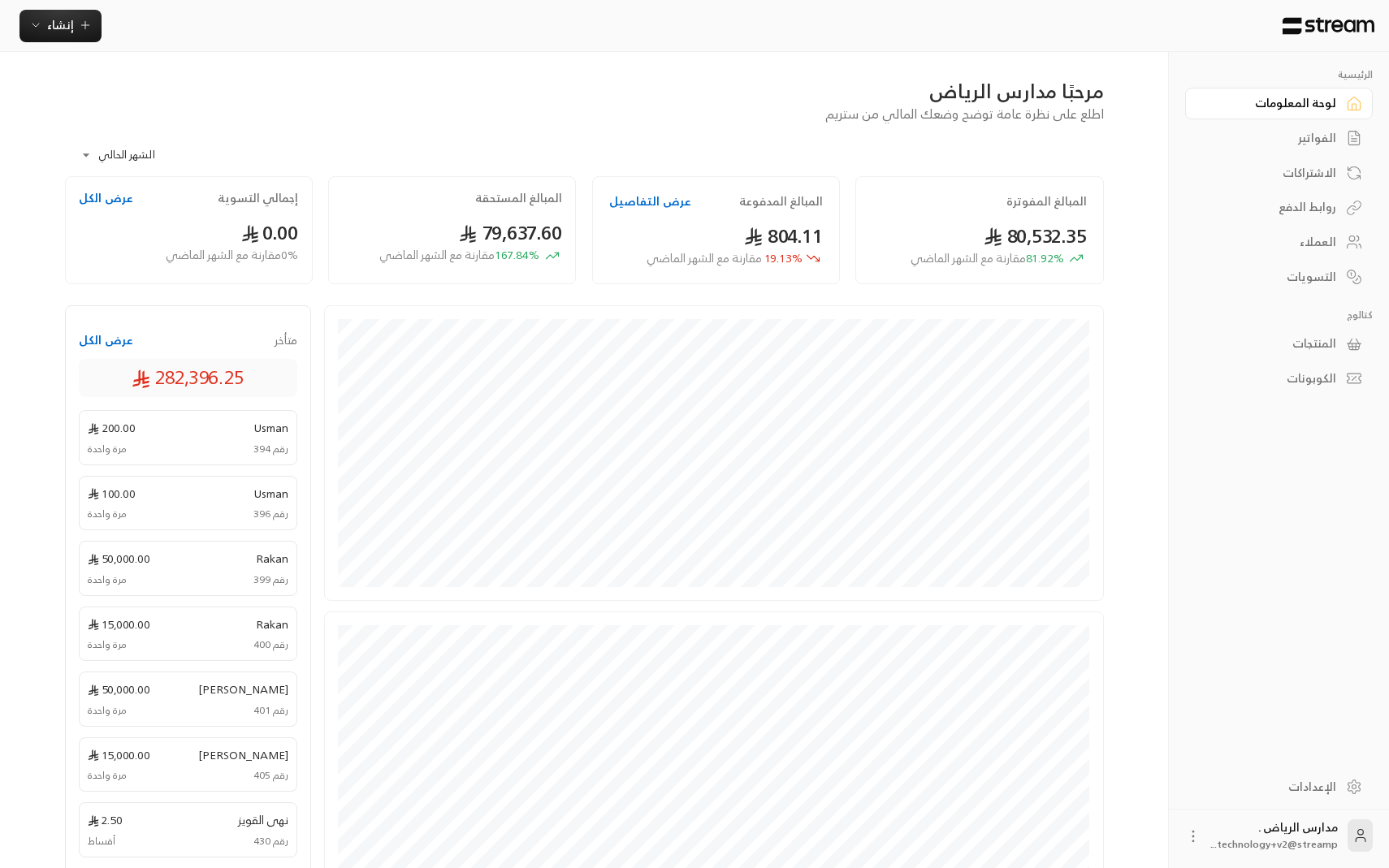
click at [112, 199] on button "عرض الكل" at bounding box center [105, 198] width 54 height 16
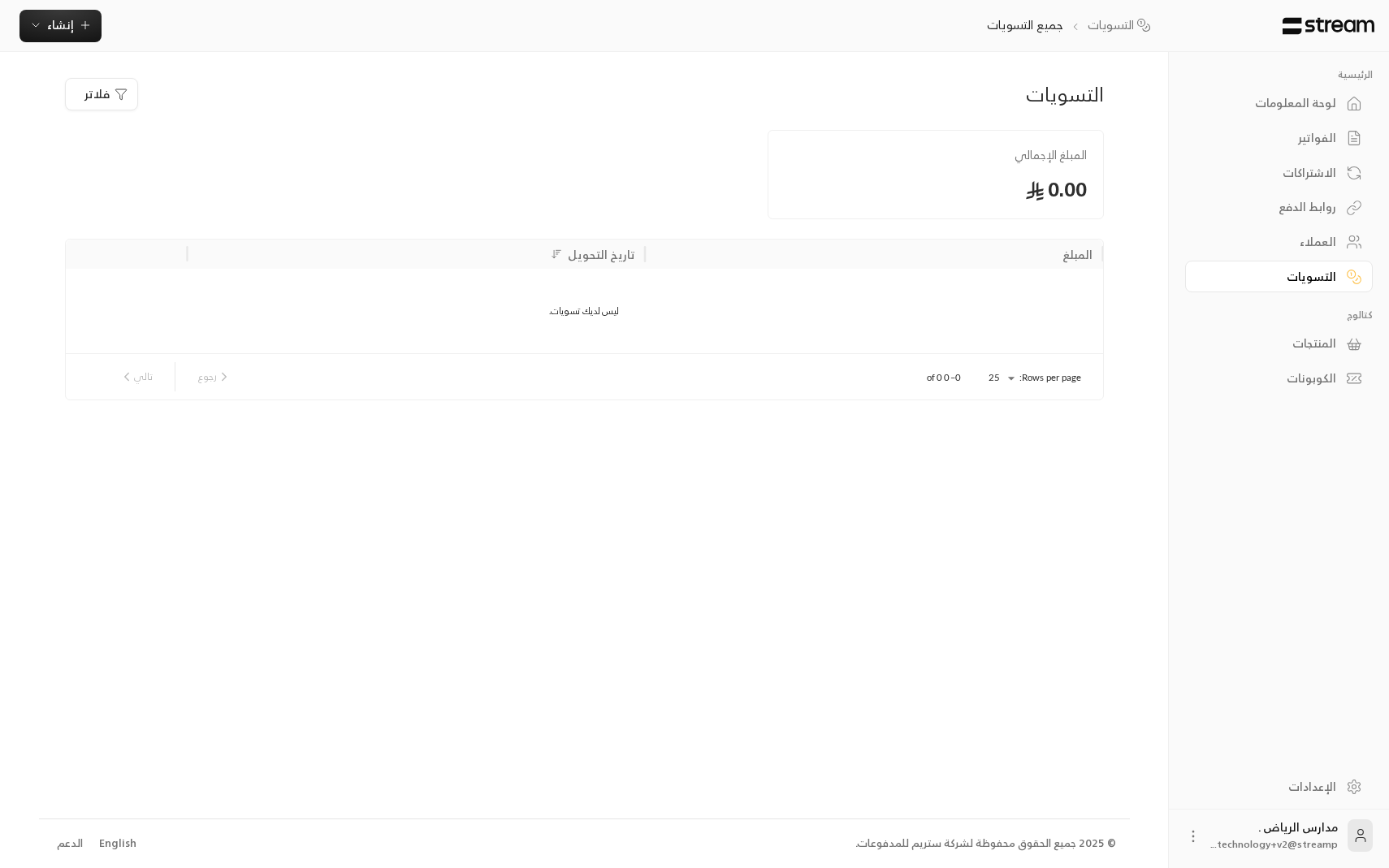
click at [86, 102] on span "فلاتر" at bounding box center [97, 94] width 26 height 16
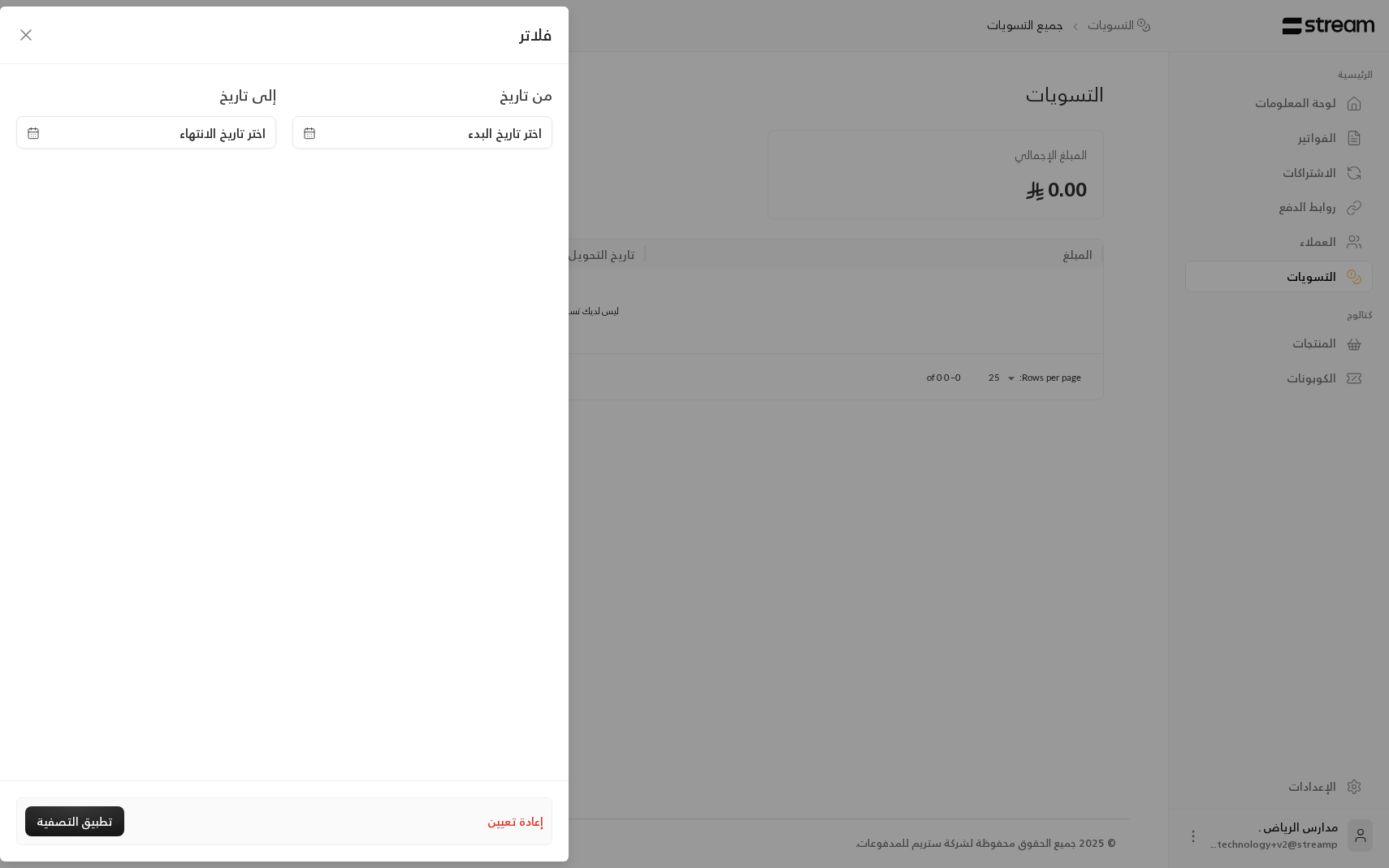
click at [25, 42] on icon "button" at bounding box center [26, 35] width 20 height 20
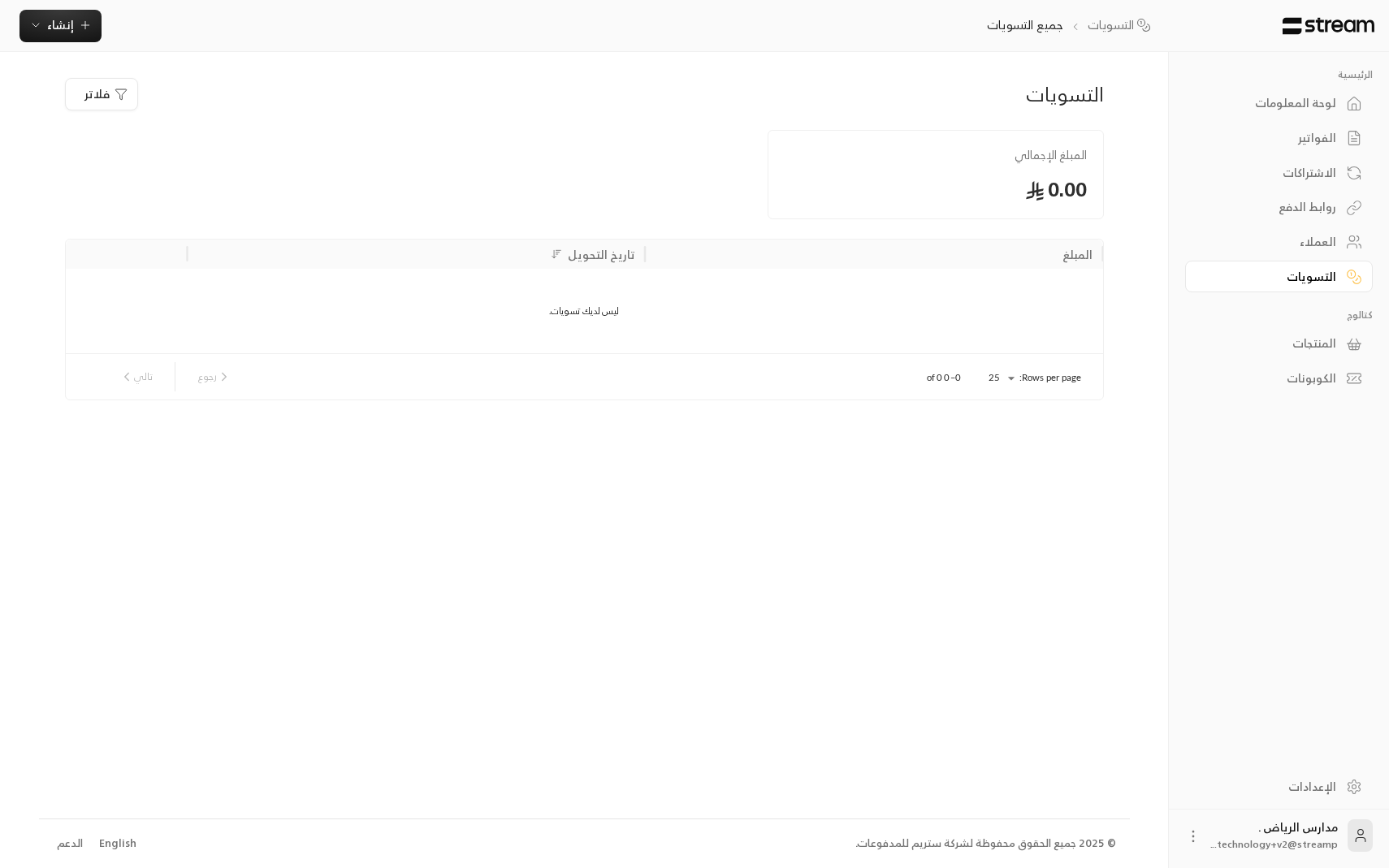
click at [804, 316] on div "ليس لديك تسويات." at bounding box center [584, 311] width 1037 height 85
click at [1309, 782] on div "الإعدادات" at bounding box center [1271, 786] width 131 height 16
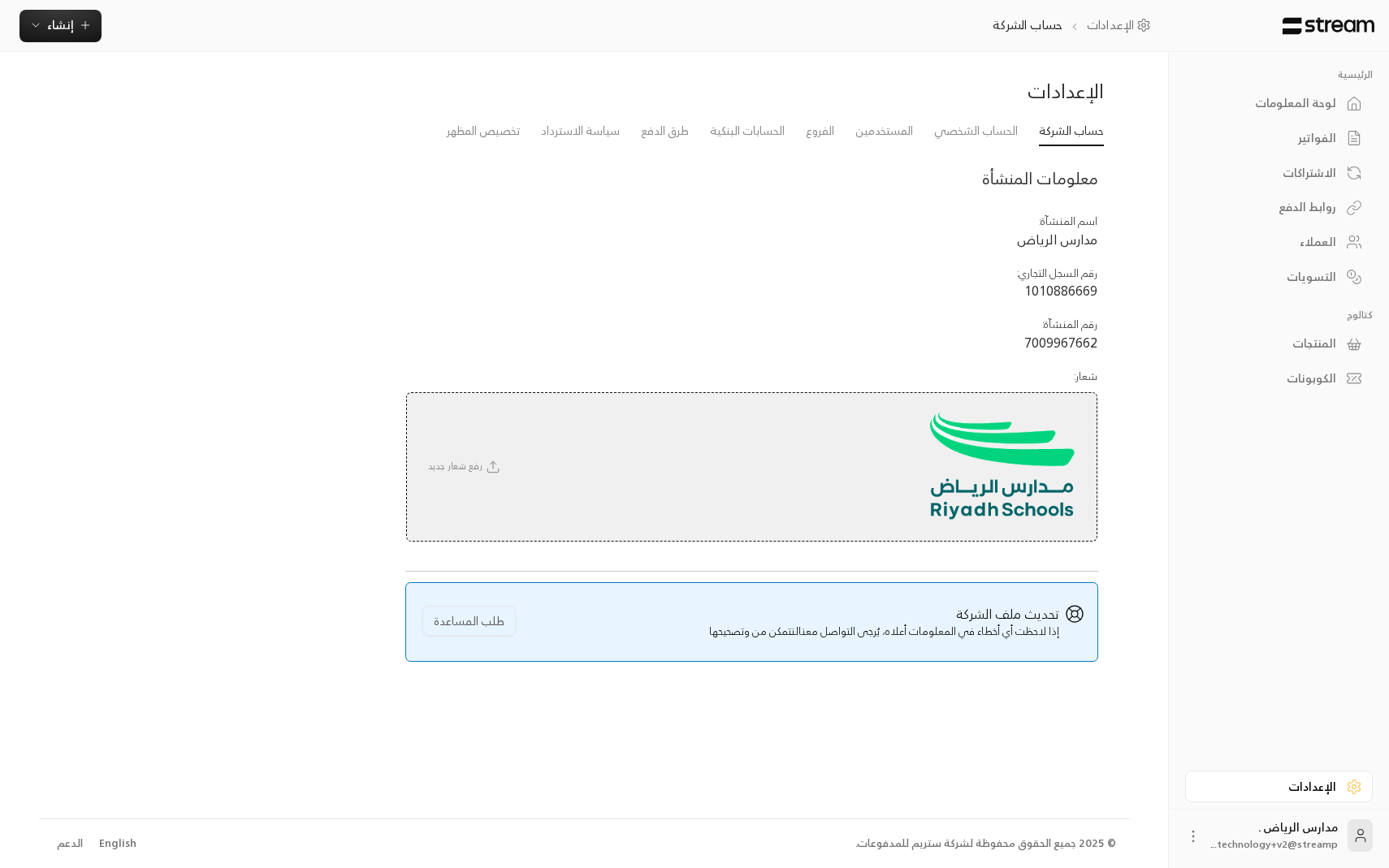
click at [1309, 782] on div "الإعدادات" at bounding box center [1271, 786] width 131 height 16
click at [884, 135] on link "المستخدمين" at bounding box center [884, 131] width 58 height 29
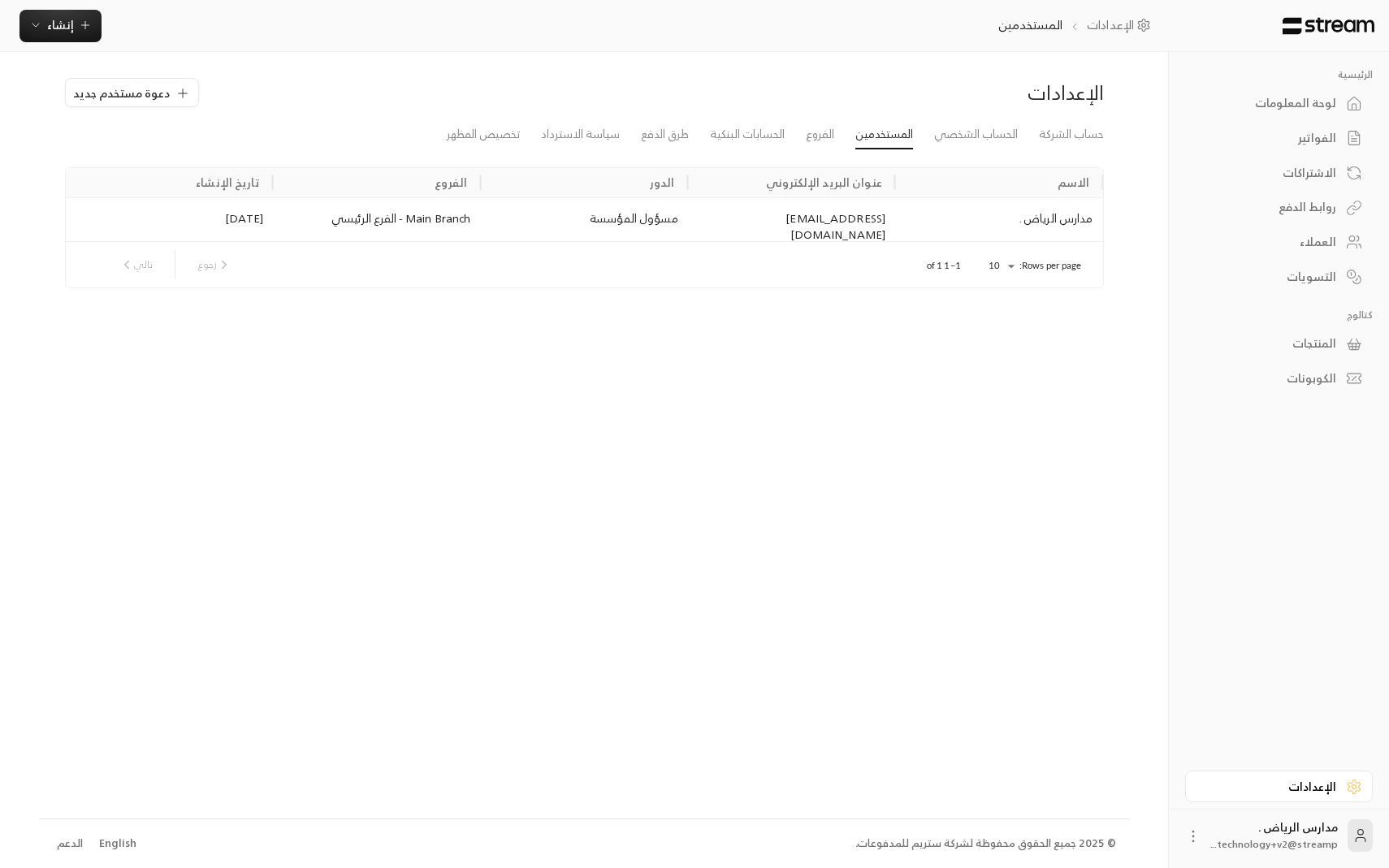
click at [1291, 104] on div "لوحة المعلومات" at bounding box center [1271, 103] width 131 height 16
